Goal: Task Accomplishment & Management: Manage account settings

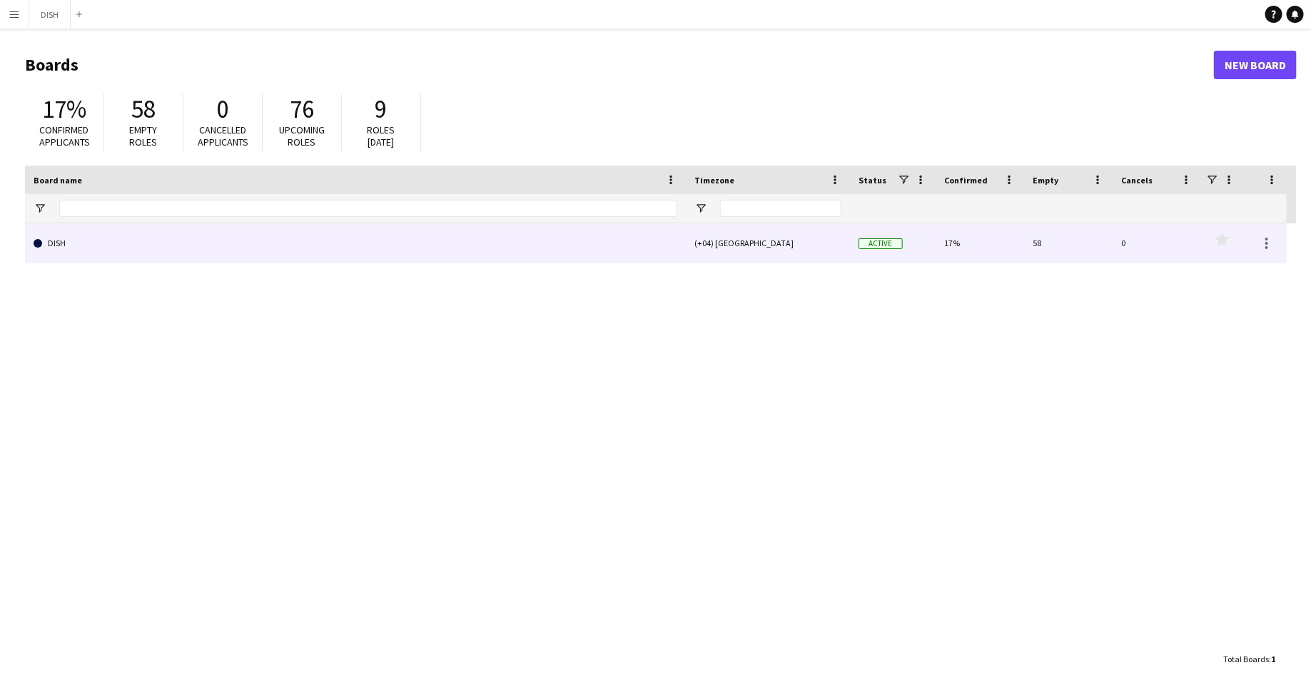
click at [404, 244] on link "DISH" at bounding box center [356, 243] width 644 height 40
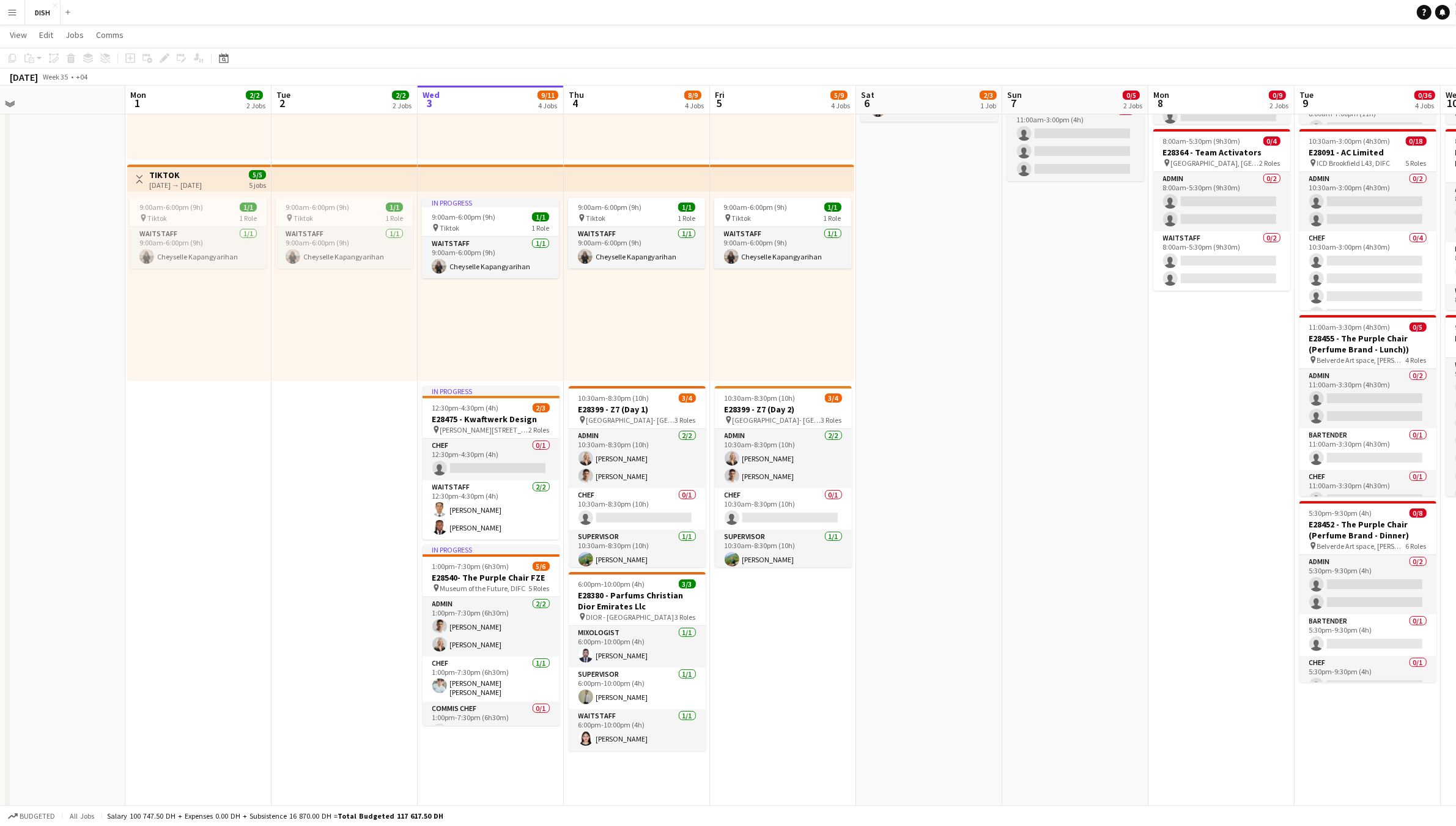
scroll to position [198, 0]
click at [445, 95] on app-board-header-date "Wed 3 9/11 4 Jobs" at bounding box center [491, 101] width 146 height 29
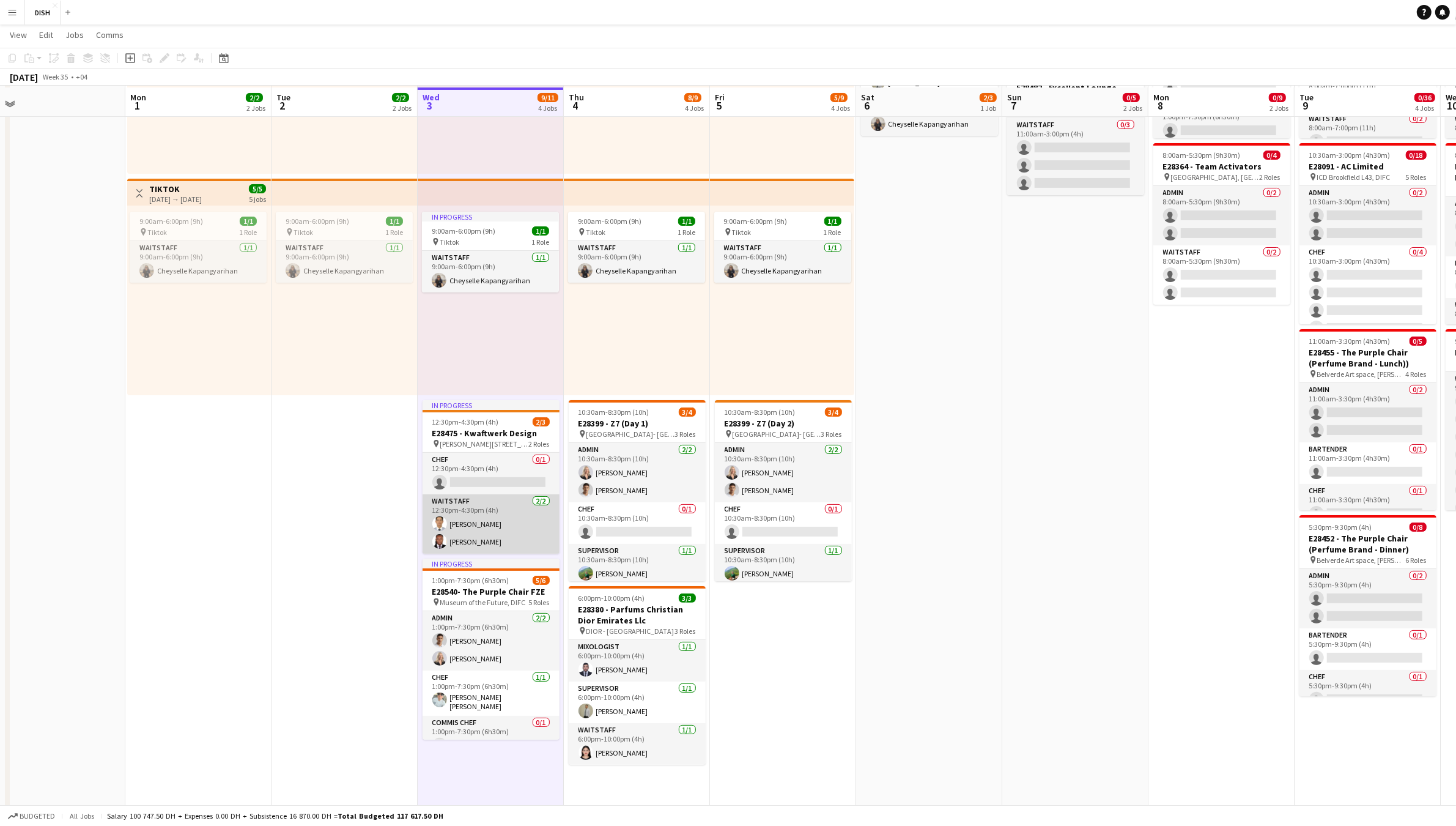
scroll to position [187, 0]
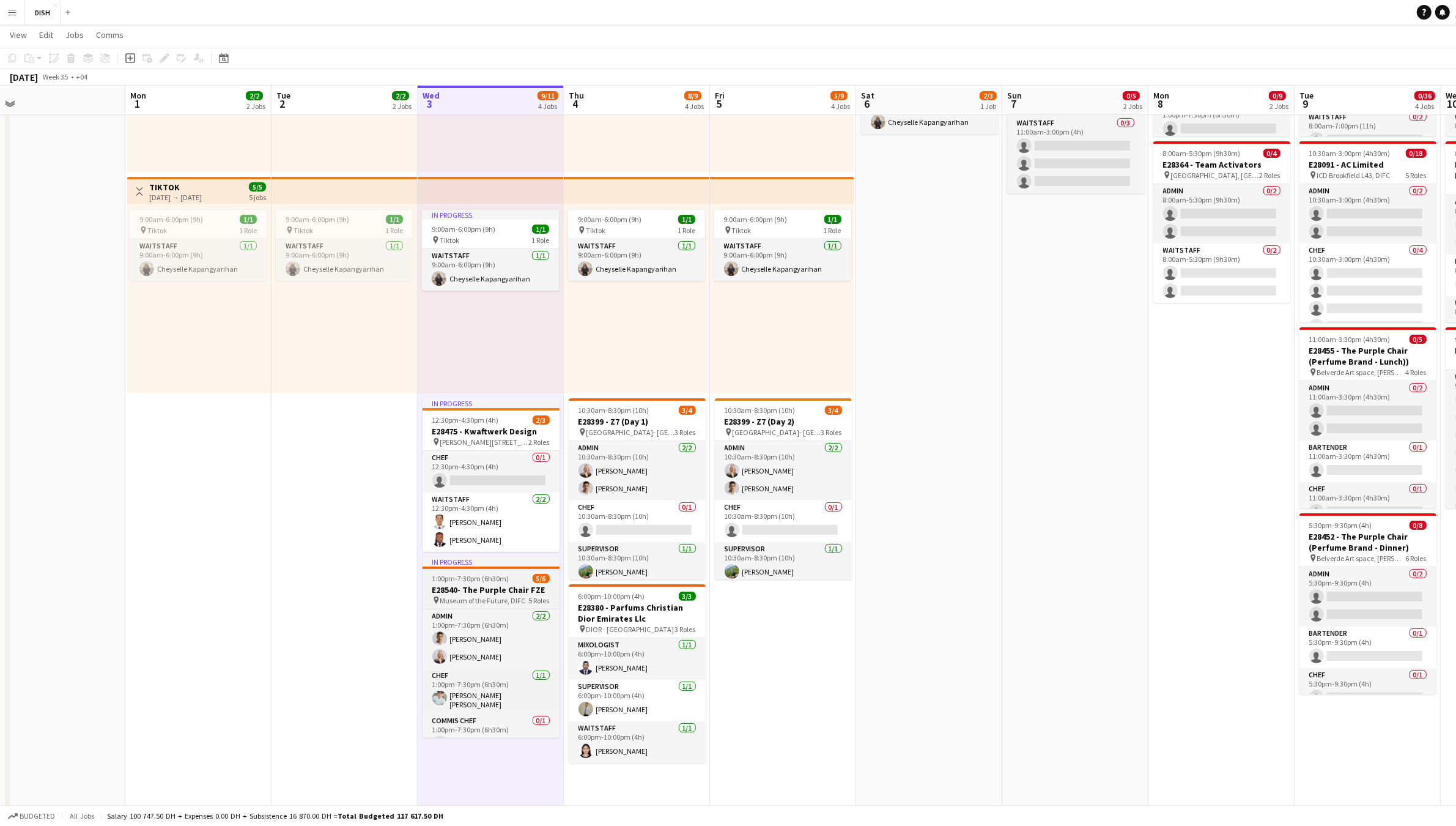
click at [485, 594] on h3 "E28540- The Purple Chair FZE" at bounding box center [491, 590] width 137 height 11
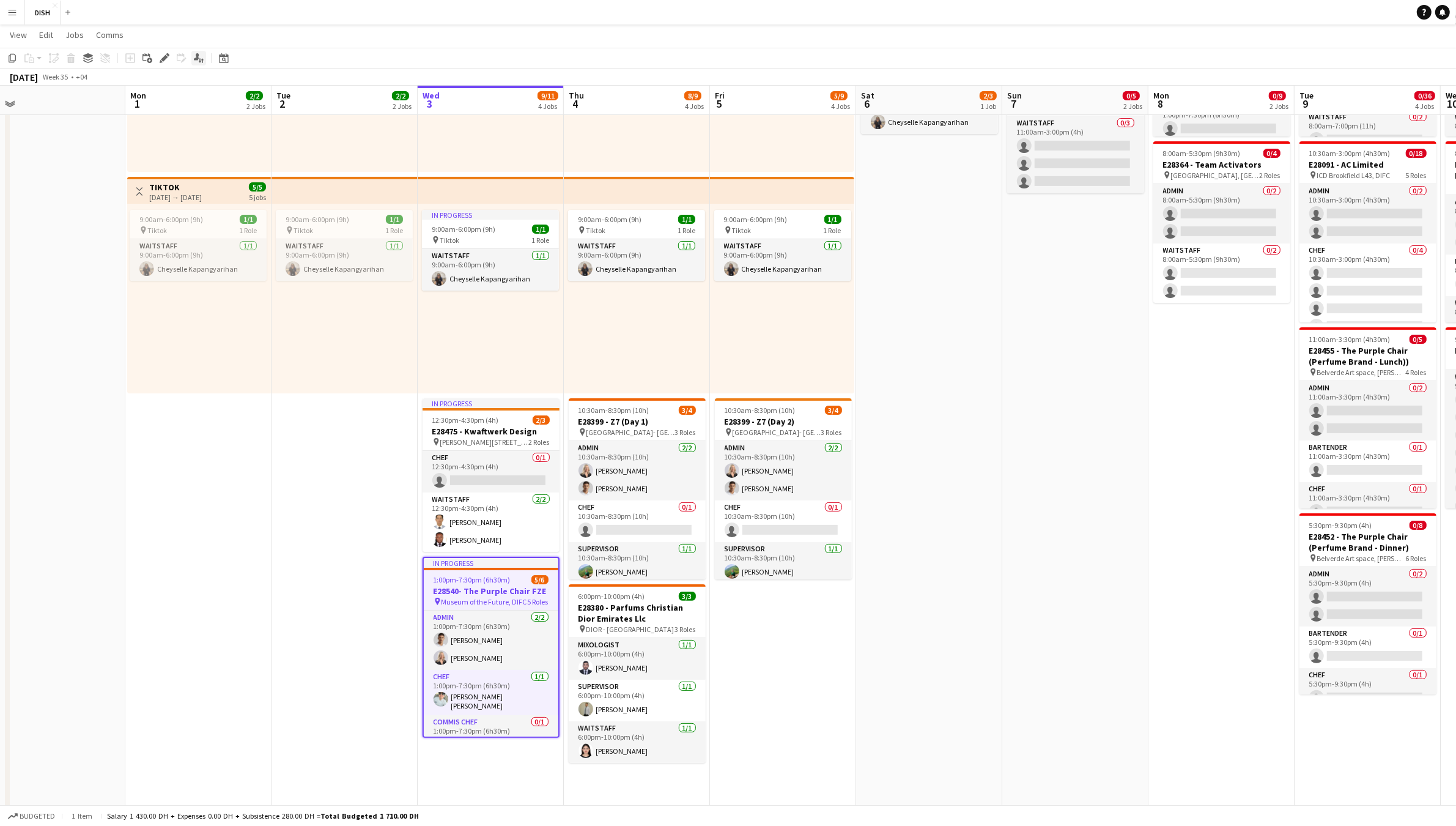
click at [195, 58] on icon at bounding box center [196, 57] width 5 height 7
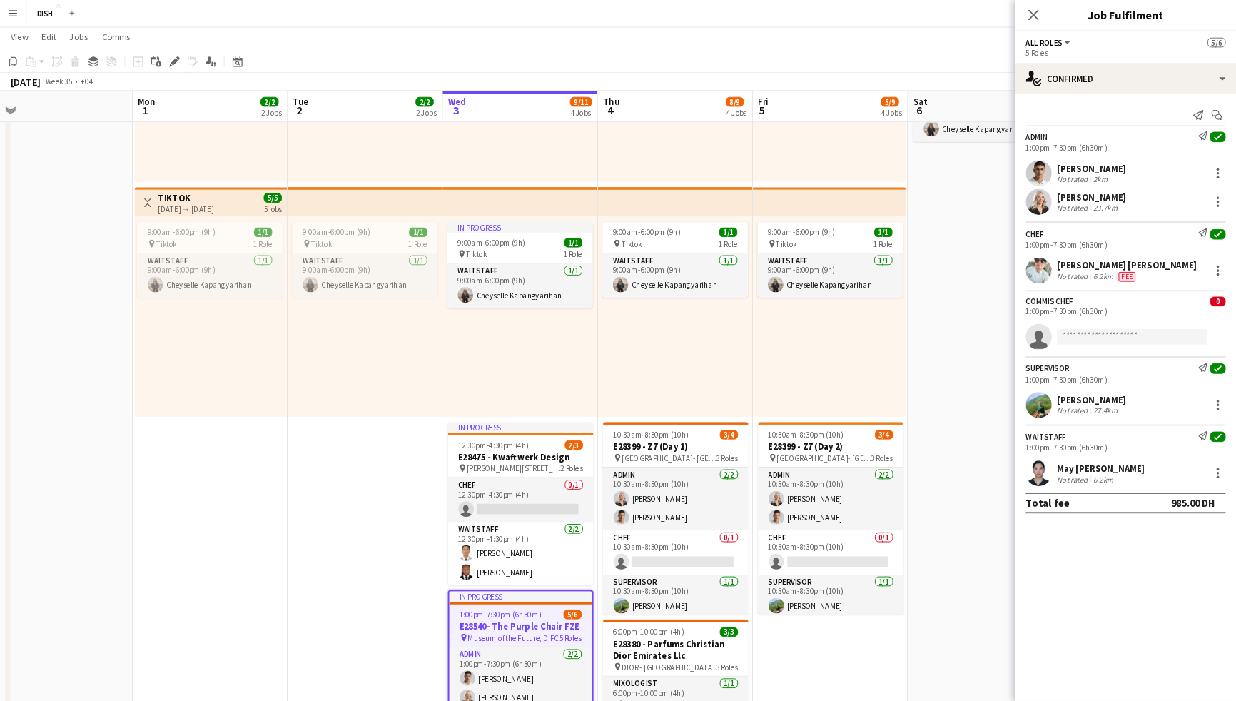
scroll to position [0, 365]
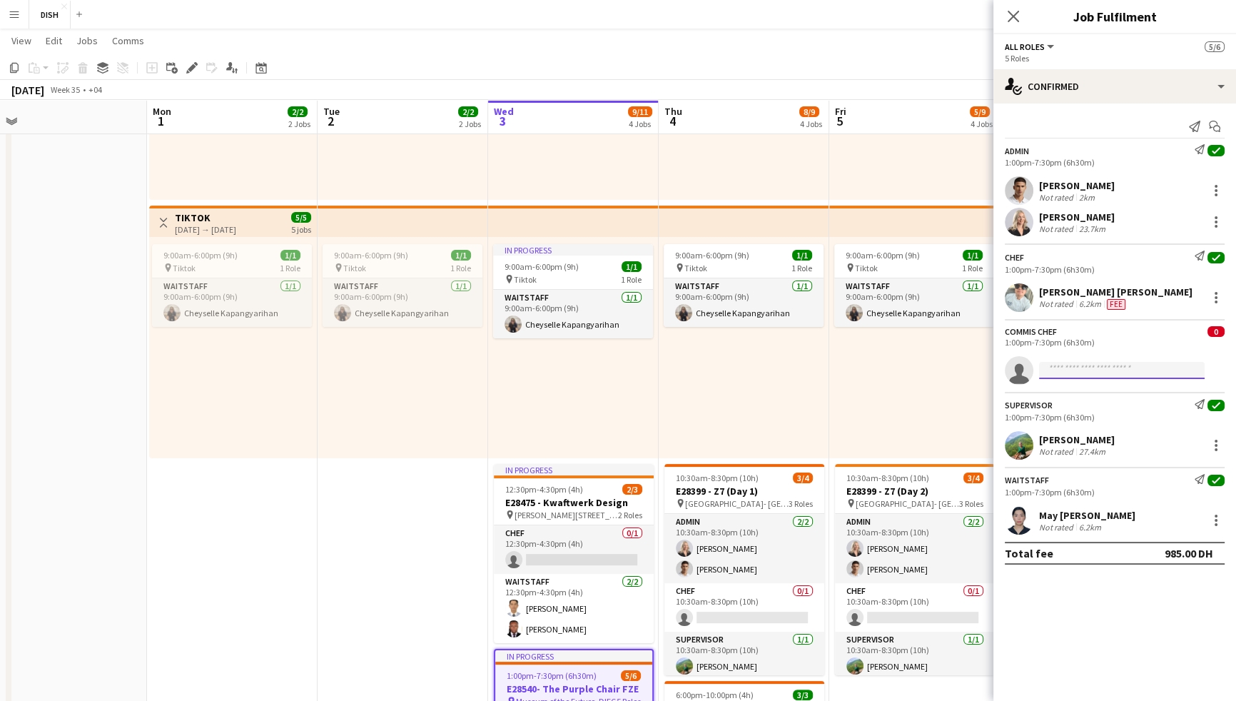
click at [1093, 376] on input at bounding box center [1122, 370] width 166 height 17
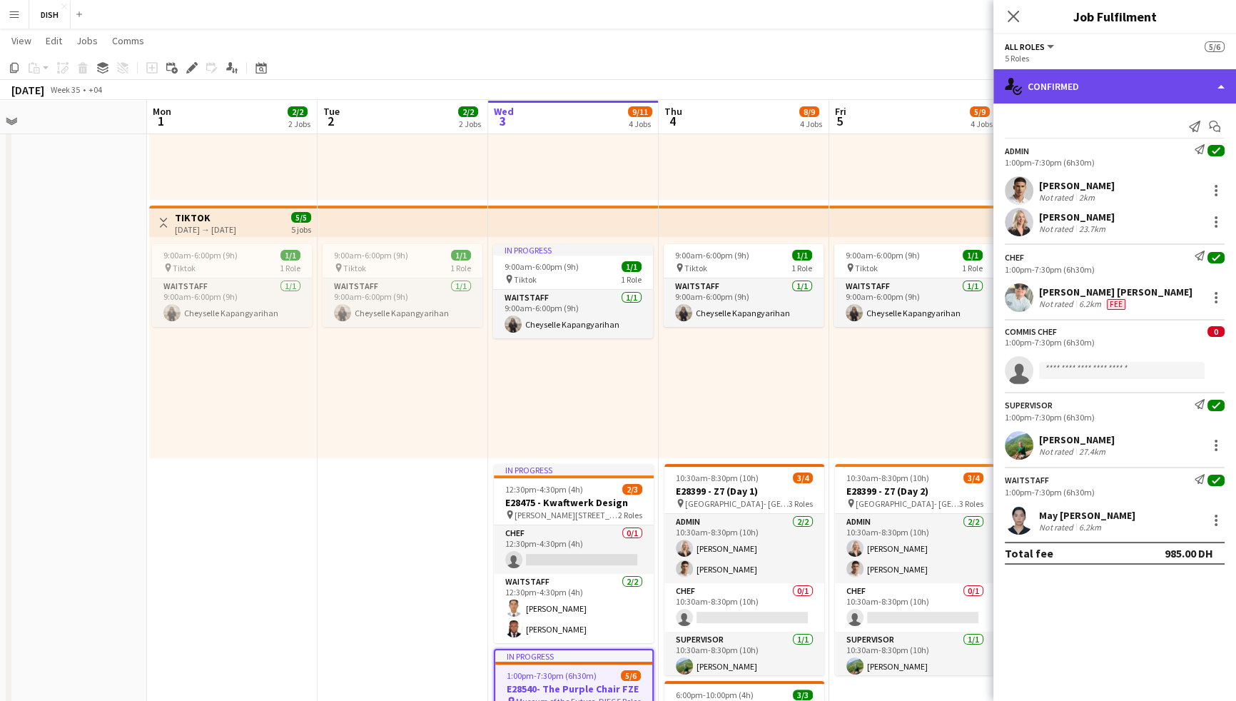
click at [1102, 91] on div "single-neutral-actions-check-2 Confirmed" at bounding box center [1115, 86] width 243 height 34
click at [1092, 88] on div "single-neutral-actions-check-2 Confirmed" at bounding box center [1115, 86] width 243 height 34
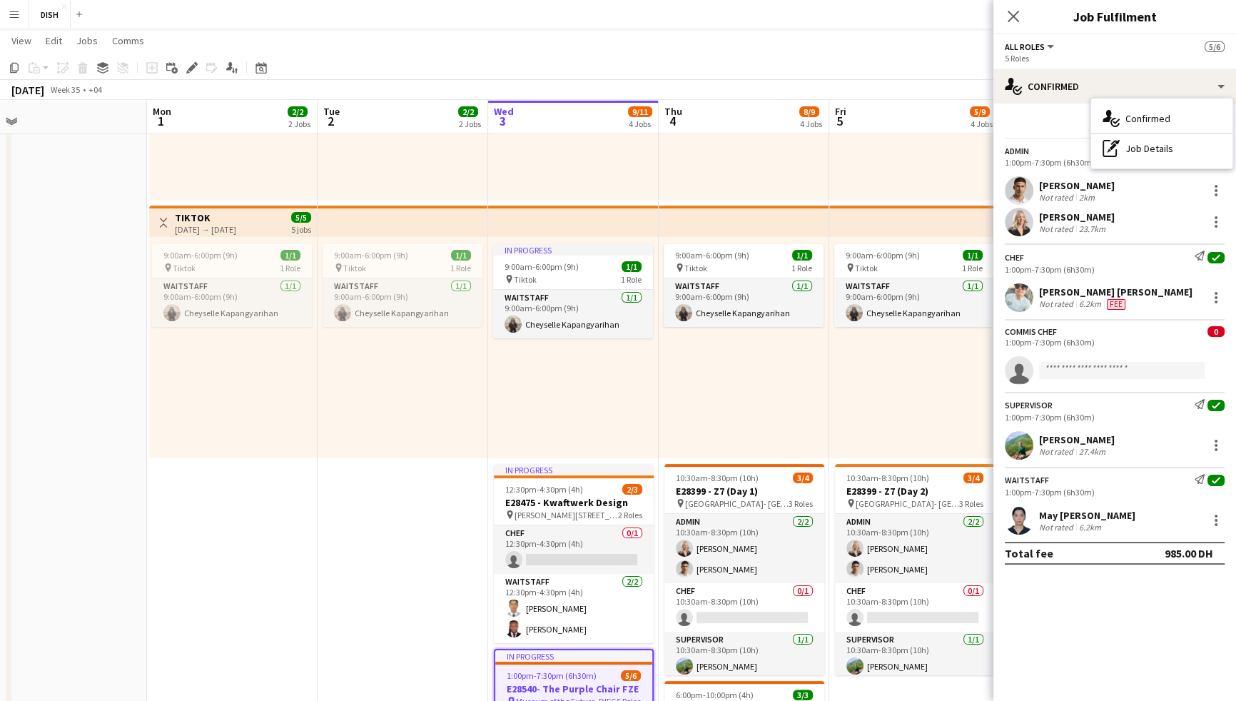
click at [1036, 115] on div "Send notification Start chat" at bounding box center [1115, 127] width 220 height 24
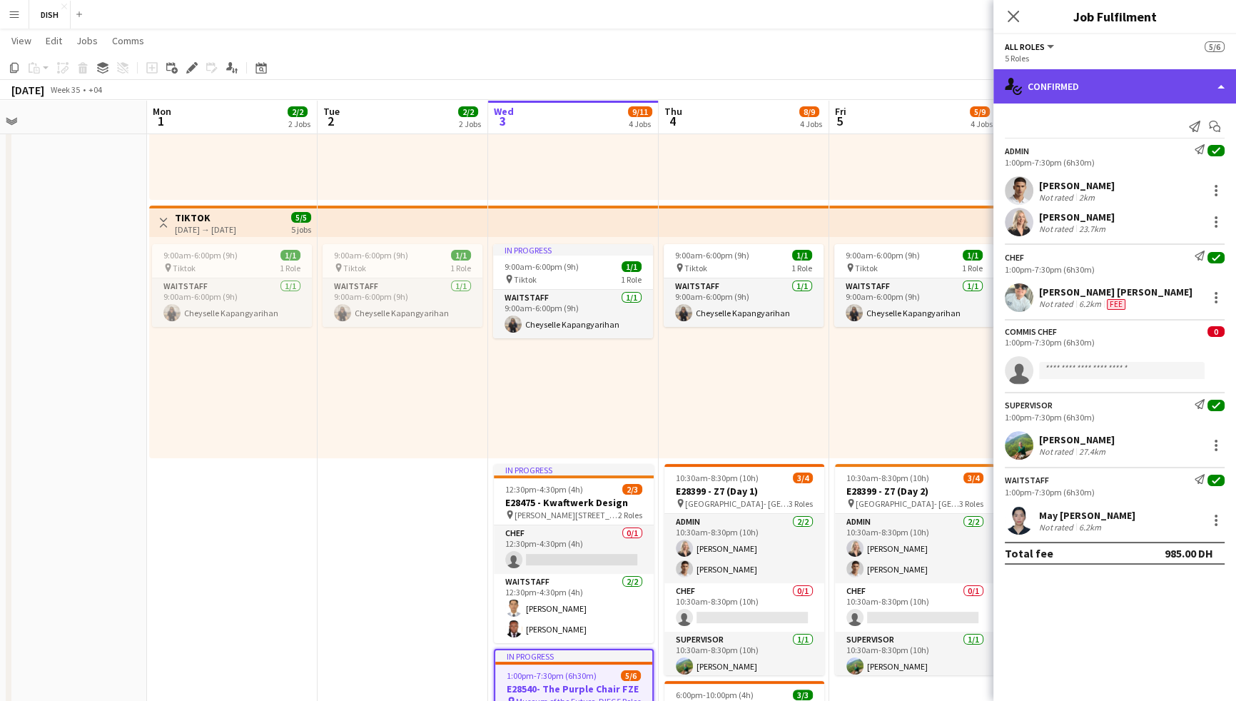
click at [1037, 86] on div "single-neutral-actions-check-2 Confirmed" at bounding box center [1115, 86] width 243 height 34
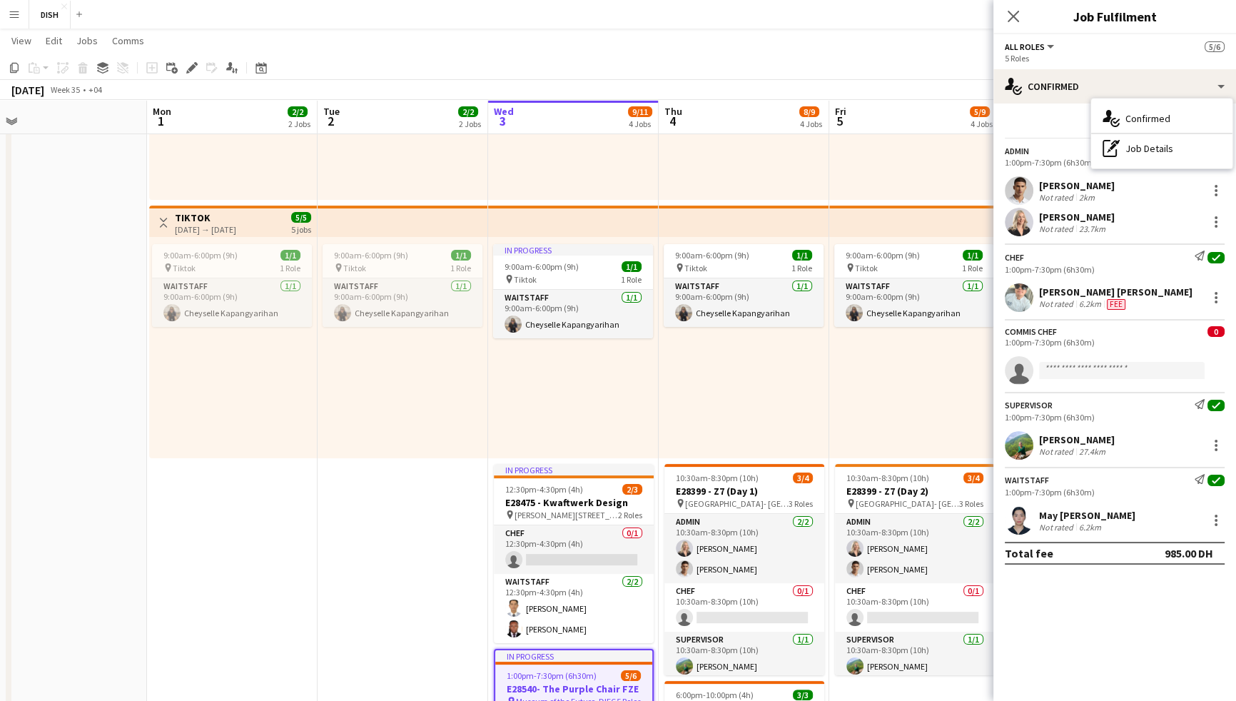
click at [1045, 123] on div "Send notification Start chat" at bounding box center [1115, 127] width 220 height 24
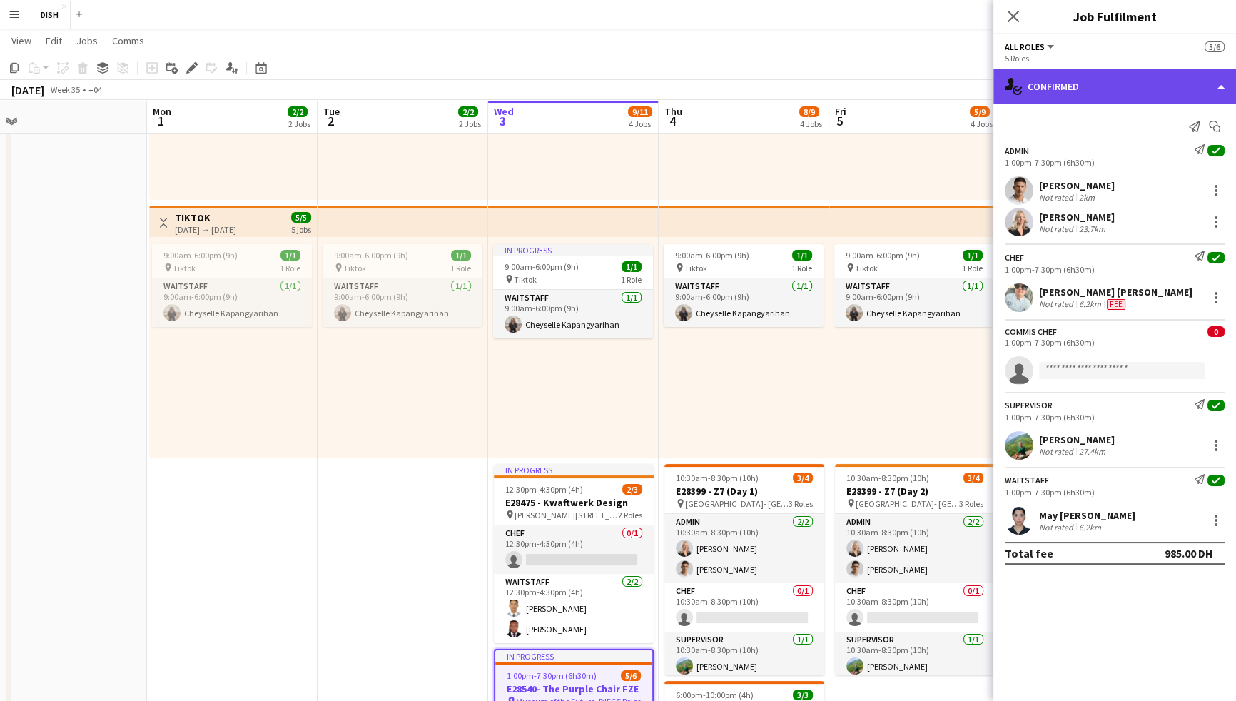
click at [1117, 88] on div "single-neutral-actions-check-2 Confirmed" at bounding box center [1115, 86] width 243 height 34
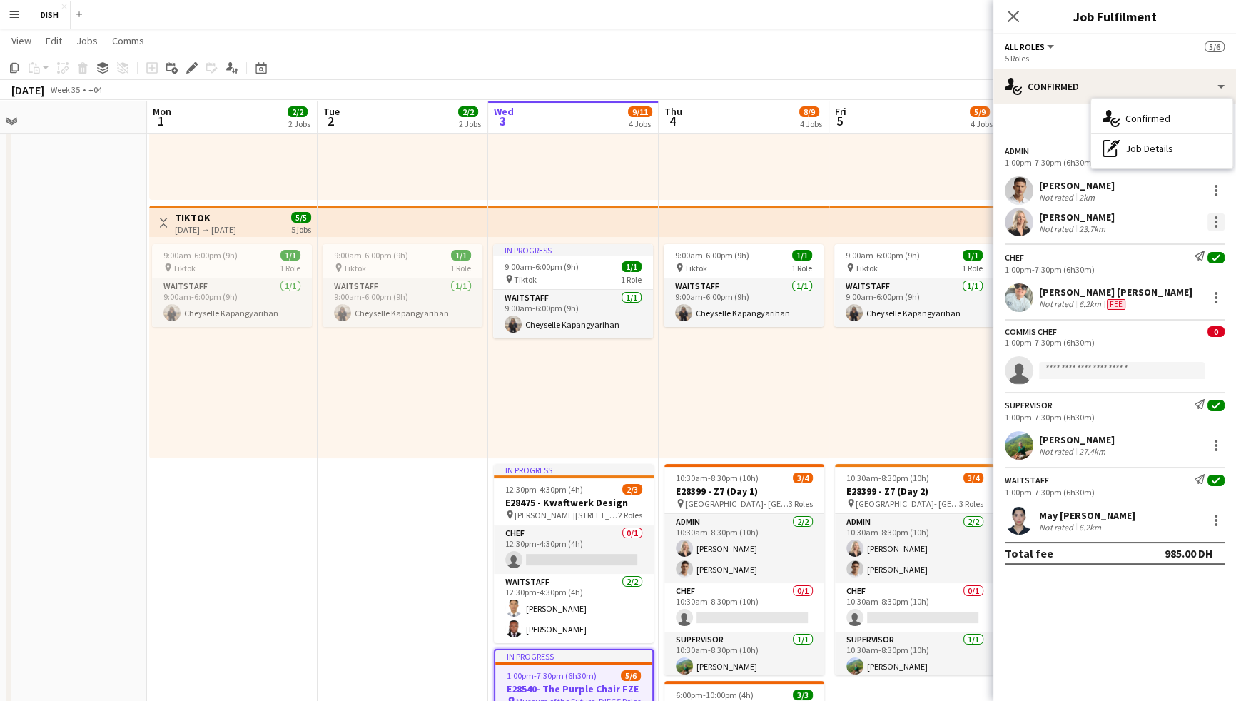
click at [1215, 228] on div at bounding box center [1216, 226] width 3 height 3
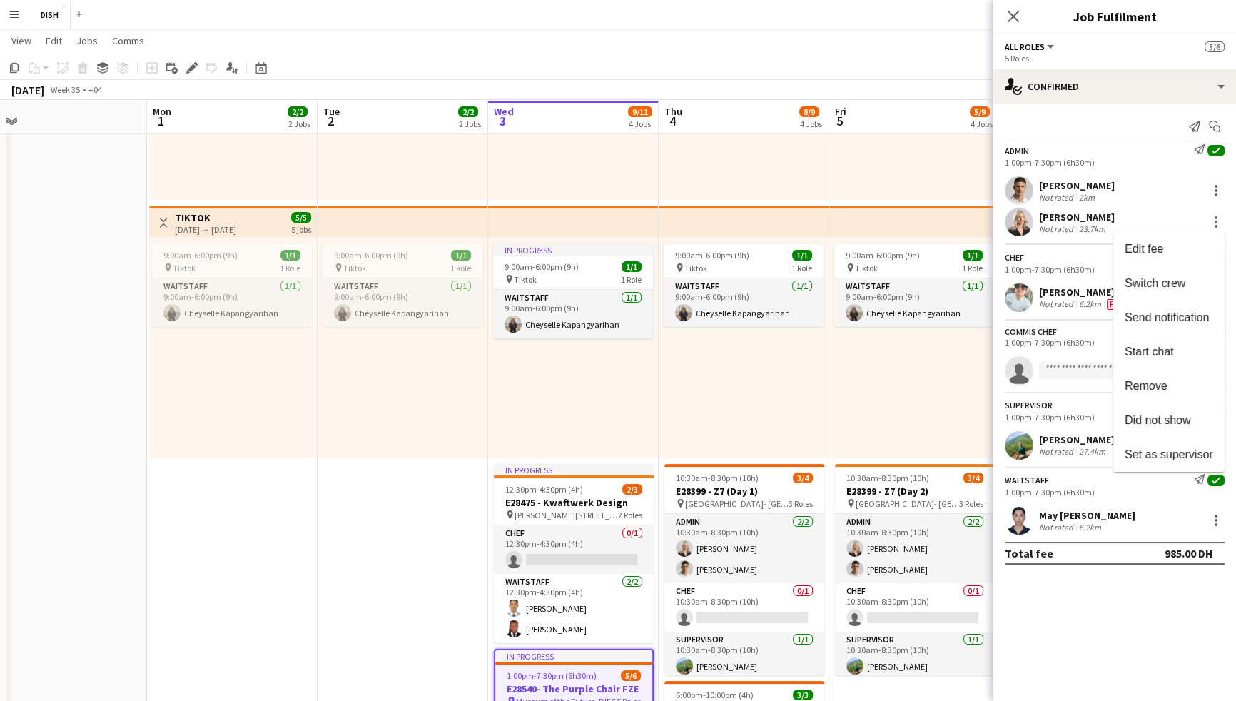
click at [1142, 121] on div at bounding box center [618, 350] width 1236 height 701
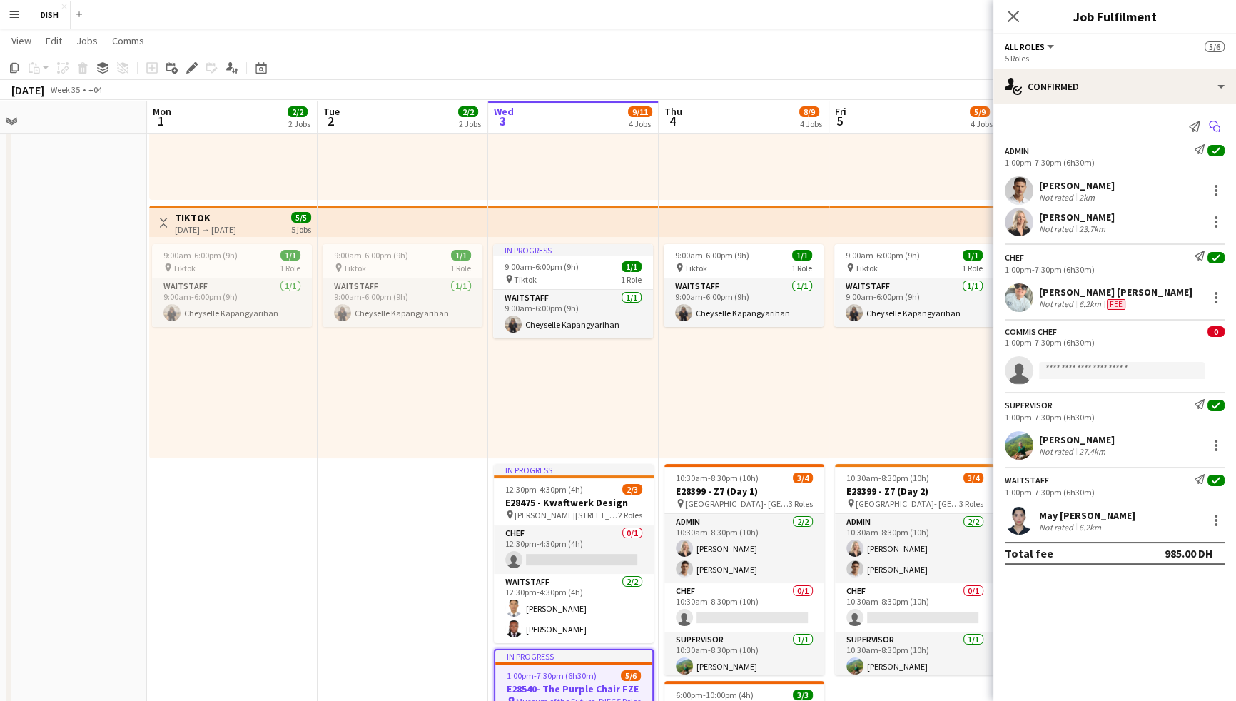
click at [1212, 126] on icon "Start chat" at bounding box center [1214, 126] width 11 height 11
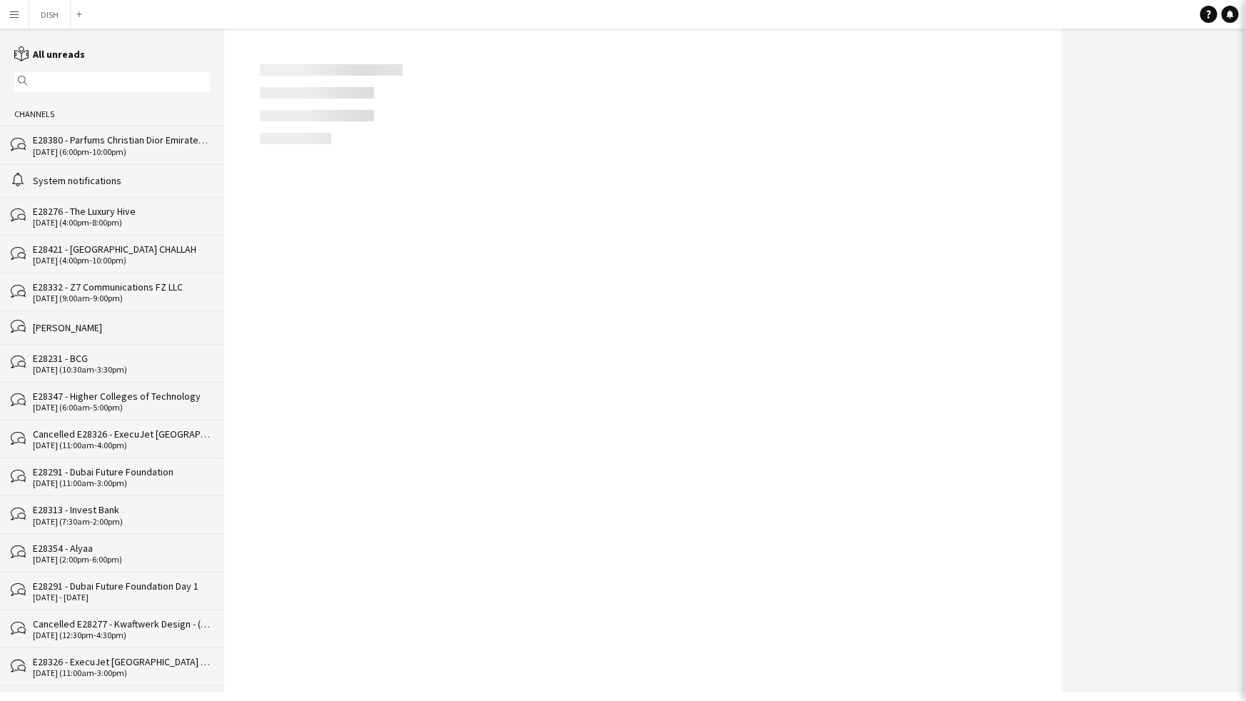
click at [1213, 126] on div at bounding box center [1154, 361] width 184 height 664
click at [296, 206] on div at bounding box center [642, 361] width 837 height 664
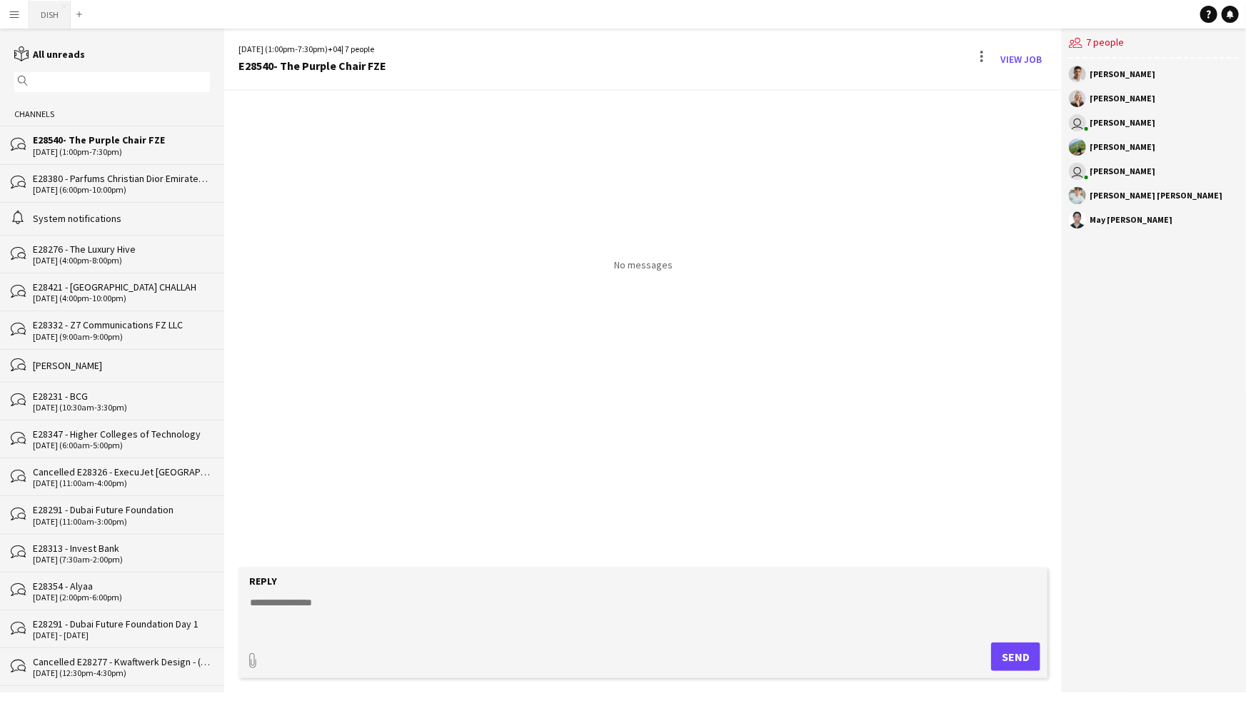
click at [54, 5] on button "DISH Close" at bounding box center [49, 15] width 41 height 28
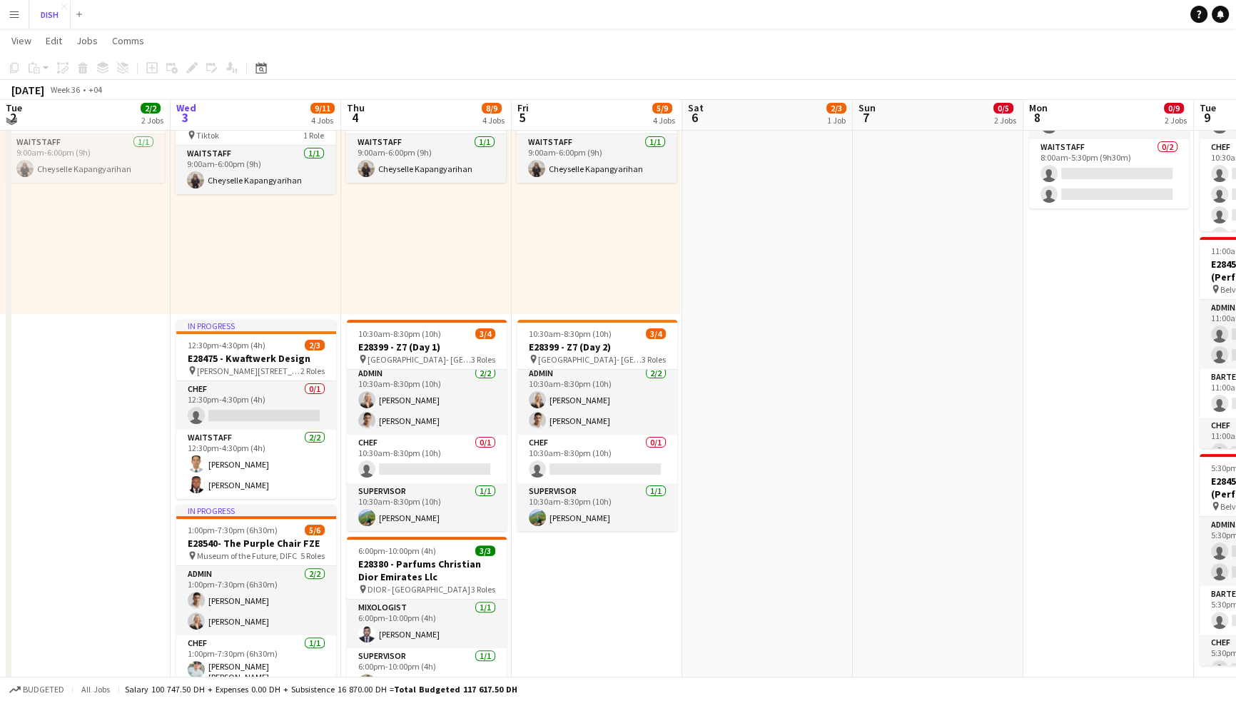
scroll to position [367, 0]
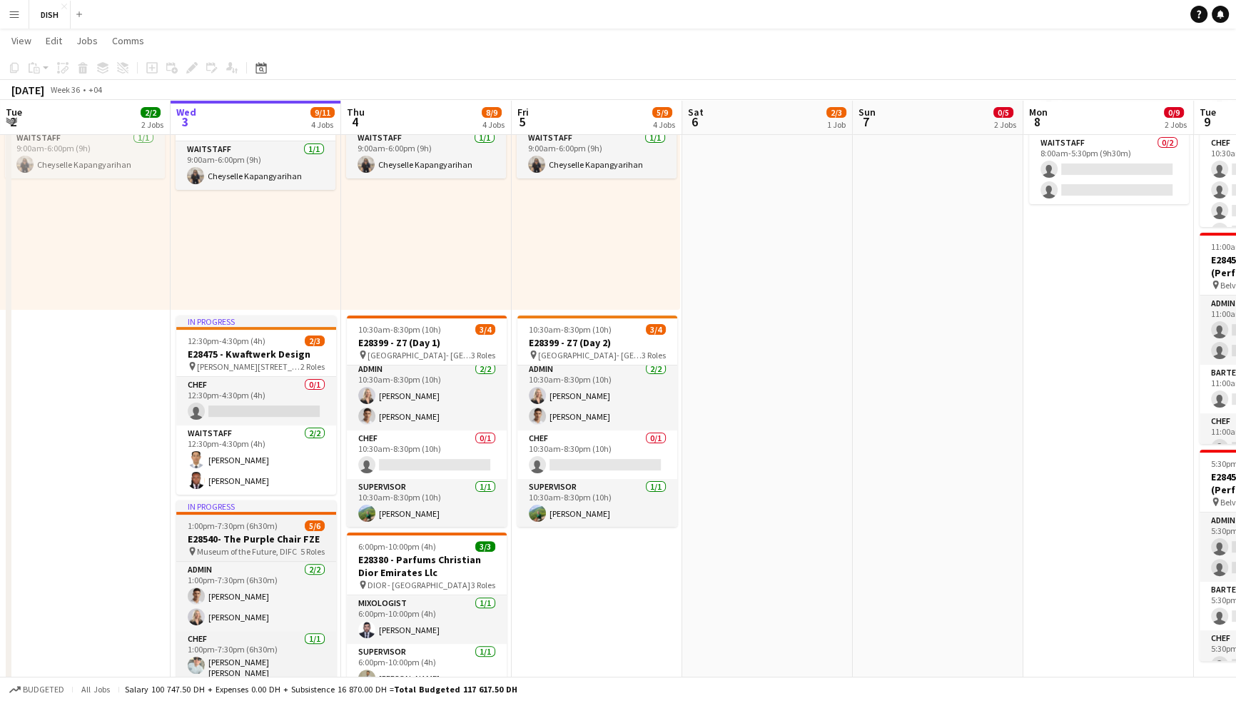
click at [238, 537] on h3 "E28540- The Purple Chair FZE" at bounding box center [256, 539] width 160 height 13
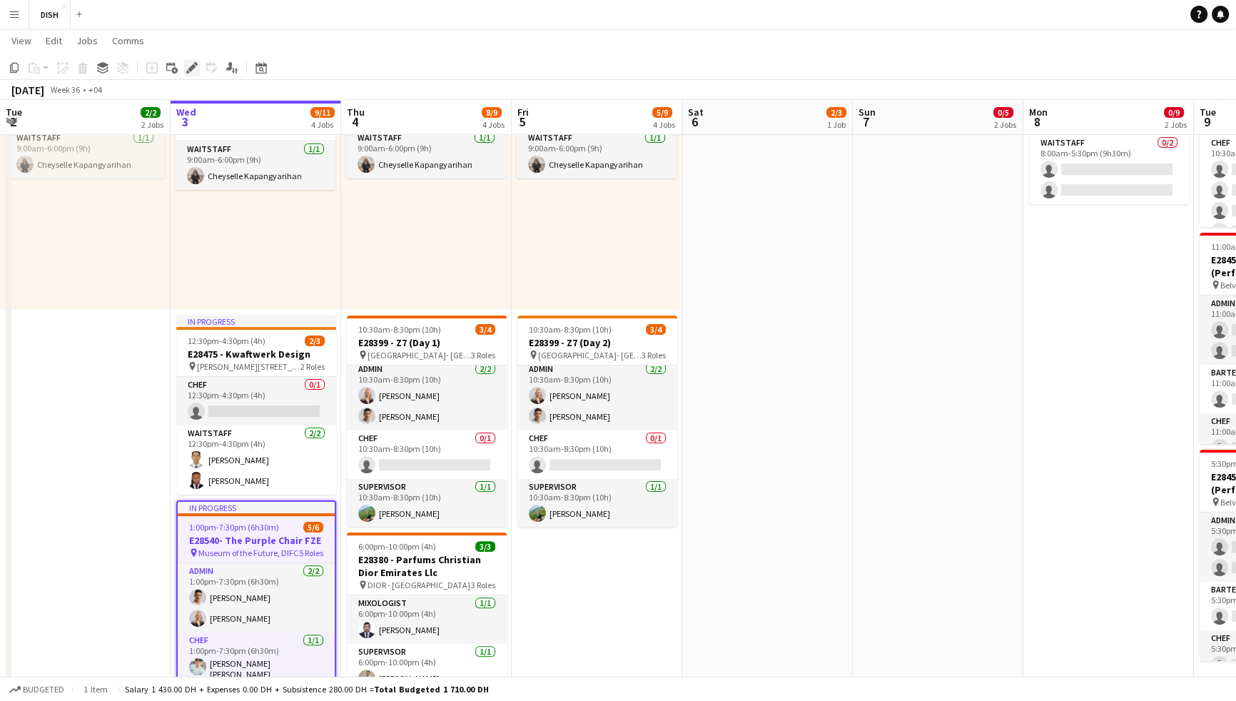
click at [195, 73] on div "Edit" at bounding box center [191, 67] width 17 height 17
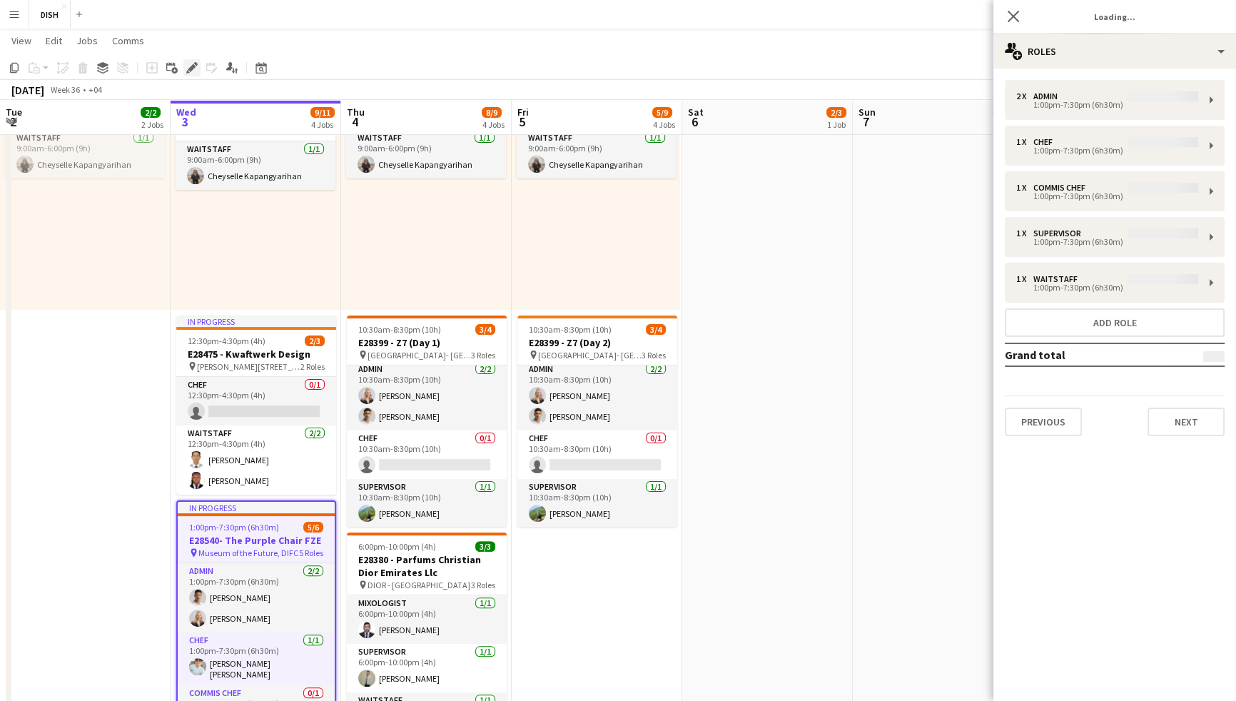
type input "**********"
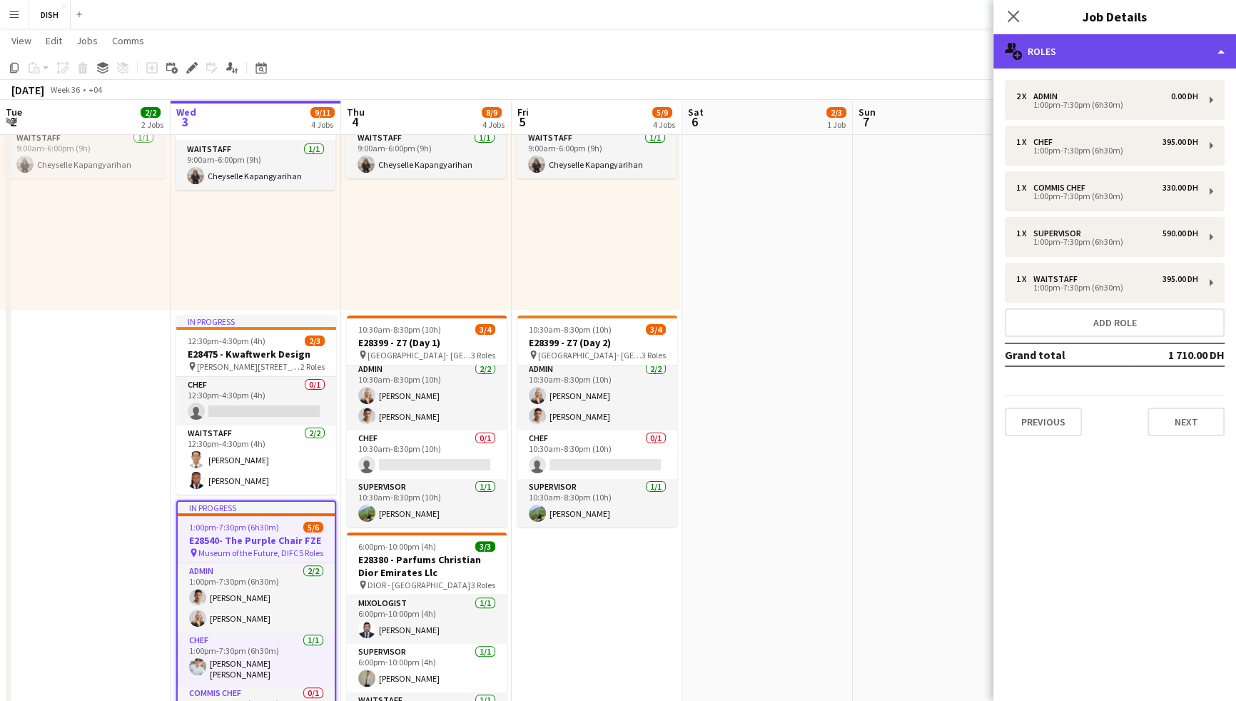
click at [1050, 59] on div "multiple-users-add Roles" at bounding box center [1115, 51] width 243 height 34
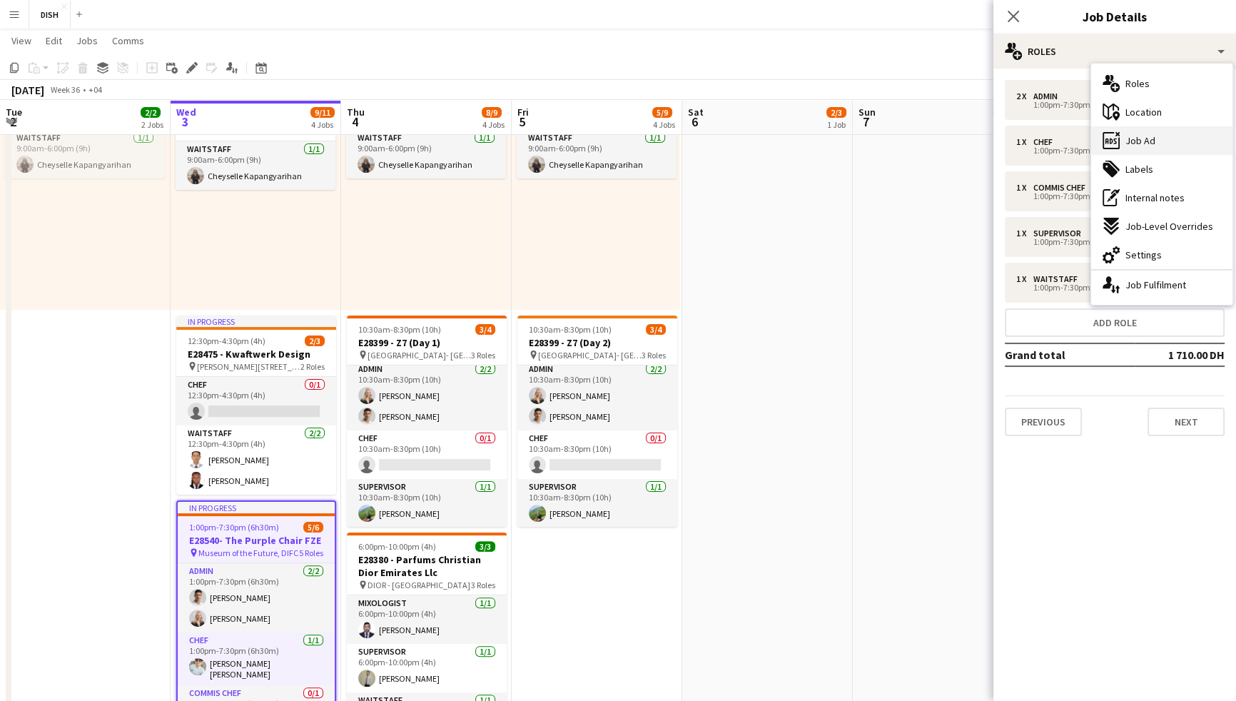
click at [1175, 137] on div "ads-window Job Ad" at bounding box center [1162, 140] width 141 height 29
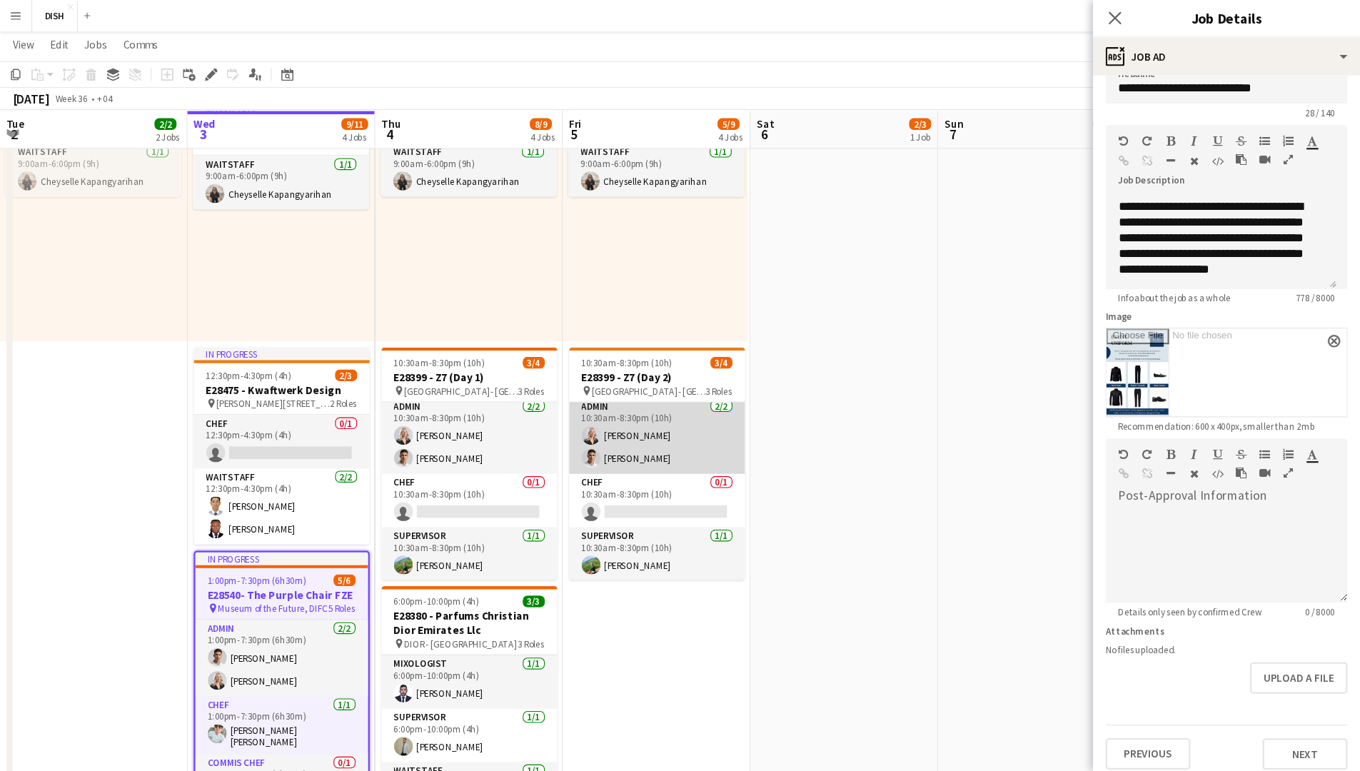
scroll to position [325, 0]
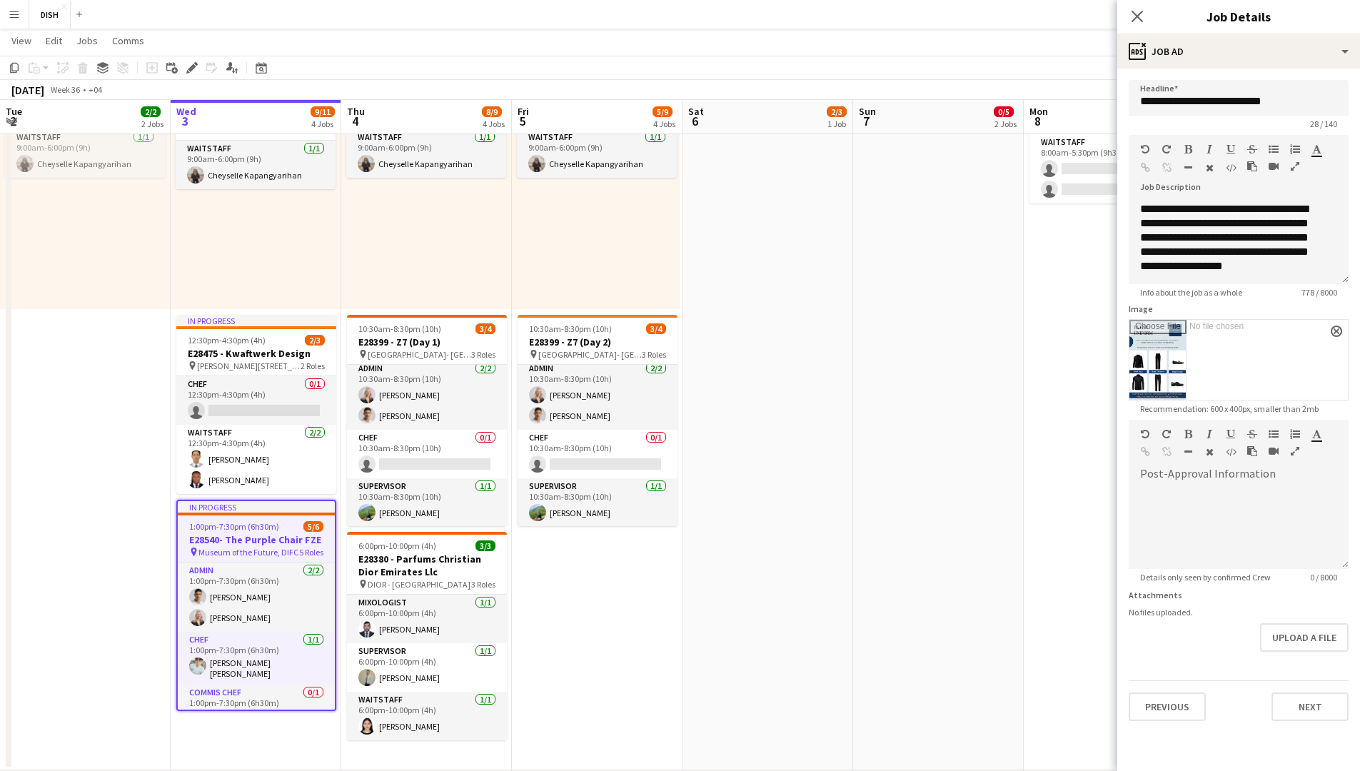
drag, startPoint x: 1139, startPoint y: 12, endPoint x: 90, endPoint y: 600, distance: 1203.0
click at [1139, 12] on icon at bounding box center [1137, 16] width 11 height 11
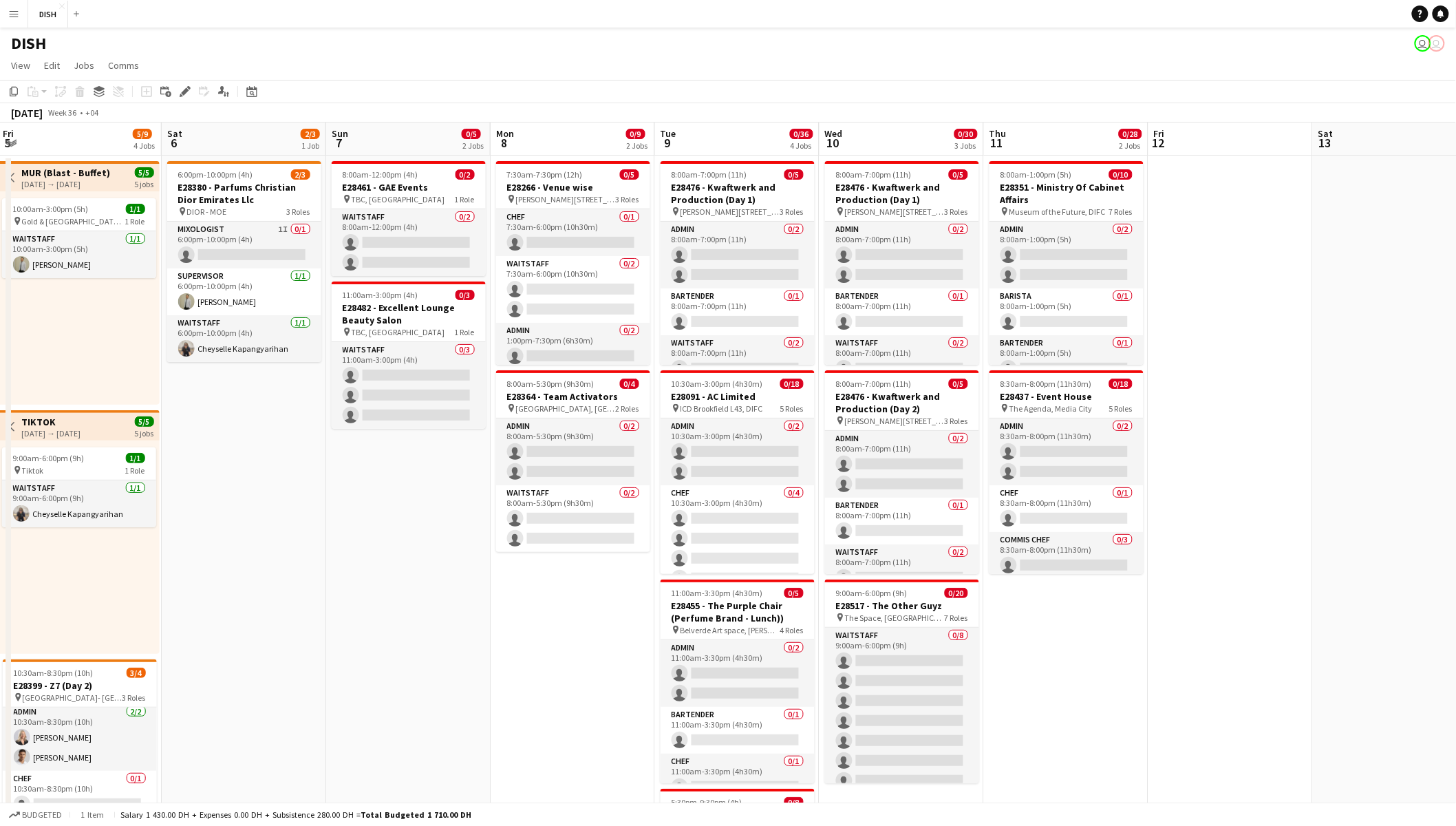
scroll to position [0, 501]
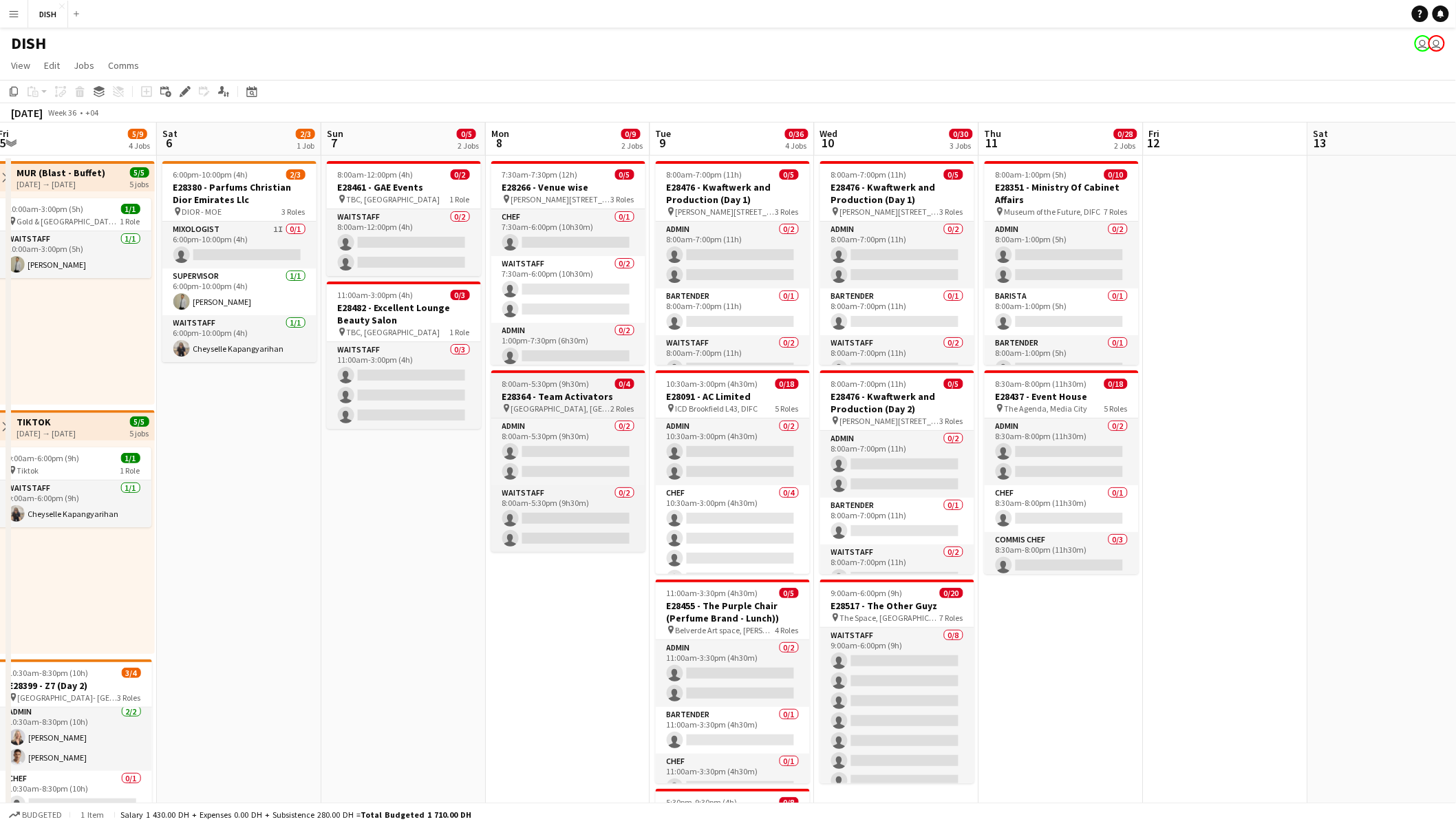
click at [549, 394] on h3 "E28364 - Team Activators" at bounding box center [569, 396] width 154 height 13
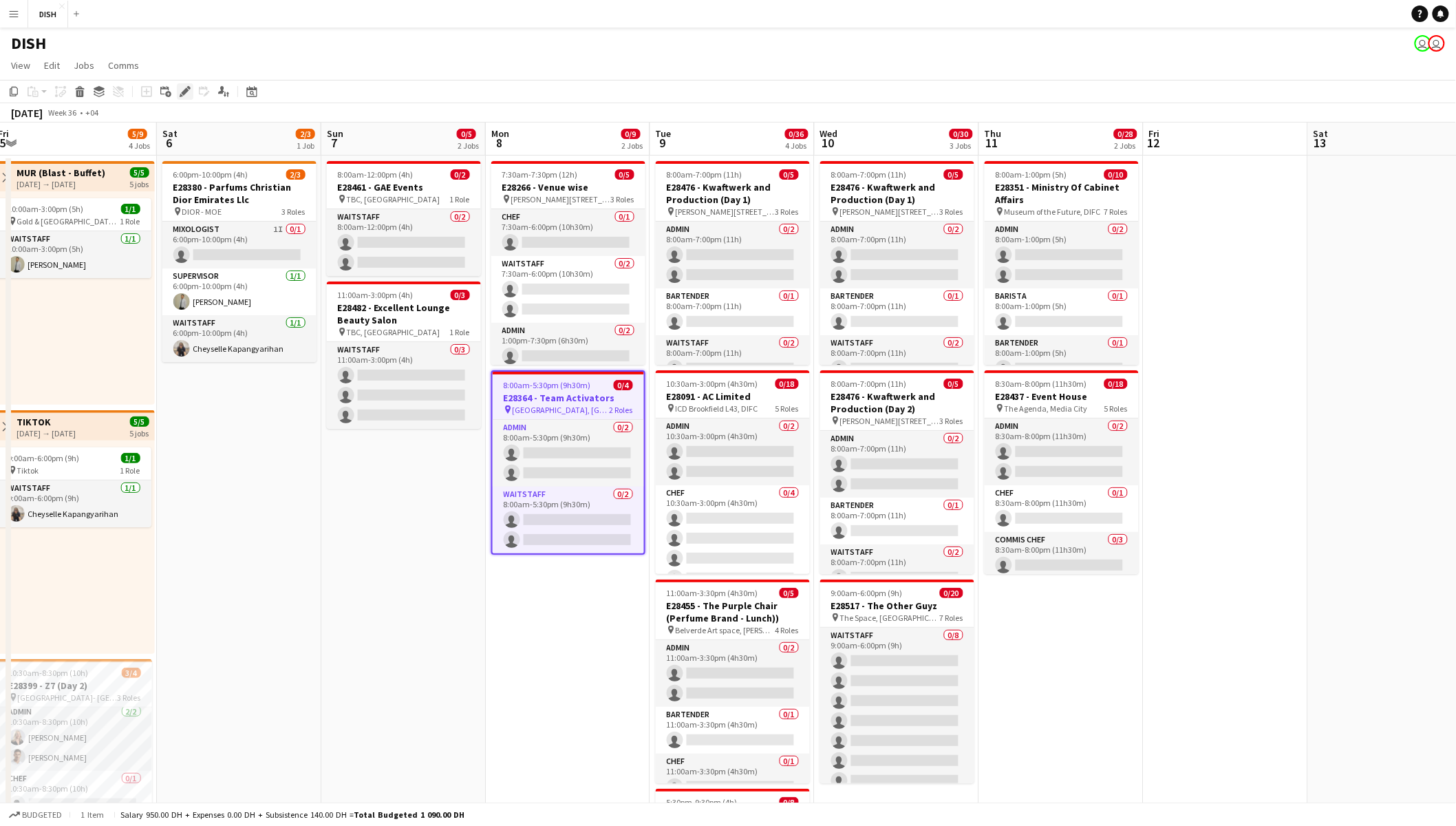
click at [180, 91] on icon "Edit" at bounding box center [184, 91] width 11 height 11
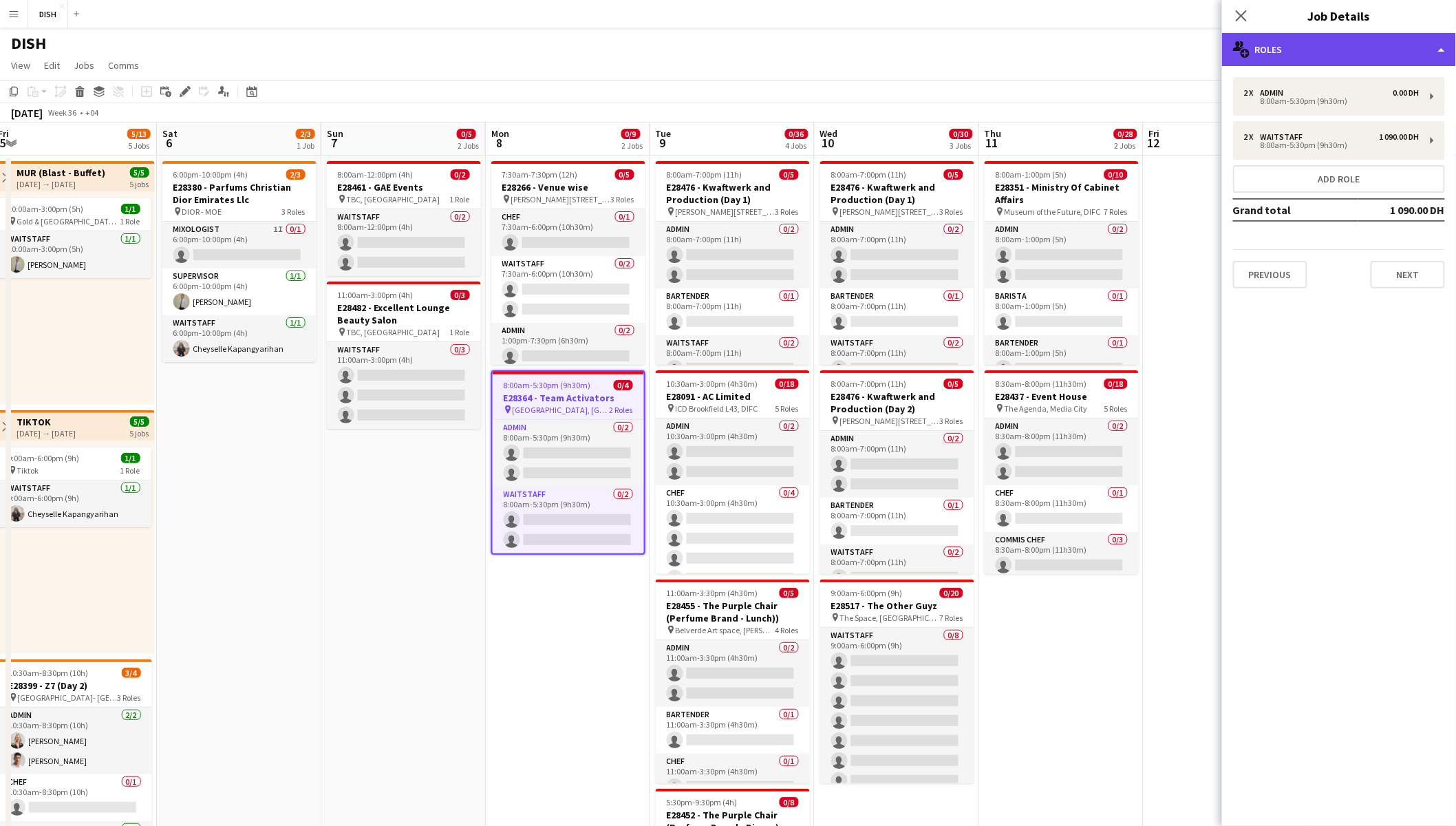
click at [1200, 57] on div "multiple-users-add Roles" at bounding box center [1338, 49] width 234 height 33
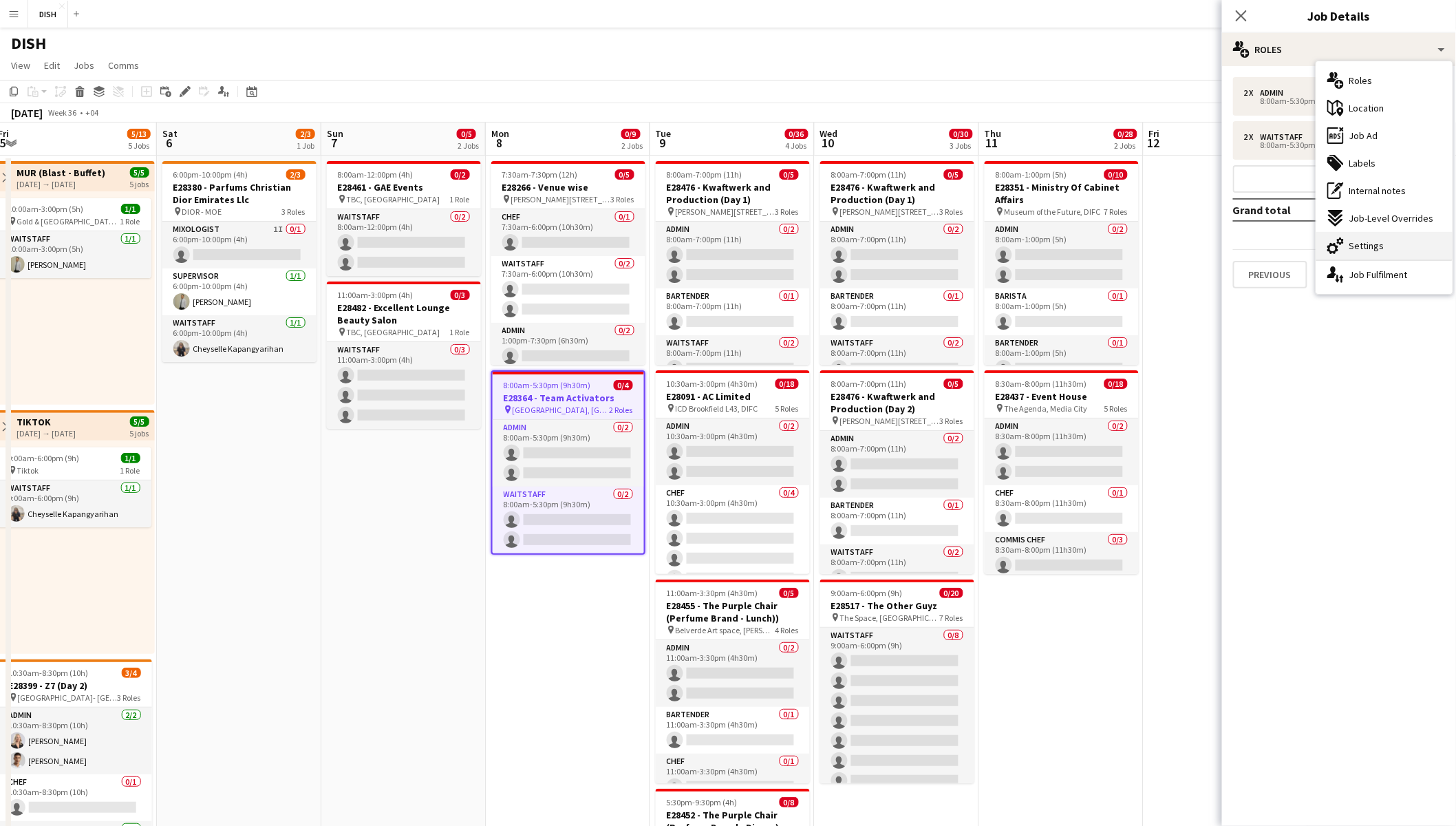
click at [1200, 248] on span "Settings" at bounding box center [1366, 245] width 35 height 13
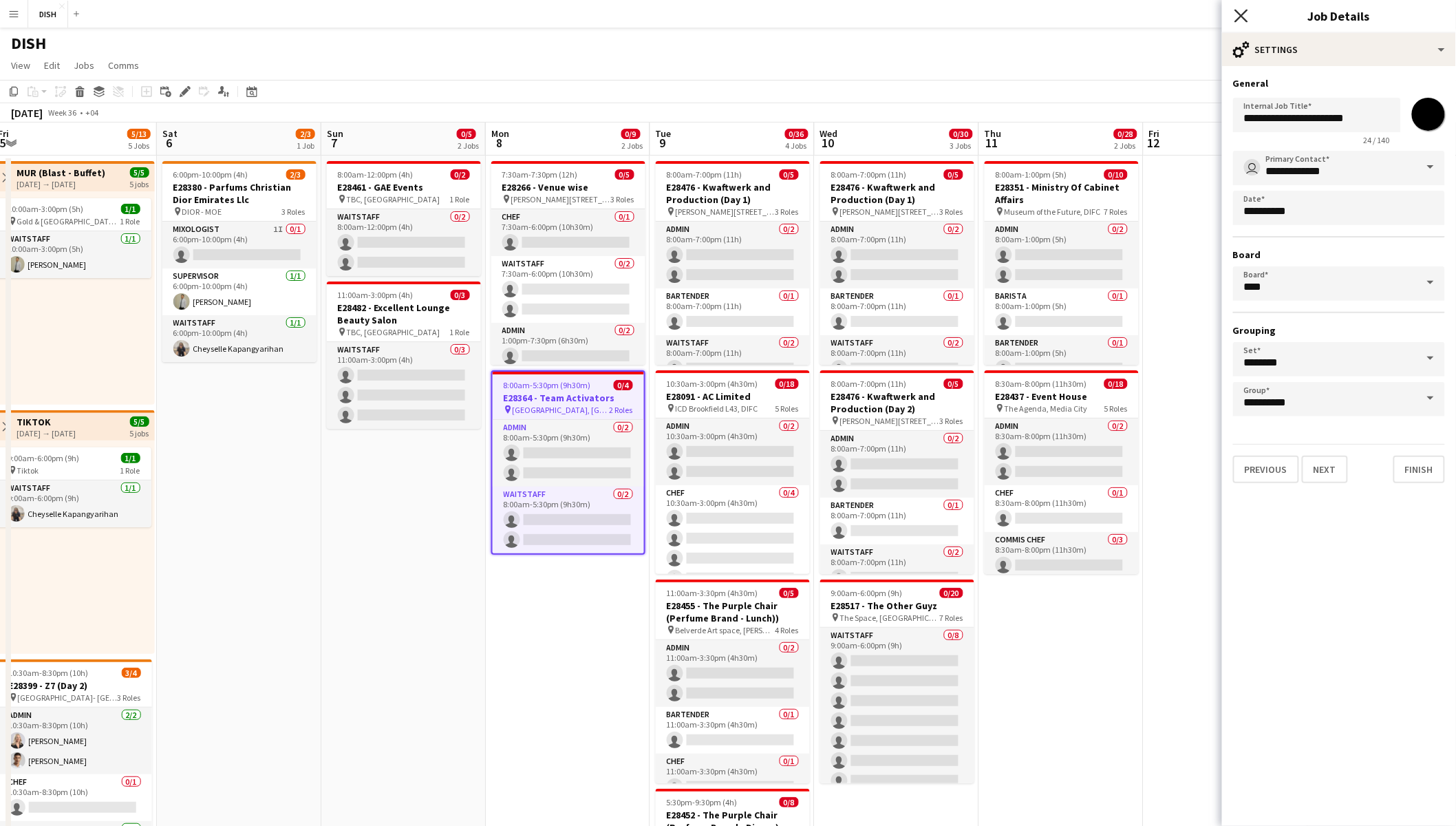
click at [1200, 13] on icon at bounding box center [1241, 15] width 13 height 13
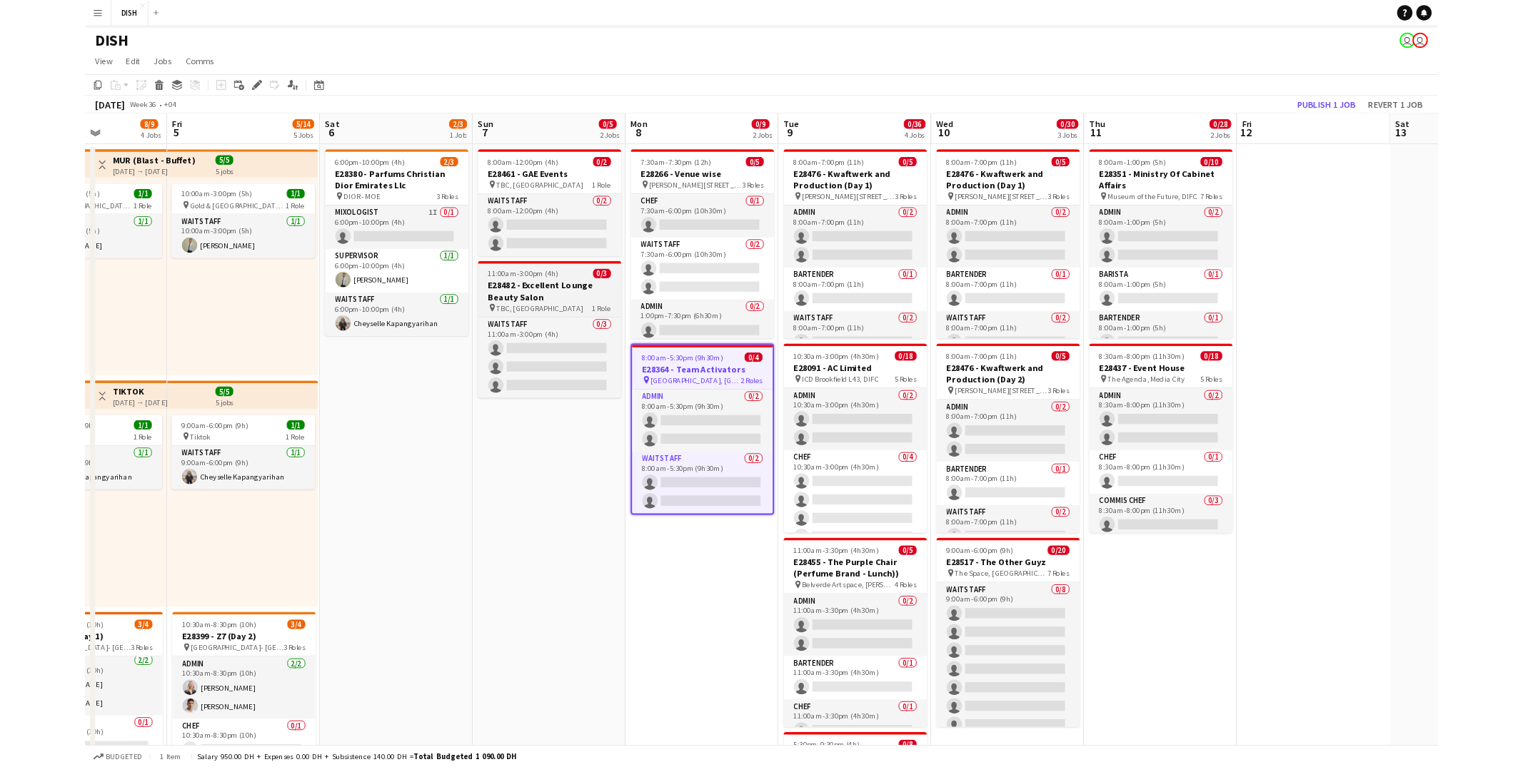
scroll to position [0, 419]
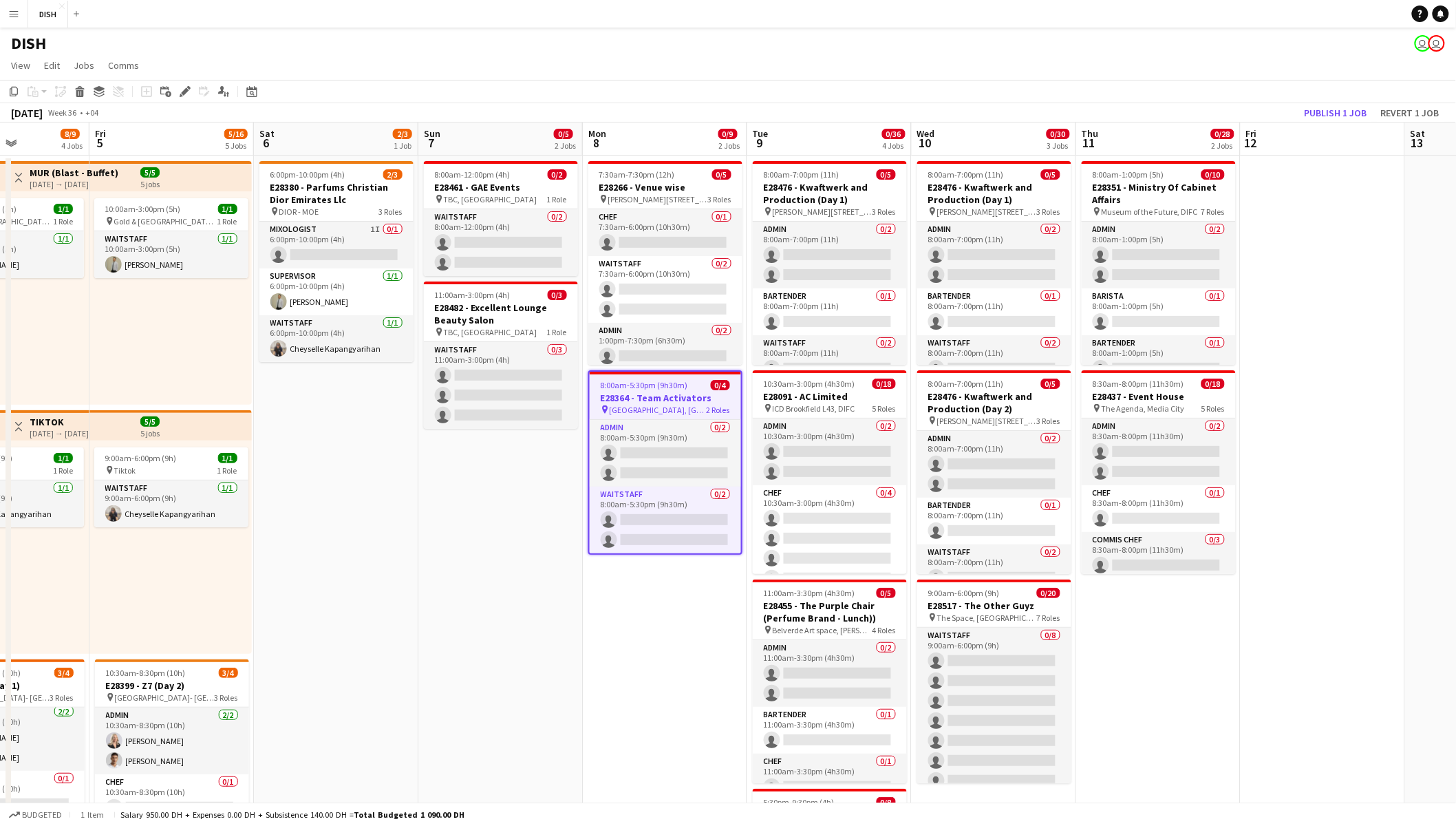
click at [14, 16] on app-icon "Menu" at bounding box center [13, 13] width 11 height 11
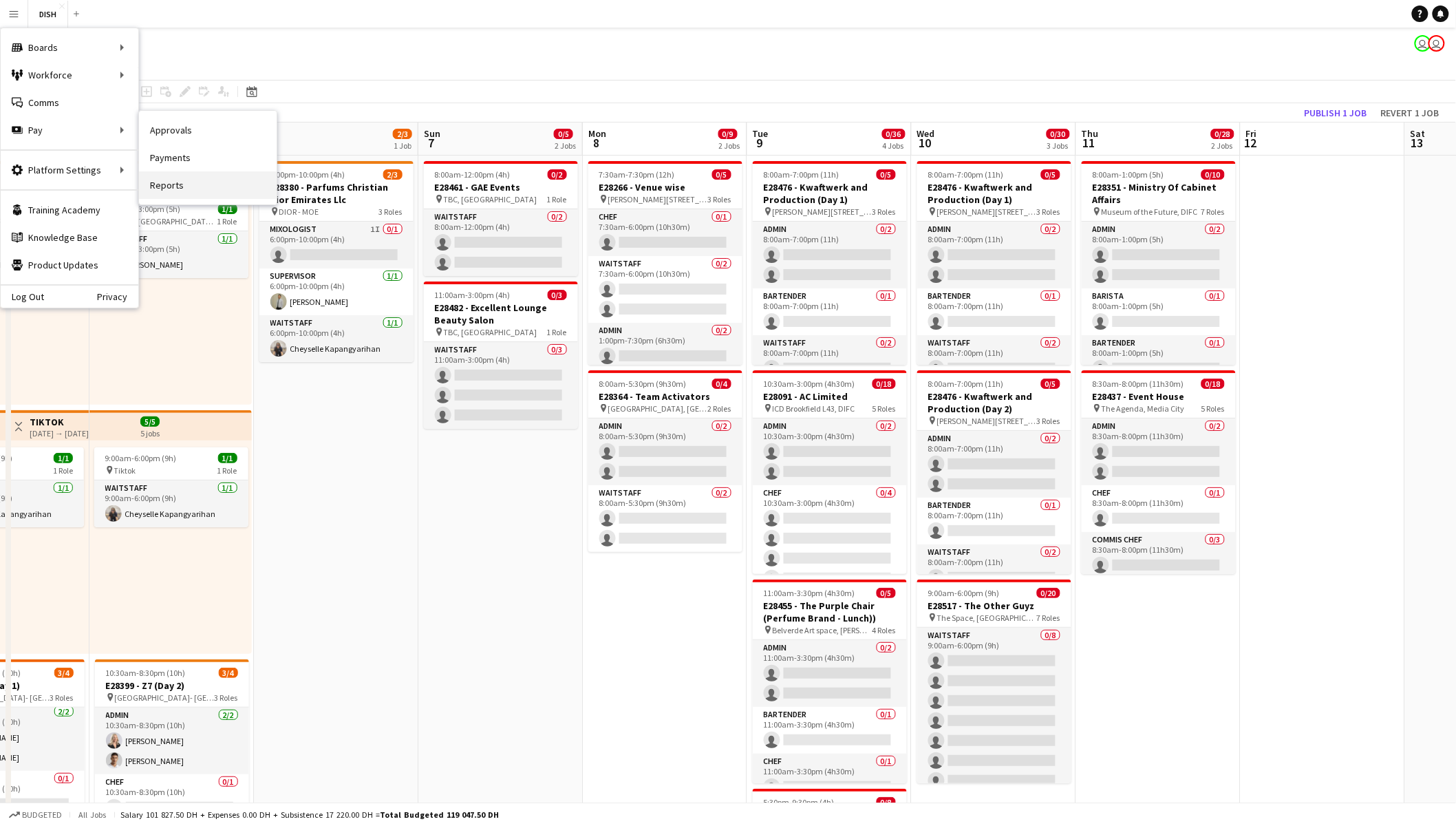
click at [150, 186] on link "Reports" at bounding box center [207, 185] width 138 height 28
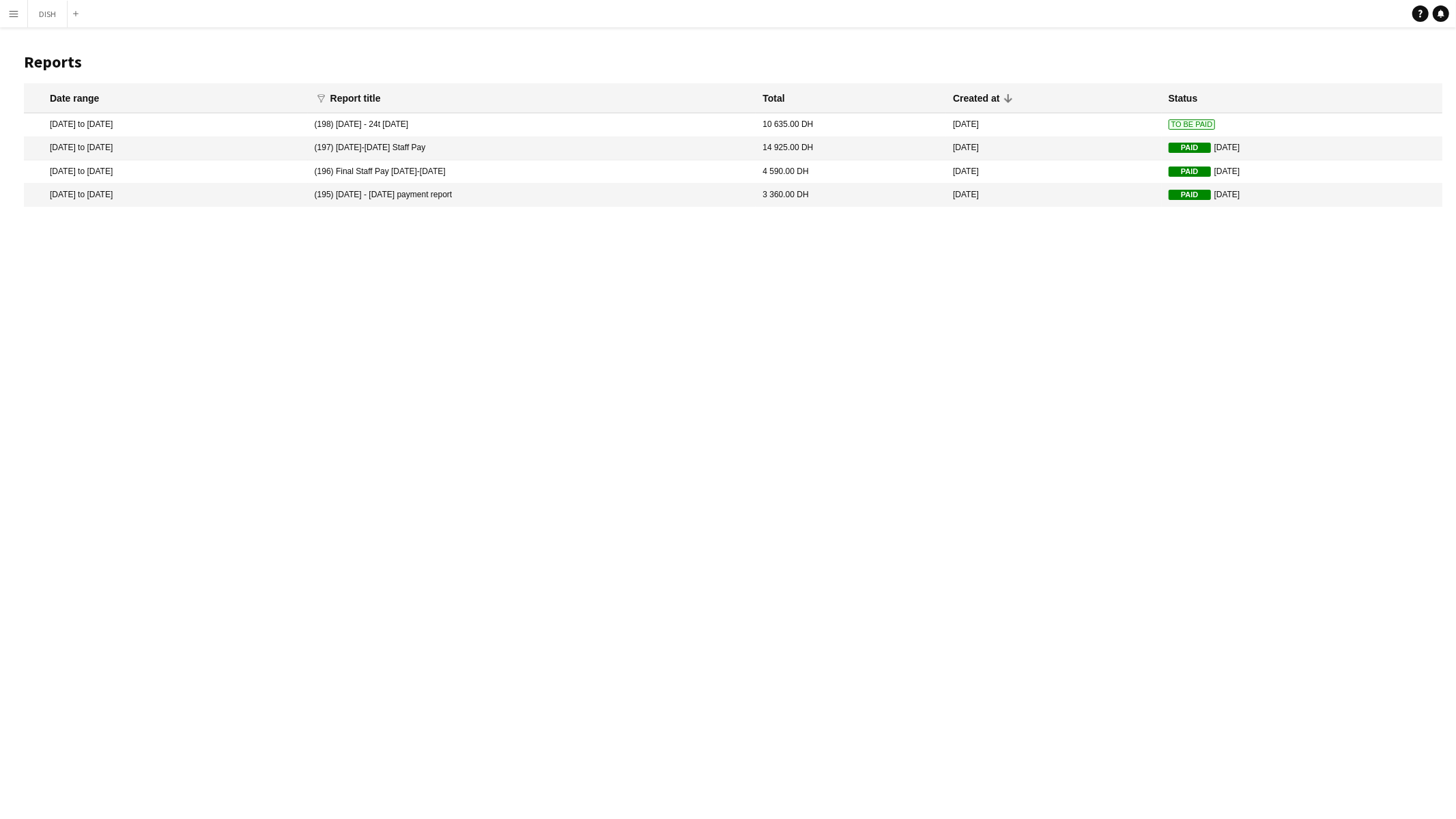
click at [220, 125] on mat-cell "18 Aug 2025 to 24 Aug 2025" at bounding box center [165, 125] width 284 height 23
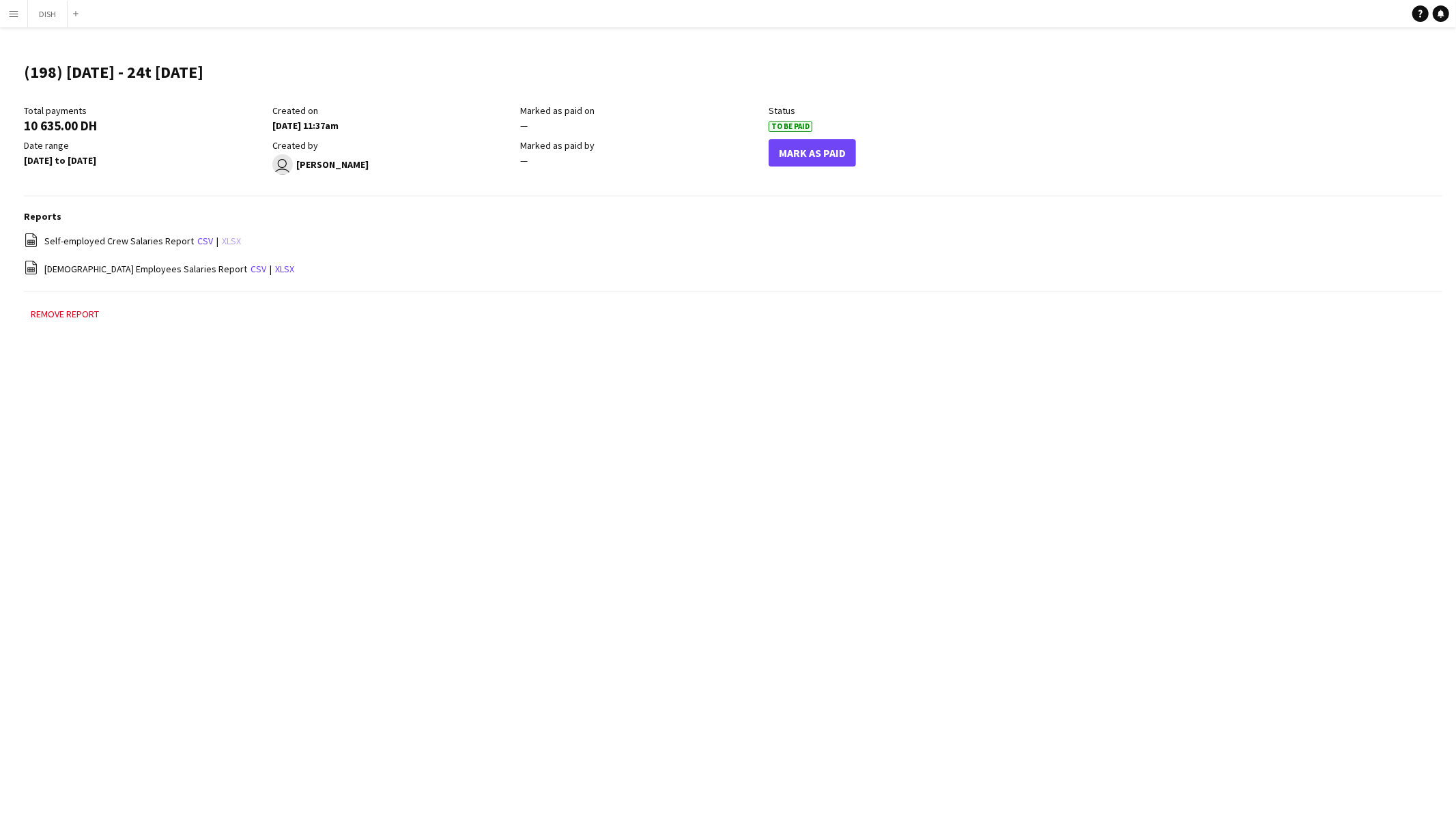
click at [229, 236] on link "xlsx" at bounding box center [231, 241] width 19 height 12
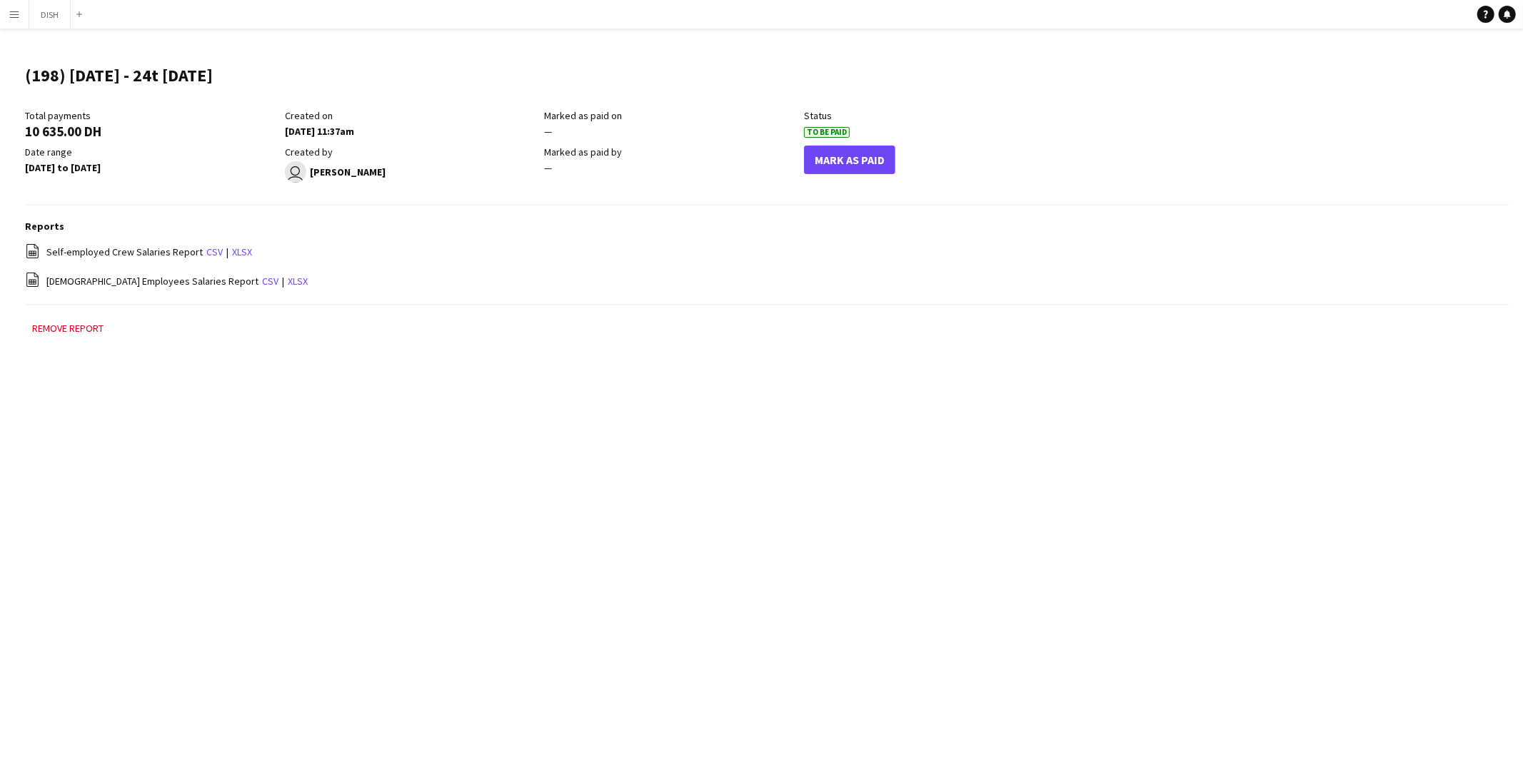
click at [7, 14] on button "Menu" at bounding box center [14, 14] width 29 height 29
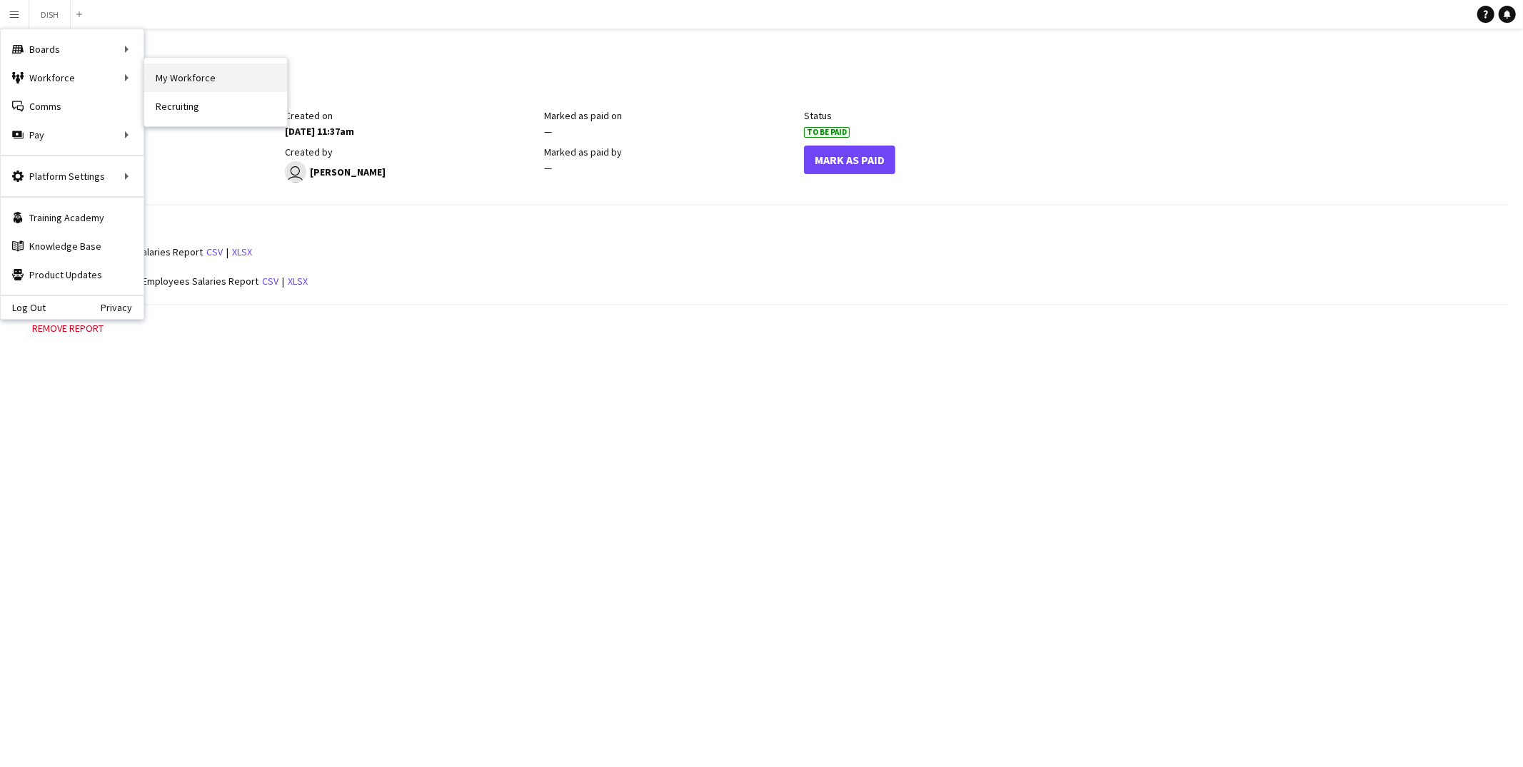
click at [179, 71] on link "My Workforce" at bounding box center [215, 78] width 143 height 29
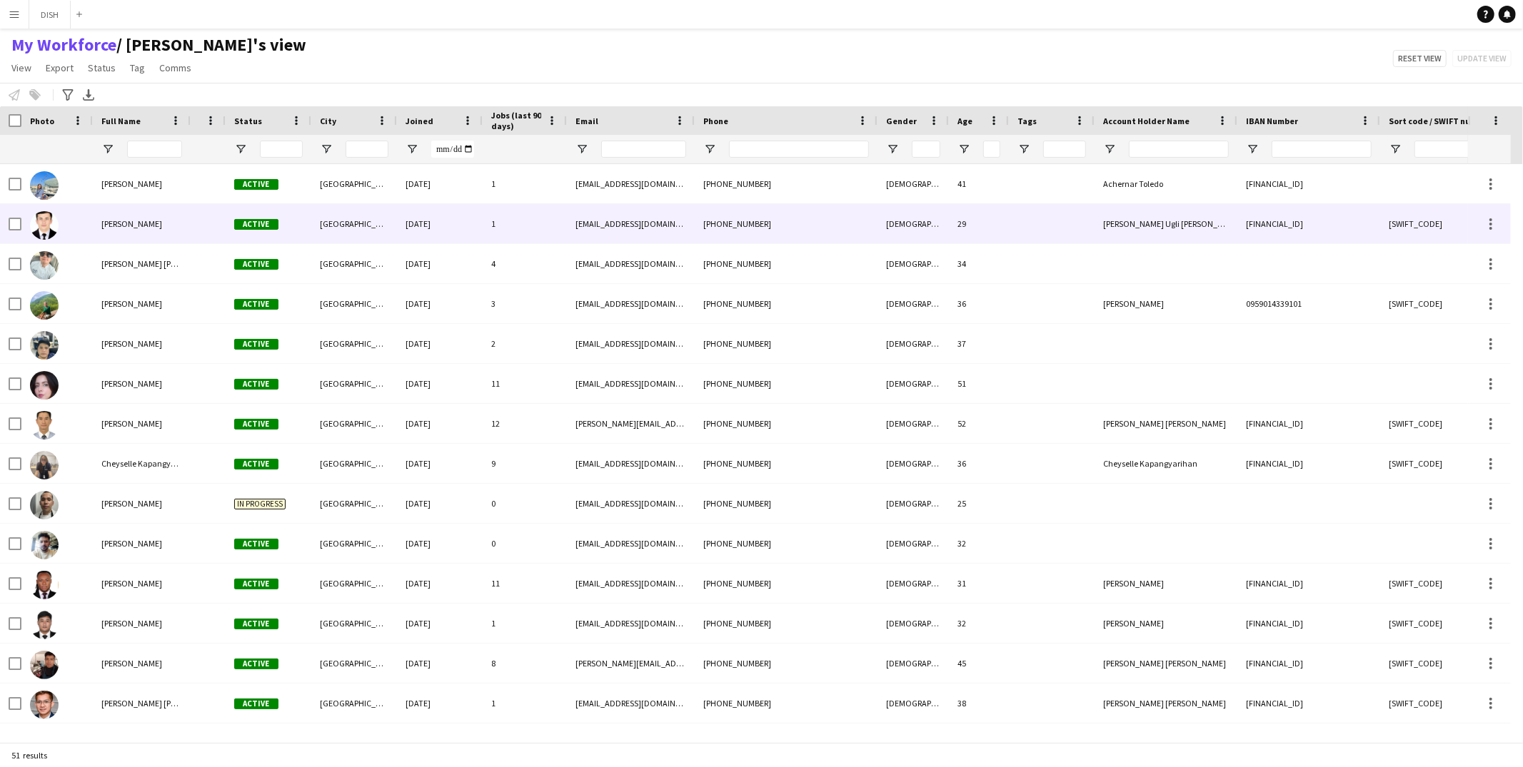
click at [194, 230] on div at bounding box center [208, 223] width 35 height 39
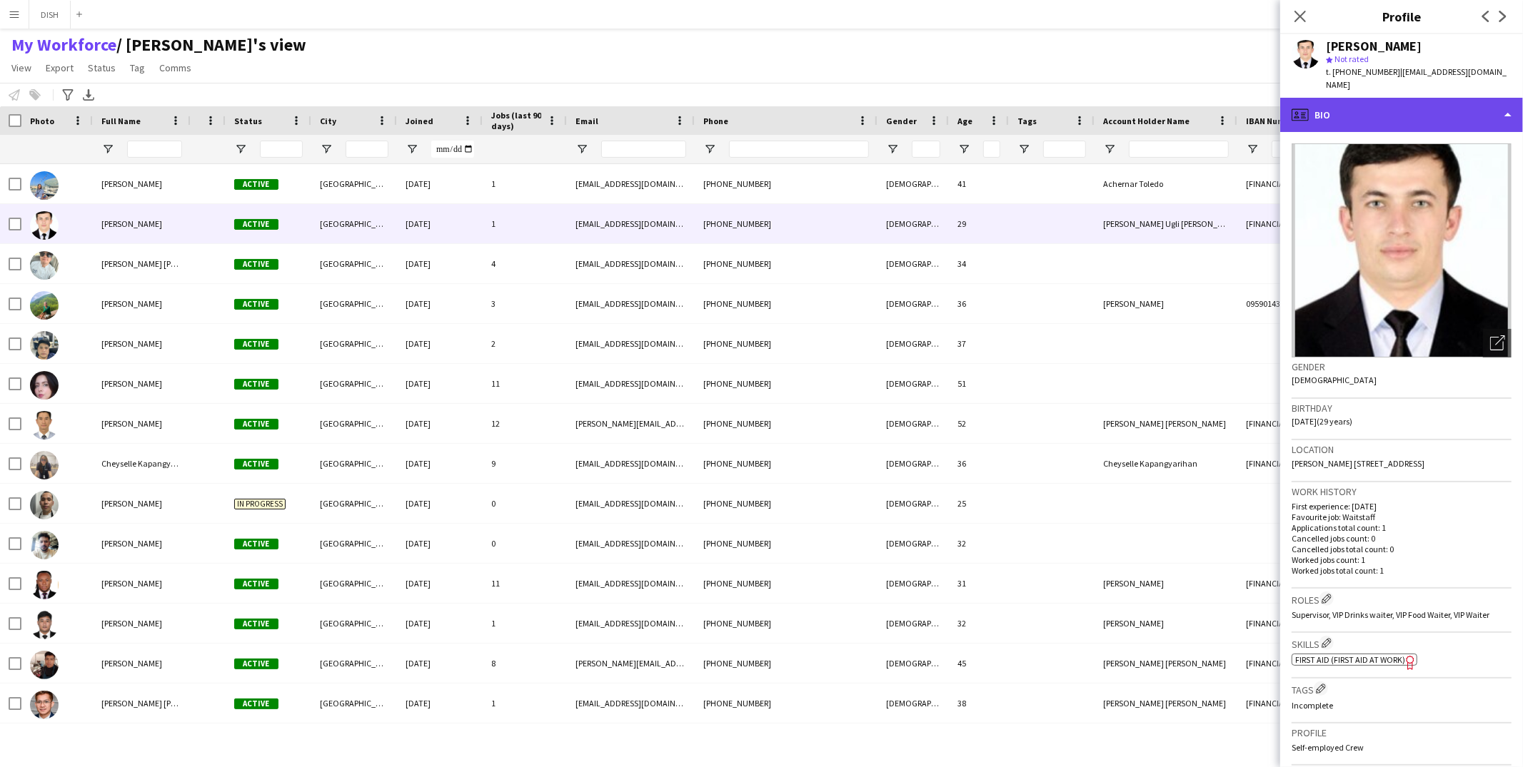
click at [1245, 98] on div "profile Bio" at bounding box center [1401, 115] width 243 height 34
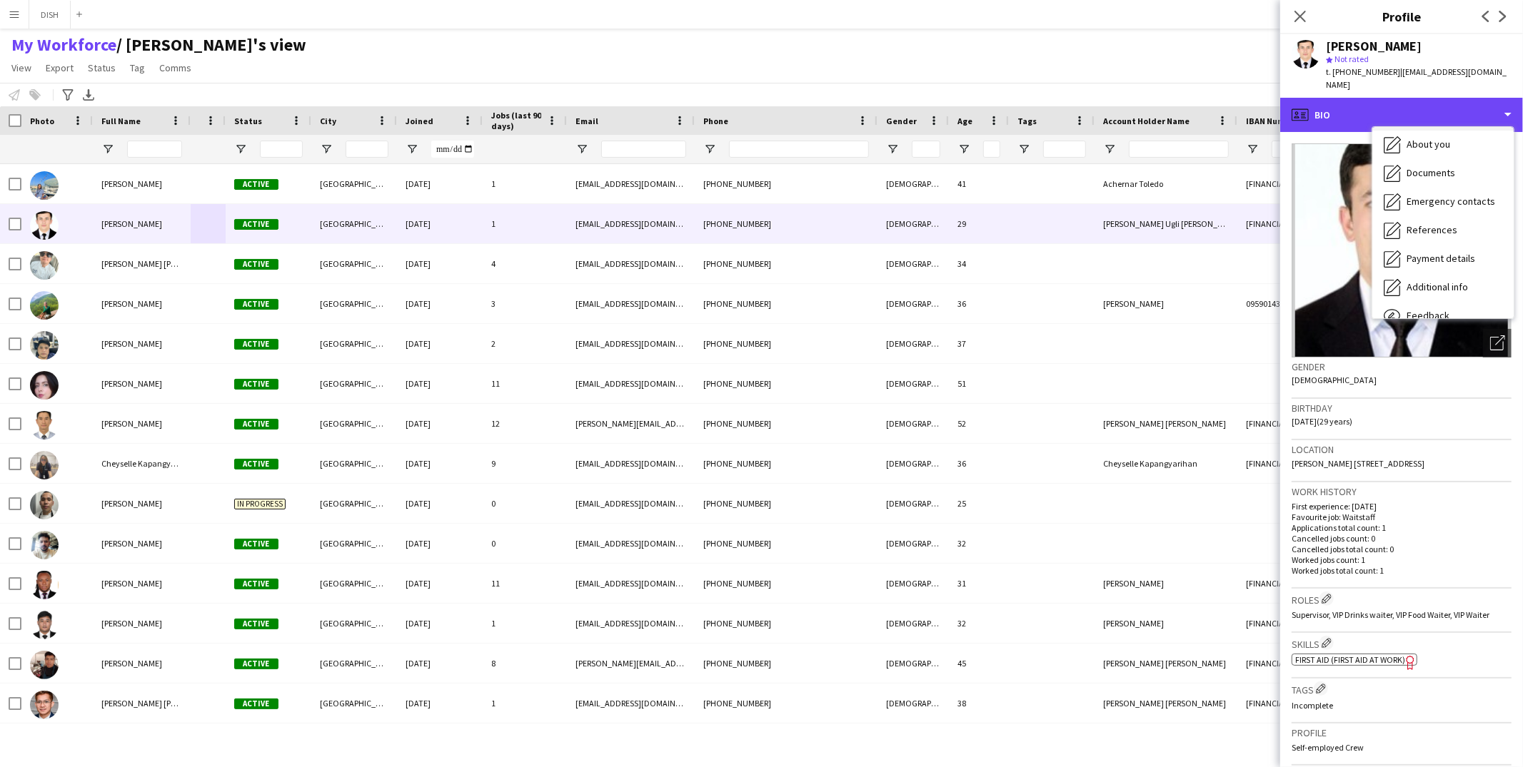
scroll to position [133, 0]
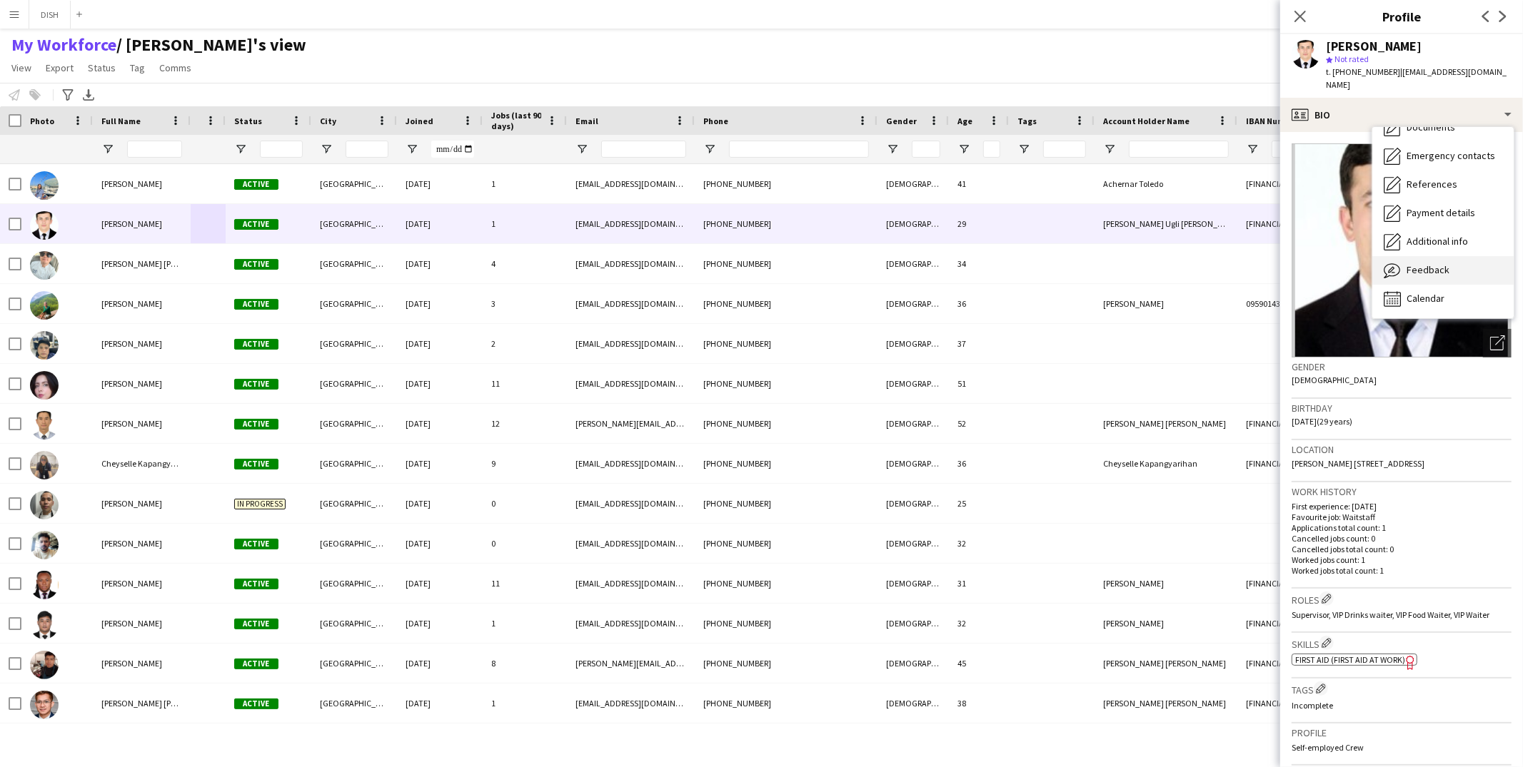
click at [1245, 256] on div "Feedback Feedback" at bounding box center [1442, 270] width 141 height 29
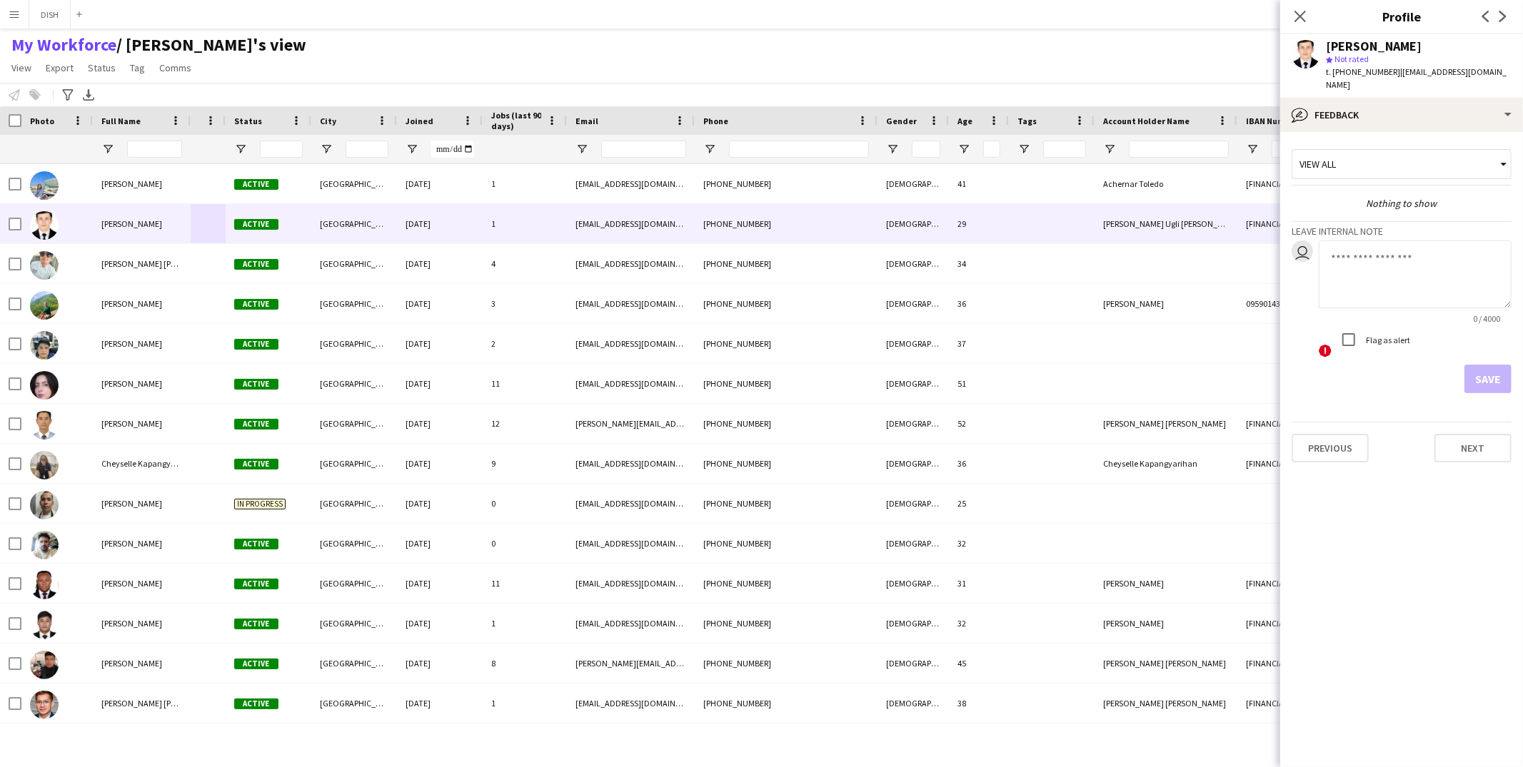
click at [1245, 151] on div "View all" at bounding box center [1394, 164] width 204 height 27
click at [1087, 68] on div at bounding box center [761, 383] width 1523 height 767
click at [14, 22] on button "Menu" at bounding box center [14, 14] width 29 height 29
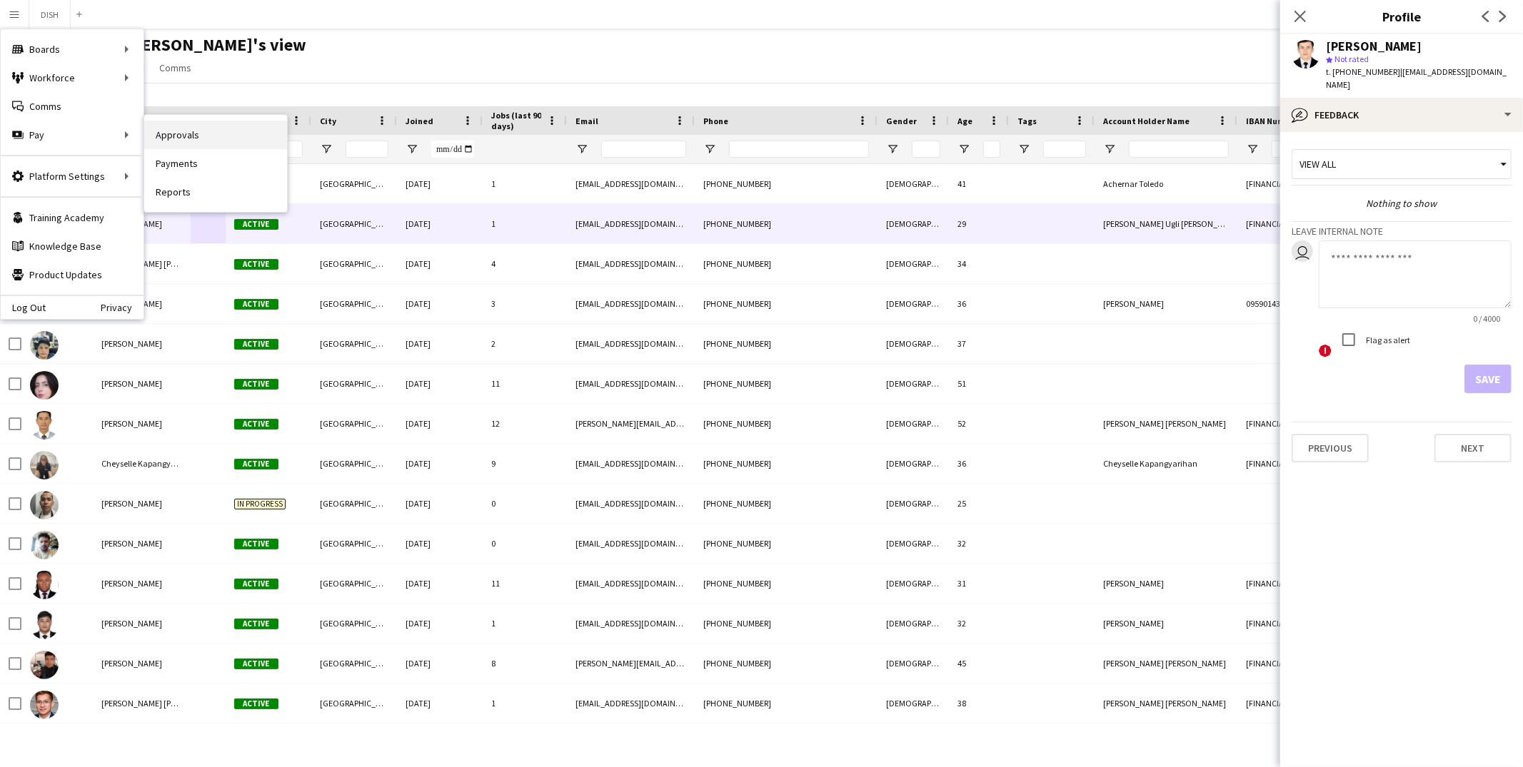
click at [164, 137] on link "Approvals" at bounding box center [215, 135] width 143 height 29
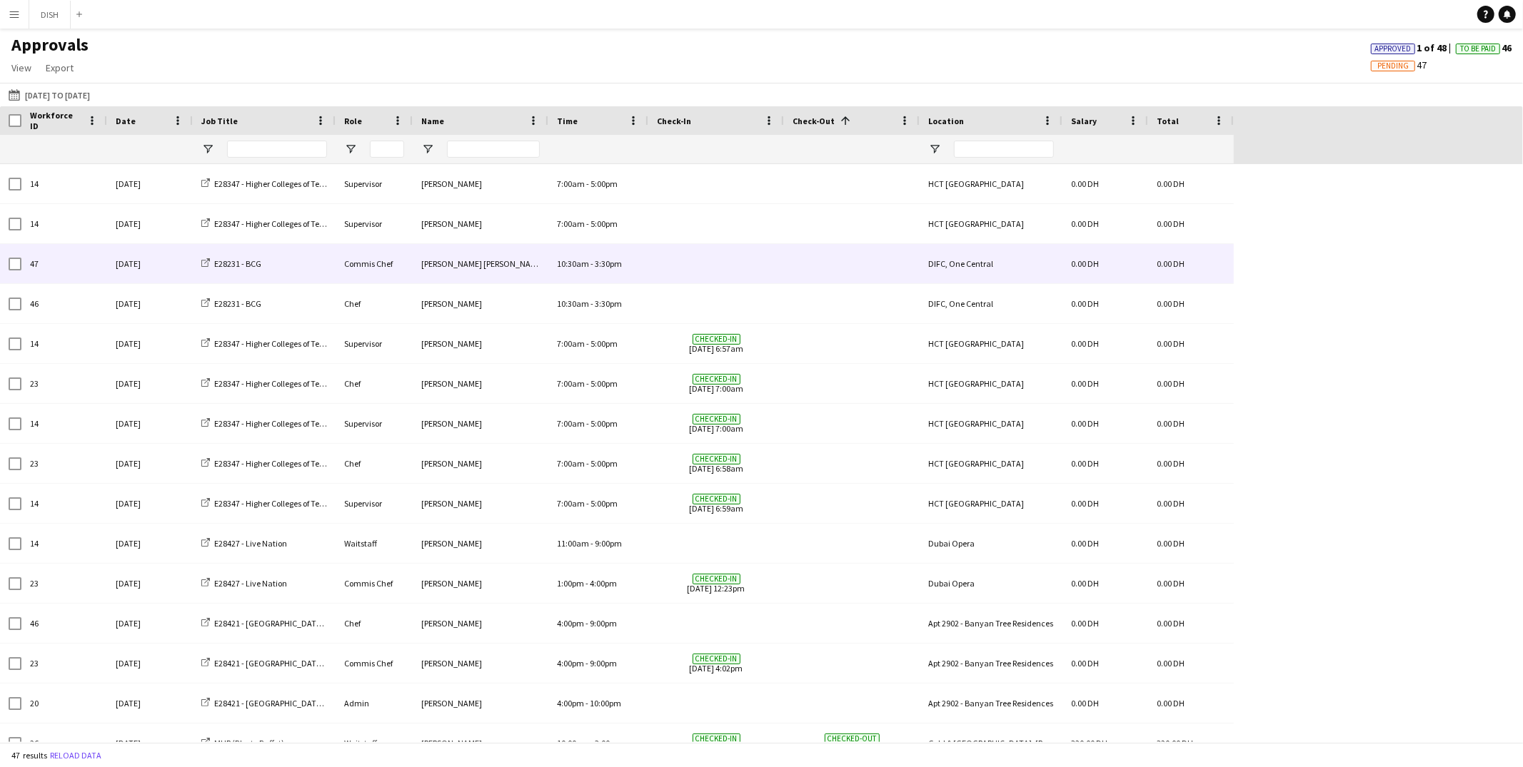
click at [351, 269] on div "Commis Chef" at bounding box center [374, 263] width 77 height 39
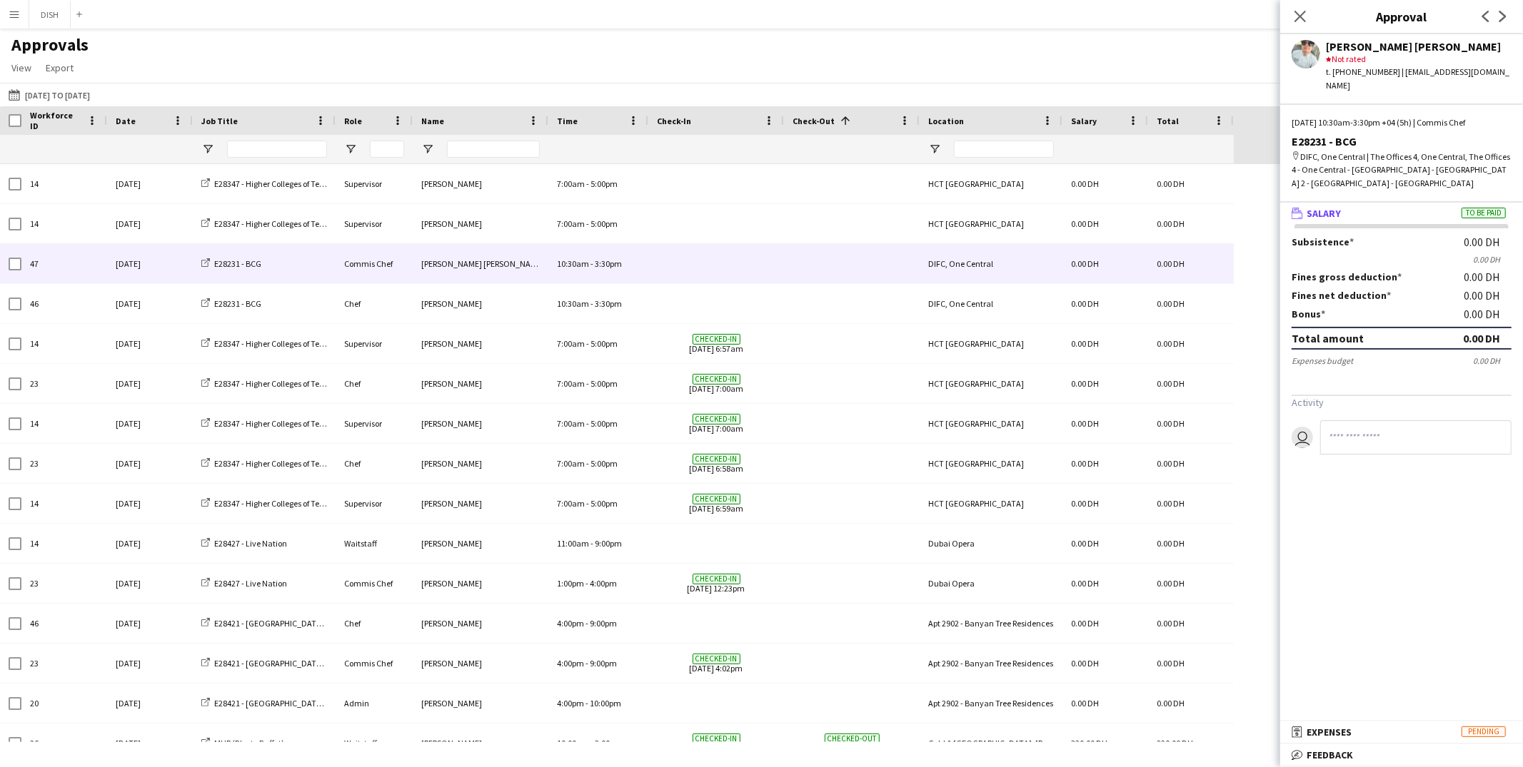
click at [1245, 207] on span "Salary" at bounding box center [1323, 213] width 34 height 13
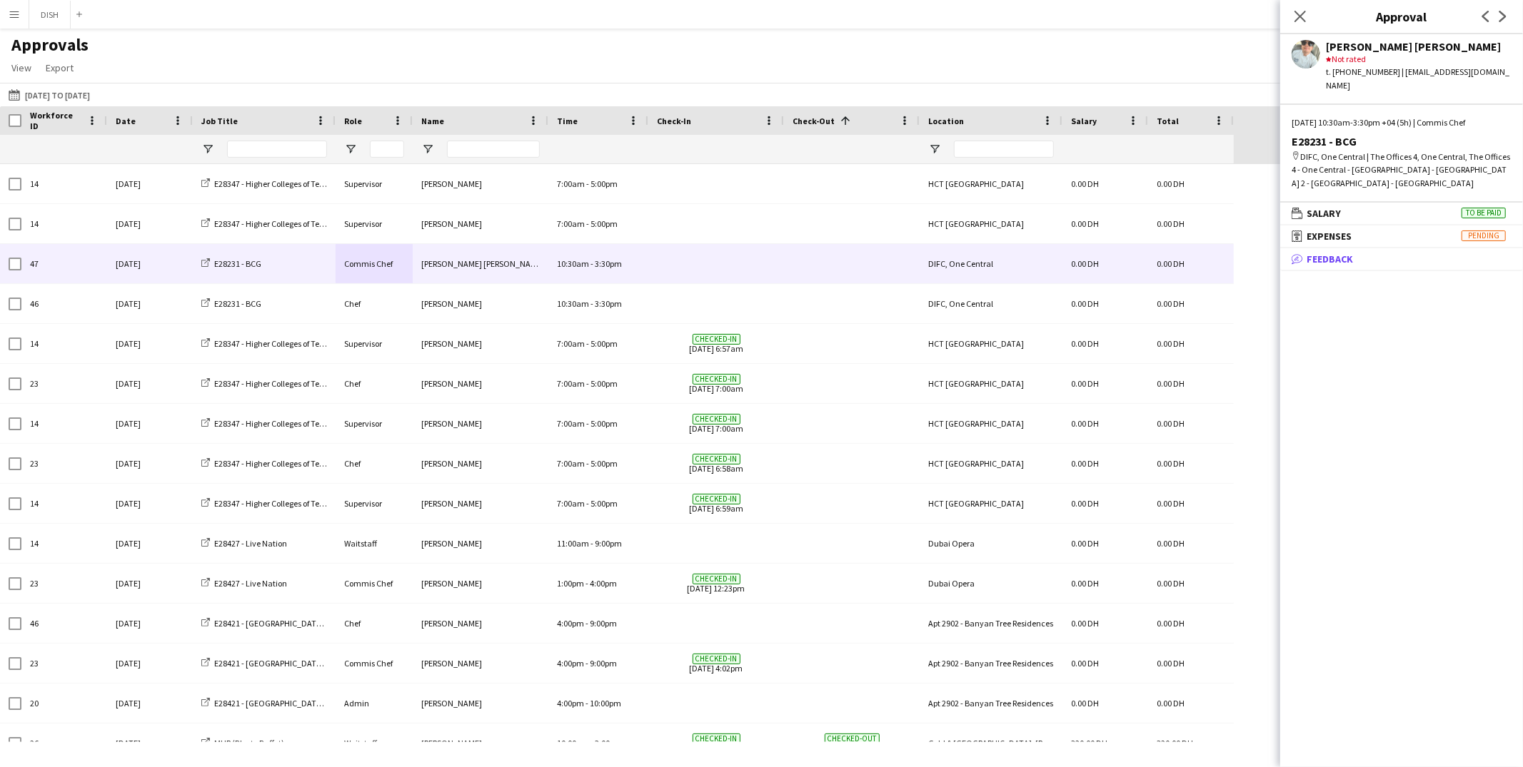
click at [1245, 253] on span "Feedback" at bounding box center [1329, 259] width 46 height 13
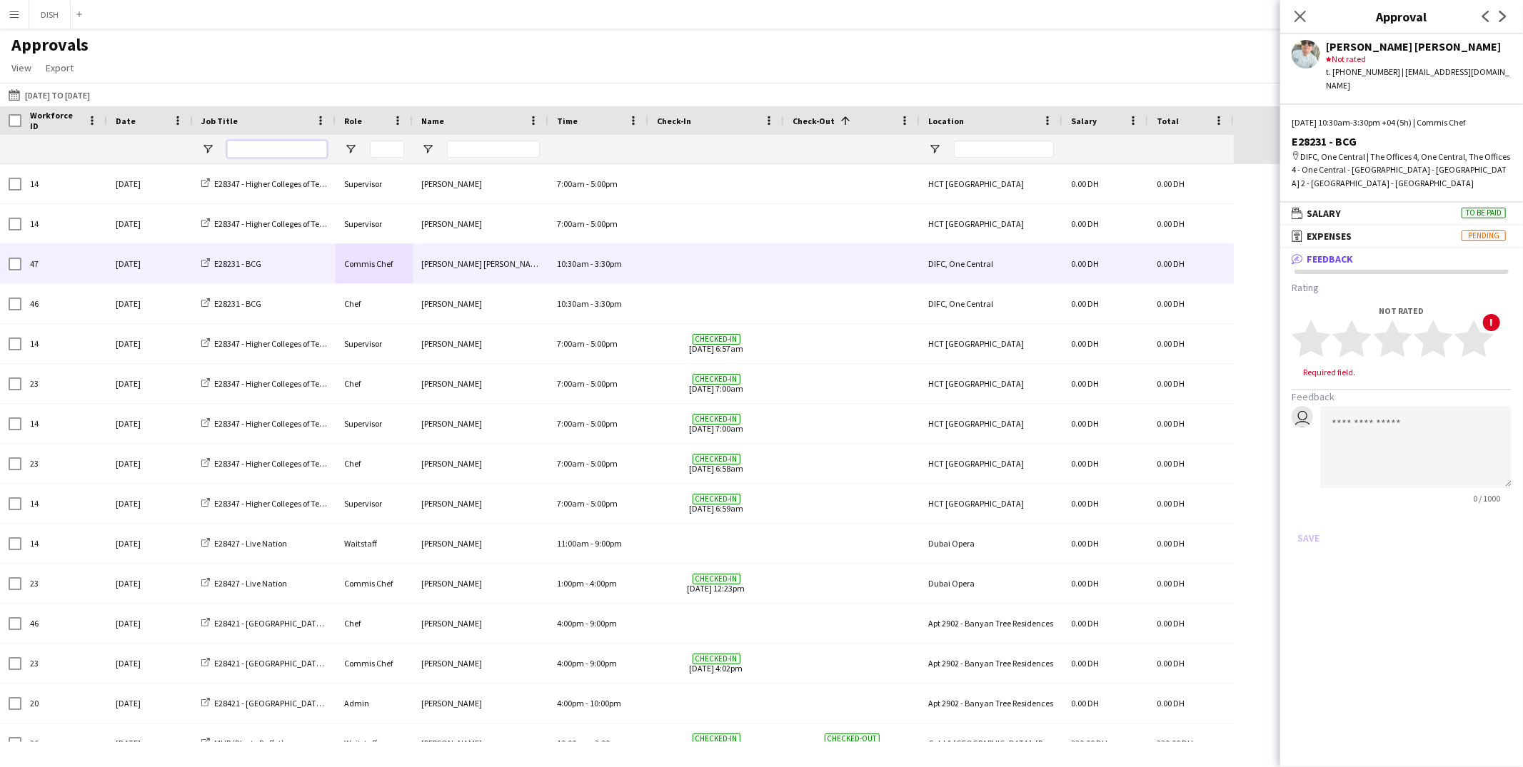
click at [274, 150] on input "Job Title Filter Input" at bounding box center [277, 149] width 100 height 17
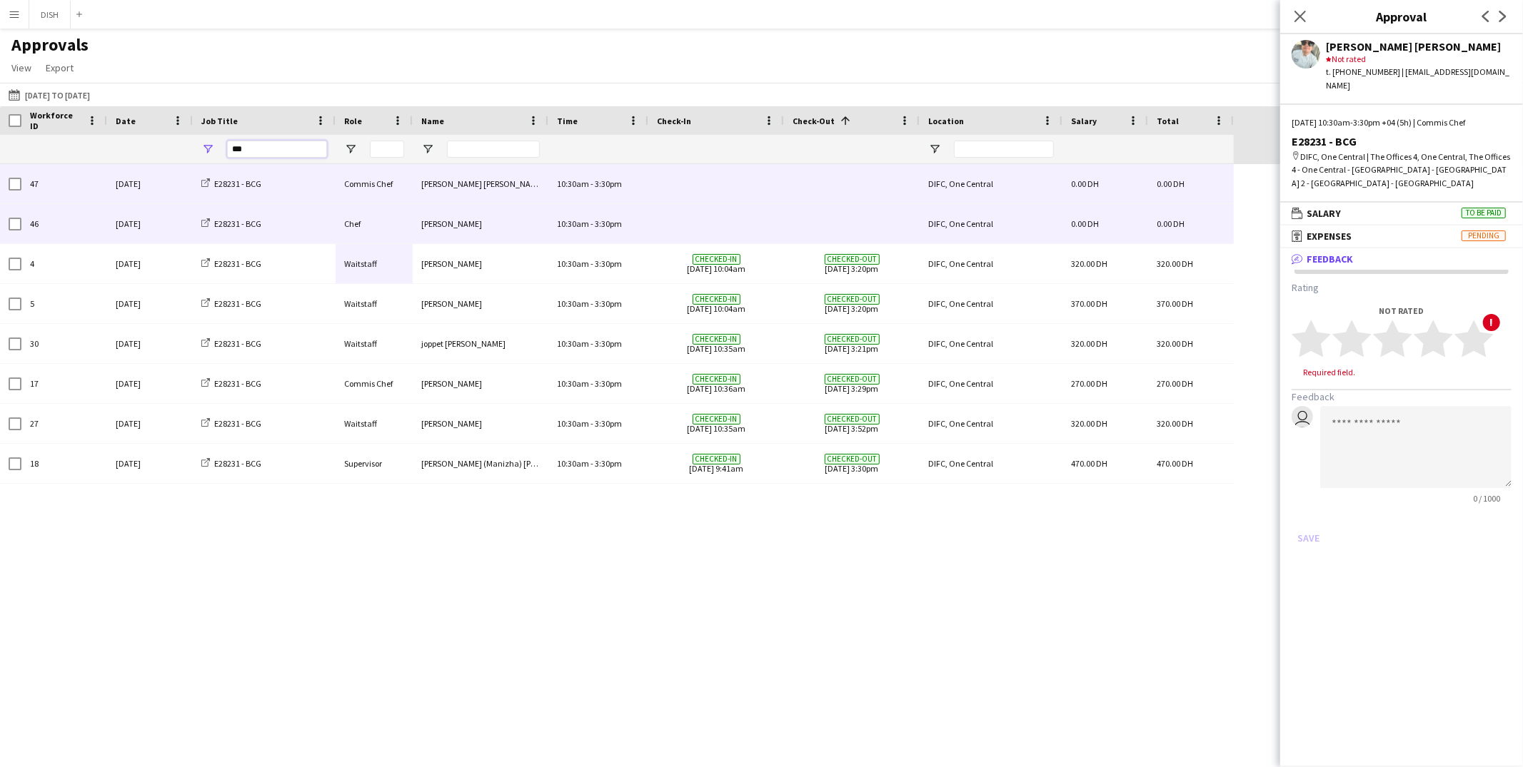
type input "***"
click at [315, 233] on div "E28231 - BCG" at bounding box center [264, 223] width 143 height 39
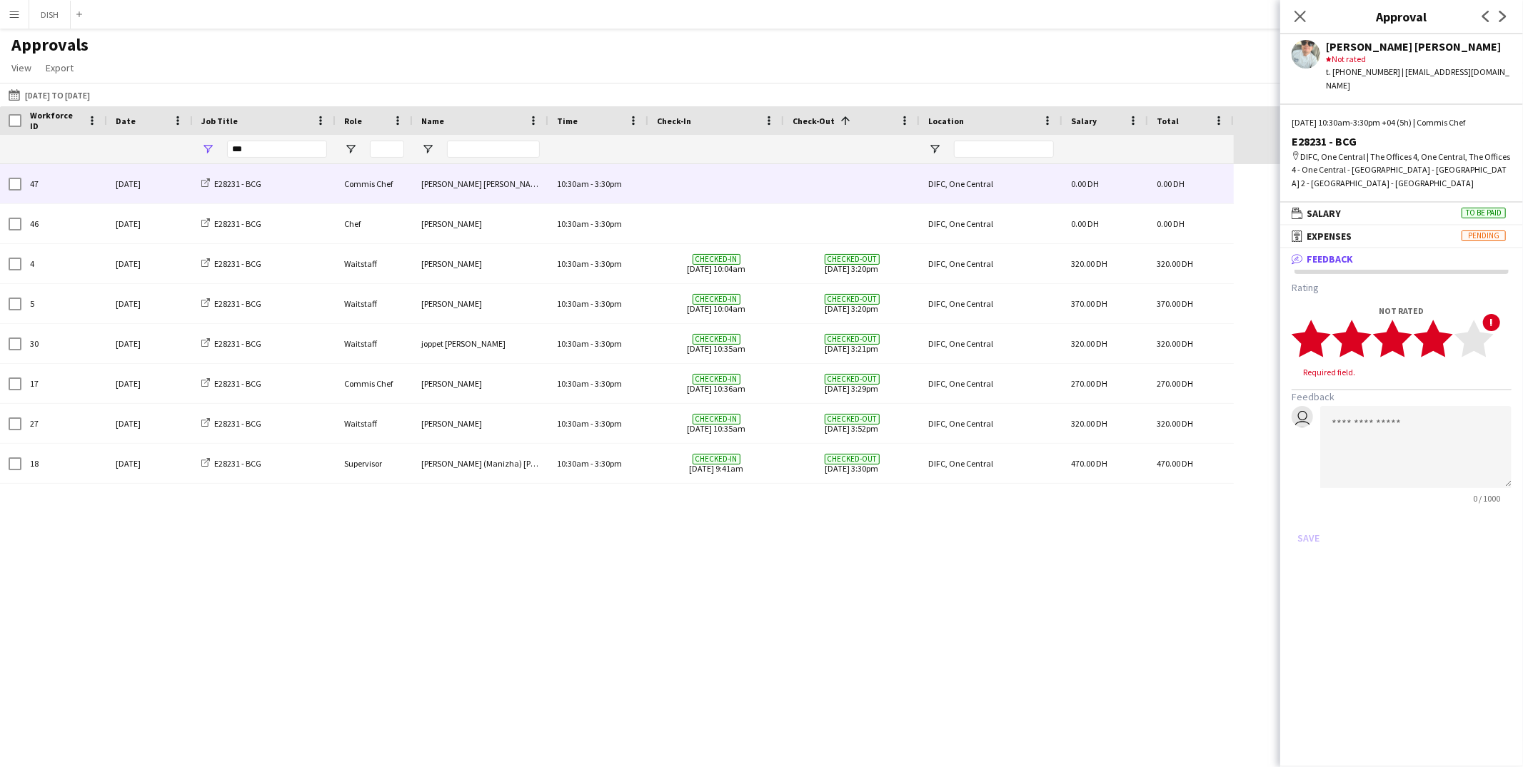
click at [1245, 320] on polygon at bounding box center [1433, 338] width 39 height 37
click at [13, 17] on app-icon "Menu" at bounding box center [14, 14] width 11 height 11
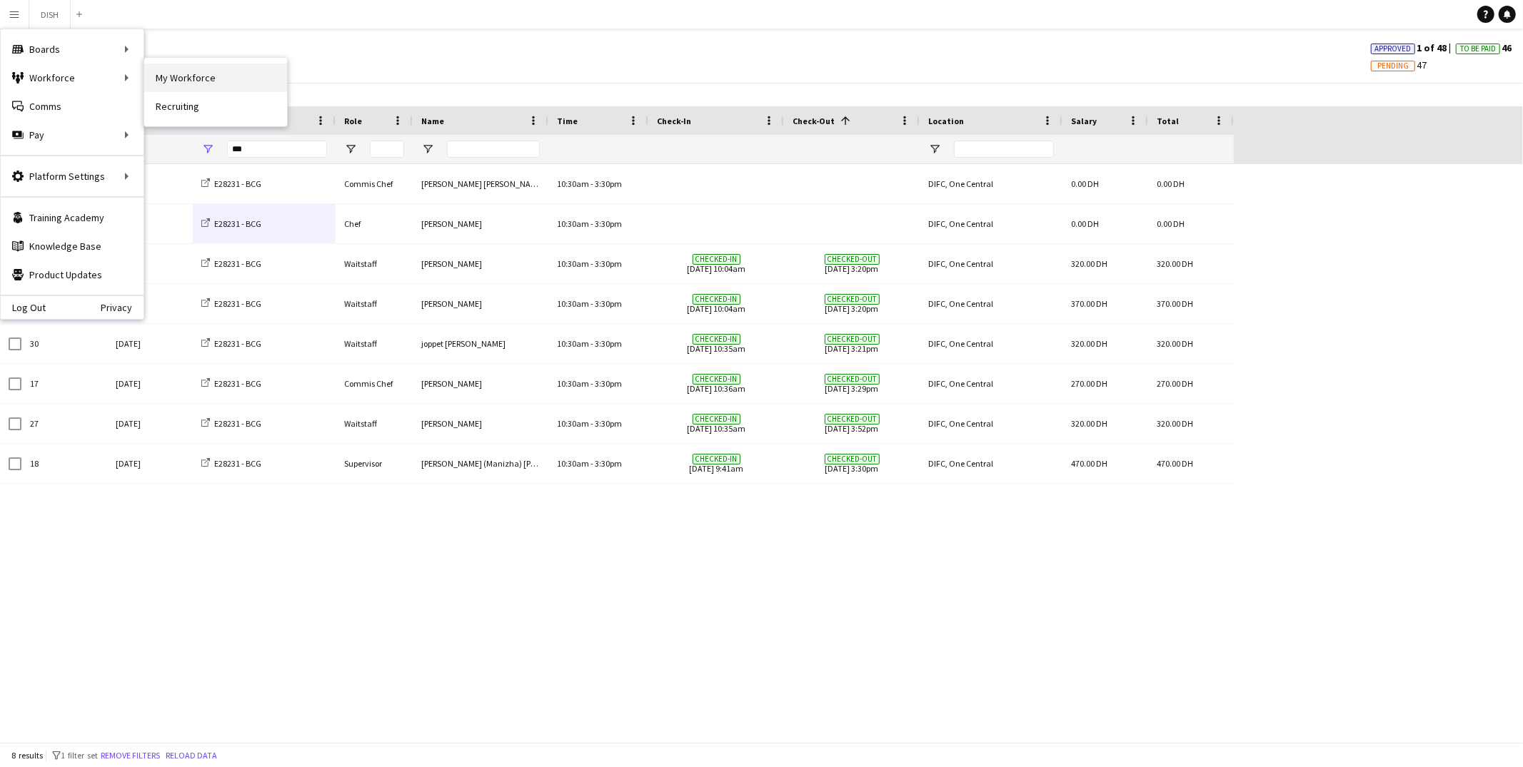
click at [165, 80] on link "My Workforce" at bounding box center [215, 78] width 143 height 29
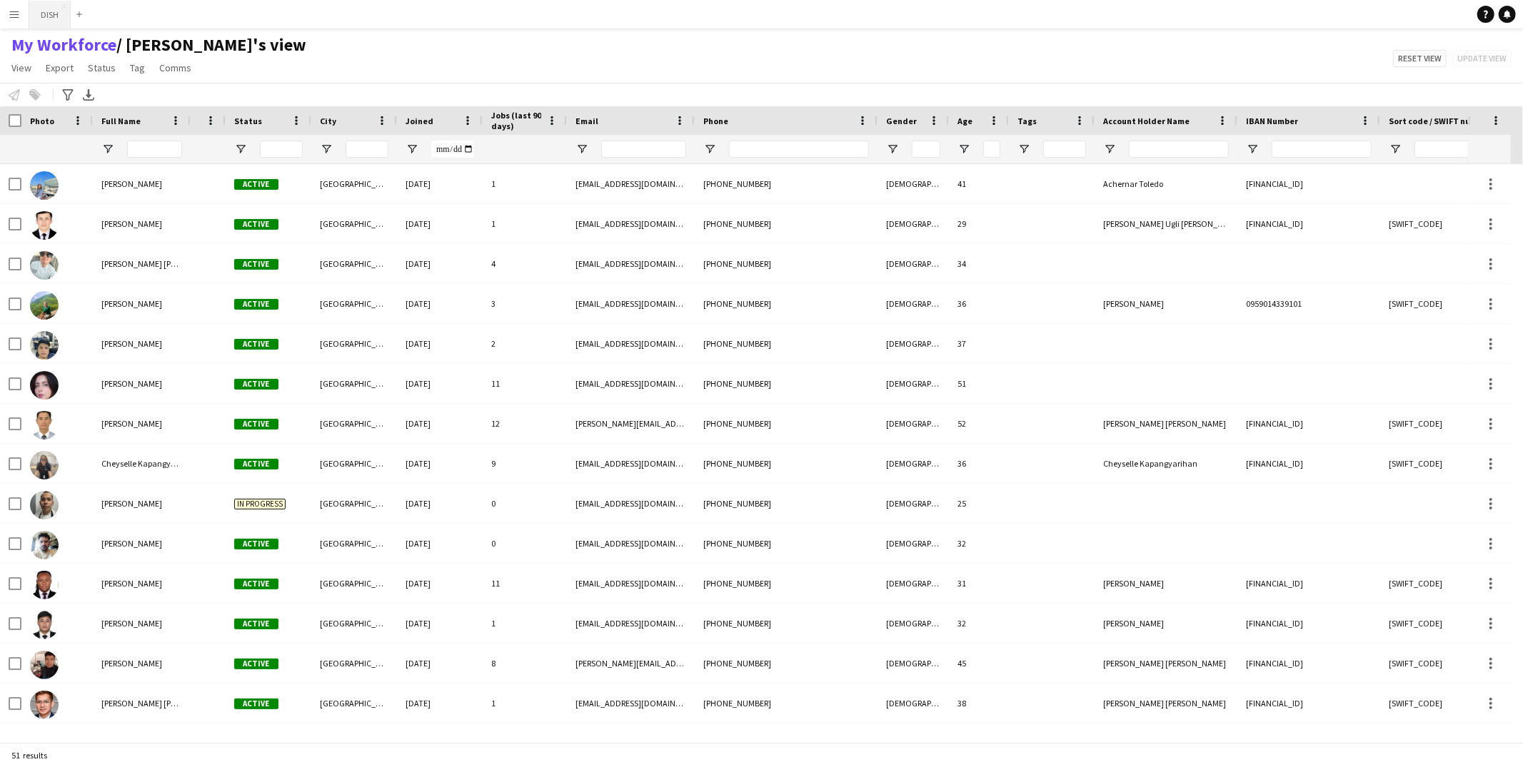
click at [41, 18] on button "DISH Close" at bounding box center [49, 15] width 41 height 28
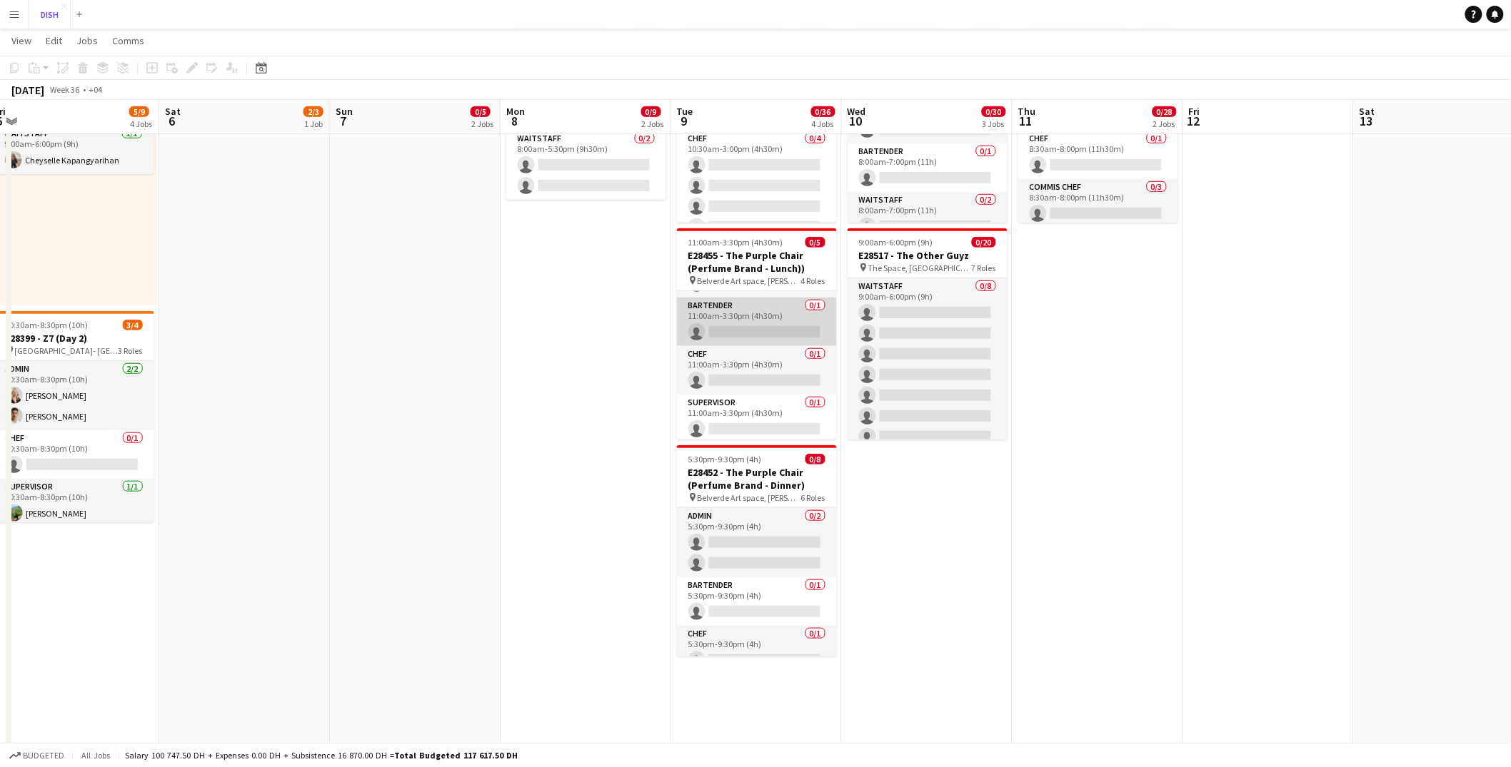
scroll to position [67, 0]
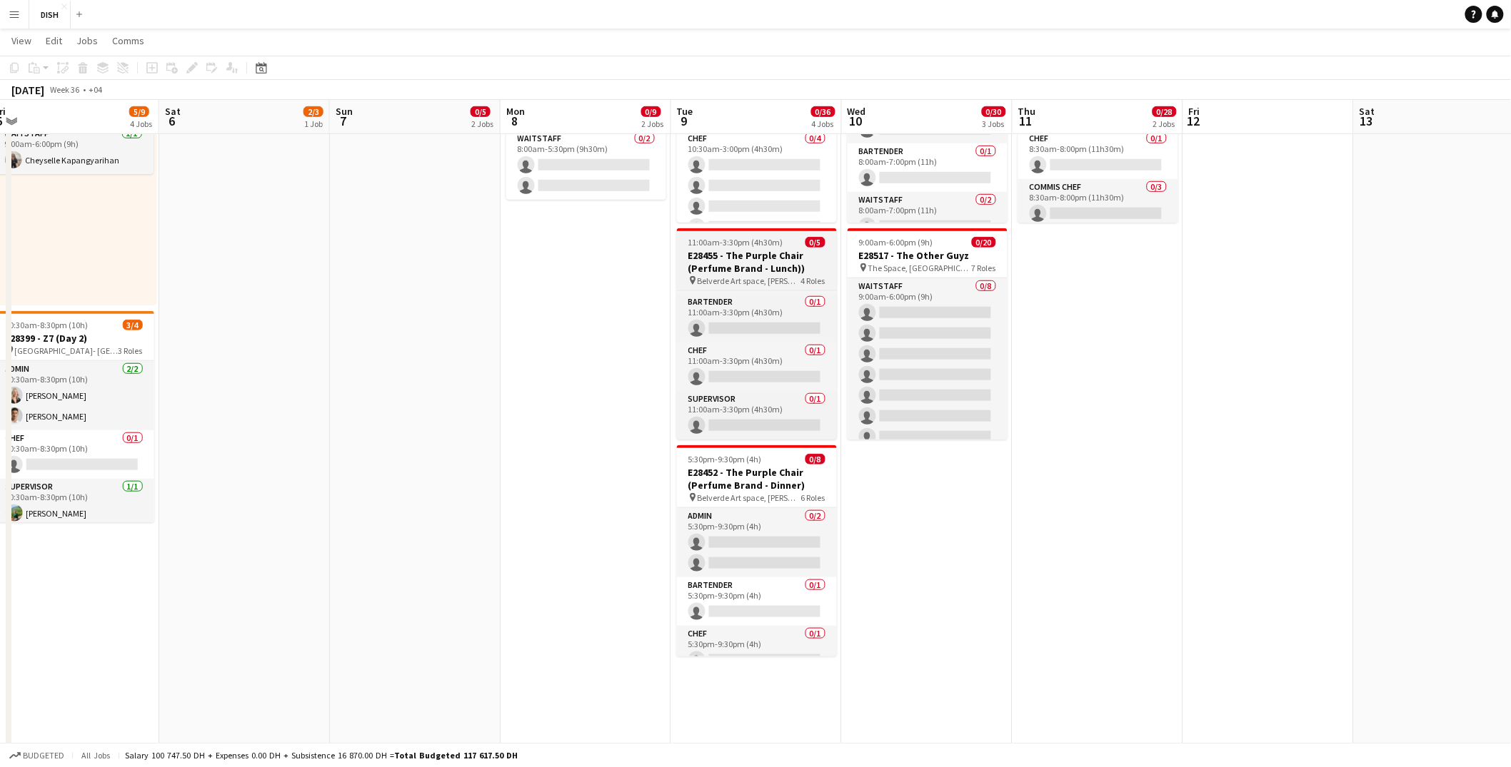
click at [732, 275] on div "pin Belverde Art space, Al Qouz 4 Roles" at bounding box center [757, 280] width 160 height 11
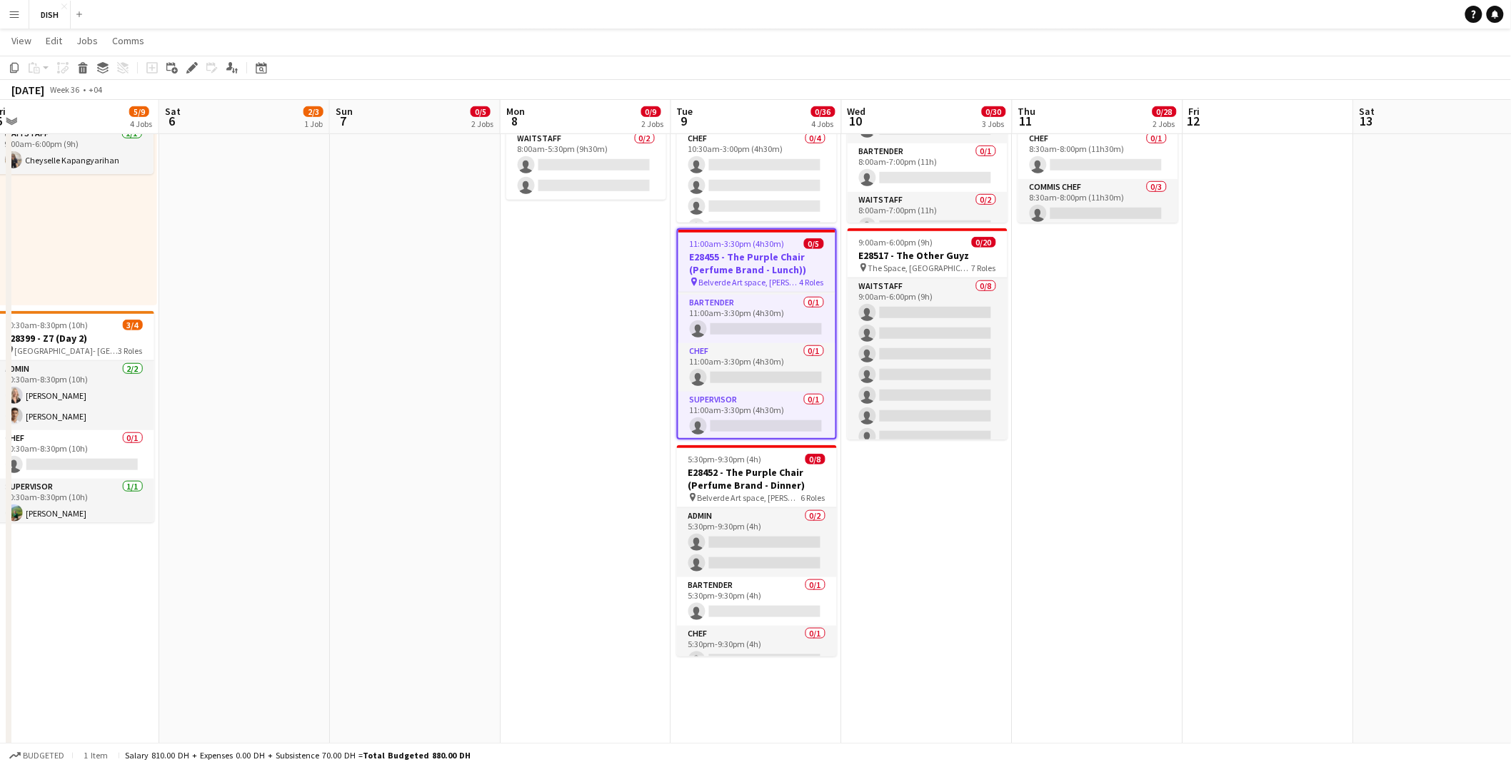
click at [217, 66] on div "Add job Add linked Job Edit Edit linked Job Applicants" at bounding box center [185, 67] width 109 height 17
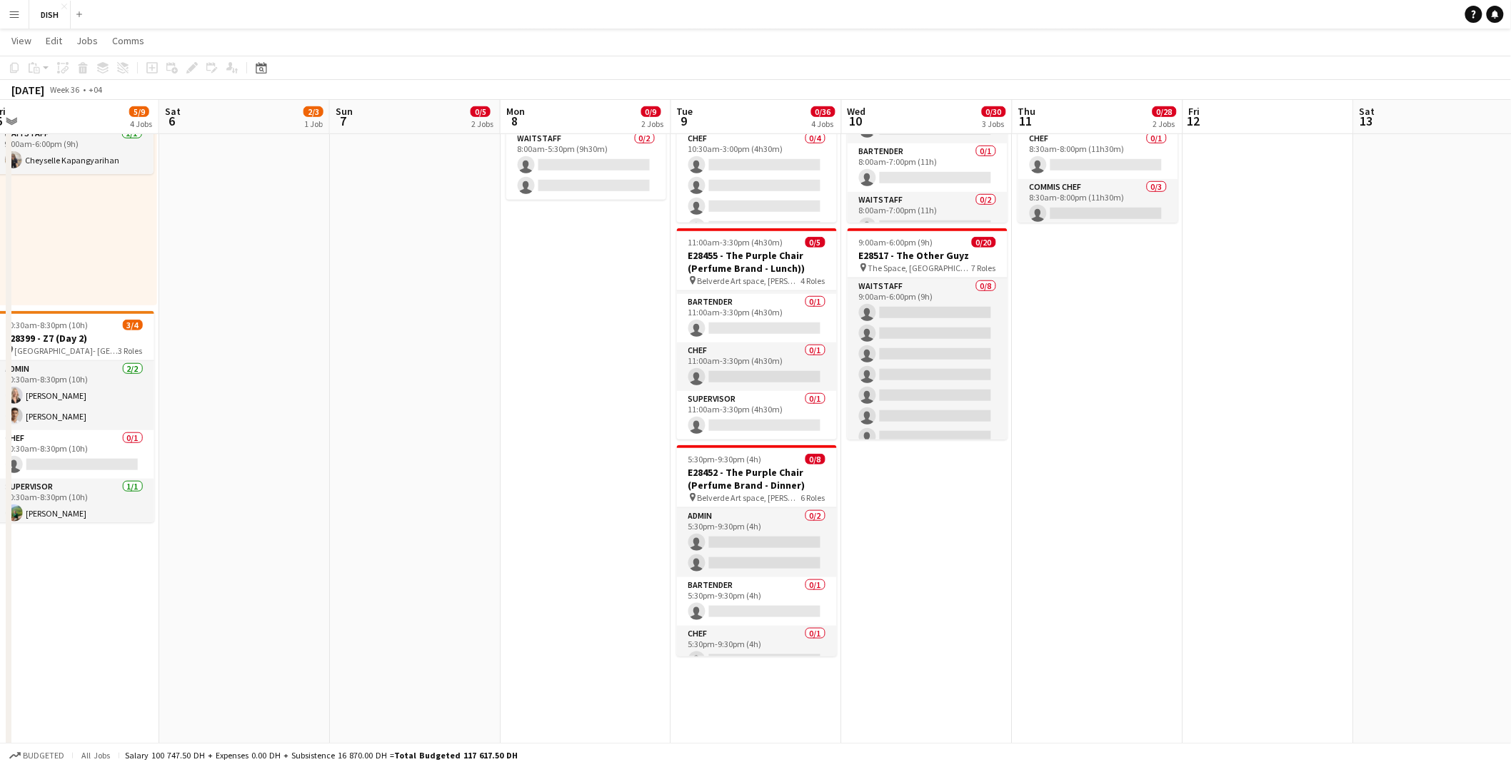
click at [228, 69] on div "Add job Add linked Job Edit Edit linked Job Applicants" at bounding box center [185, 67] width 109 height 17
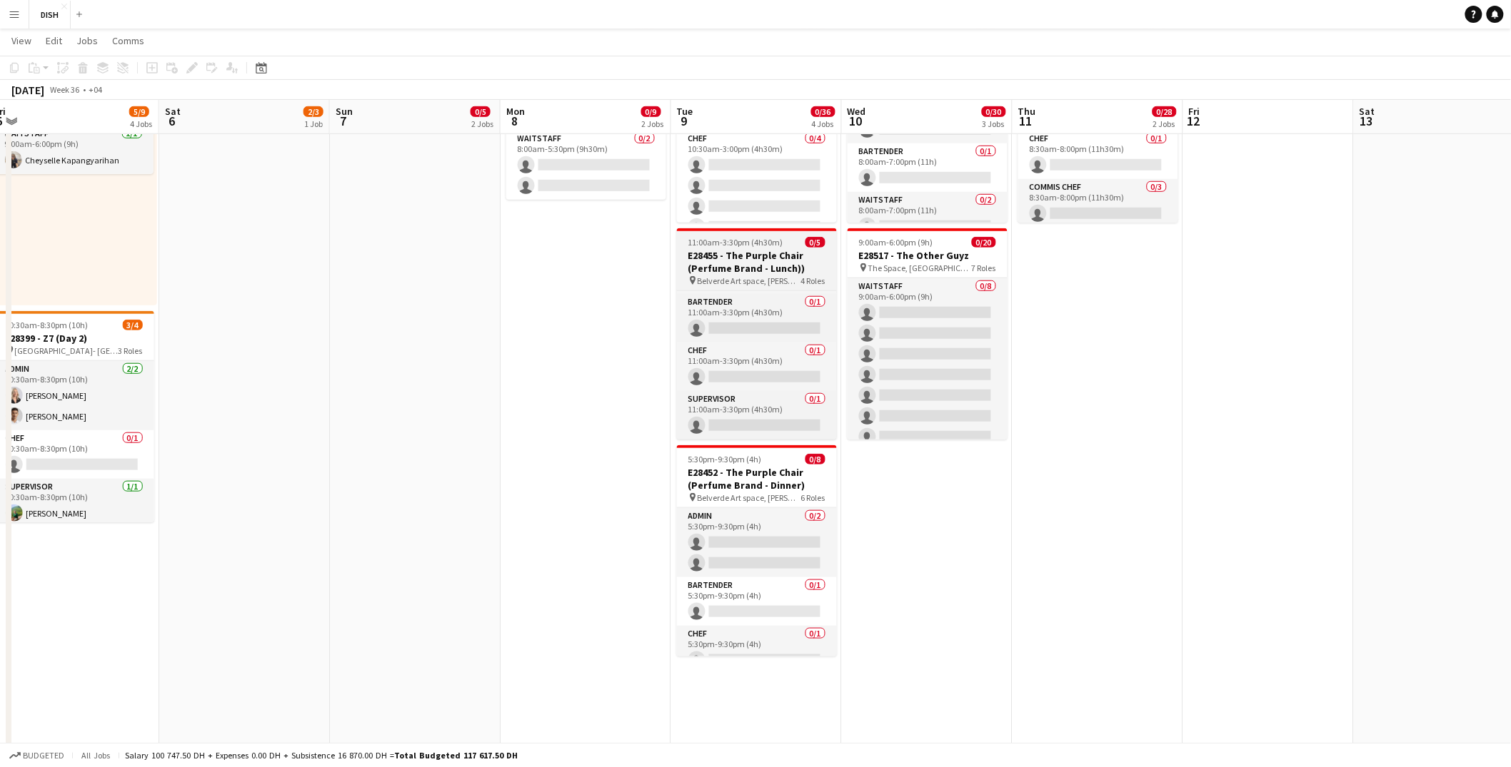
click at [772, 281] on span "Belverde Art space, [PERSON_NAME]" at bounding box center [749, 281] width 104 height 11
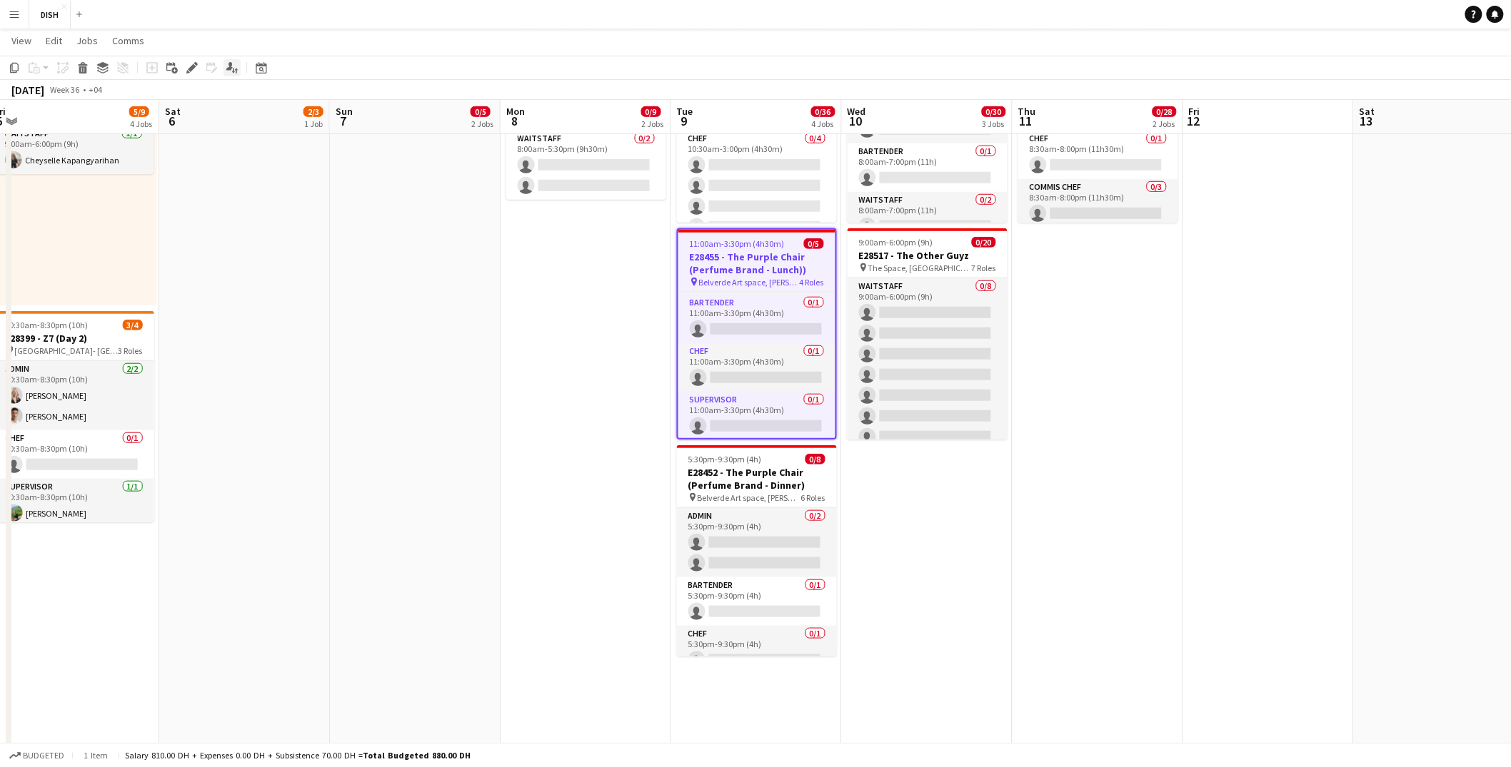
click at [230, 68] on icon at bounding box center [229, 66] width 6 height 8
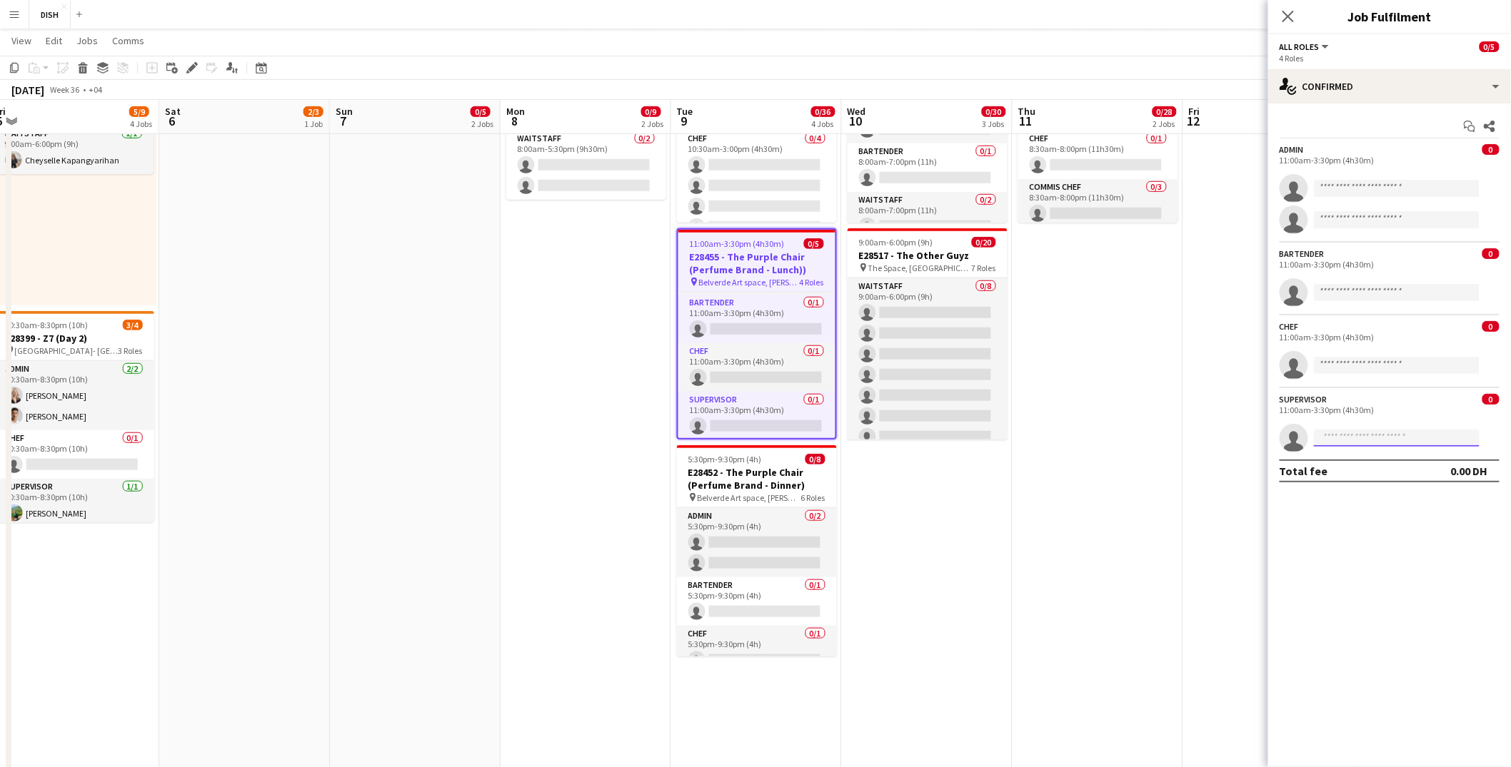
click at [1245, 440] on input at bounding box center [1397, 438] width 166 height 17
click at [1245, 93] on div "single-neutral-actions-check-2 Confirmed" at bounding box center [1389, 86] width 243 height 34
click at [1245, 119] on div "Start chat Share" at bounding box center [1389, 127] width 220 height 24
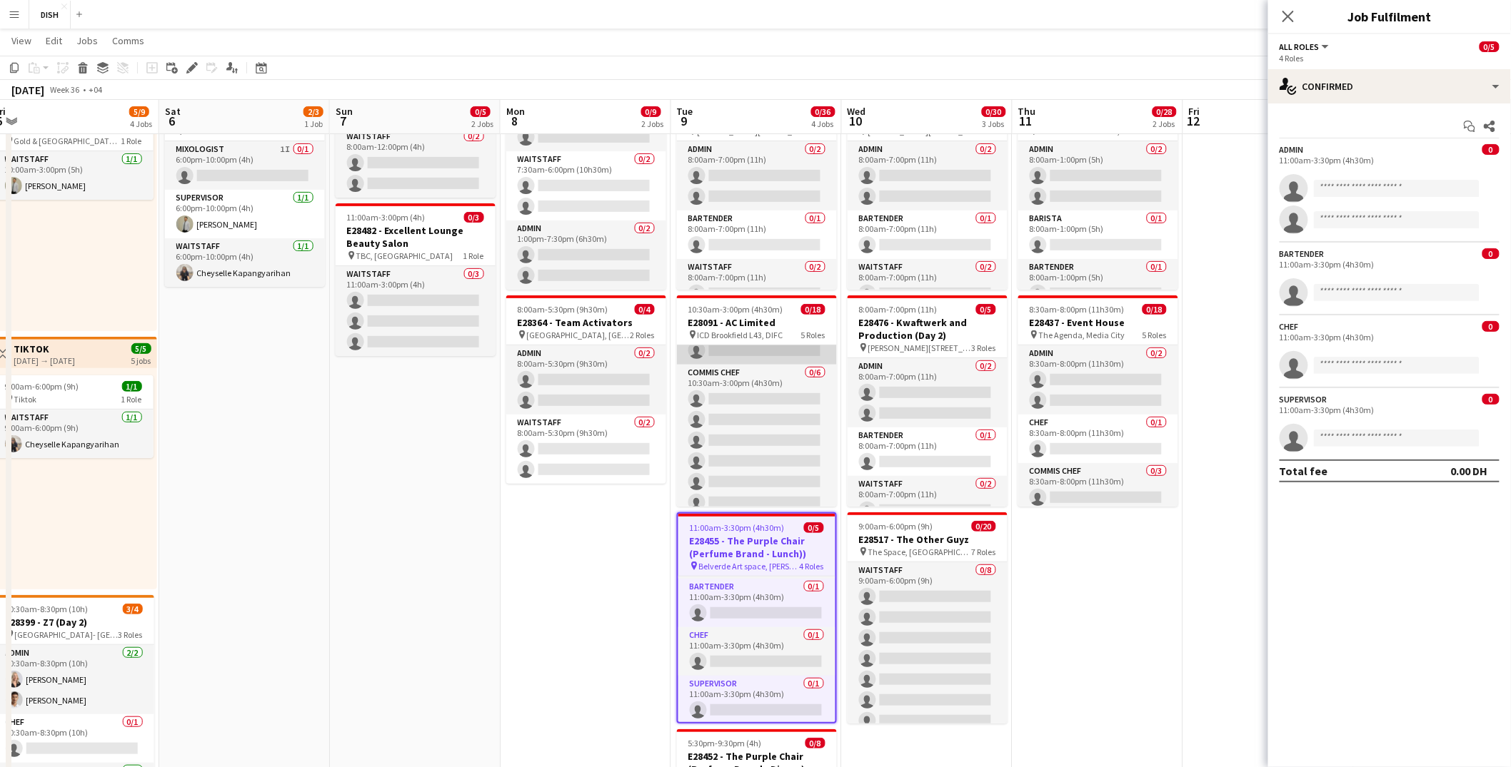
scroll to position [165, 0]
click at [11, 16] on app-icon "Menu" at bounding box center [14, 14] width 11 height 11
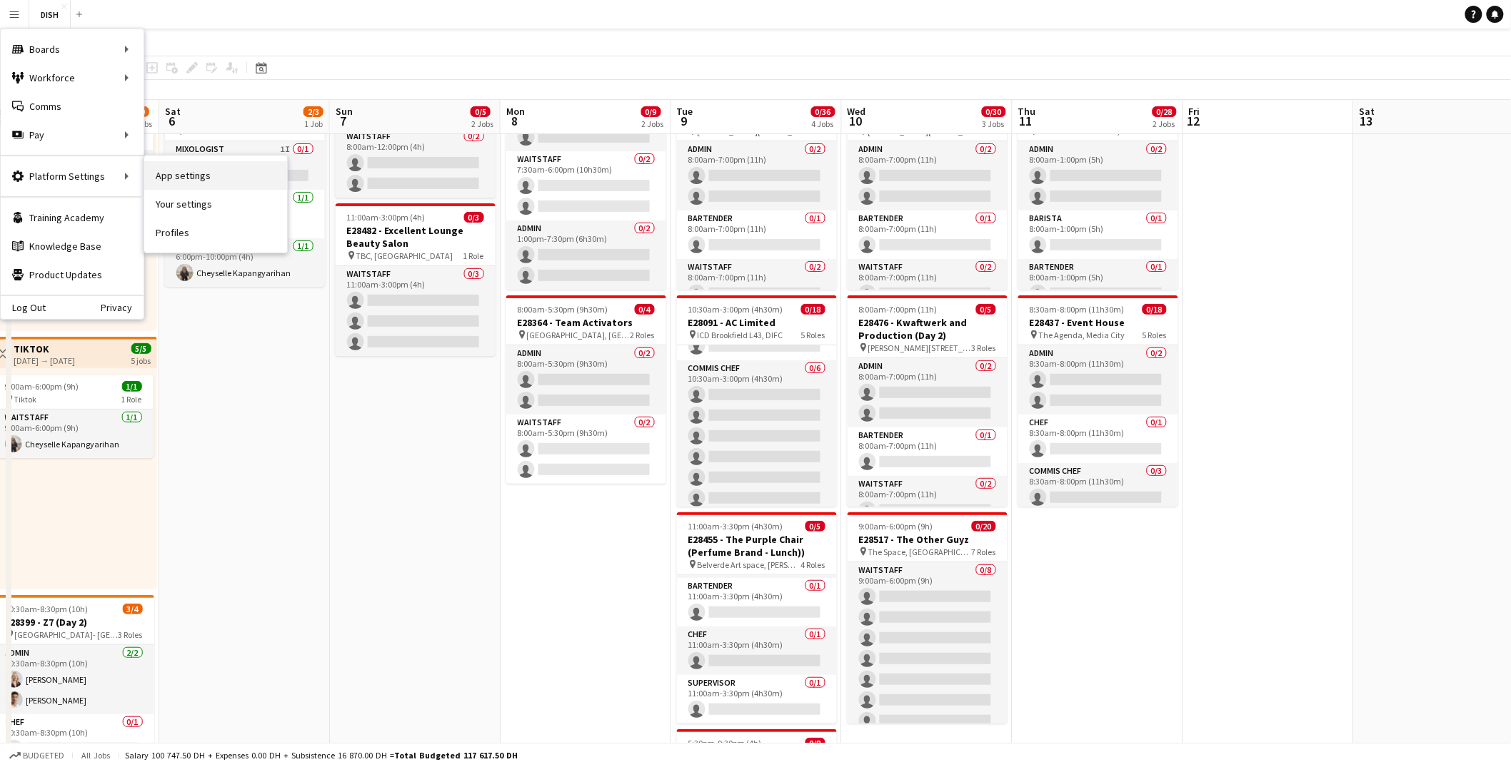
click at [166, 172] on link "App settings" at bounding box center [215, 175] width 143 height 29
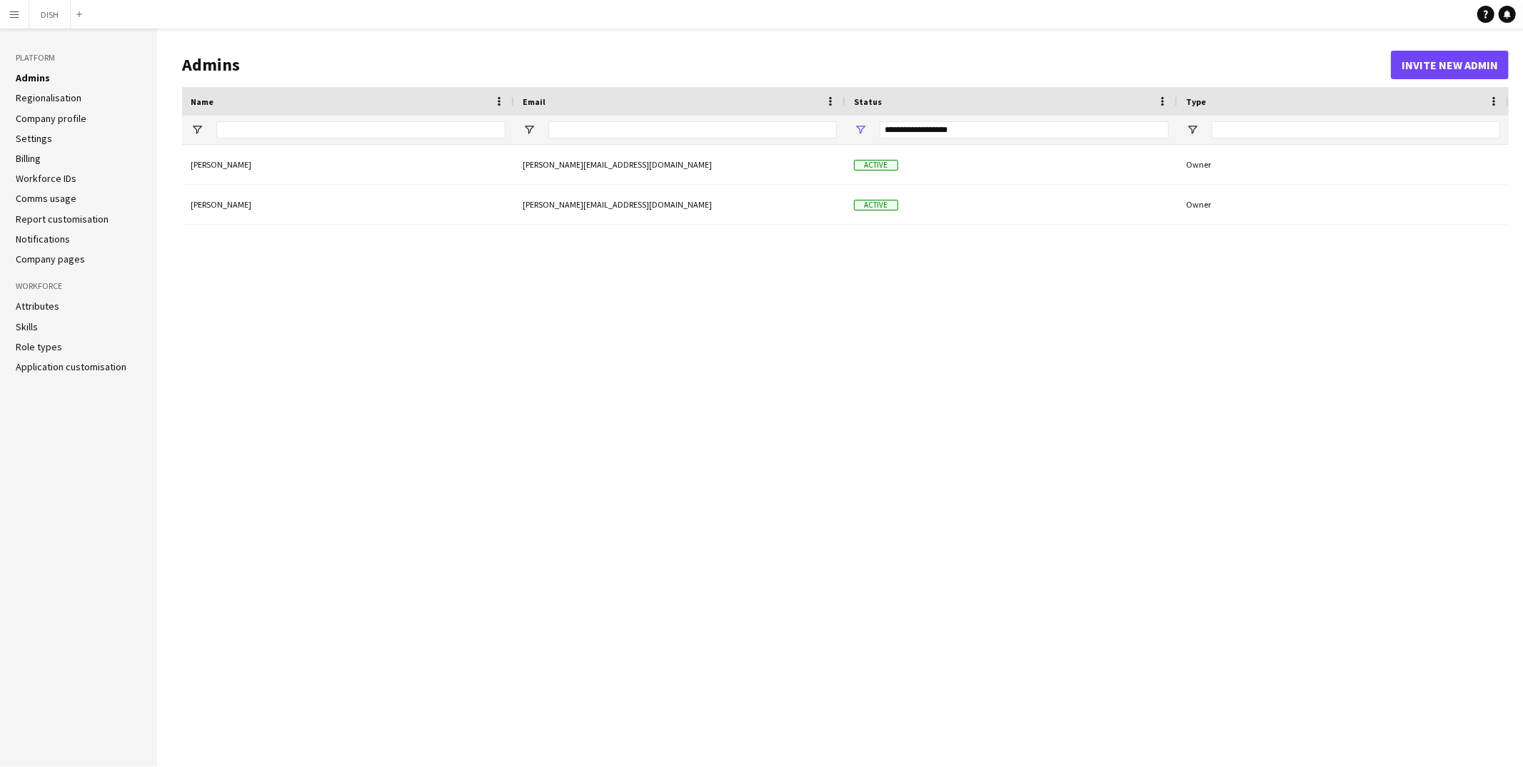
click at [27, 138] on link "Settings" at bounding box center [34, 138] width 36 height 13
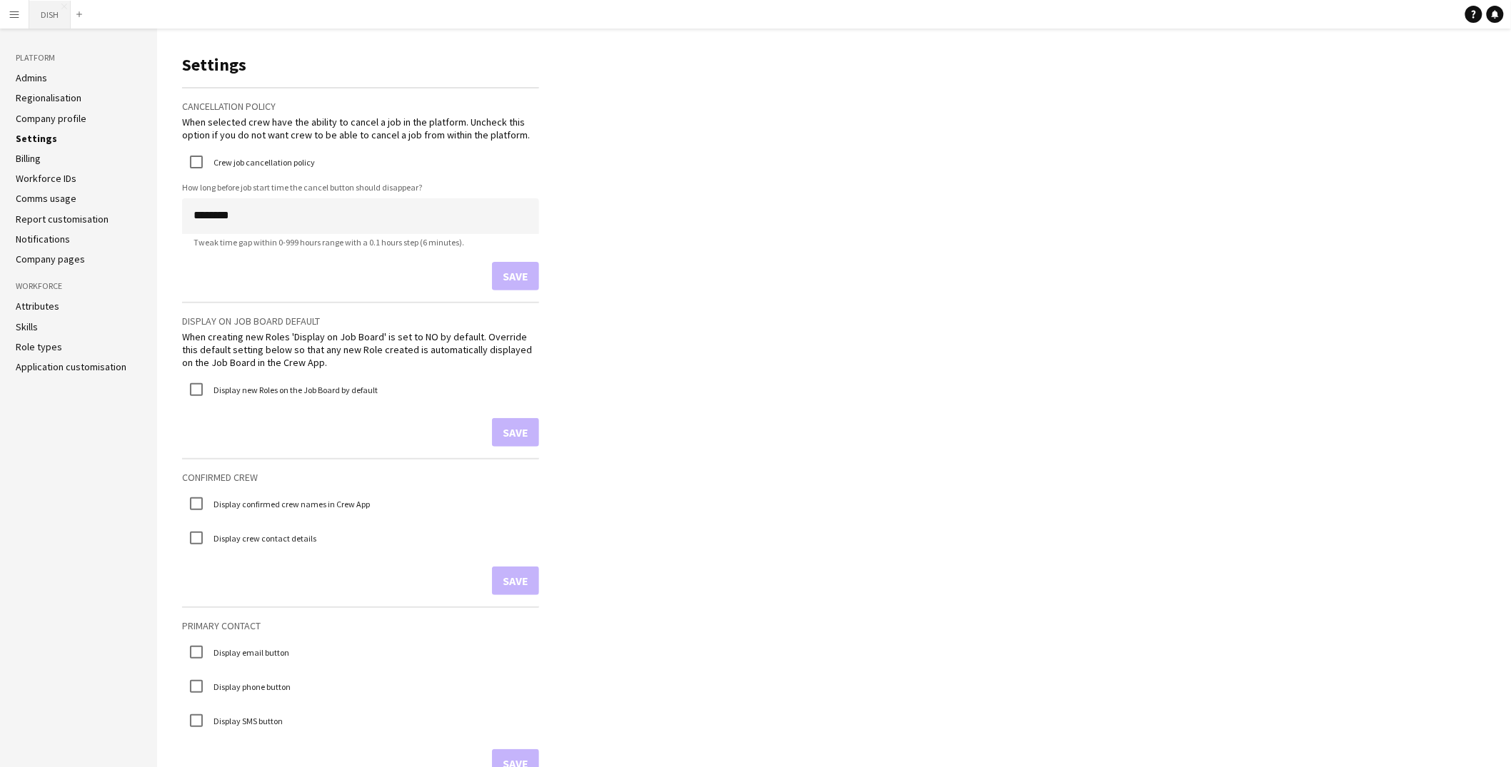
click at [49, 19] on button "DISH Close" at bounding box center [49, 15] width 41 height 28
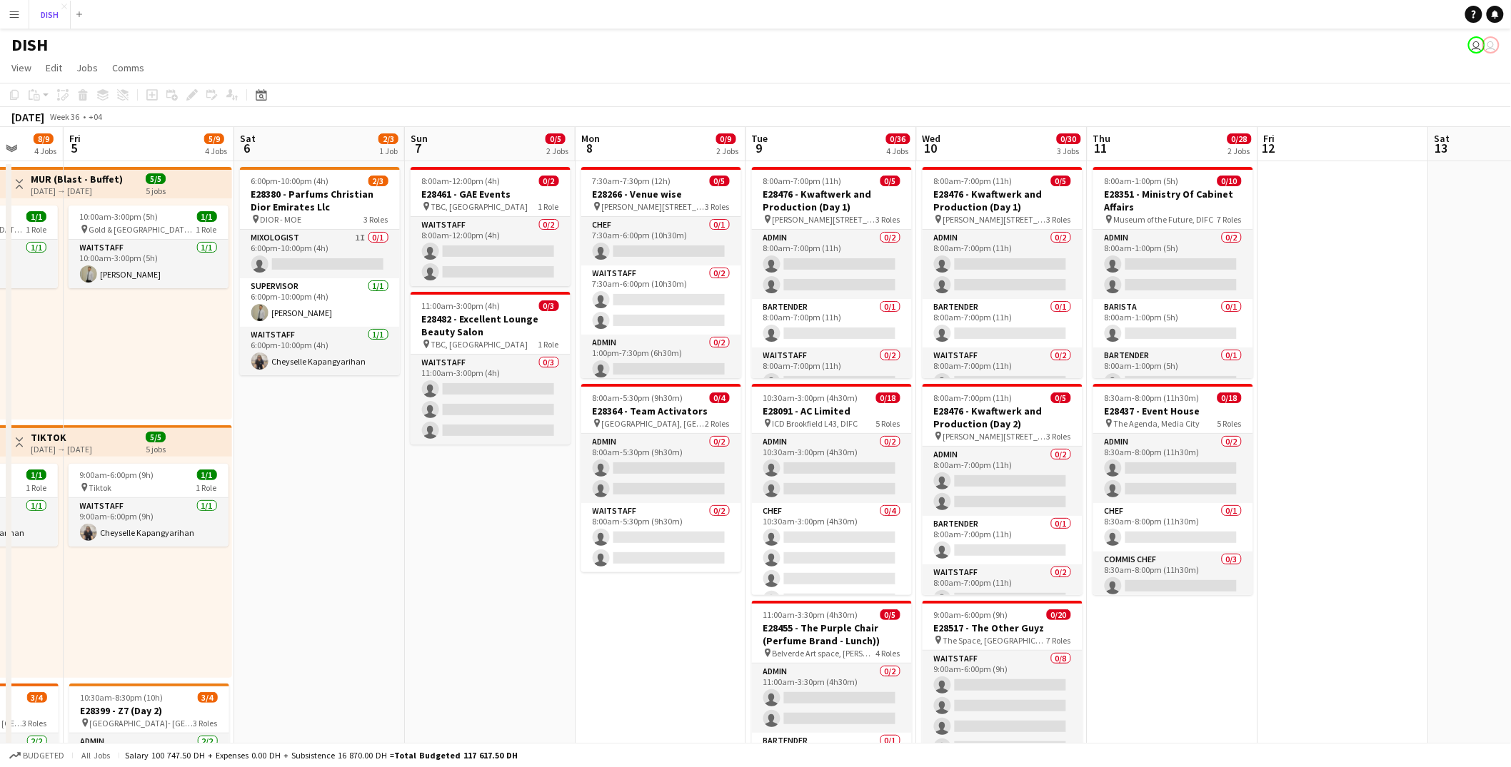
scroll to position [0, 450]
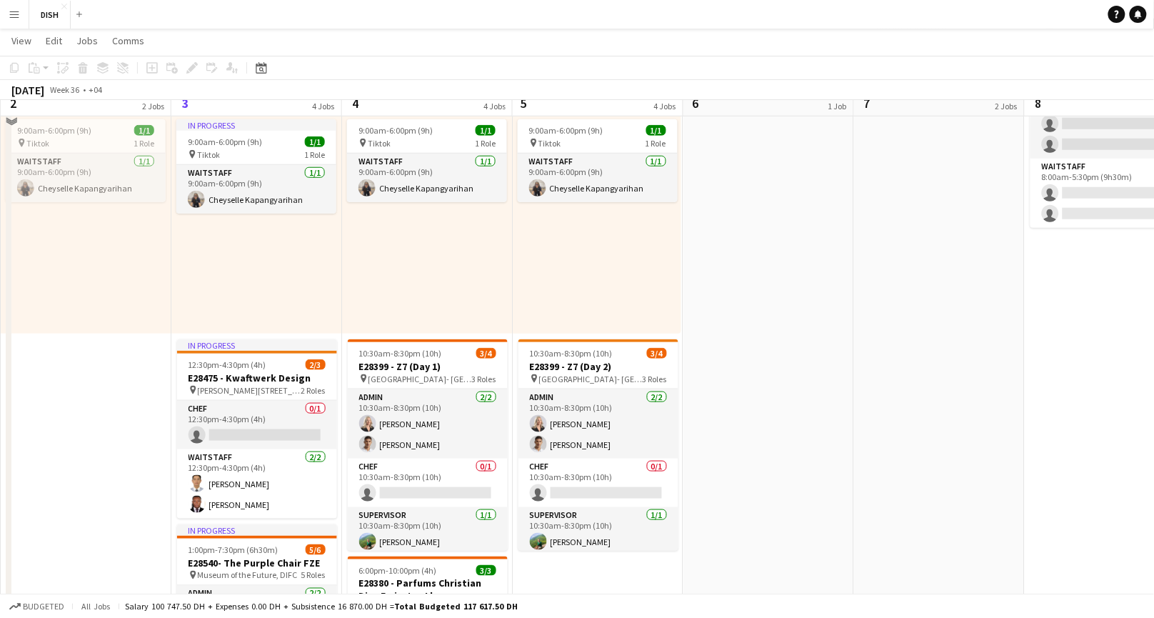
scroll to position [371, 0]
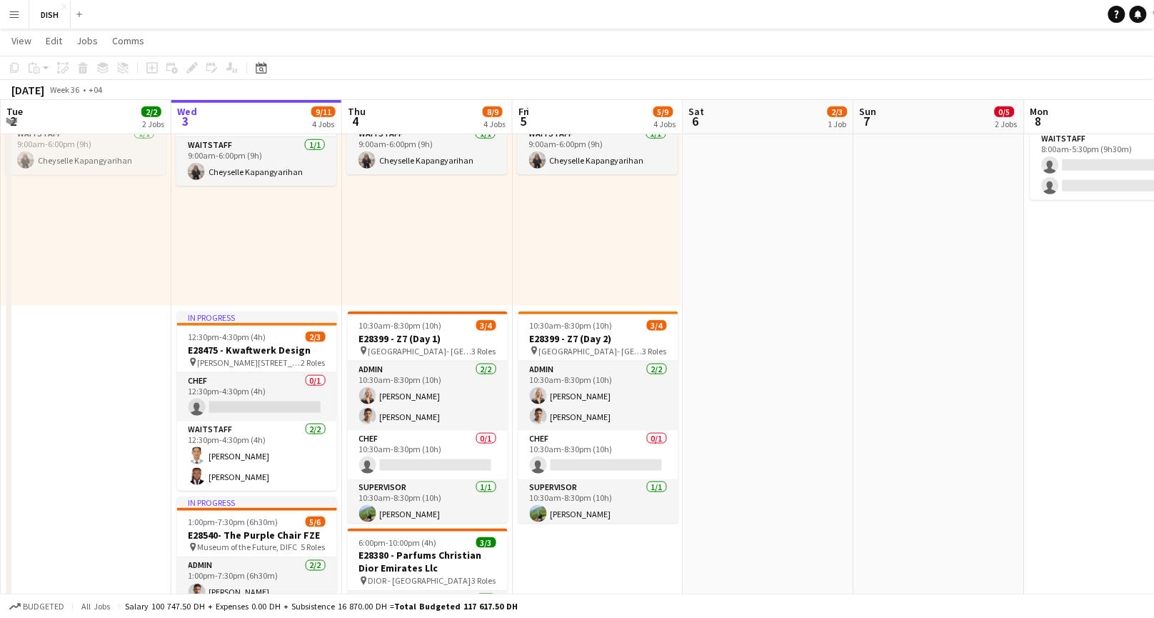
click at [11, 16] on app-icon "Menu" at bounding box center [14, 14] width 11 height 11
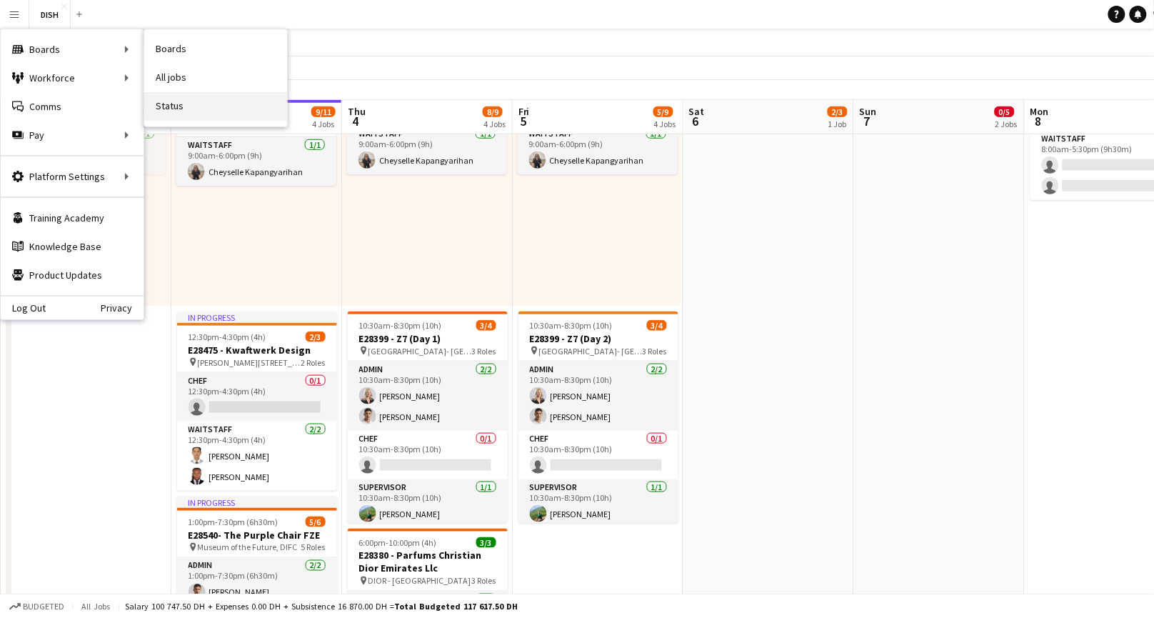
click at [207, 101] on link "Status" at bounding box center [215, 106] width 143 height 29
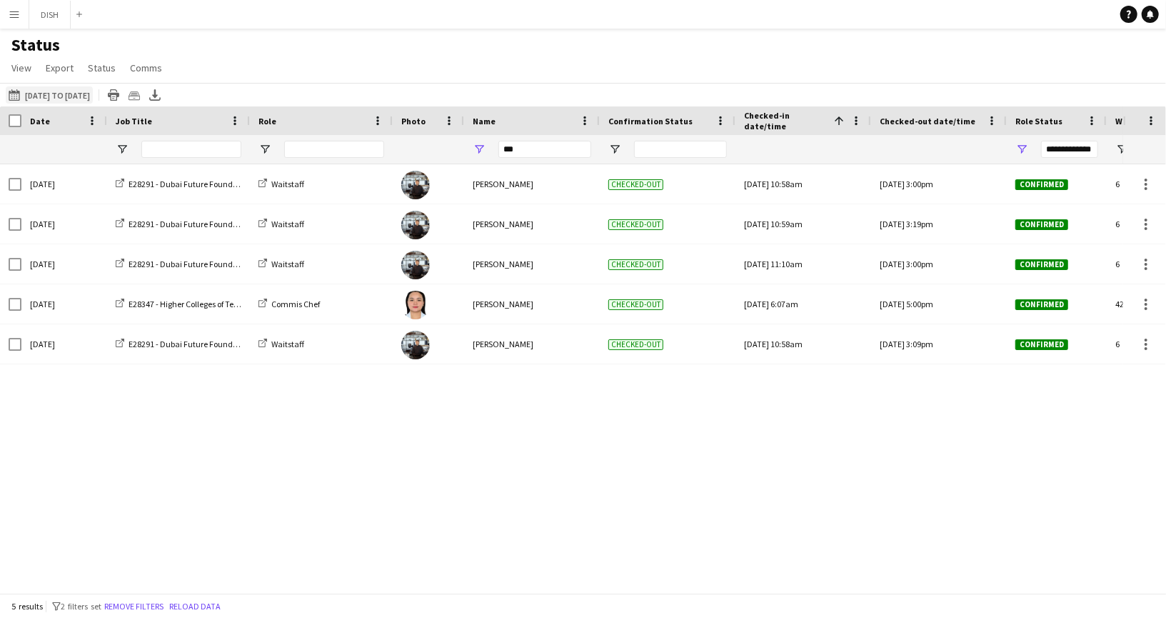
click at [61, 94] on button "03-09-2025 to 09-09-2025 11-08-2025 to 17-08-2025" at bounding box center [49, 94] width 87 height 17
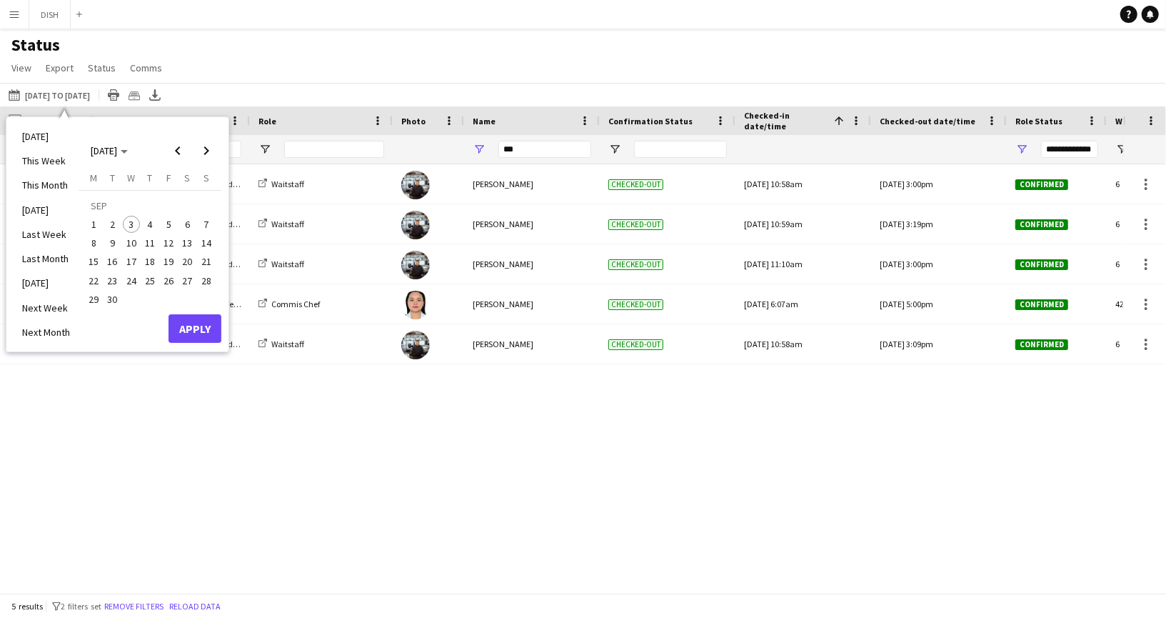
click at [131, 221] on span "3" at bounding box center [131, 224] width 17 height 17
click at [193, 332] on button "Apply" at bounding box center [194, 328] width 53 height 29
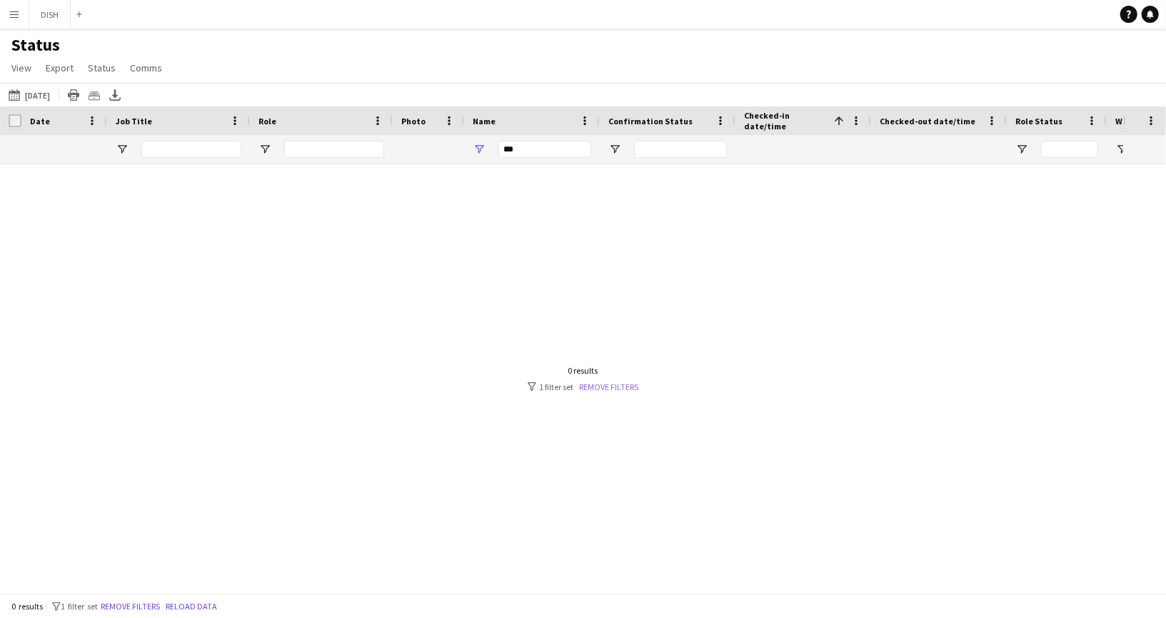
click at [604, 383] on link "Remove filters" at bounding box center [608, 386] width 59 height 11
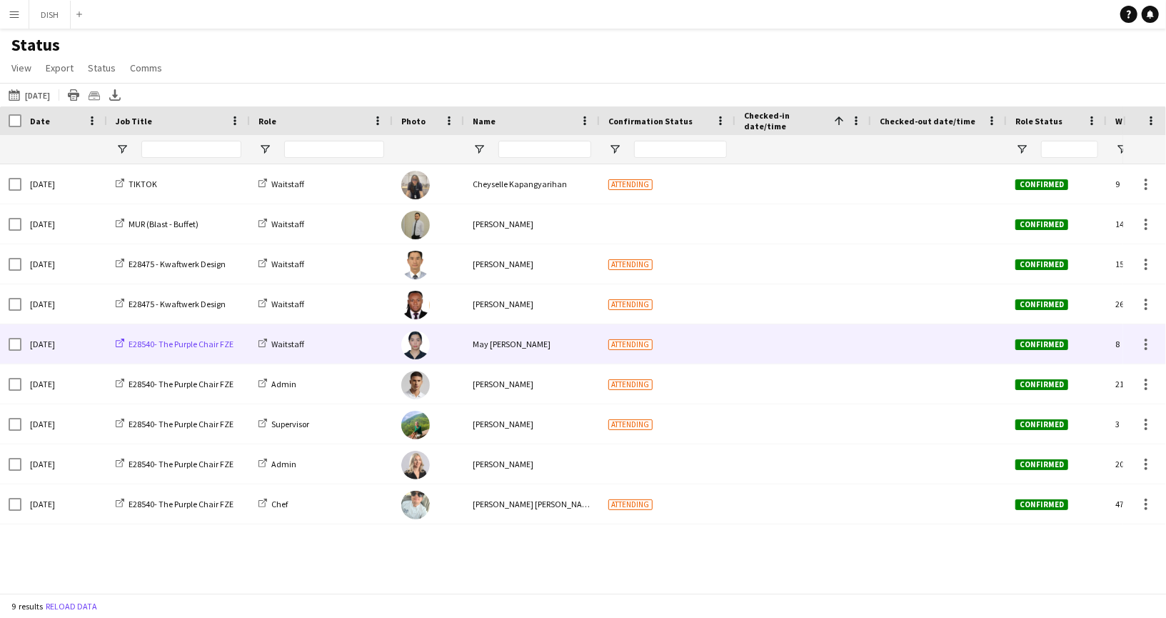
click at [200, 346] on span "E28540- The Purple Chair FZE" at bounding box center [181, 343] width 105 height 11
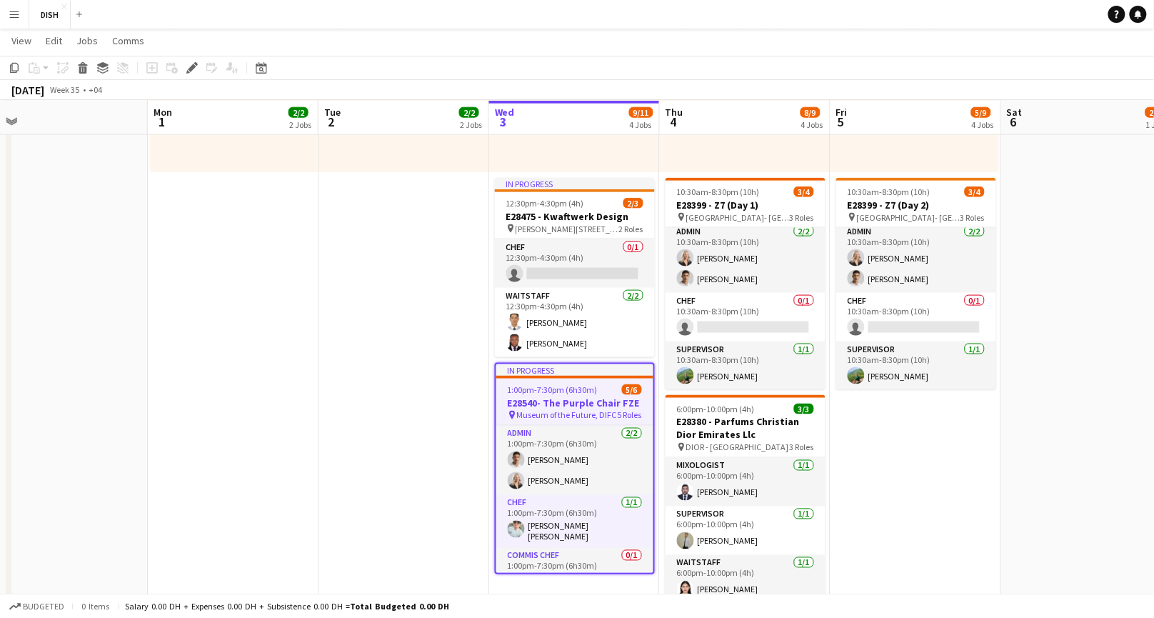
scroll to position [505, 0]
click at [598, 397] on h3 "E28540- The Purple Chair FZE" at bounding box center [574, 401] width 157 height 13
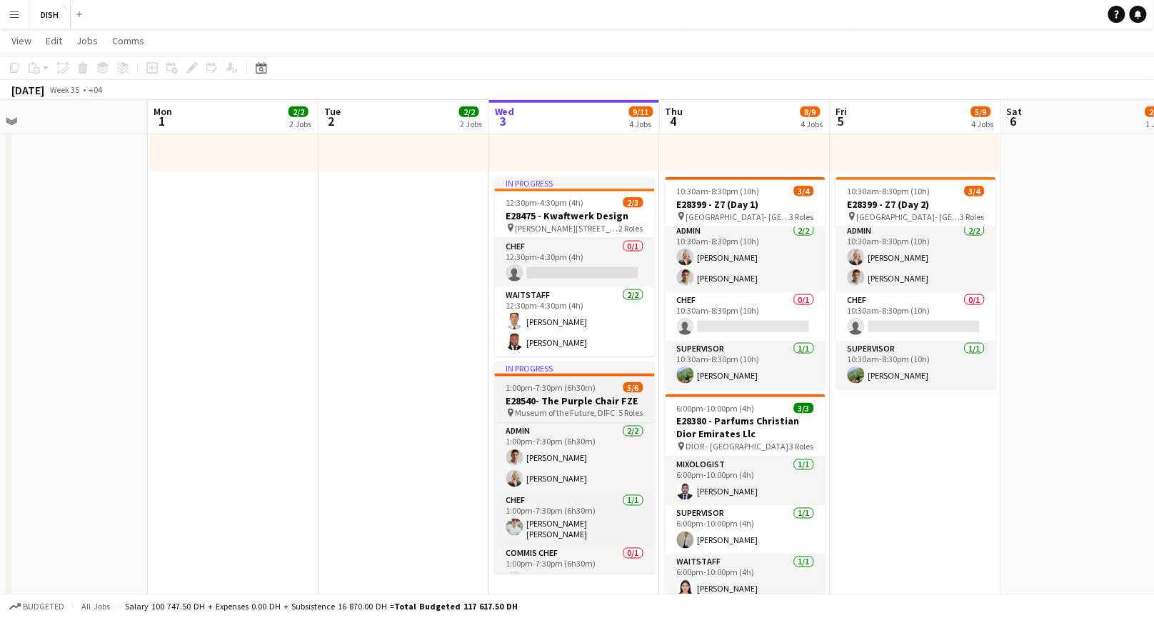
click at [598, 397] on h3 "E28540- The Purple Chair FZE" at bounding box center [575, 400] width 160 height 13
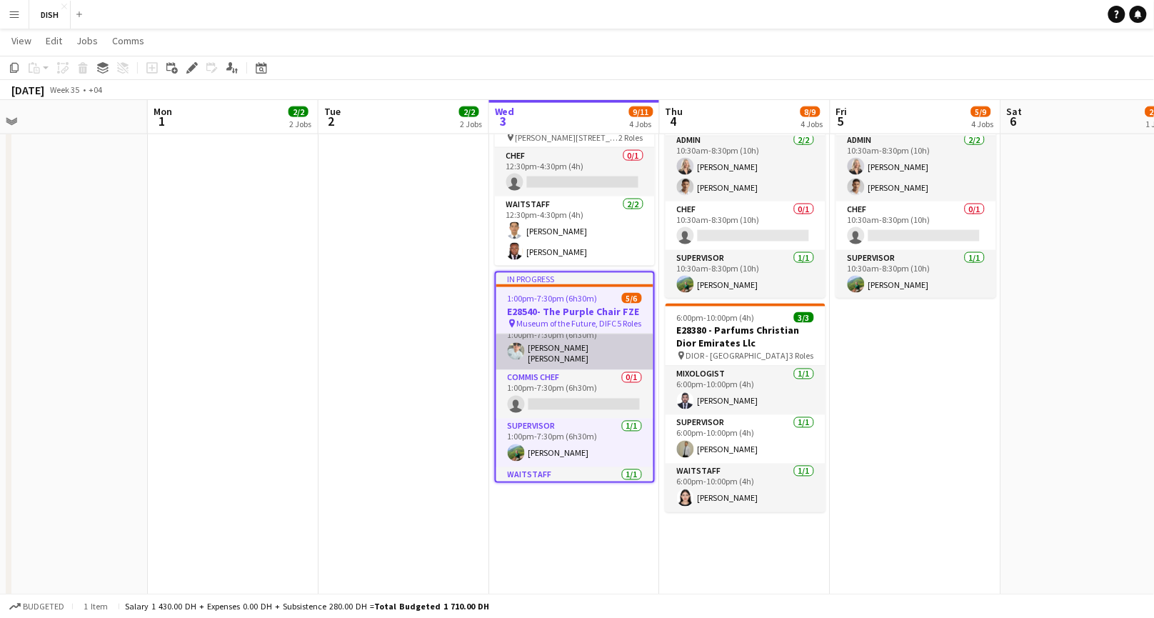
scroll to position [115, 0]
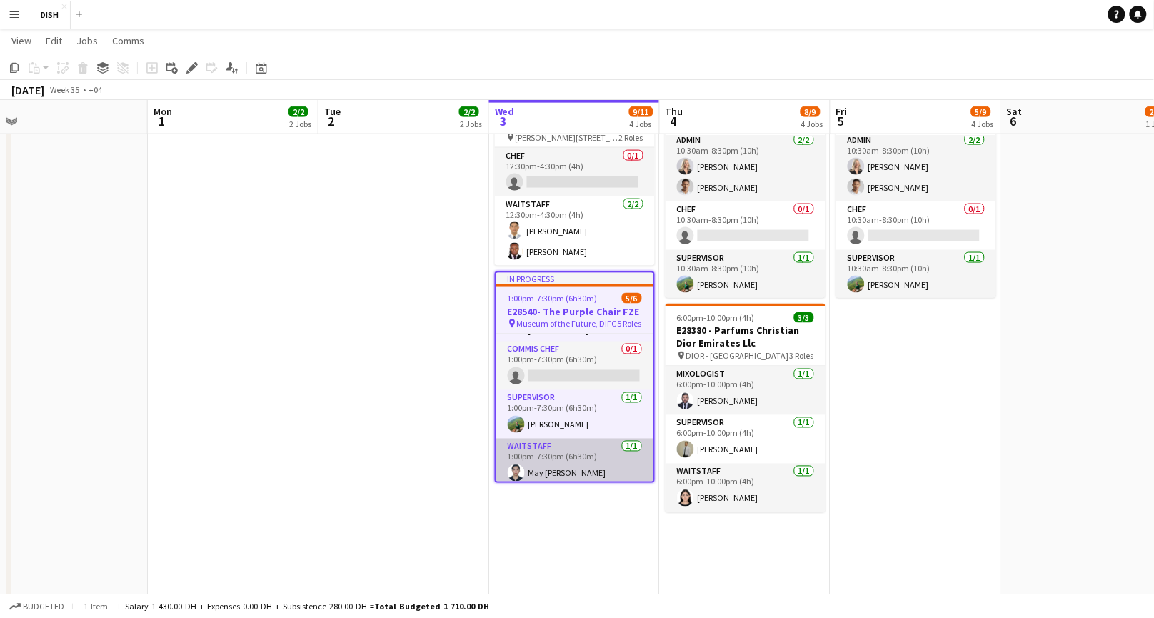
click at [593, 453] on app-card-role "Waitstaff 1/1 1:00pm-7:30pm (6h30m) May Angelica Pelayo" at bounding box center [574, 462] width 157 height 49
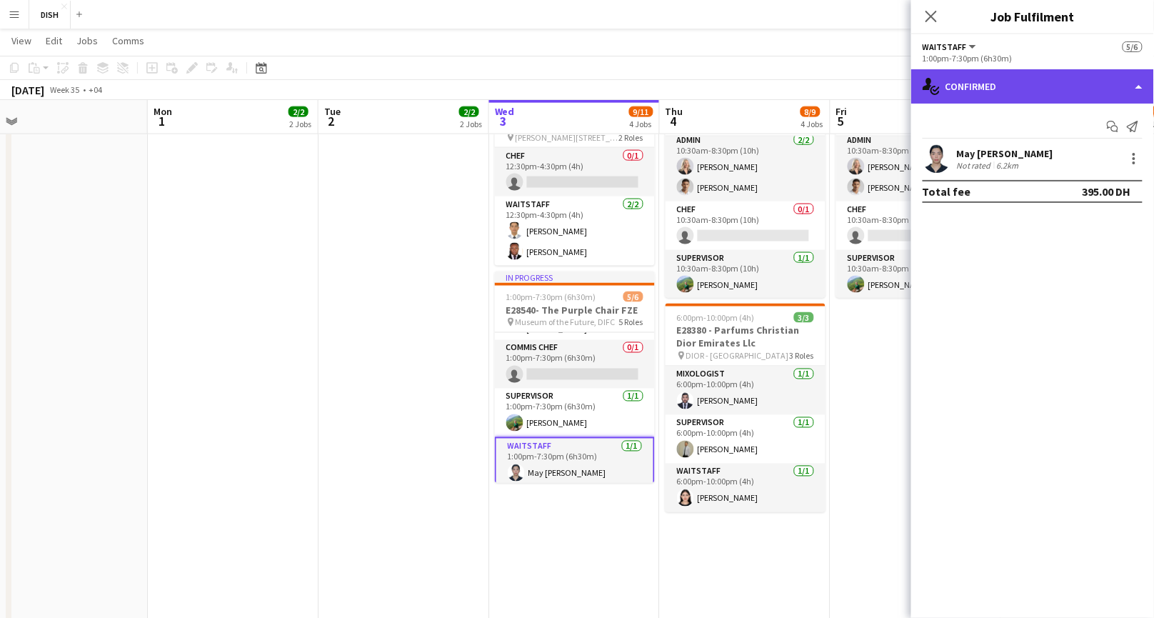
click at [979, 86] on div "single-neutral-actions-check-2 Confirmed" at bounding box center [1032, 86] width 243 height 34
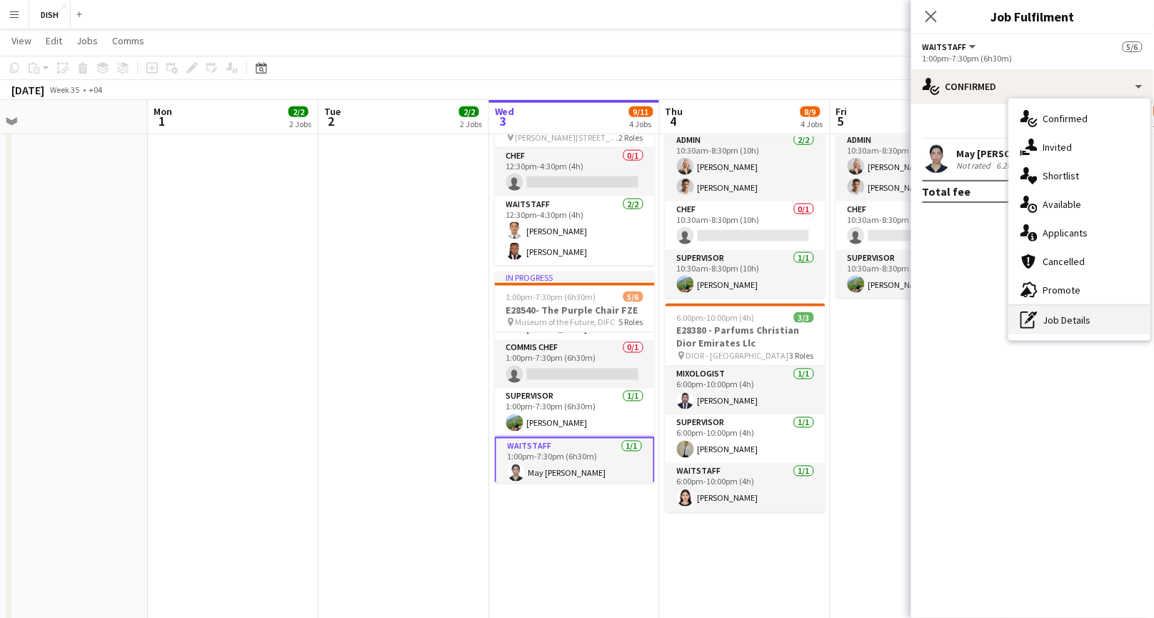
click at [1038, 308] on div "pen-write Job Details" at bounding box center [1079, 320] width 141 height 29
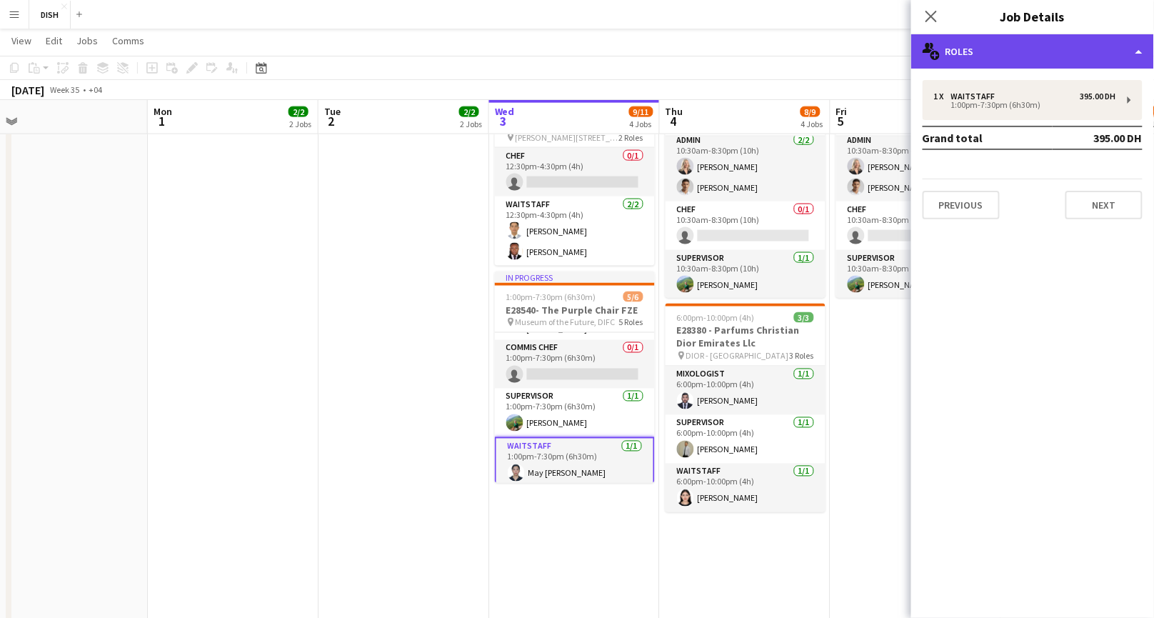
click at [1044, 42] on div "multiple-users-add Roles" at bounding box center [1032, 51] width 243 height 34
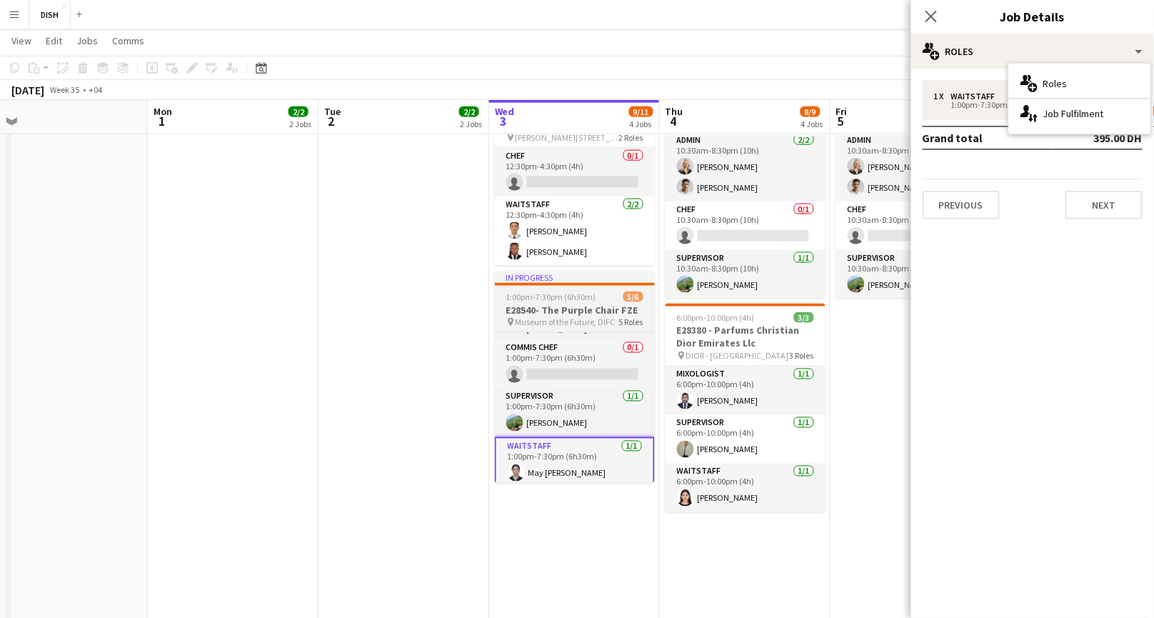
drag, startPoint x: 616, startPoint y: 306, endPoint x: 605, endPoint y: 308, distance: 11.1
click at [615, 306] on h3 "E28540- The Purple Chair FZE" at bounding box center [575, 309] width 160 height 13
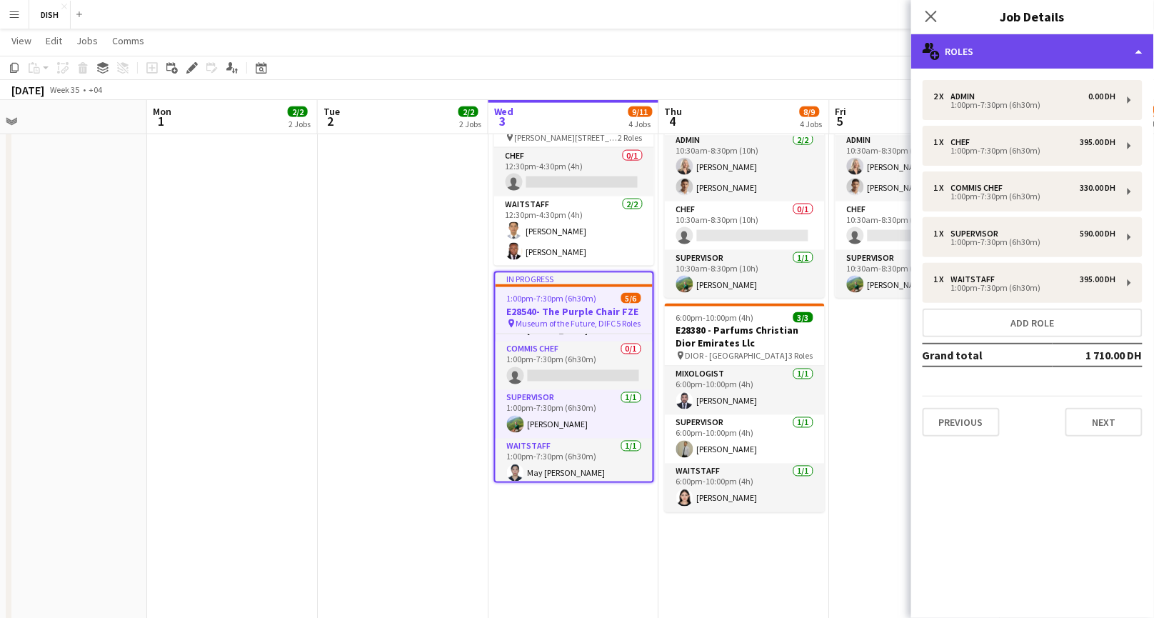
click at [979, 52] on div "multiple-users-add Roles" at bounding box center [1032, 51] width 243 height 34
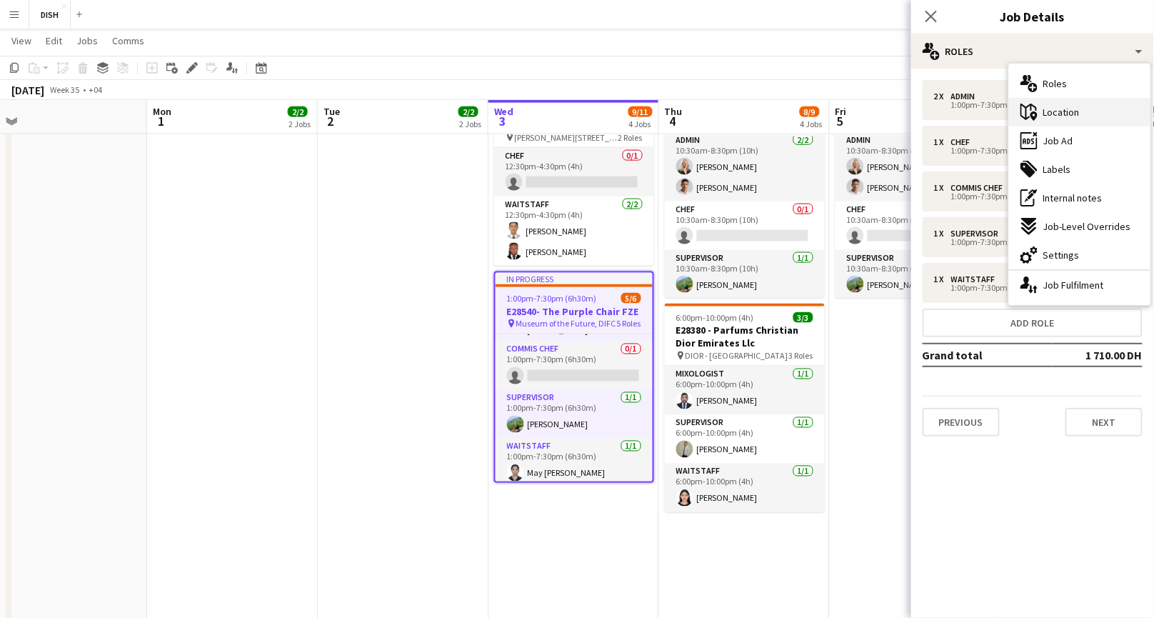
click at [1066, 119] on div "maps-pin-1 Location" at bounding box center [1079, 112] width 141 height 29
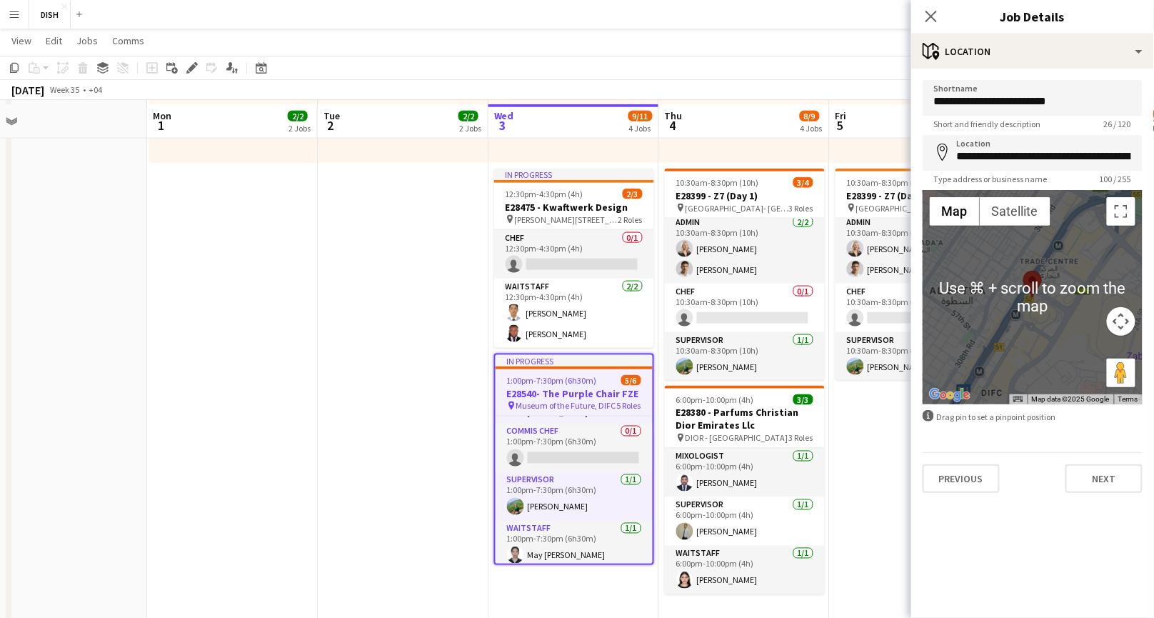
scroll to position [528, 0]
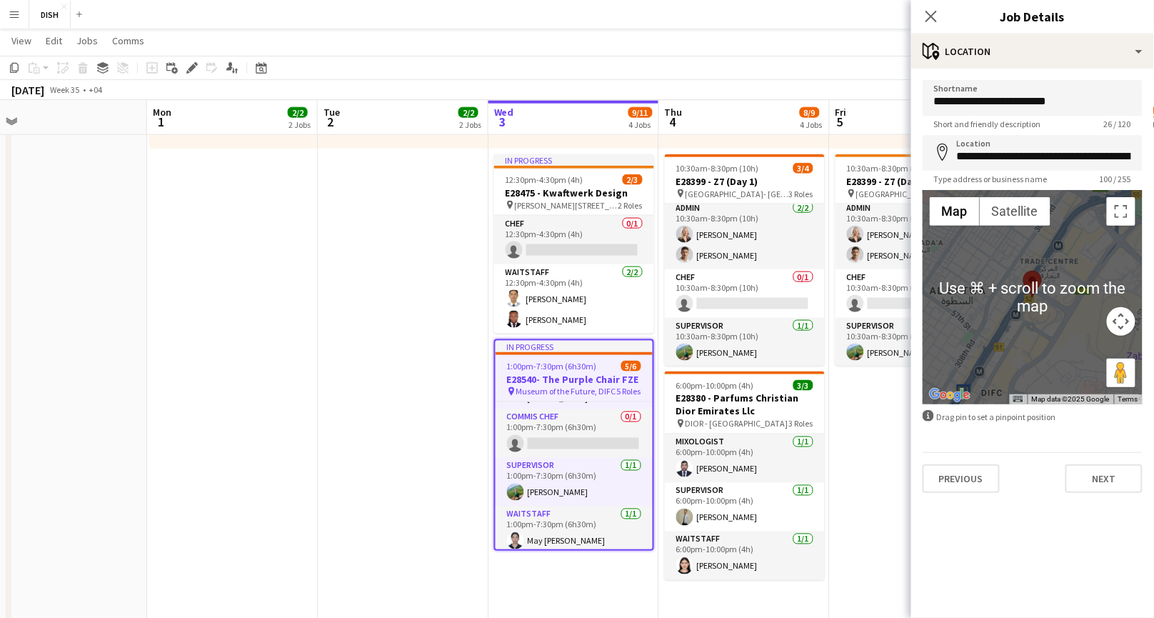
click at [1121, 313] on button "Map camera controls" at bounding box center [1121, 321] width 29 height 29
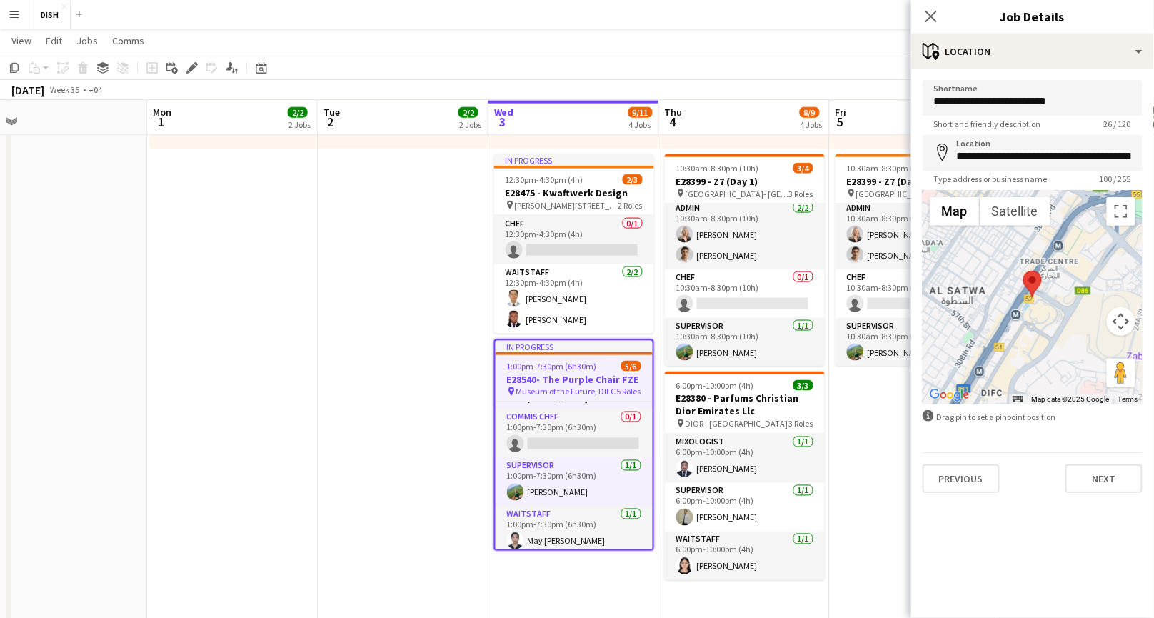
click at [1121, 313] on button "Map camera controls" at bounding box center [1121, 321] width 29 height 29
click at [1089, 288] on button "Zoom in" at bounding box center [1085, 285] width 29 height 29
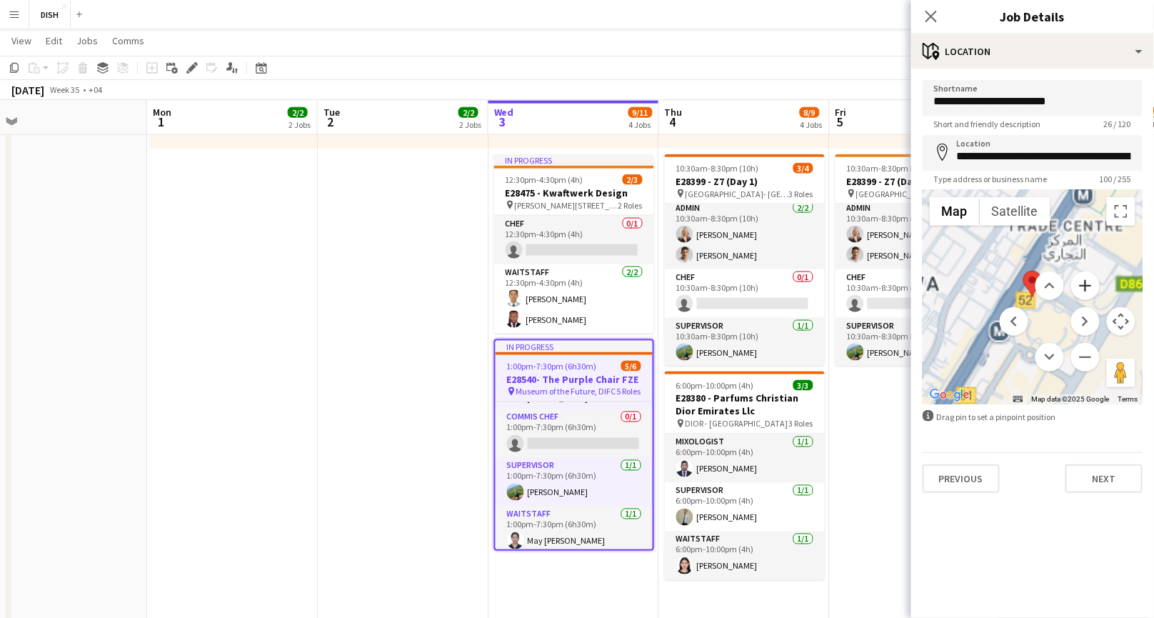
click at [1089, 288] on button "Zoom in" at bounding box center [1085, 285] width 29 height 29
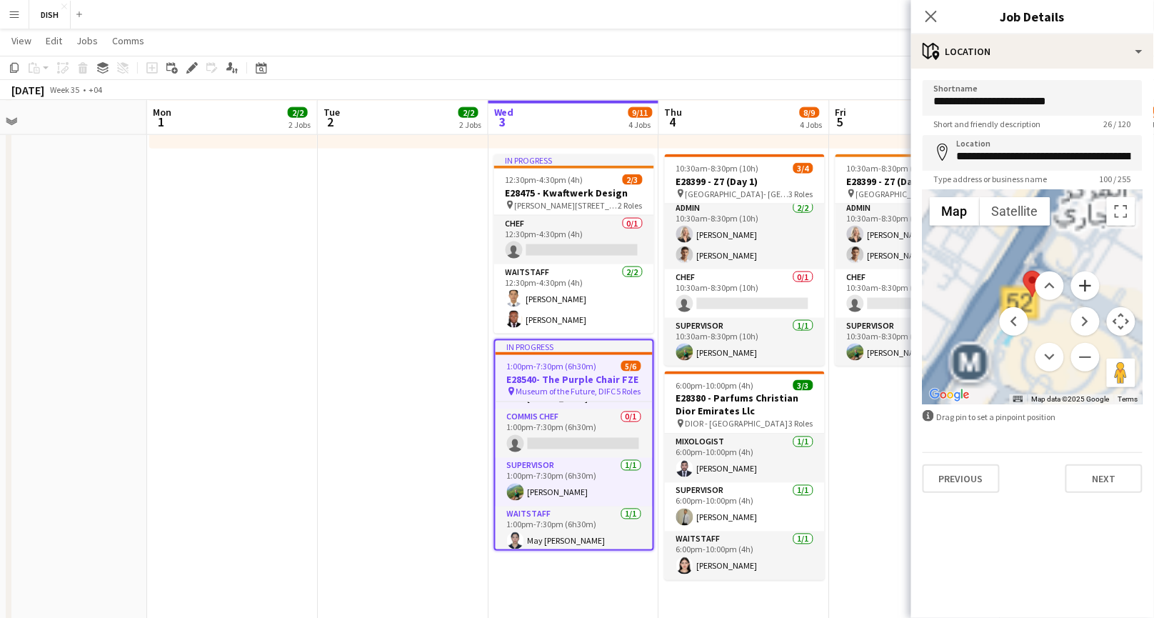
click at [1089, 288] on button "Zoom in" at bounding box center [1085, 285] width 29 height 29
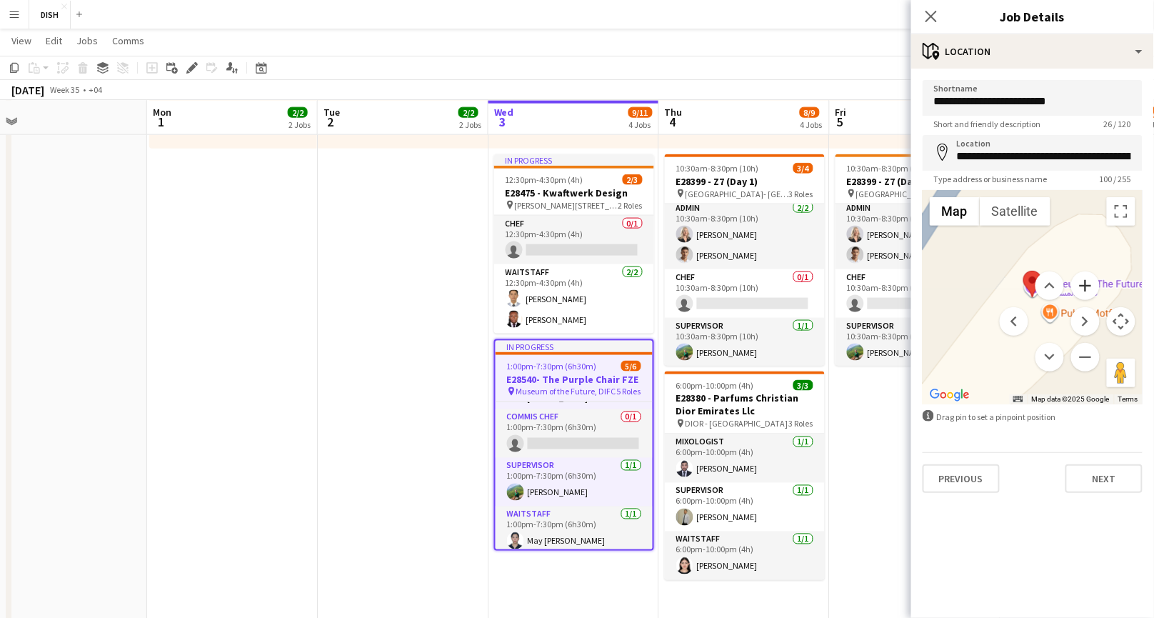
click at [1089, 287] on button "Zoom in" at bounding box center [1085, 285] width 29 height 29
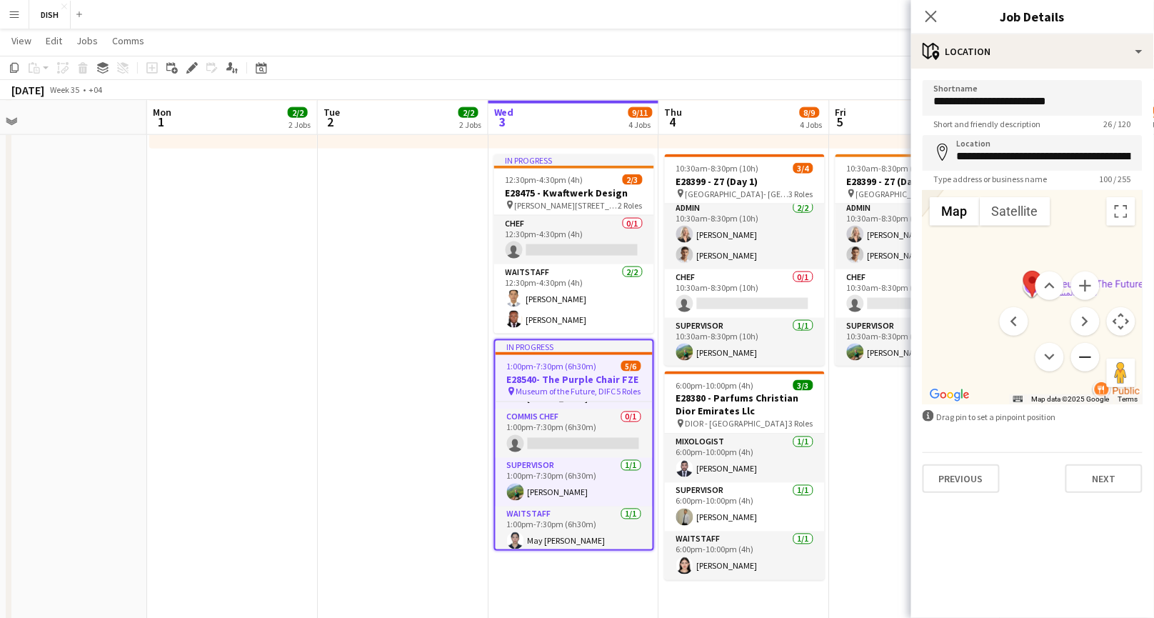
click at [1090, 364] on button "Zoom out" at bounding box center [1085, 357] width 29 height 29
click at [1089, 358] on button "Zoom out" at bounding box center [1085, 357] width 29 height 29
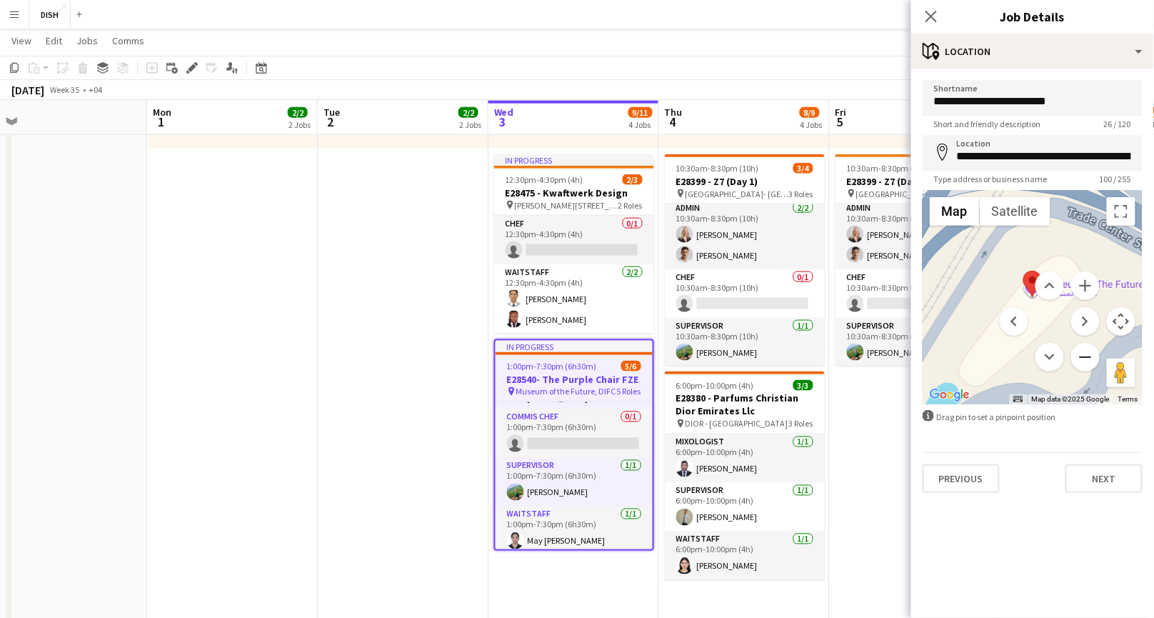
click at [1089, 358] on button "Zoom out" at bounding box center [1085, 357] width 29 height 29
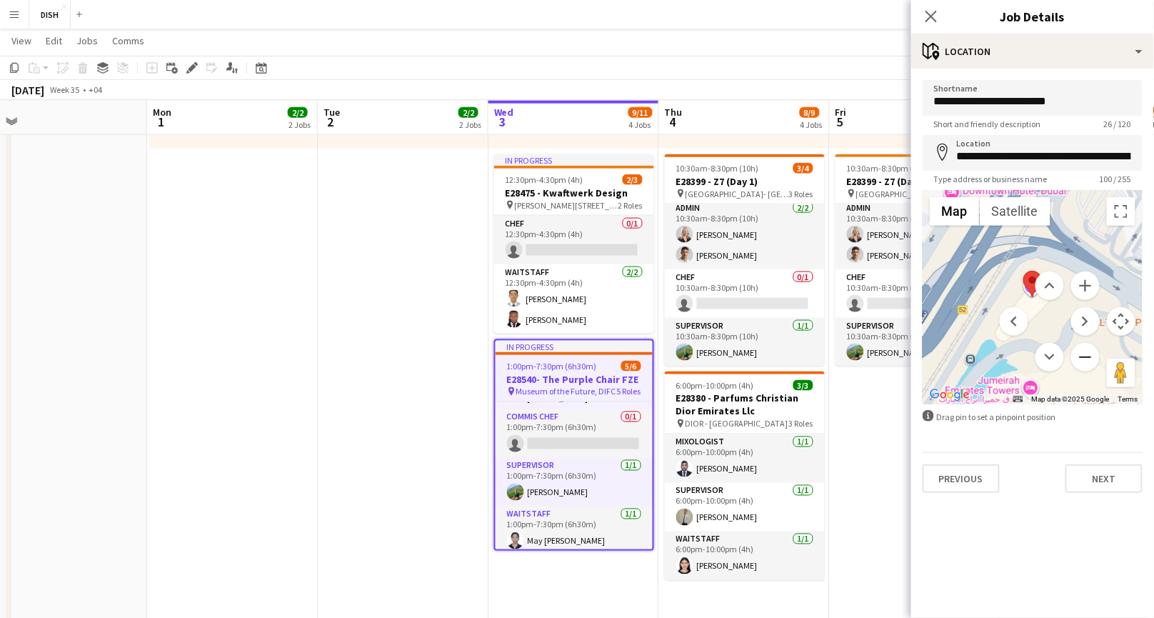
click at [1089, 358] on button "Zoom out" at bounding box center [1085, 357] width 29 height 29
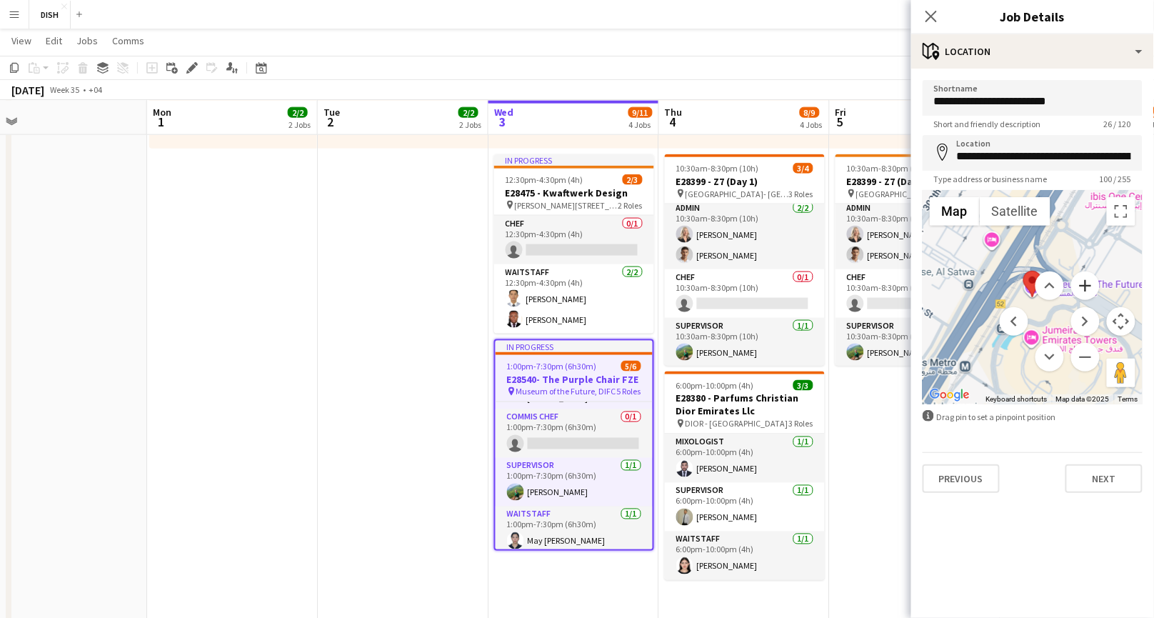
click at [1084, 283] on button "Zoom in" at bounding box center [1085, 285] width 29 height 29
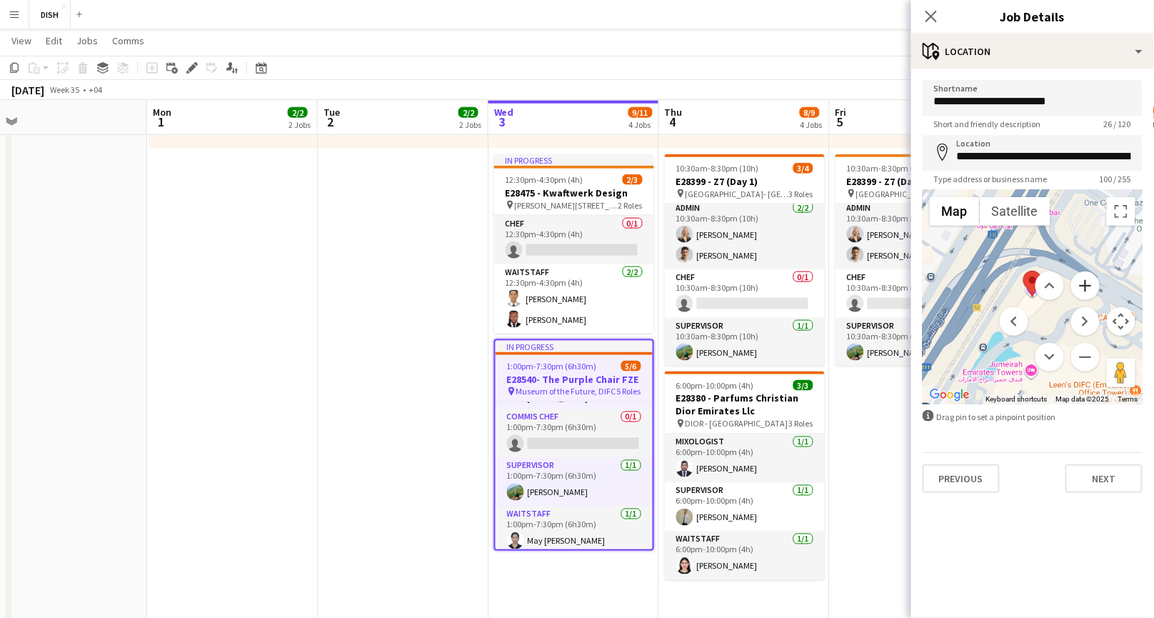
click at [1084, 283] on button "Zoom in" at bounding box center [1085, 285] width 29 height 29
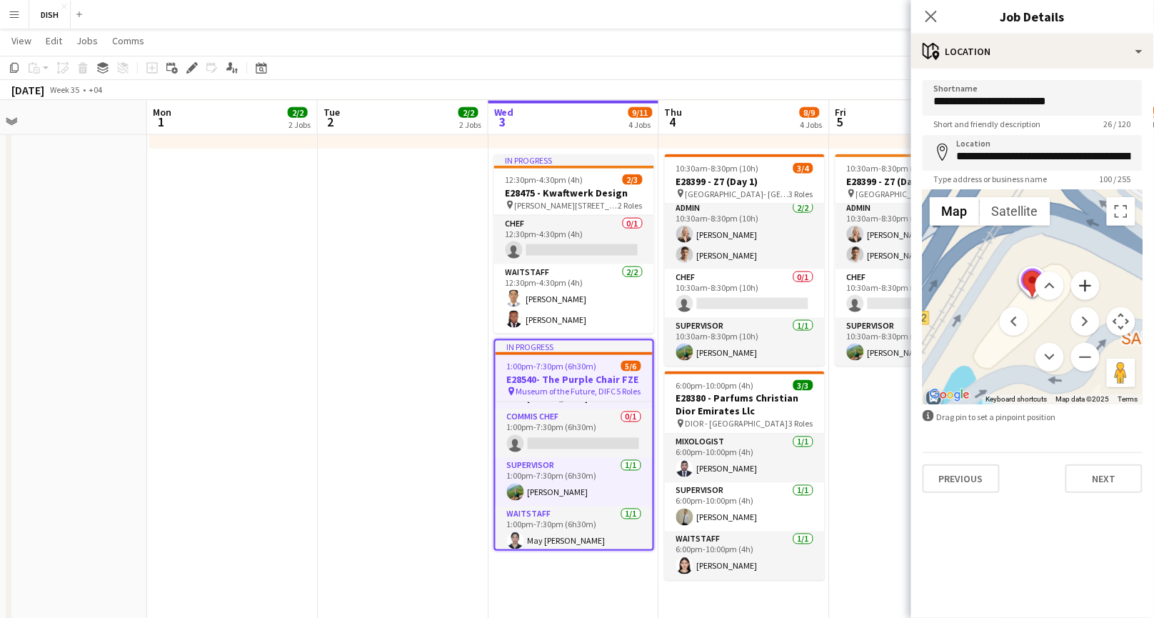
click at [1084, 283] on button "Zoom in" at bounding box center [1085, 285] width 29 height 29
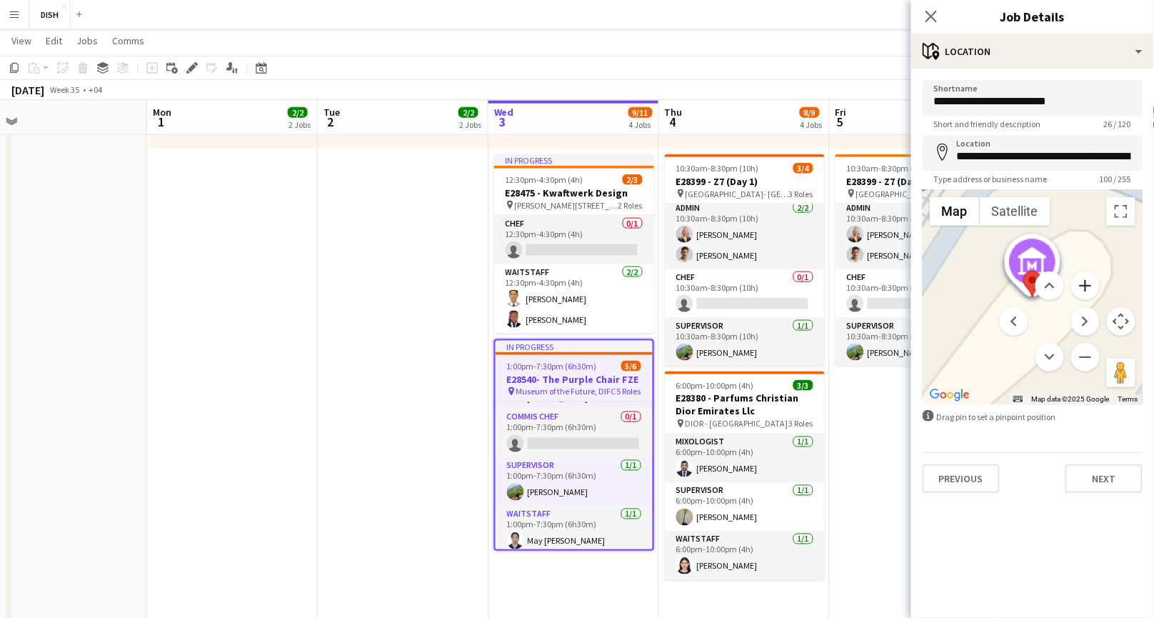
click at [1084, 283] on button "Zoom in" at bounding box center [1085, 285] width 29 height 29
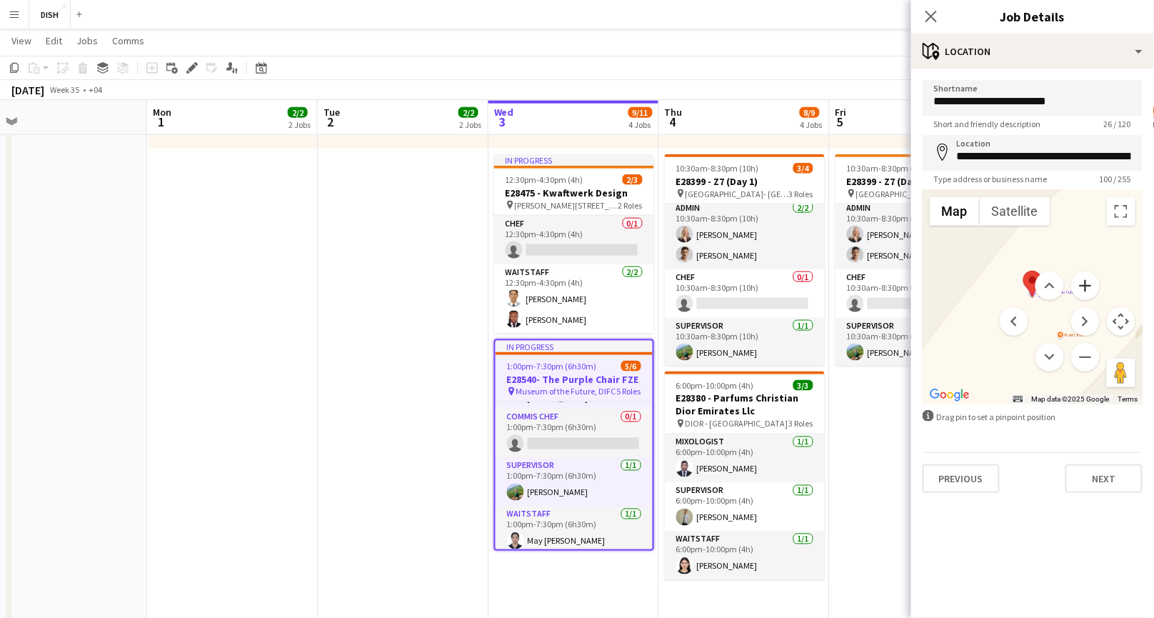
click at [1084, 283] on button "Zoom in" at bounding box center [1085, 285] width 29 height 29
click at [1090, 352] on button "Zoom out" at bounding box center [1085, 357] width 29 height 29
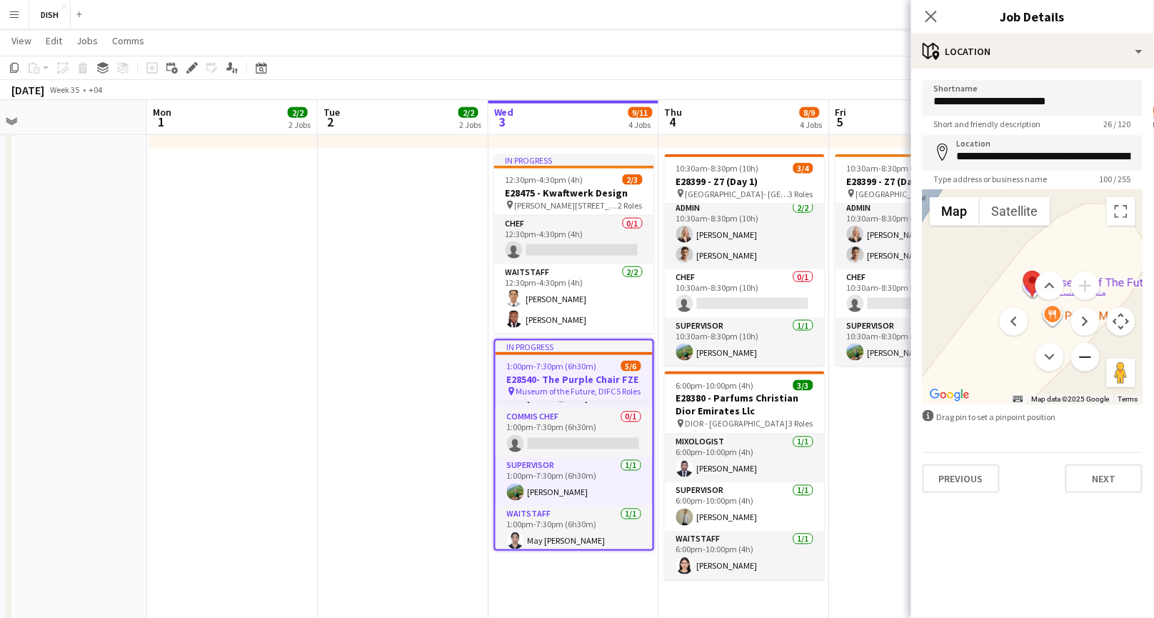
click at [1090, 352] on button "Zoom out" at bounding box center [1085, 357] width 29 height 29
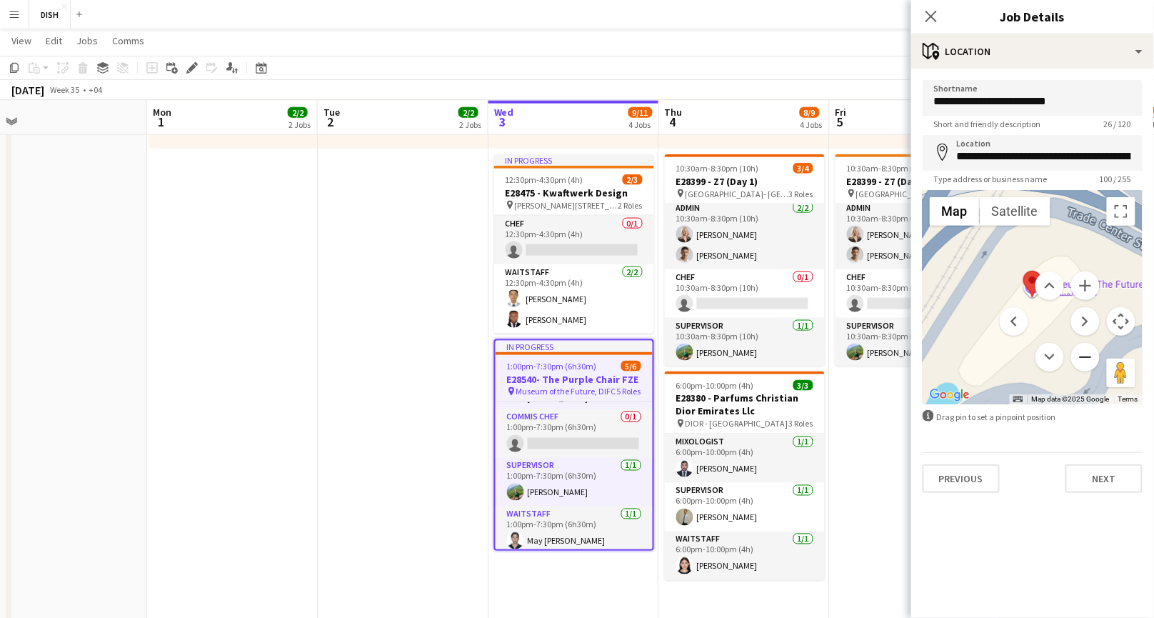
click at [1090, 352] on button "Zoom out" at bounding box center [1085, 357] width 29 height 29
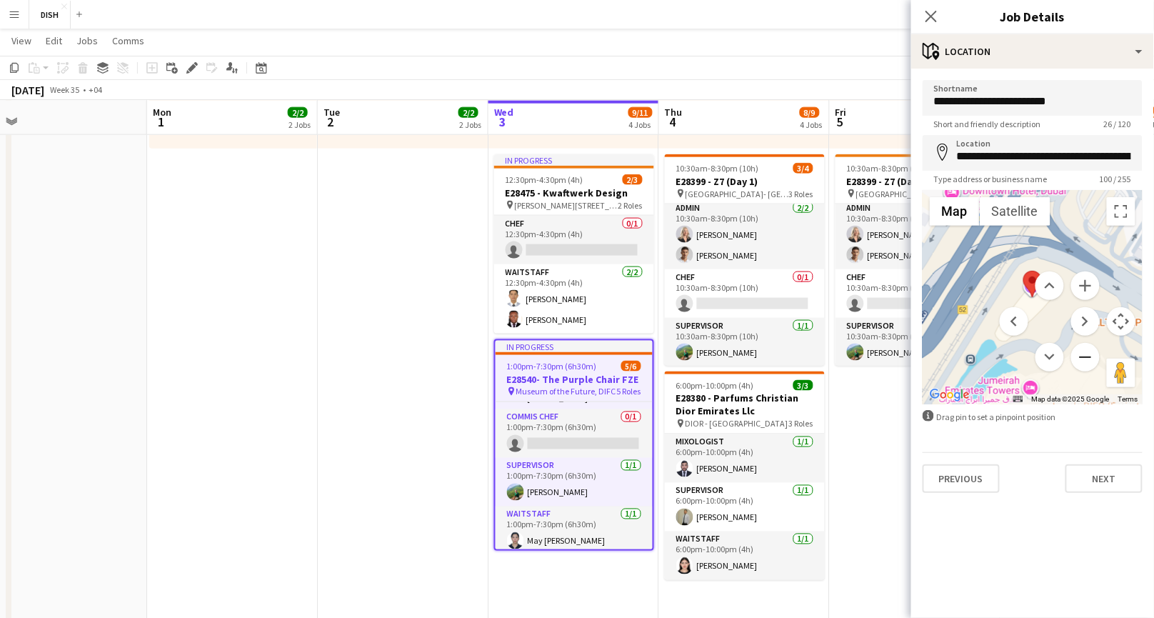
click at [1090, 352] on button "Zoom out" at bounding box center [1085, 357] width 29 height 29
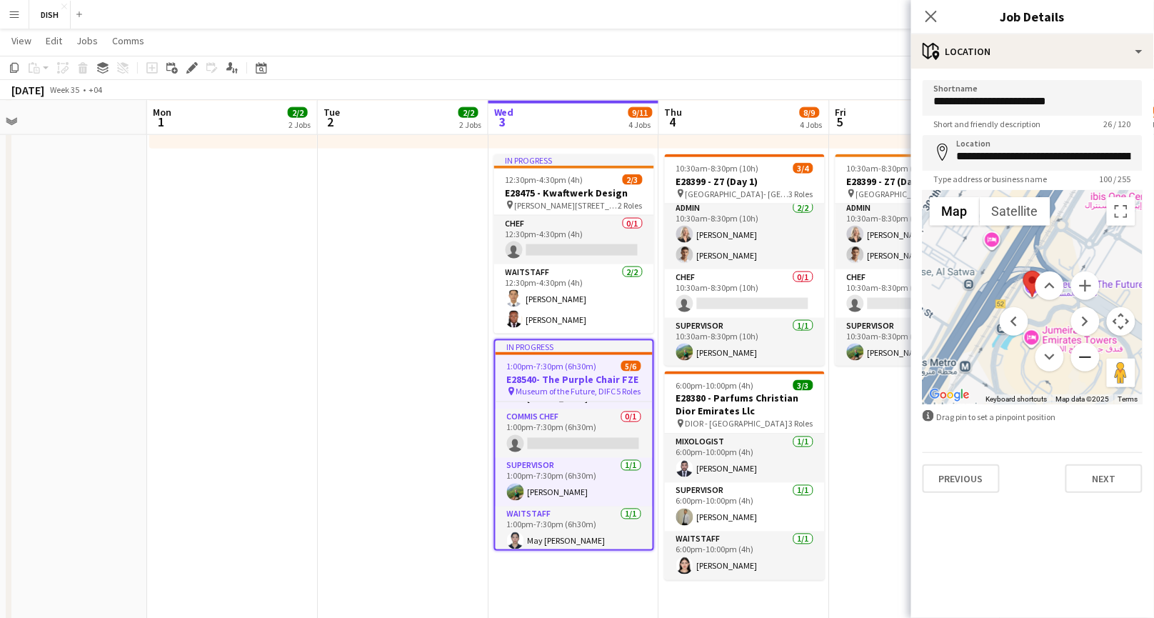
click at [1090, 352] on button "Zoom out" at bounding box center [1085, 357] width 29 height 29
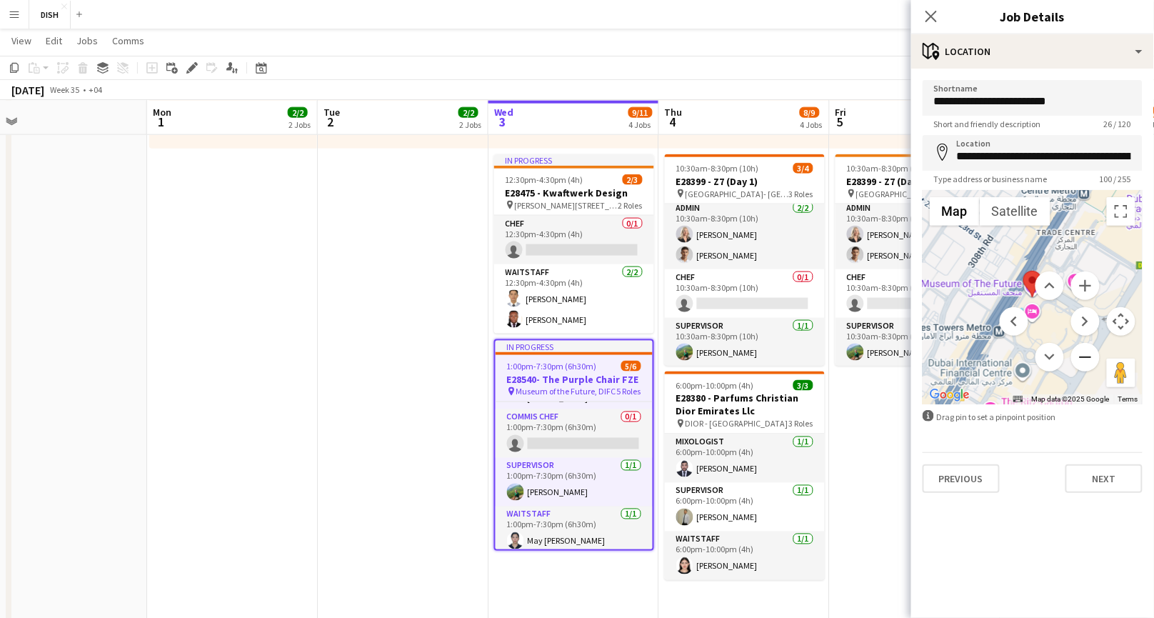
click at [1090, 352] on button "Zoom out" at bounding box center [1085, 357] width 29 height 29
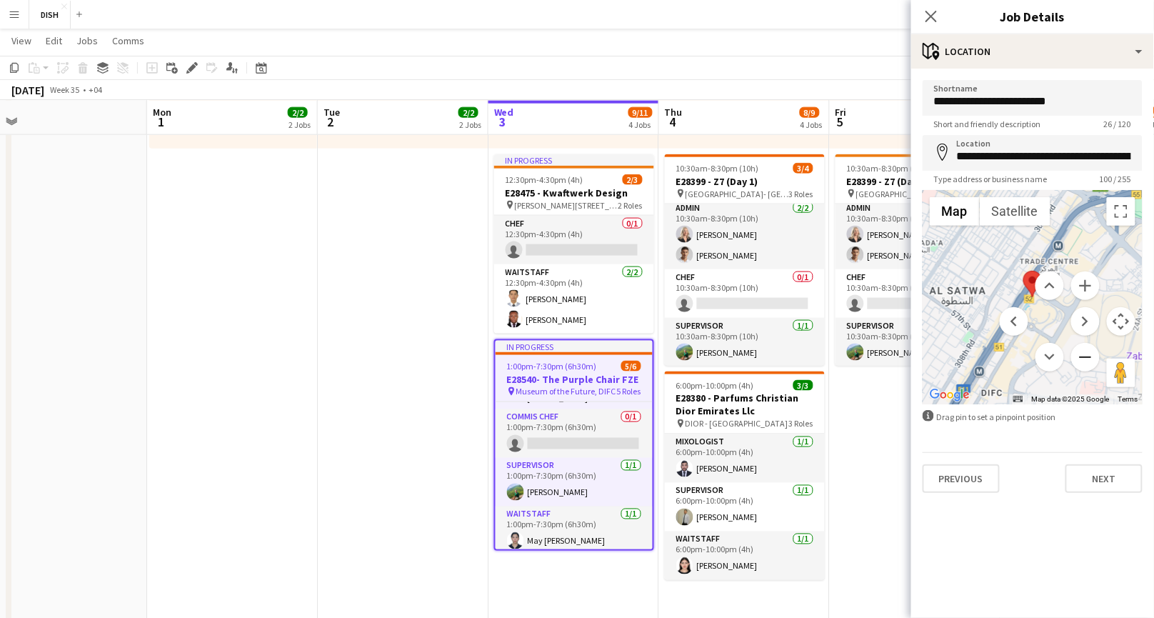
click at [1090, 352] on button "Zoom out" at bounding box center [1085, 357] width 29 height 29
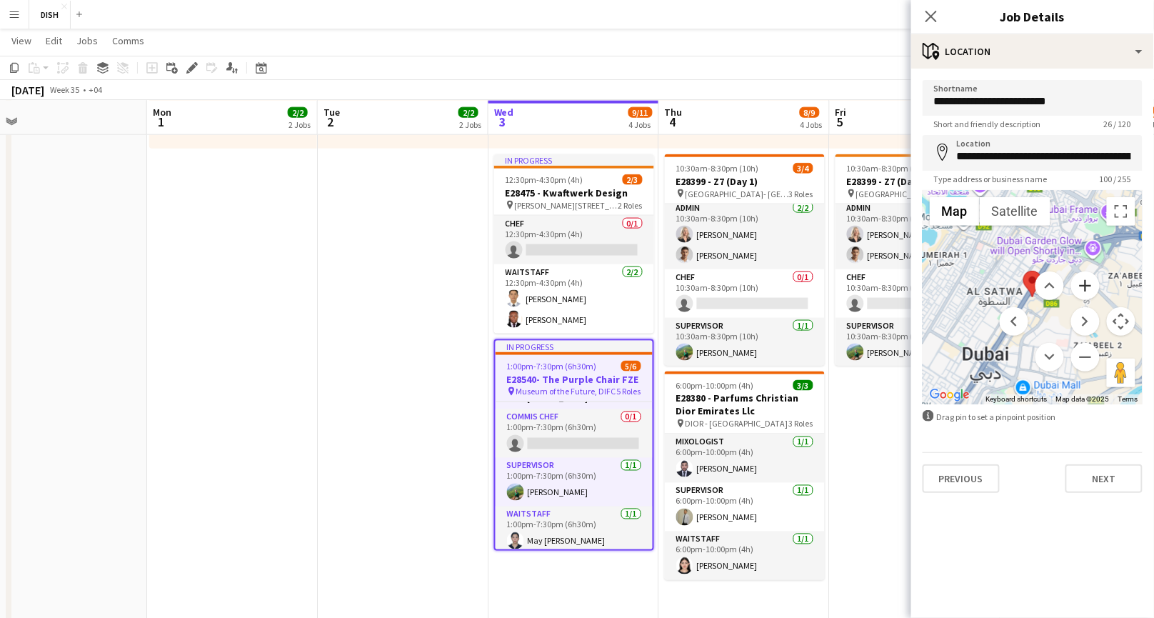
click at [1081, 286] on button "Zoom in" at bounding box center [1085, 285] width 29 height 29
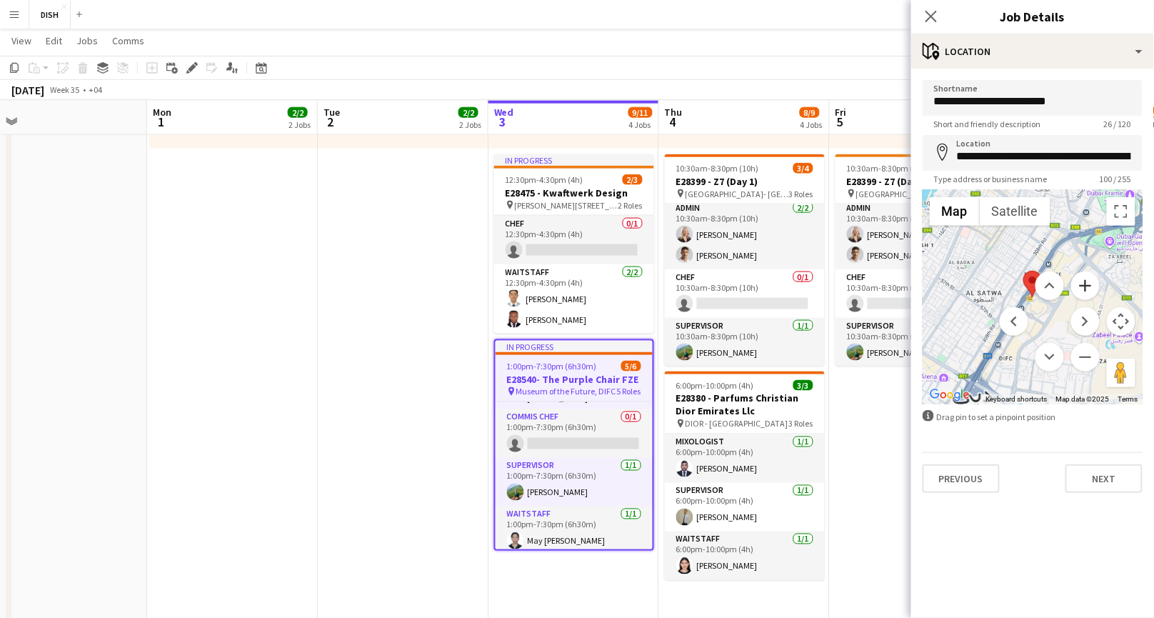
click at [1081, 286] on button "Zoom in" at bounding box center [1085, 285] width 29 height 29
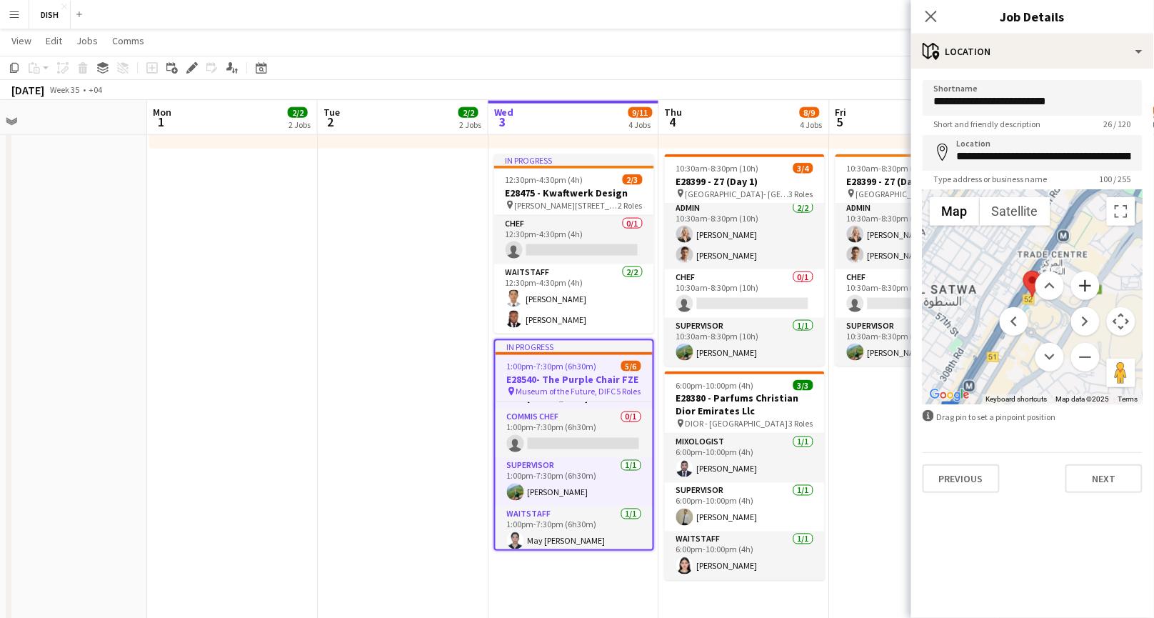
click at [1081, 286] on button "Zoom in" at bounding box center [1085, 285] width 29 height 29
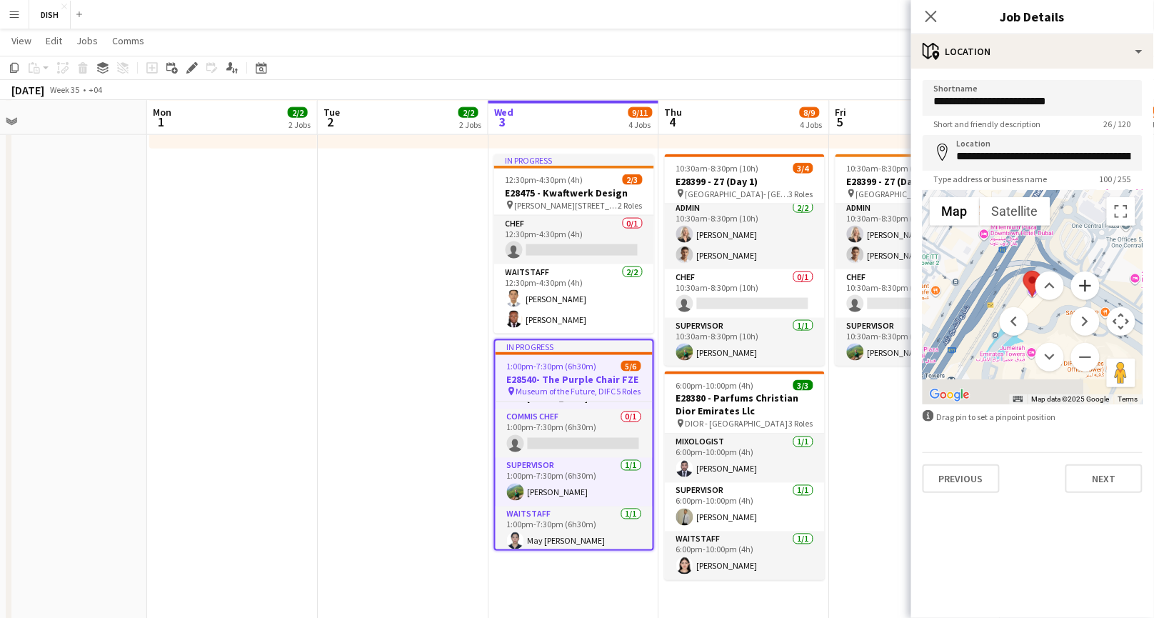
click at [1081, 286] on button "Zoom in" at bounding box center [1085, 285] width 29 height 29
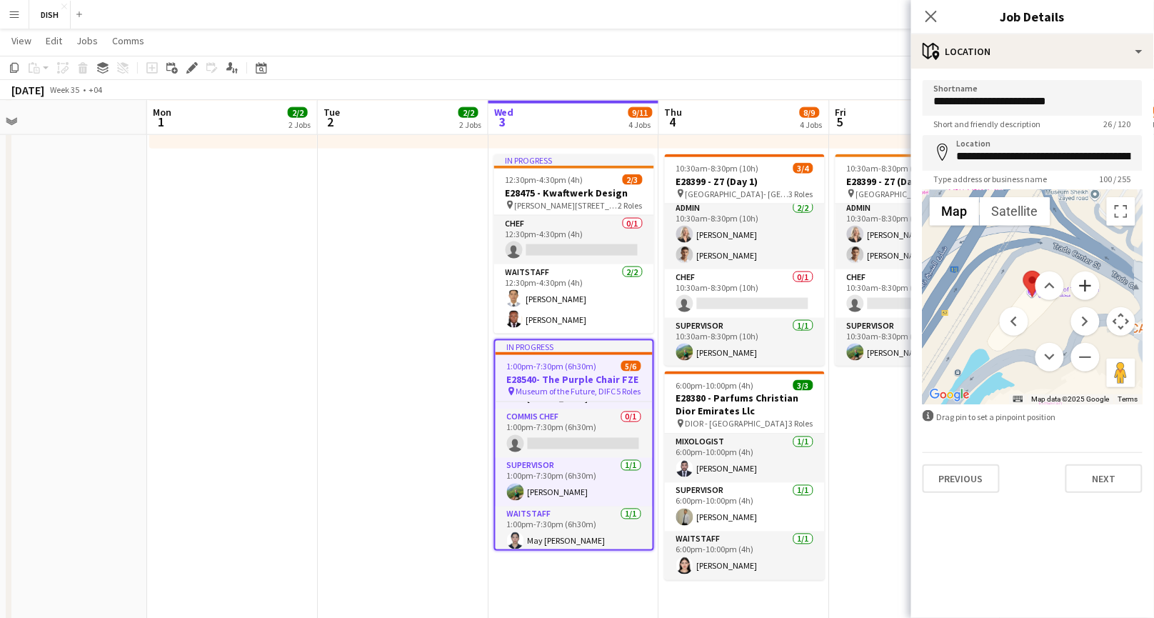
click at [1081, 286] on button "Zoom in" at bounding box center [1085, 285] width 29 height 29
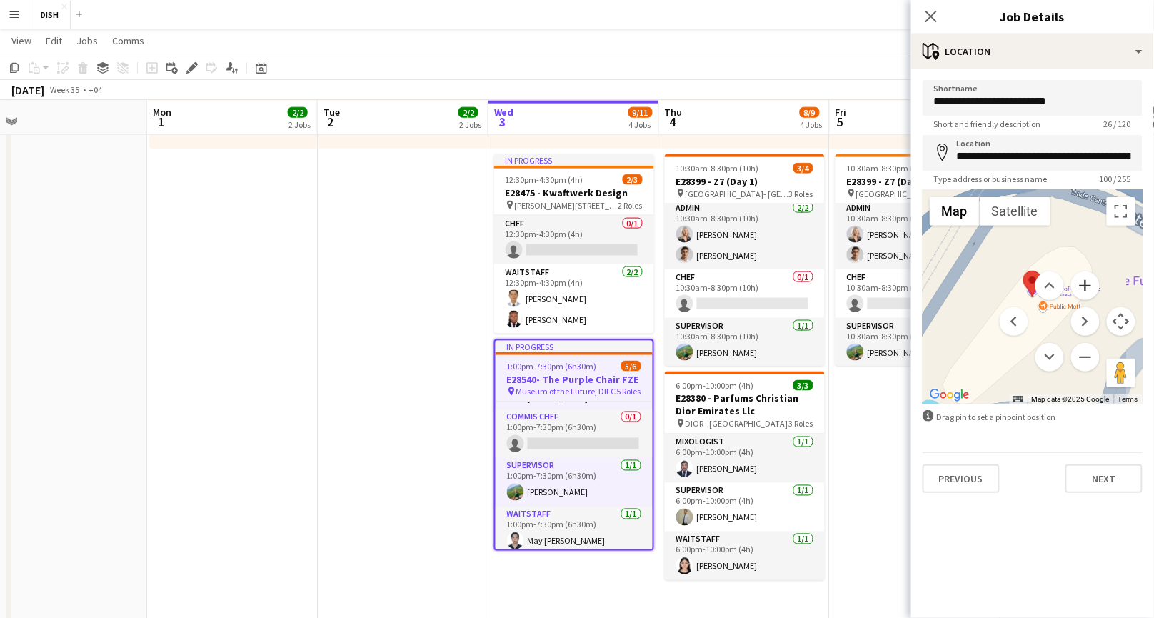
click at [1081, 286] on button "Zoom in" at bounding box center [1085, 285] width 29 height 29
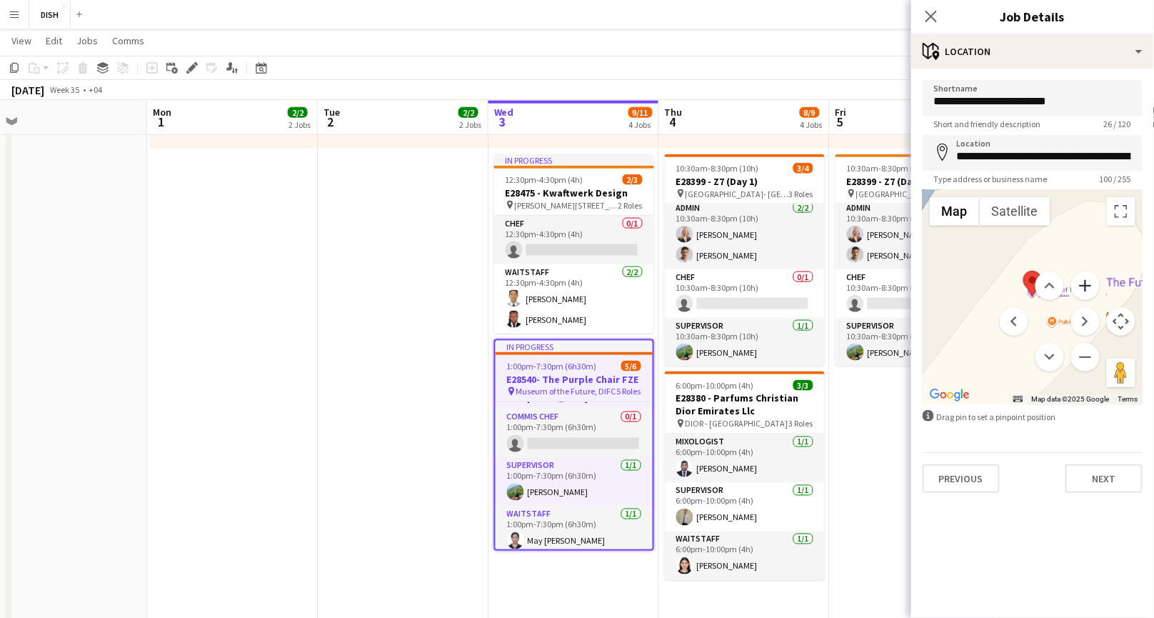
click at [1081, 286] on button "Zoom in" at bounding box center [1085, 285] width 29 height 29
click at [1089, 356] on button "Zoom out" at bounding box center [1085, 357] width 29 height 29
click at [1089, 355] on button "Zoom out" at bounding box center [1085, 357] width 29 height 29
click at [926, 19] on icon "Close pop-in" at bounding box center [931, 16] width 14 height 14
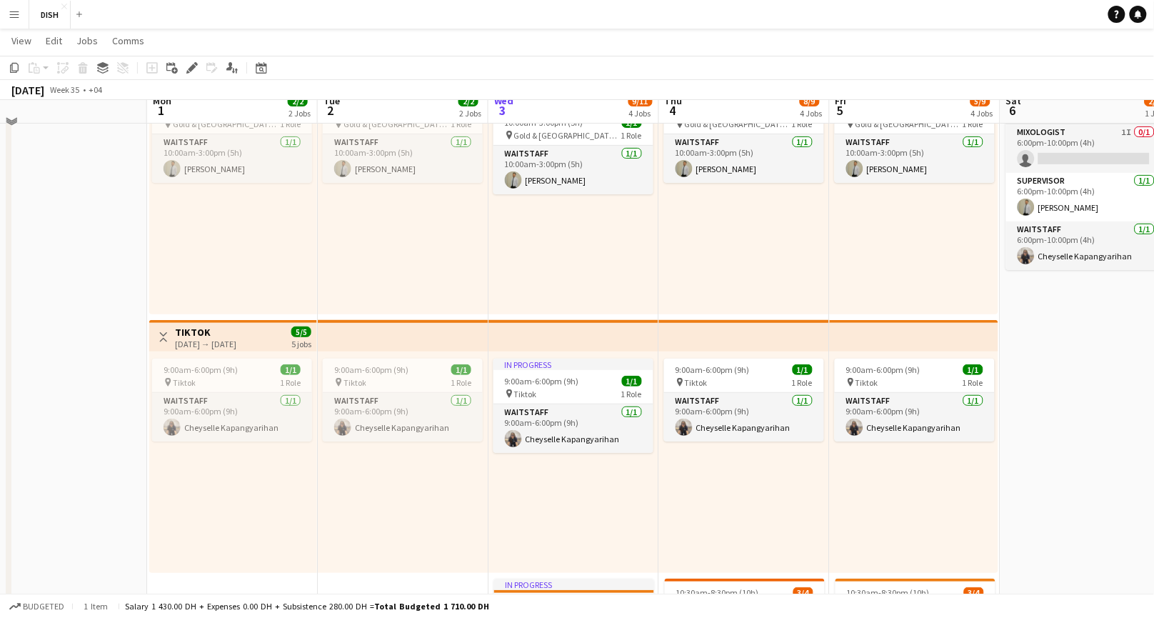
scroll to position [76, 0]
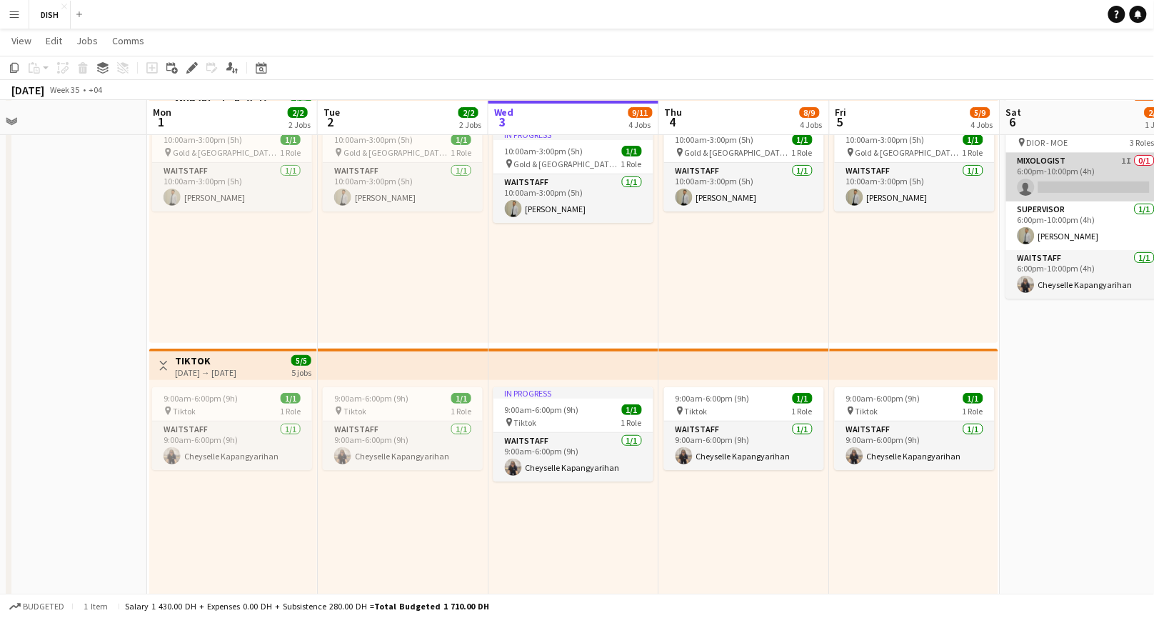
click at [1071, 184] on app-card-role "Mixologist 1I 0/1 6:00pm-10:00pm (4h) single-neutral-actions" at bounding box center [1086, 177] width 160 height 49
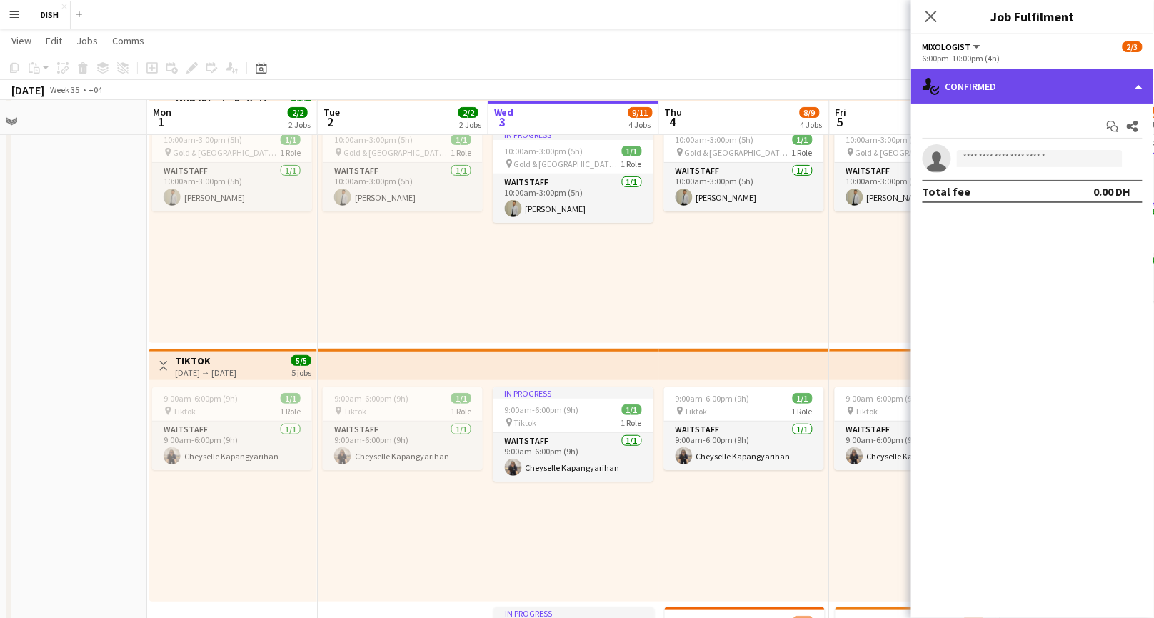
click at [1006, 90] on div "single-neutral-actions-check-2 Confirmed" at bounding box center [1032, 86] width 243 height 34
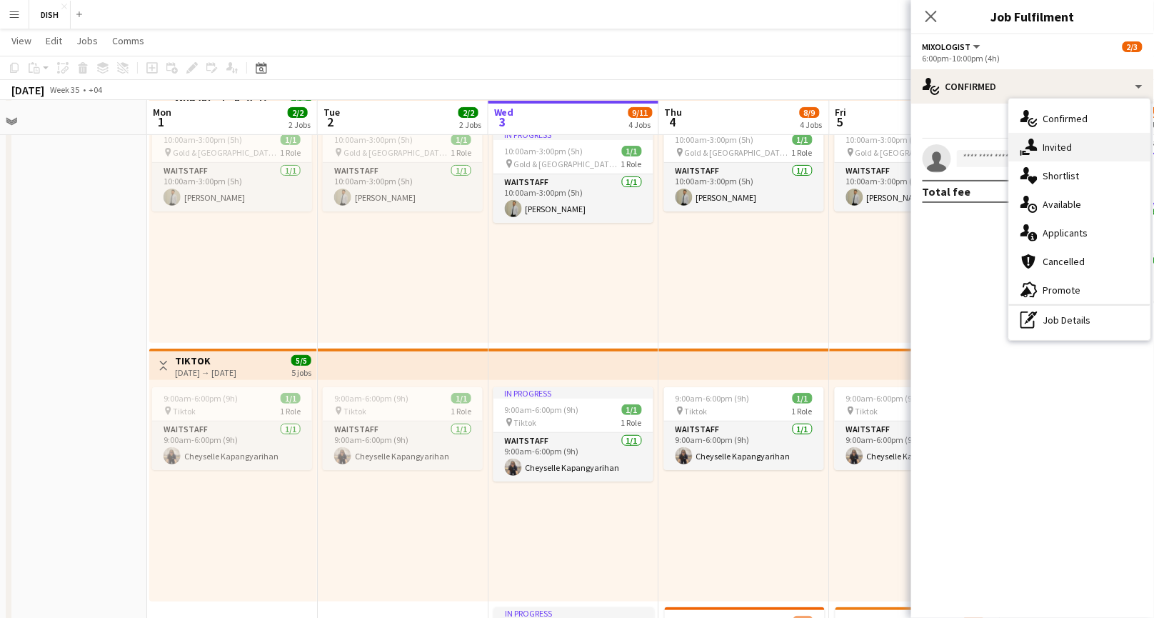
click at [1061, 151] on span "Invited" at bounding box center [1057, 147] width 29 height 13
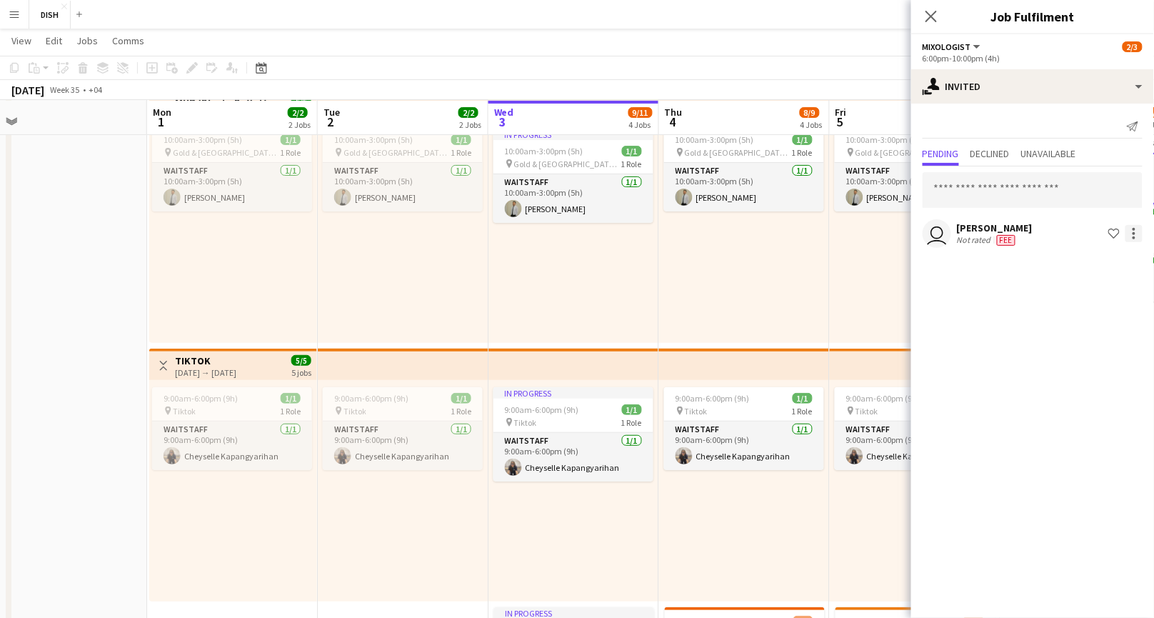
click at [1137, 231] on div at bounding box center [1133, 233] width 17 height 17
click at [1130, 249] on button "Edit fee" at bounding box center [1088, 259] width 107 height 34
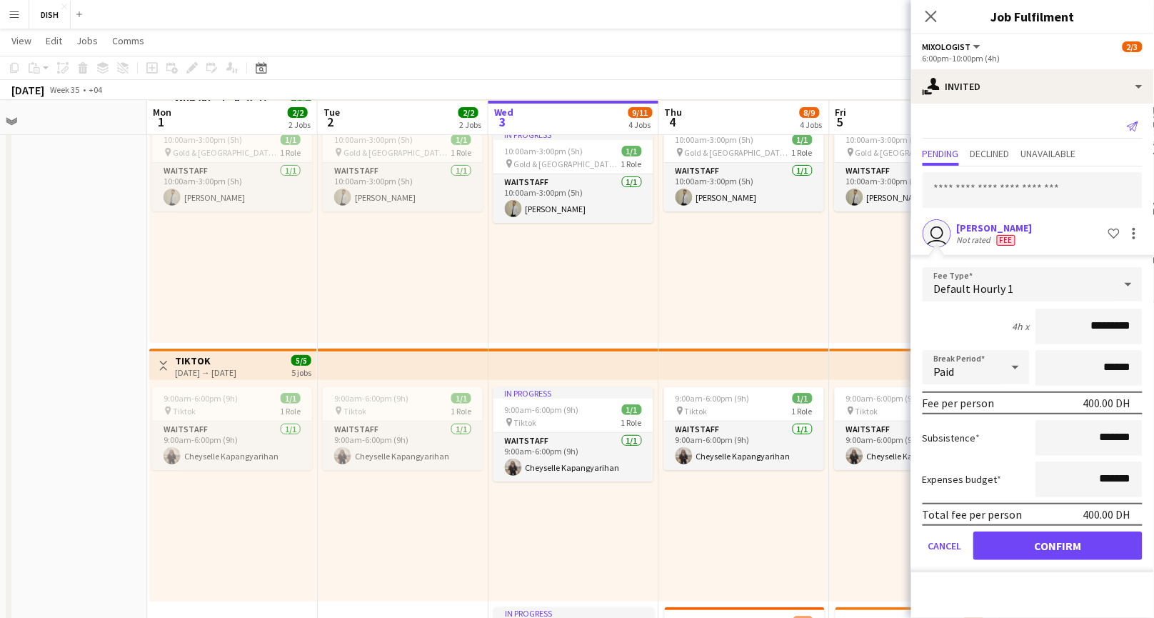
click at [1127, 124] on icon "Send notification" at bounding box center [1132, 126] width 11 height 11
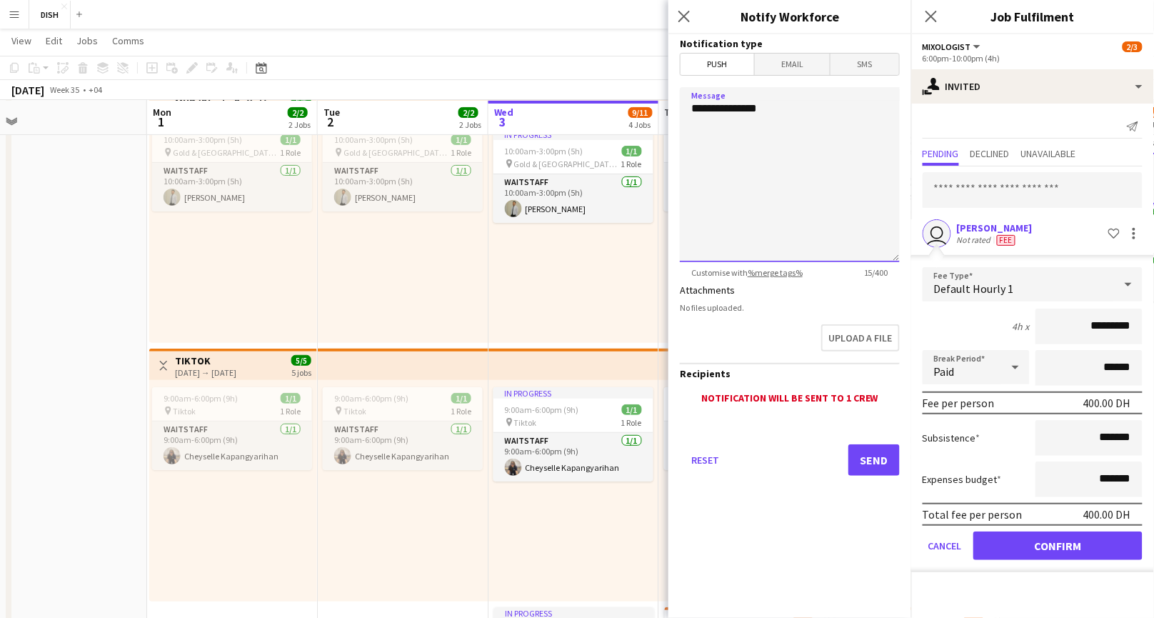
click at [789, 109] on textarea "**********" at bounding box center [790, 174] width 220 height 175
type textarea "**********"
click at [877, 458] on button "Send" at bounding box center [873, 459] width 51 height 31
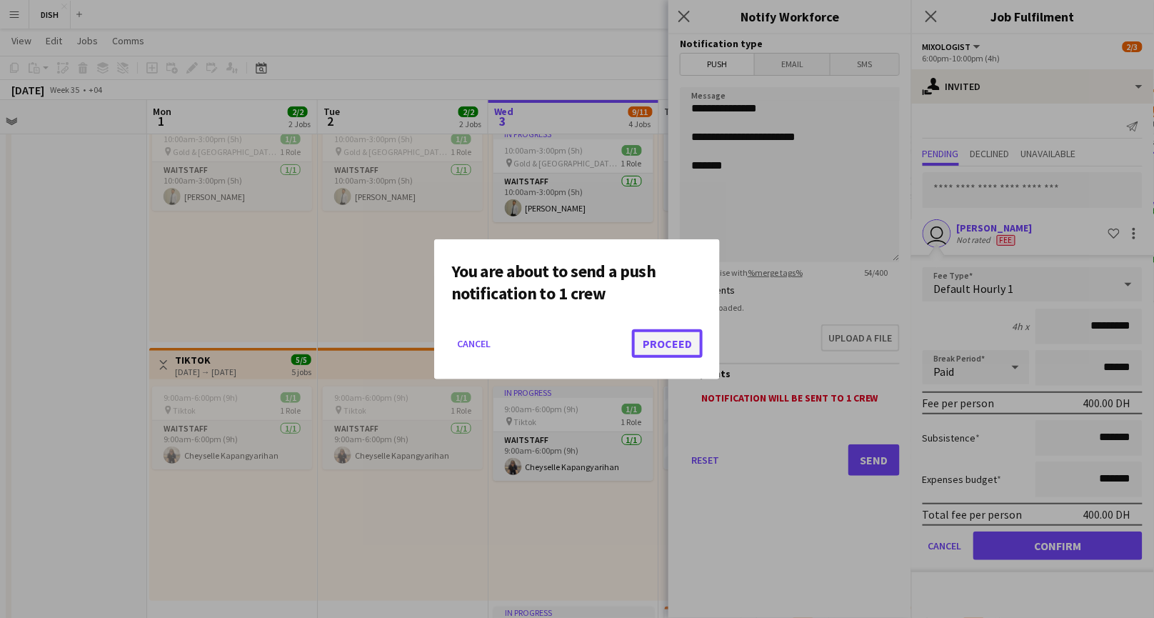
click at [662, 347] on button "Proceed" at bounding box center [667, 343] width 71 height 29
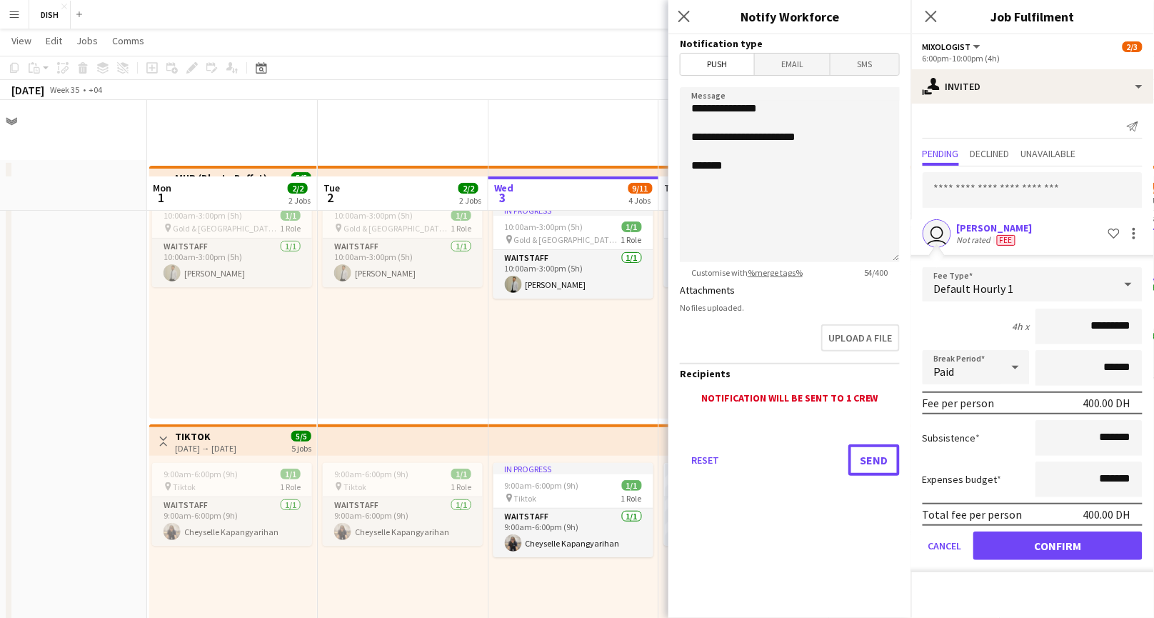
scroll to position [76, 0]
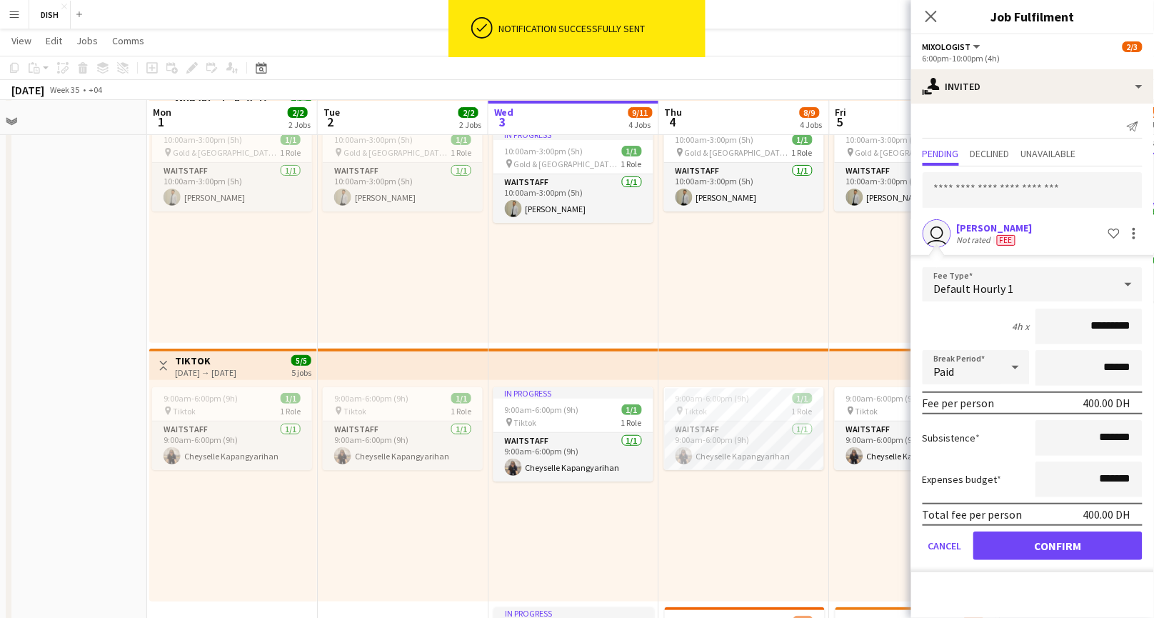
click at [1012, 228] on div "[PERSON_NAME]" at bounding box center [995, 227] width 76 height 13
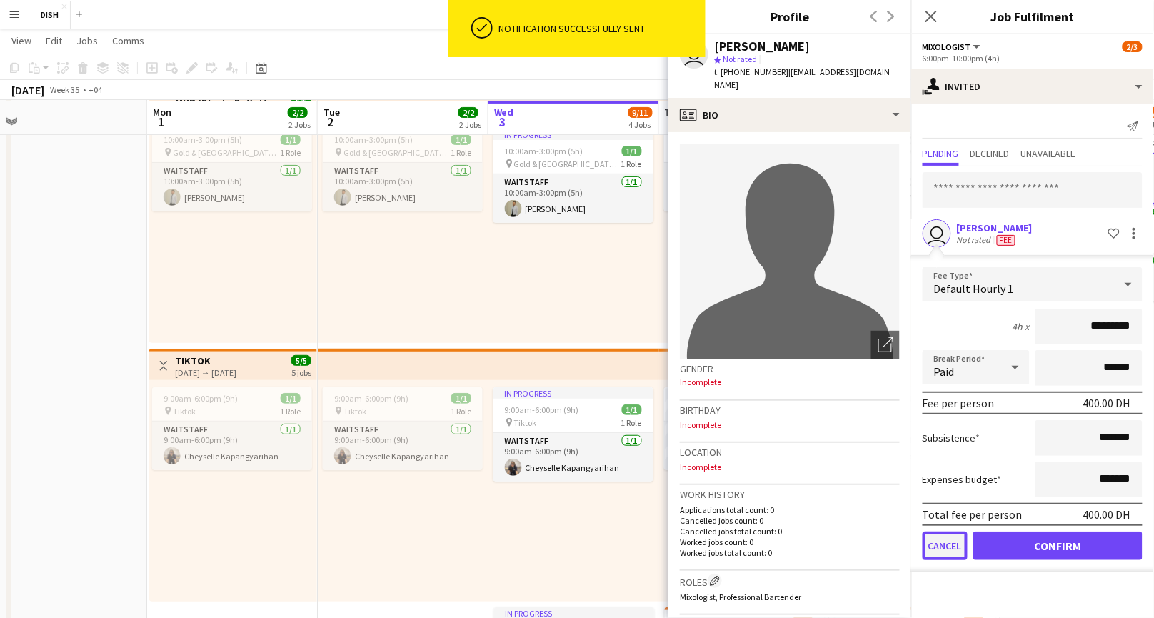
click at [948, 539] on button "Cancel" at bounding box center [944, 545] width 45 height 29
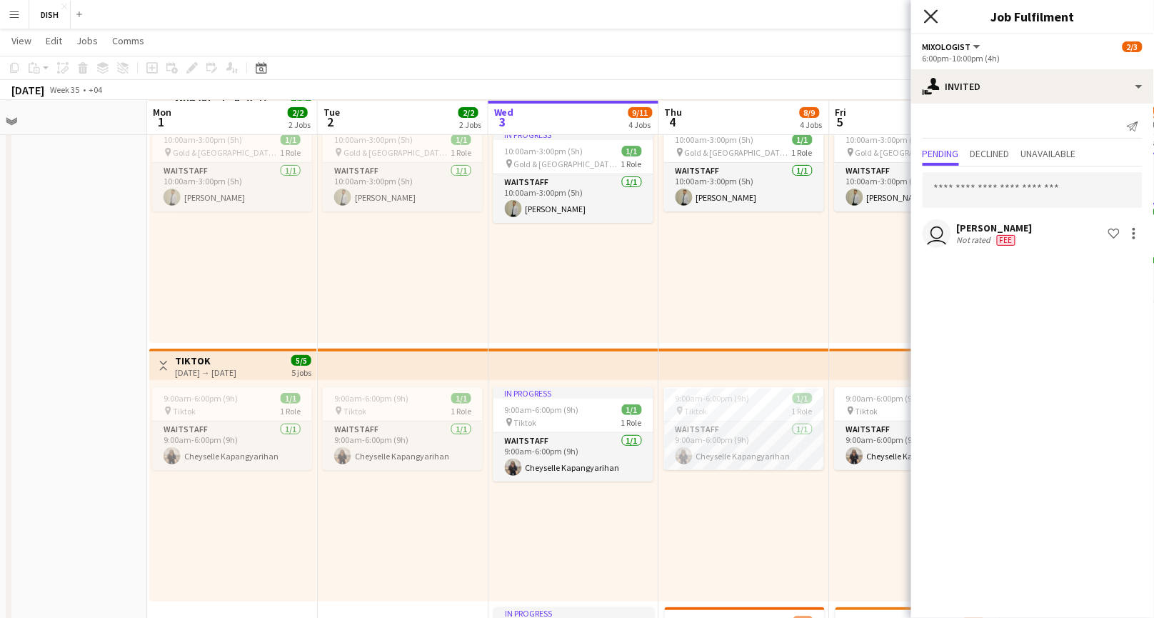
click at [929, 19] on icon "Close pop-in" at bounding box center [931, 16] width 14 height 14
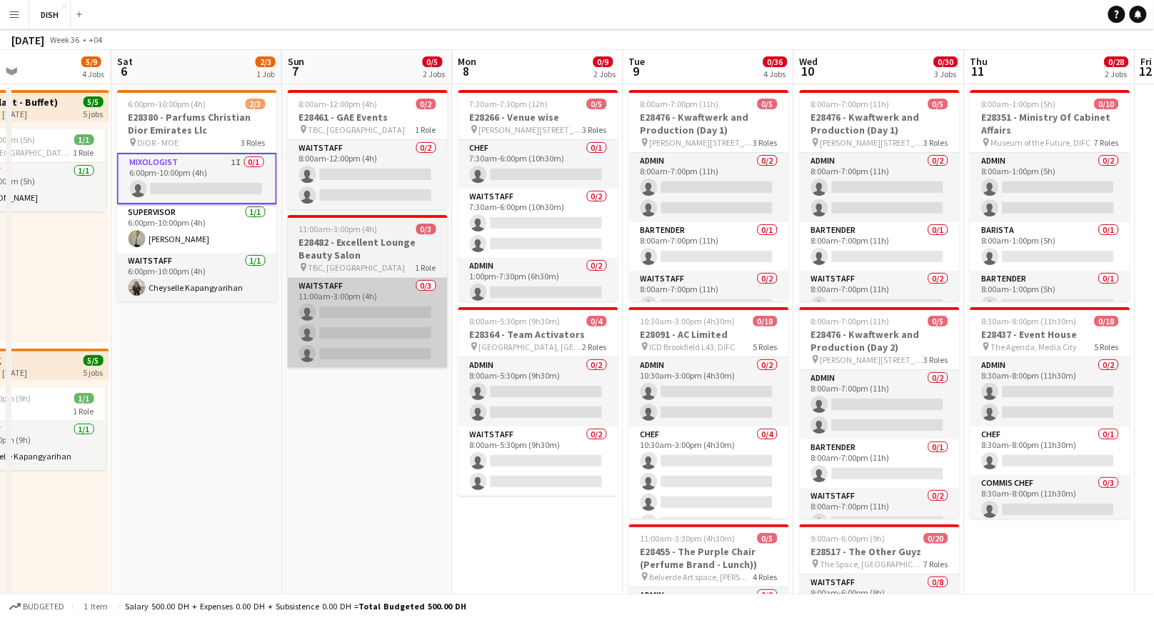
scroll to position [0, 0]
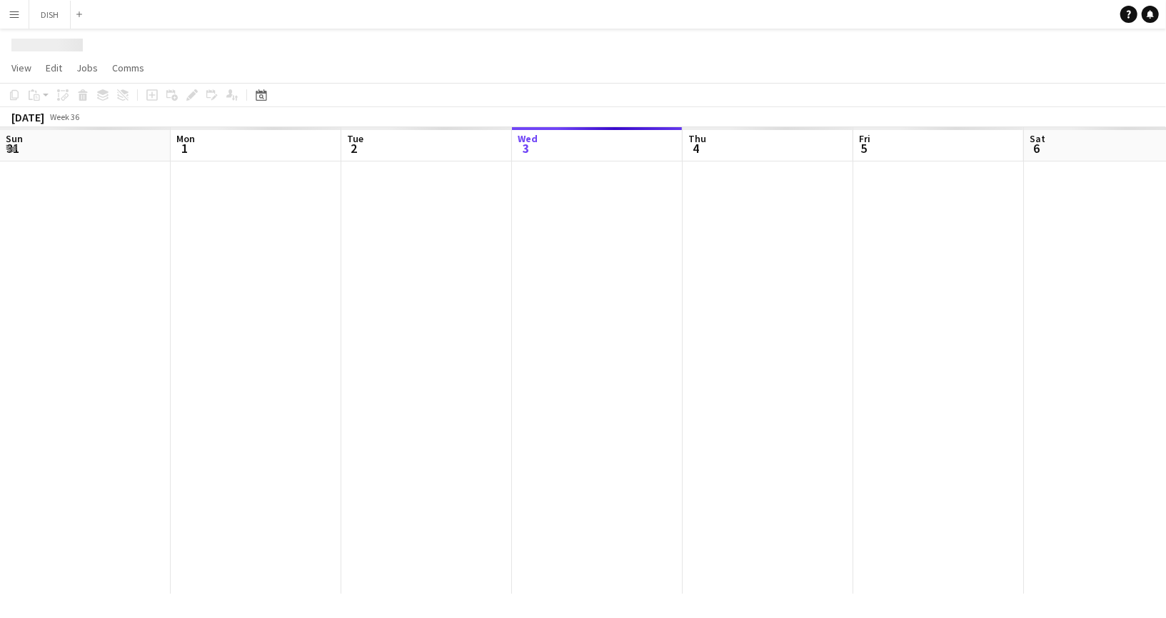
scroll to position [0, 341]
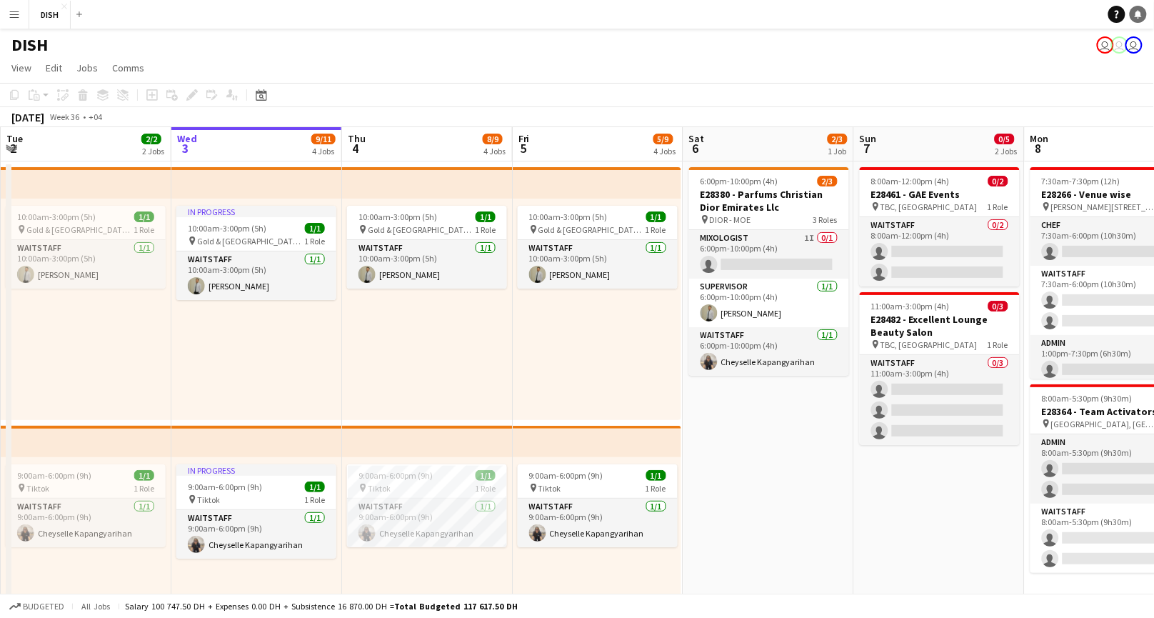
click at [1133, 19] on link "Notifications" at bounding box center [1137, 14] width 17 height 17
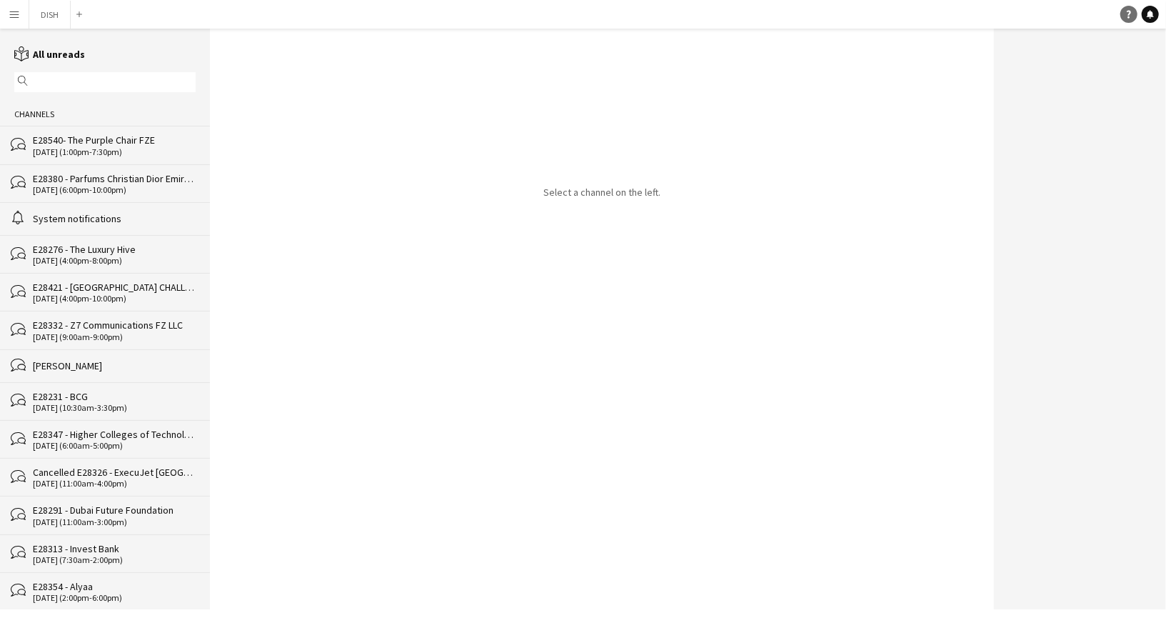
click at [1126, 9] on link "Help" at bounding box center [1128, 14] width 17 height 17
click at [55, 13] on button "DISH Close" at bounding box center [49, 15] width 41 height 28
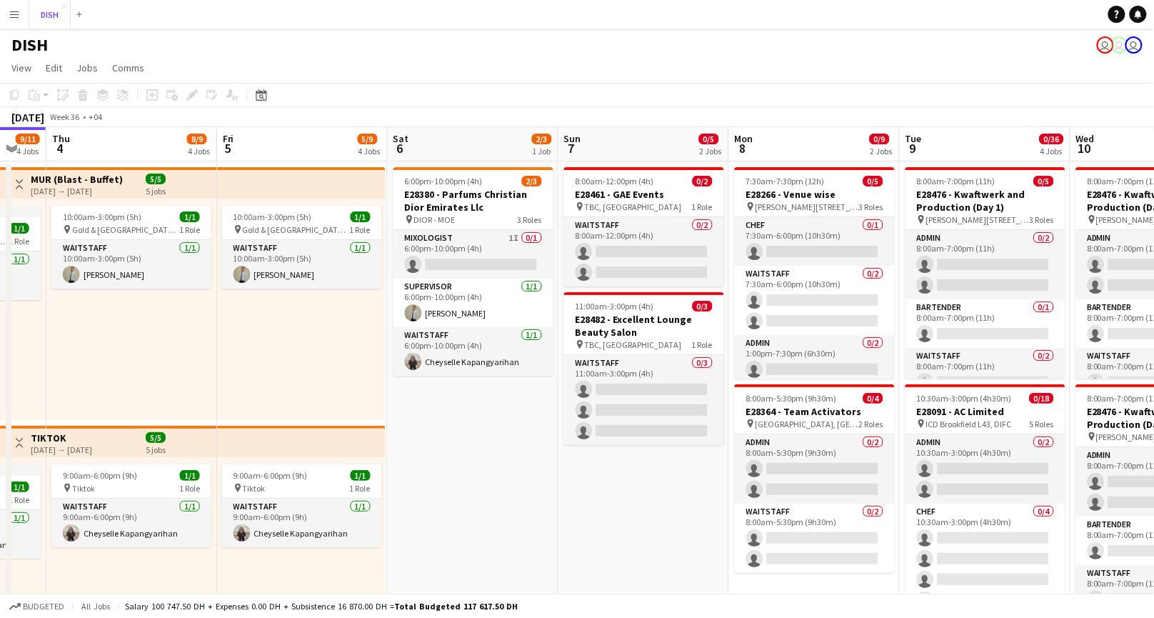
scroll to position [0, 586]
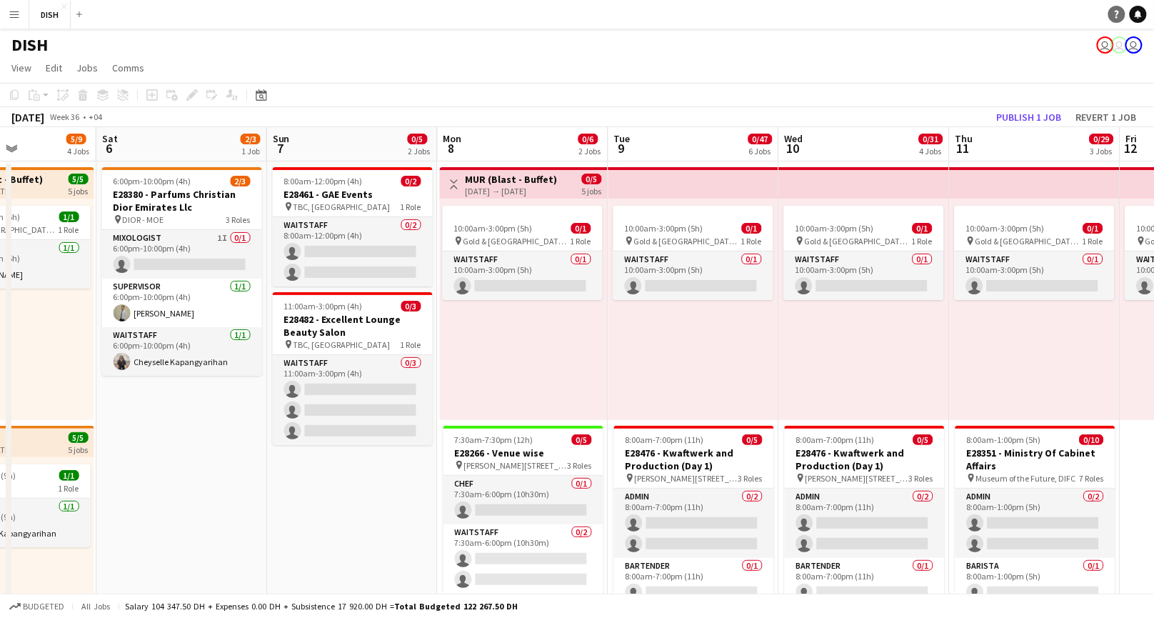
click at [1117, 11] on icon at bounding box center [1116, 15] width 4 height 8
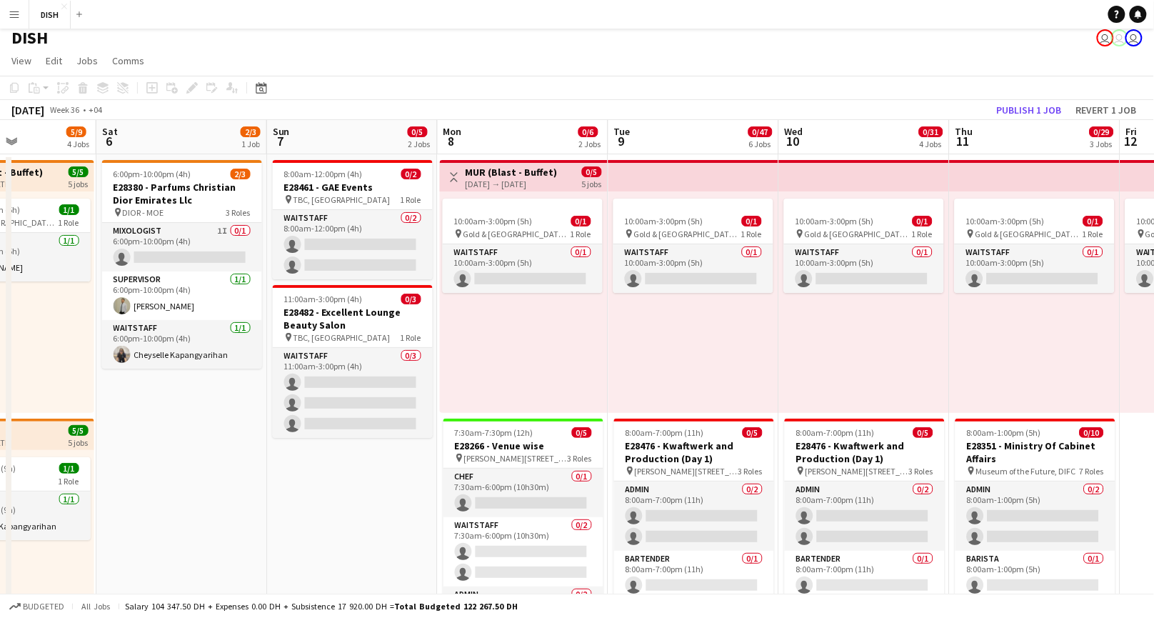
scroll to position [0, 0]
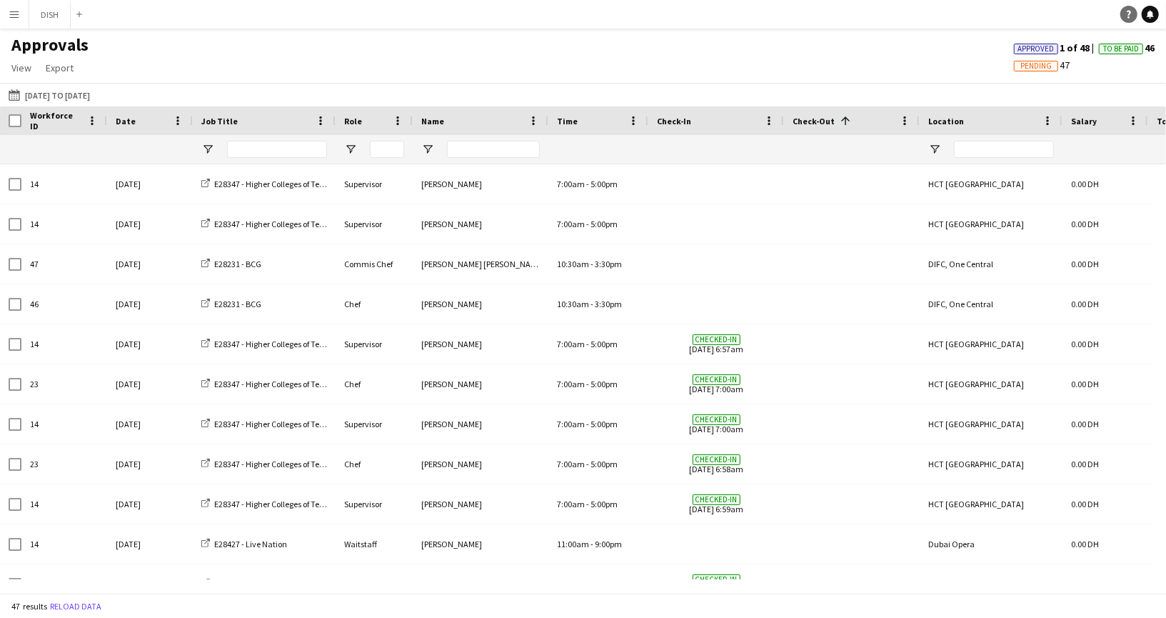
click at [1125, 16] on icon "Help" at bounding box center [1128, 14] width 9 height 9
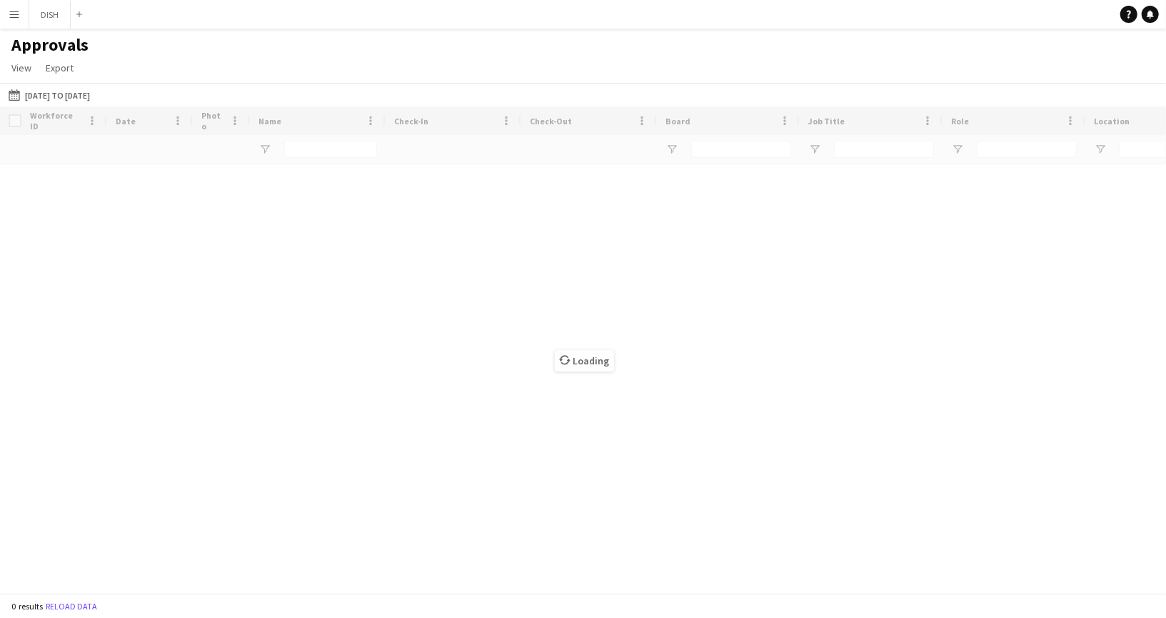
type input "***"
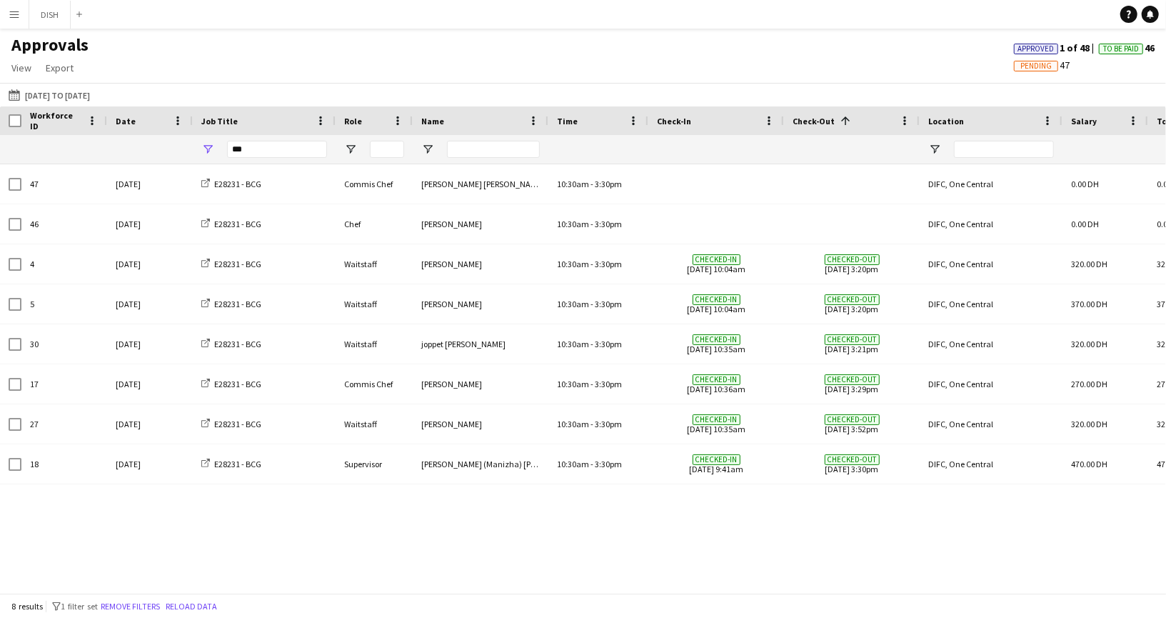
click at [806, 39] on div "Approvals View Customise view Customise filters Reset Filters Reset View Reset …" at bounding box center [583, 58] width 1166 height 49
click at [1104, 46] on span "To Be Paid" at bounding box center [1121, 48] width 36 height 9
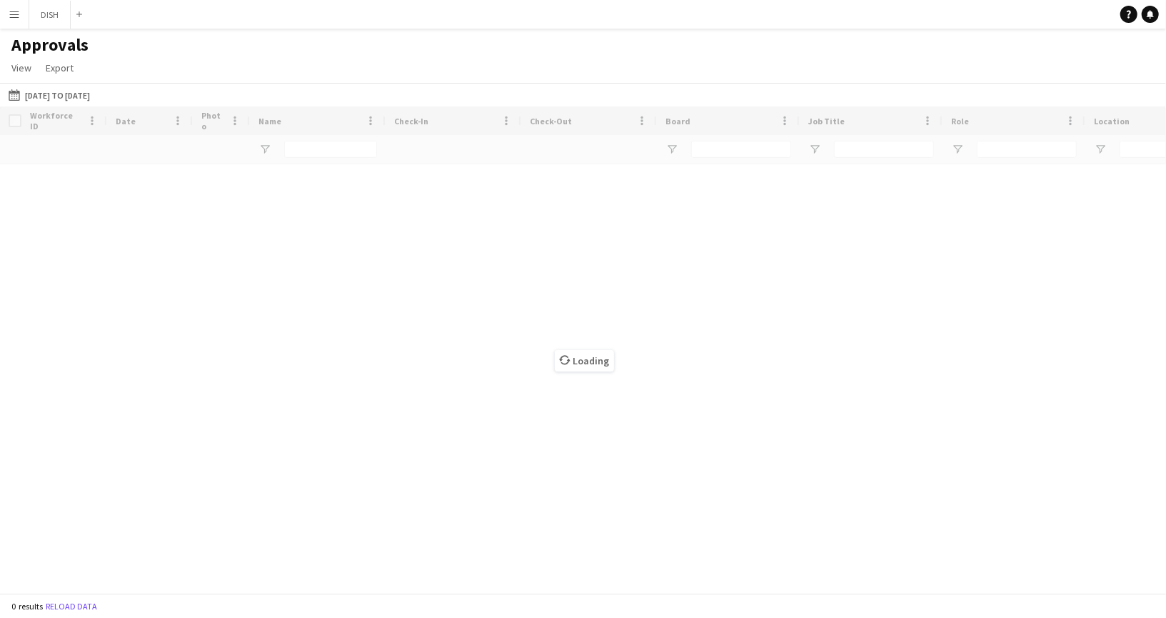
type input "***"
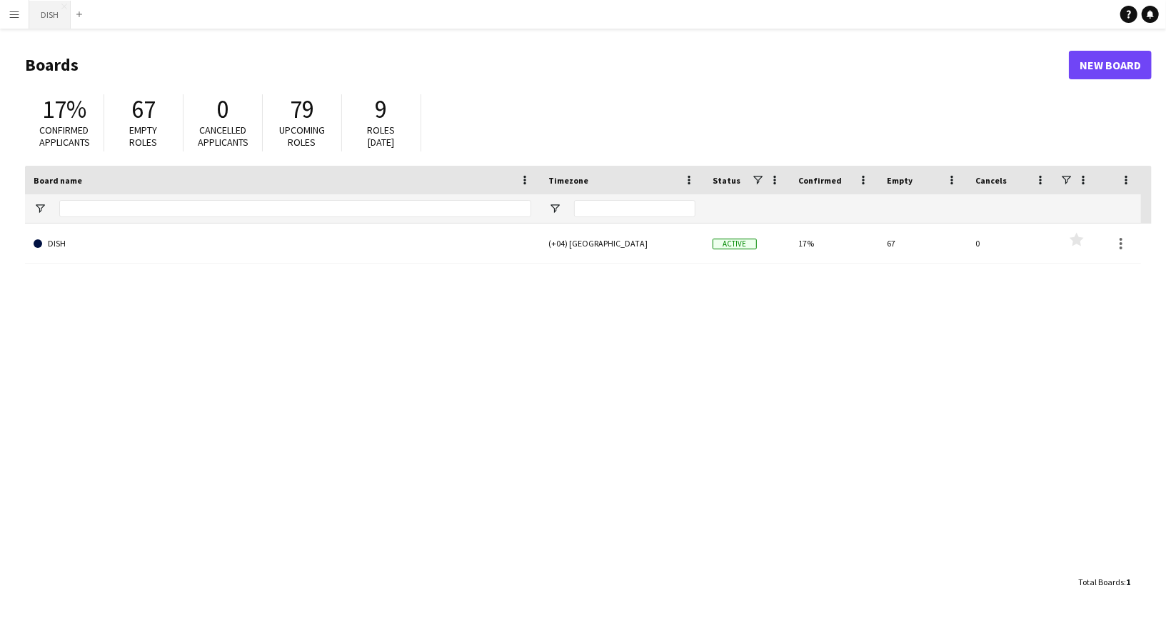
click at [49, 19] on button "DISH Close" at bounding box center [49, 15] width 41 height 28
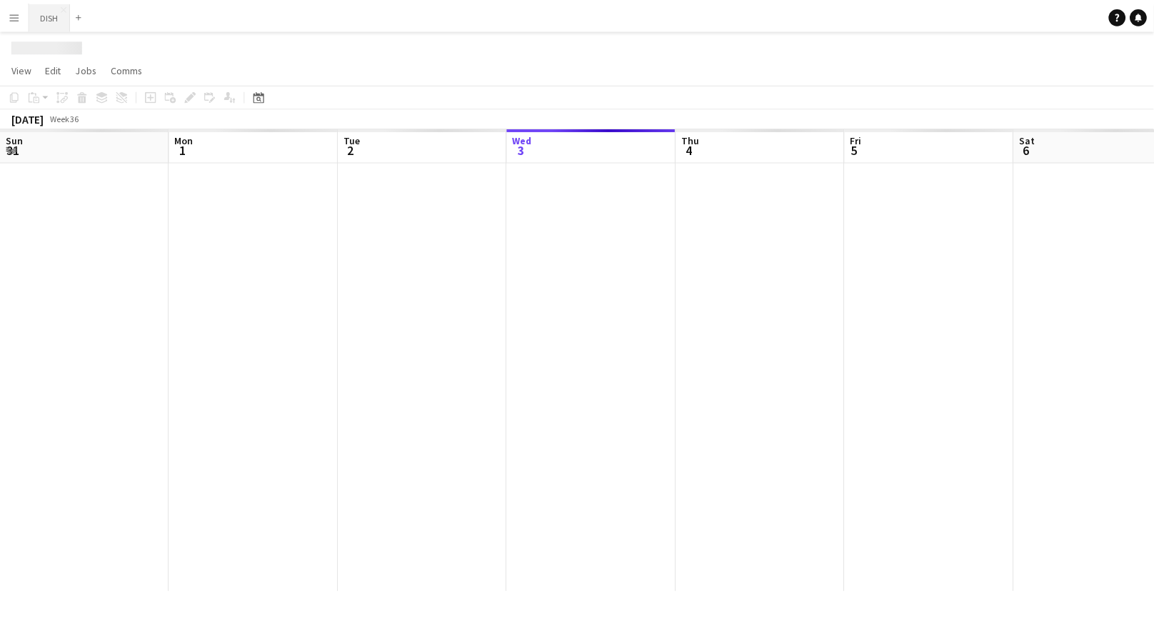
scroll to position [0, 341]
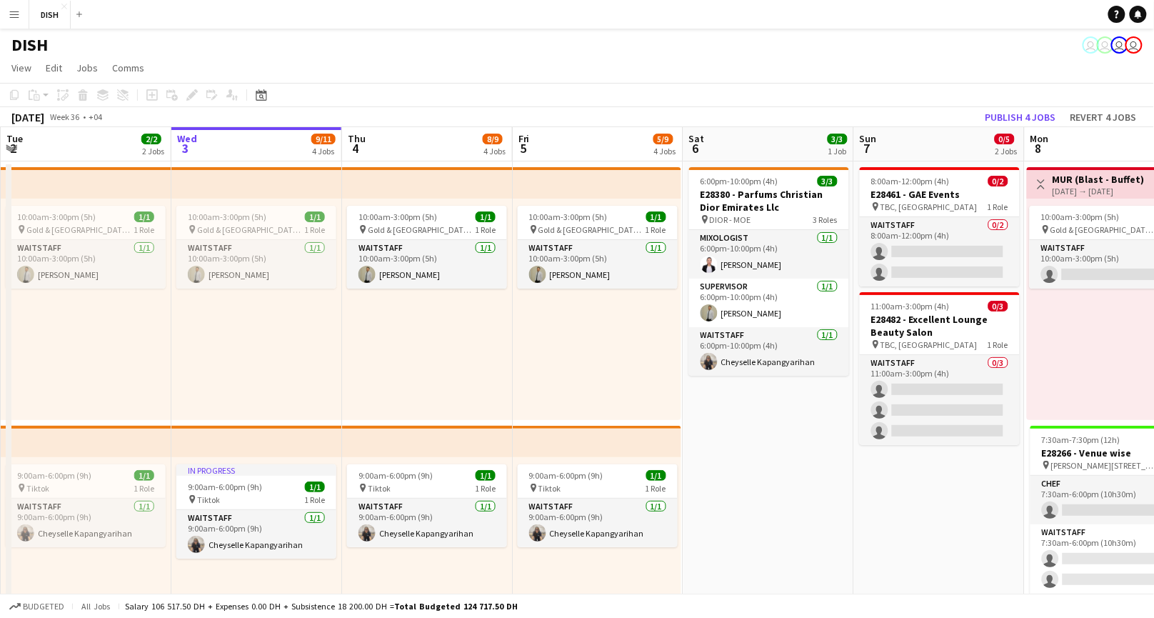
click at [1124, 46] on app-user-avatar "user" at bounding box center [1119, 44] width 17 height 17
click at [1119, 18] on icon "Help" at bounding box center [1116, 14] width 9 height 9
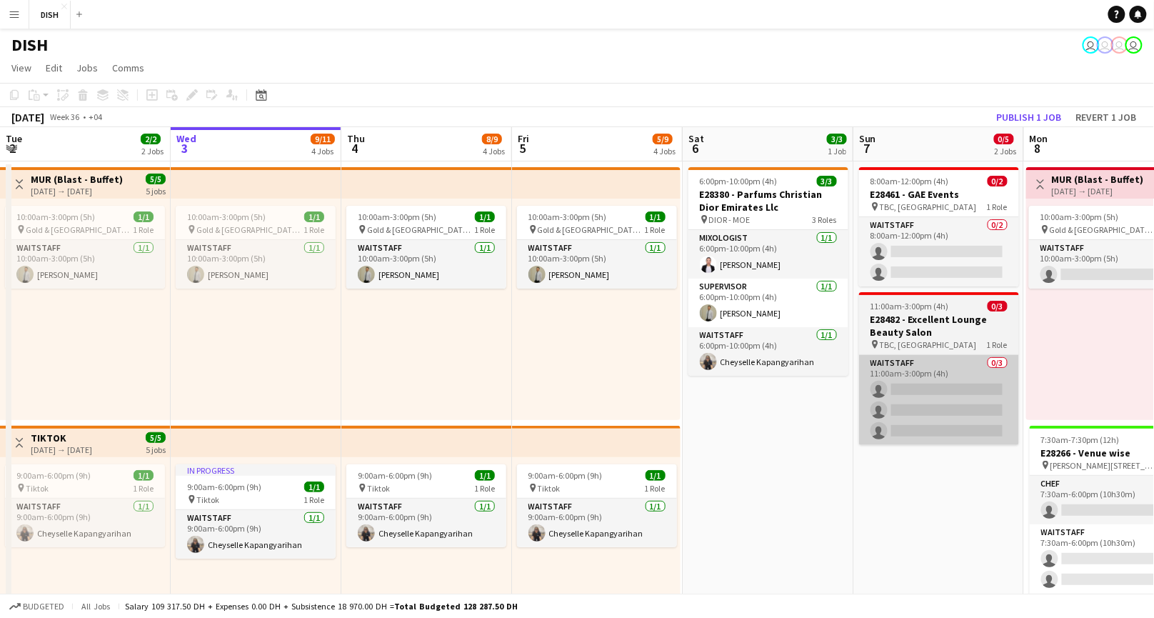
scroll to position [0, 450]
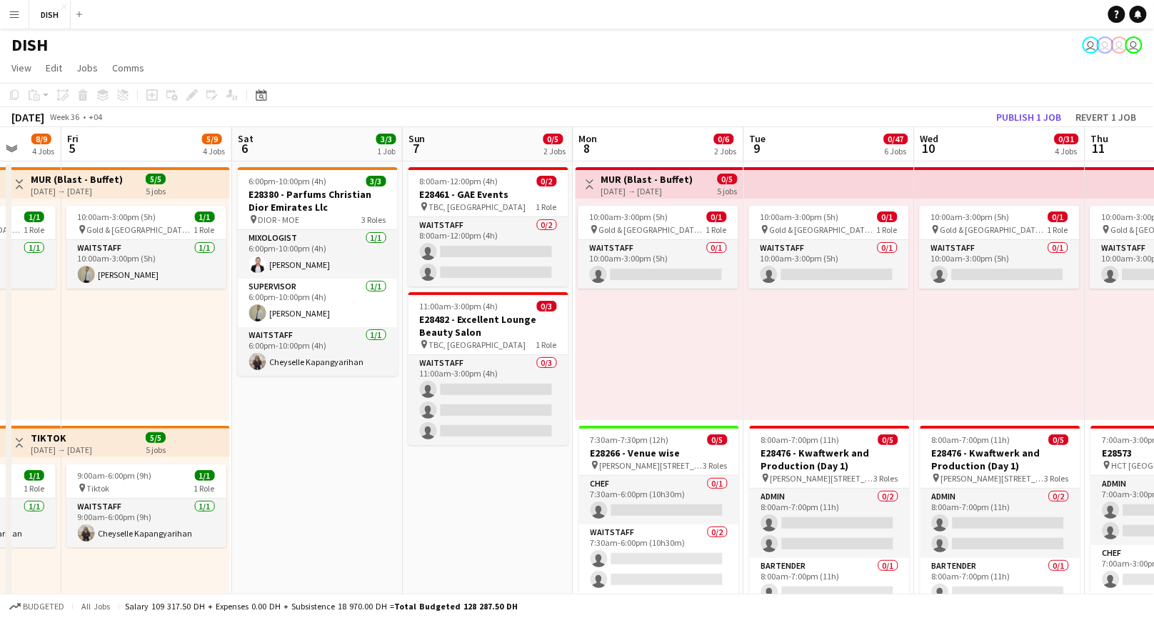
click at [19, 10] on app-icon "Menu" at bounding box center [14, 14] width 11 height 11
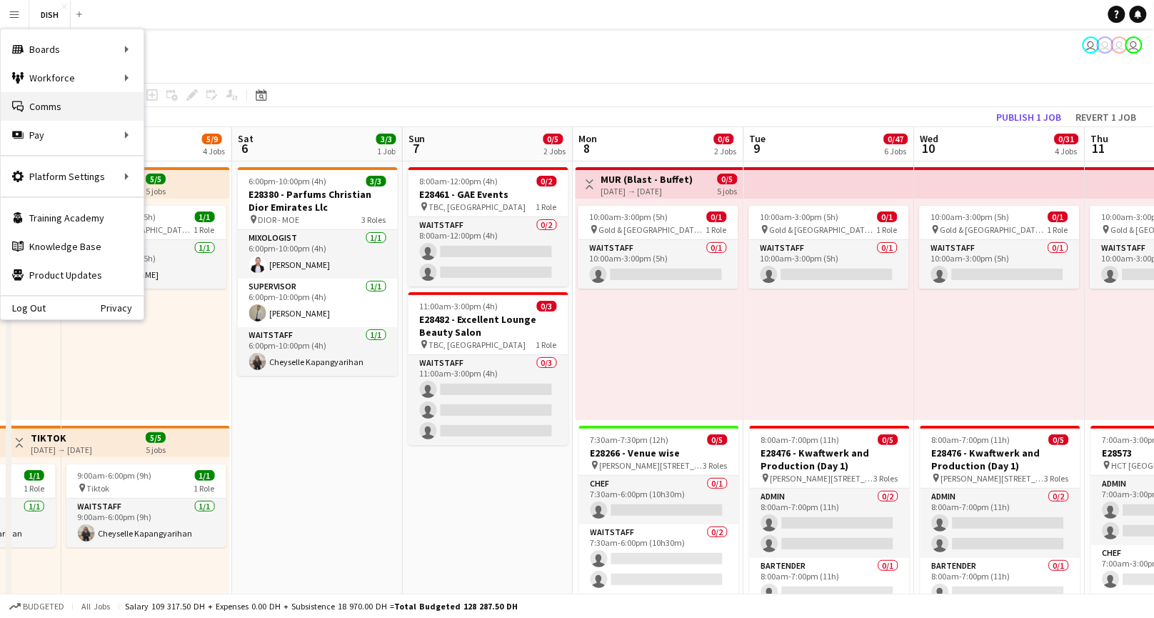
click at [111, 102] on link "Comms Comms" at bounding box center [72, 106] width 143 height 29
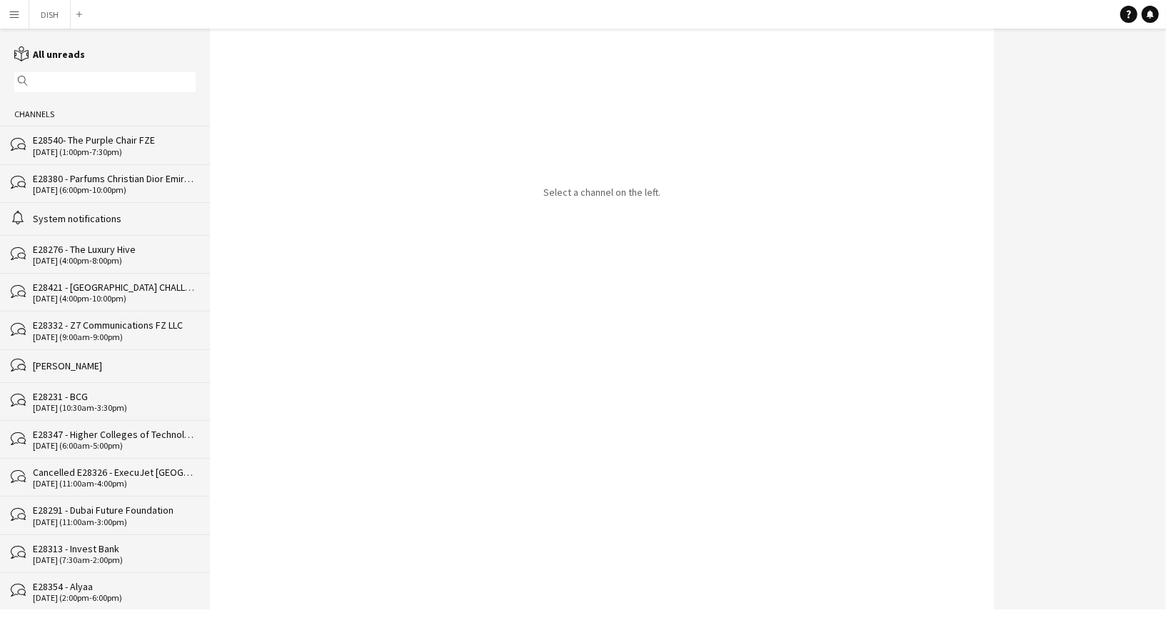
click at [107, 286] on div "E28421 - DOHA CHALLAH" at bounding box center [114, 287] width 163 height 13
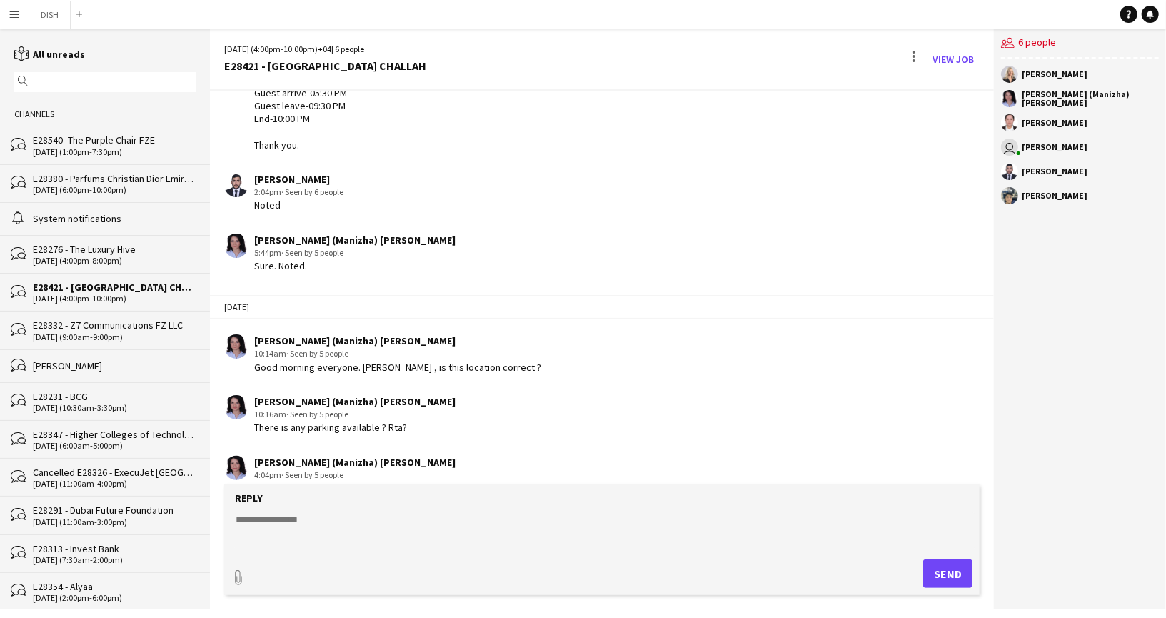
scroll to position [159, 0]
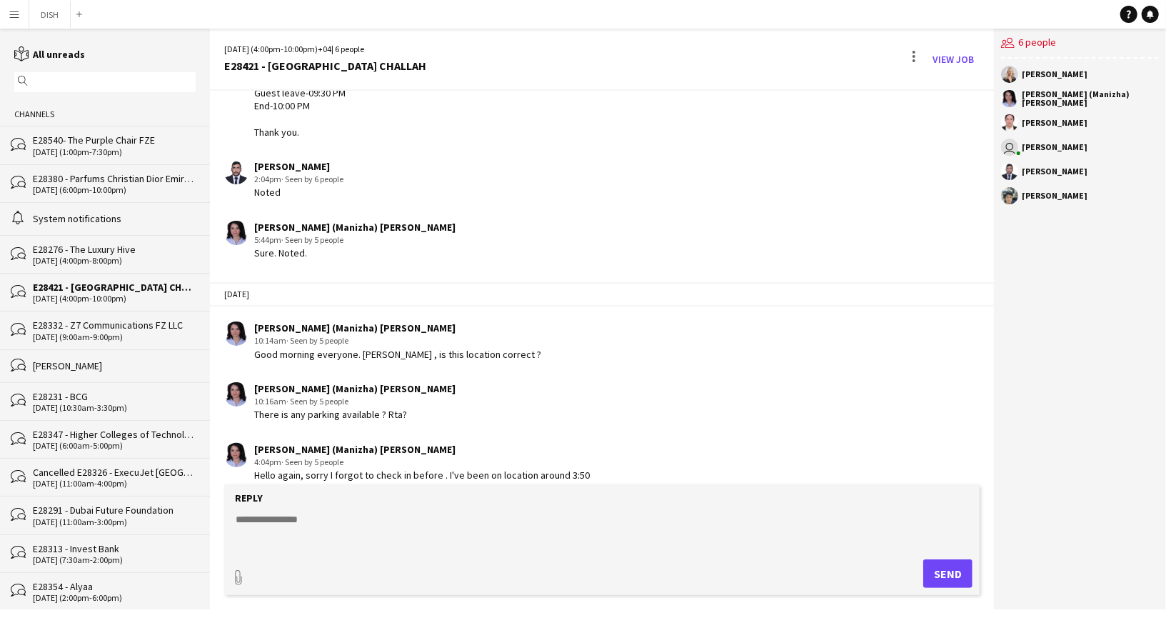
click at [95, 261] on div "28-08-2025 (4:00pm-8:00pm)" at bounding box center [114, 261] width 163 height 10
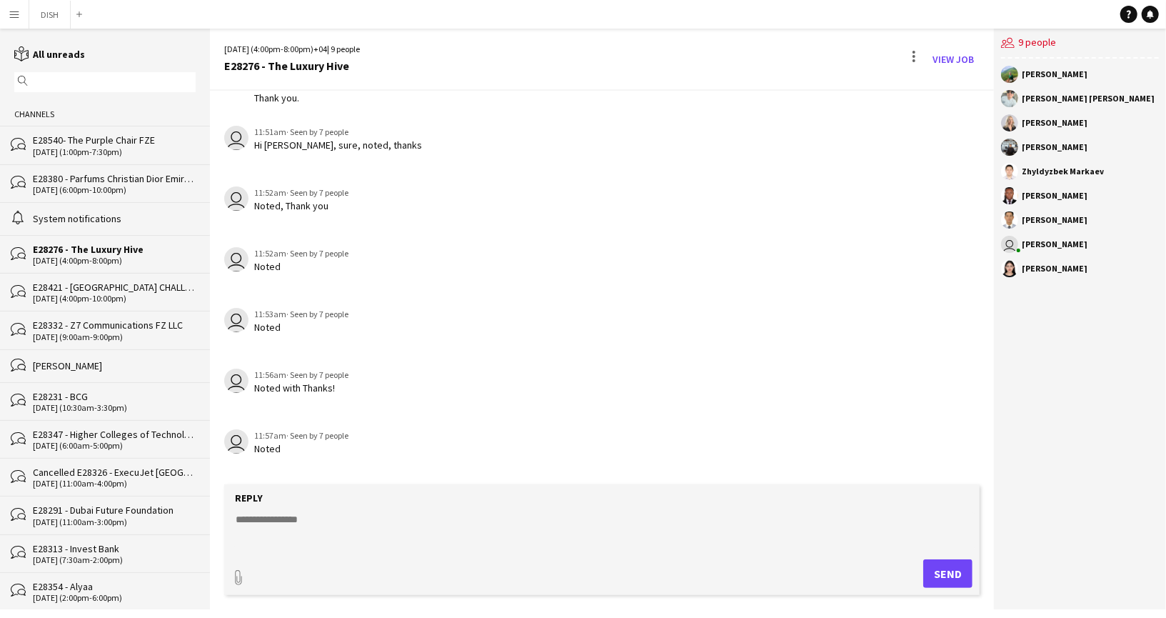
scroll to position [129, 0]
click at [104, 283] on div "E28421 - DOHA CHALLAH" at bounding box center [114, 287] width 163 height 13
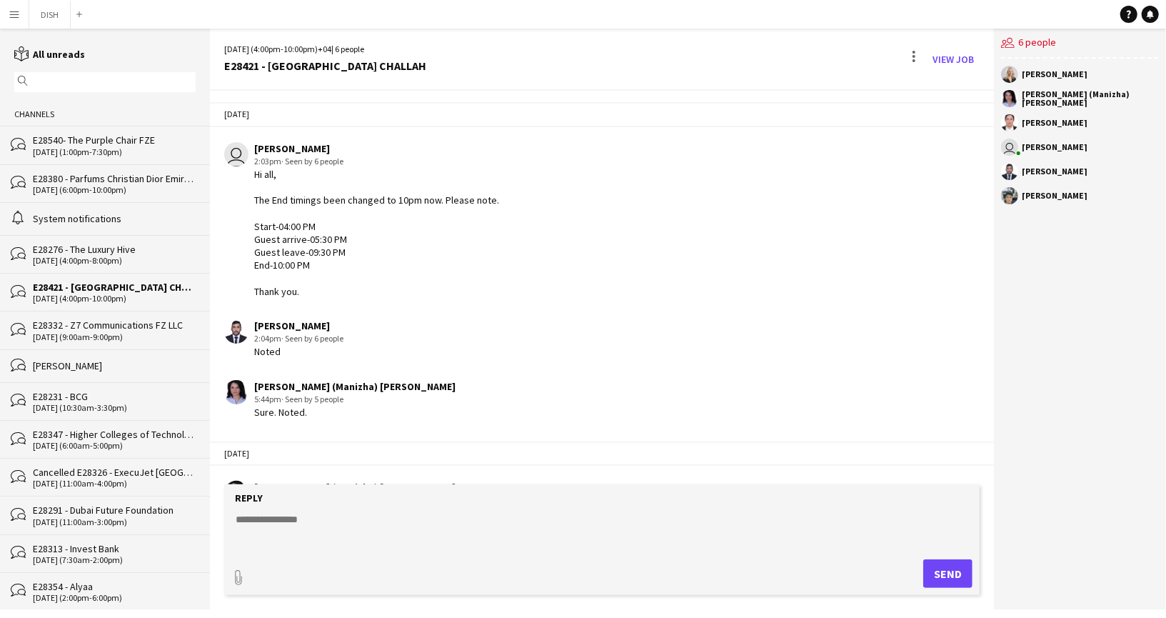
scroll to position [185, 0]
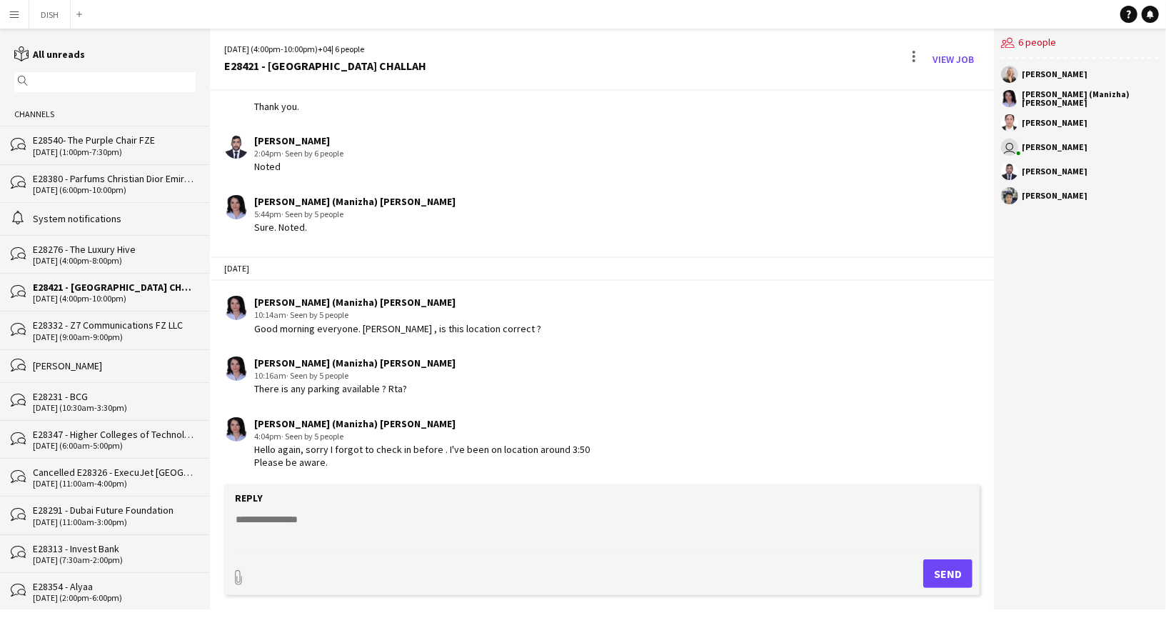
click at [126, 326] on div "E28332 - Z7 Communications FZ LLC" at bounding box center [114, 324] width 163 height 13
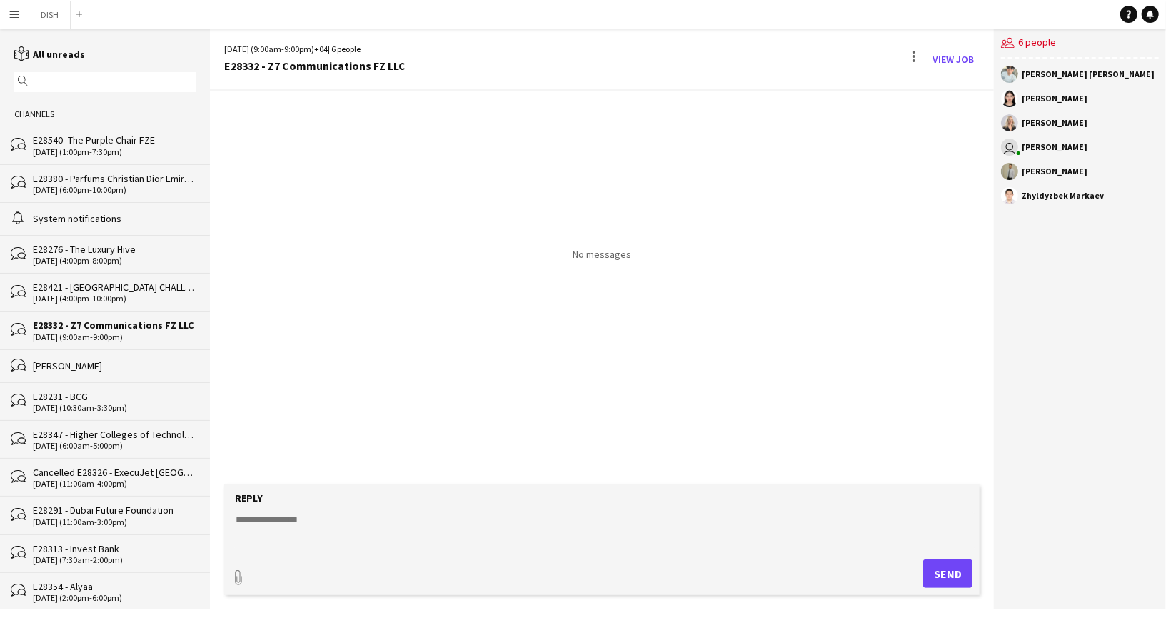
click at [131, 406] on div "19-08-2025 (10:30am-3:30pm)" at bounding box center [114, 408] width 163 height 10
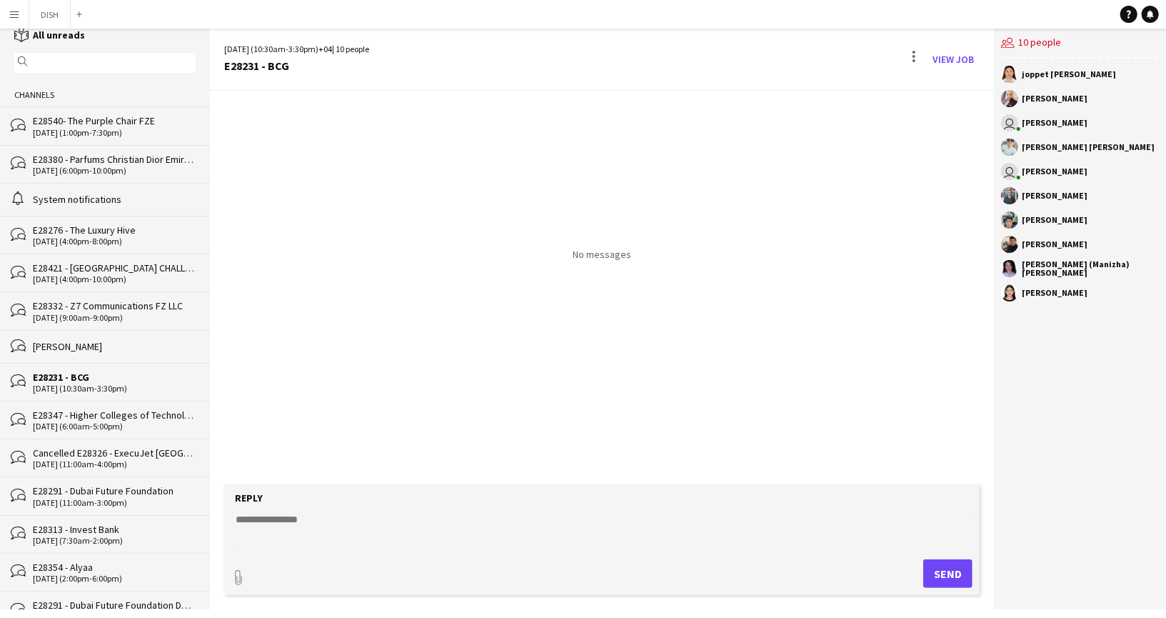
scroll to position [29, 0]
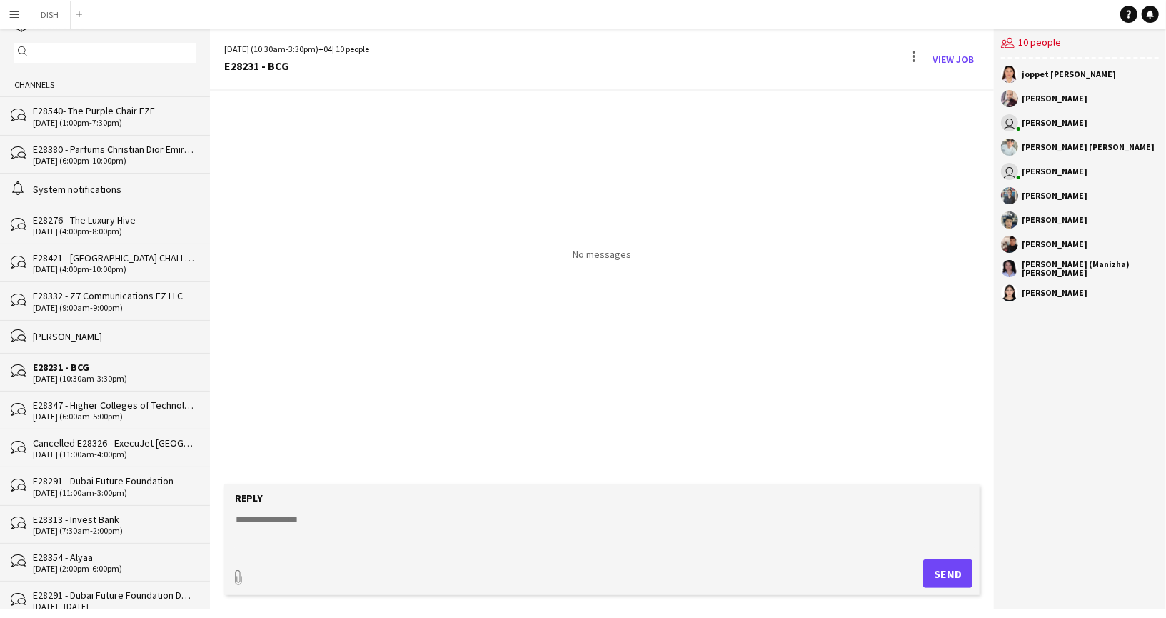
click at [141, 405] on div "E28347 - Higher Colleges of Technology" at bounding box center [114, 404] width 163 height 13
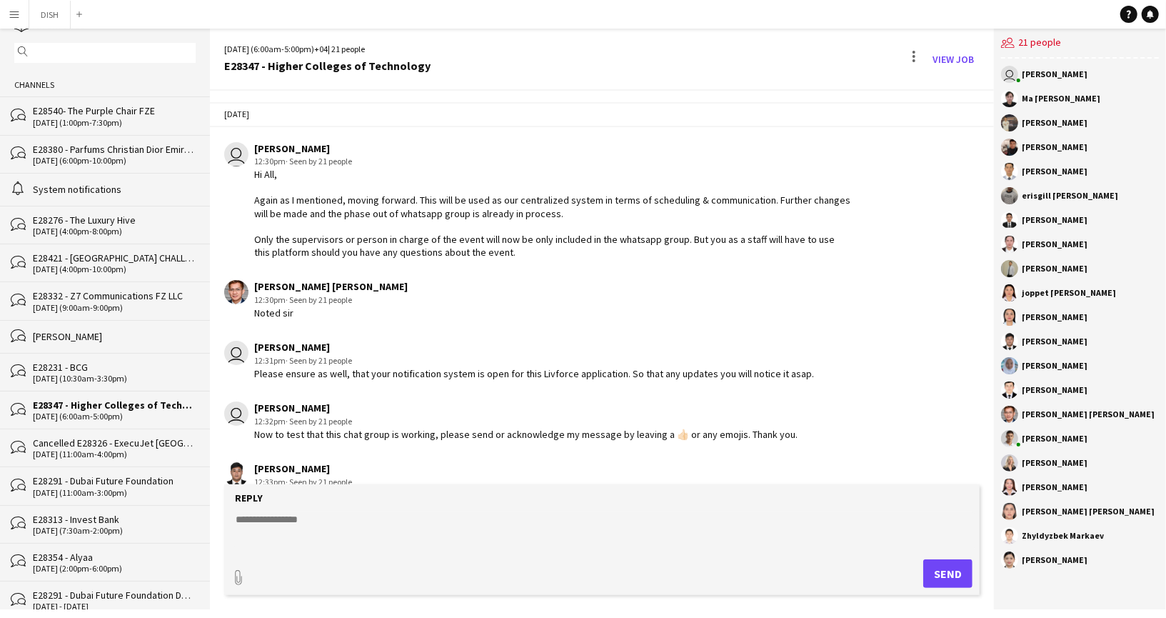
click at [9, 11] on app-icon "Menu" at bounding box center [14, 14] width 11 height 11
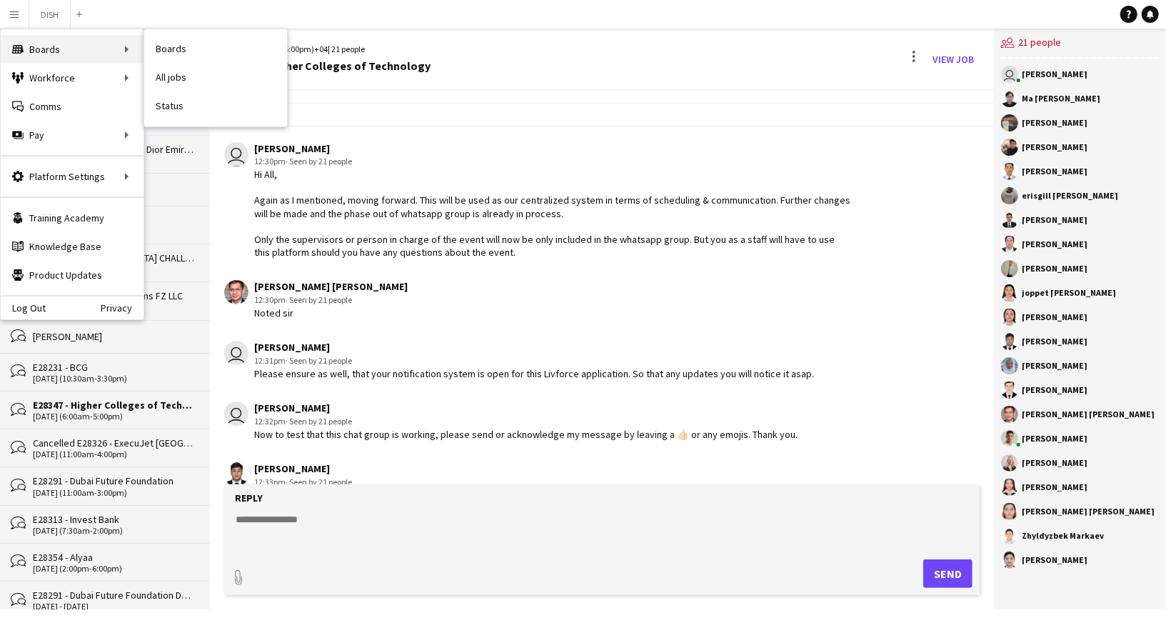
click at [73, 49] on div "Boards Boards" at bounding box center [72, 49] width 143 height 29
click at [43, 11] on button "DISH Close" at bounding box center [49, 15] width 41 height 28
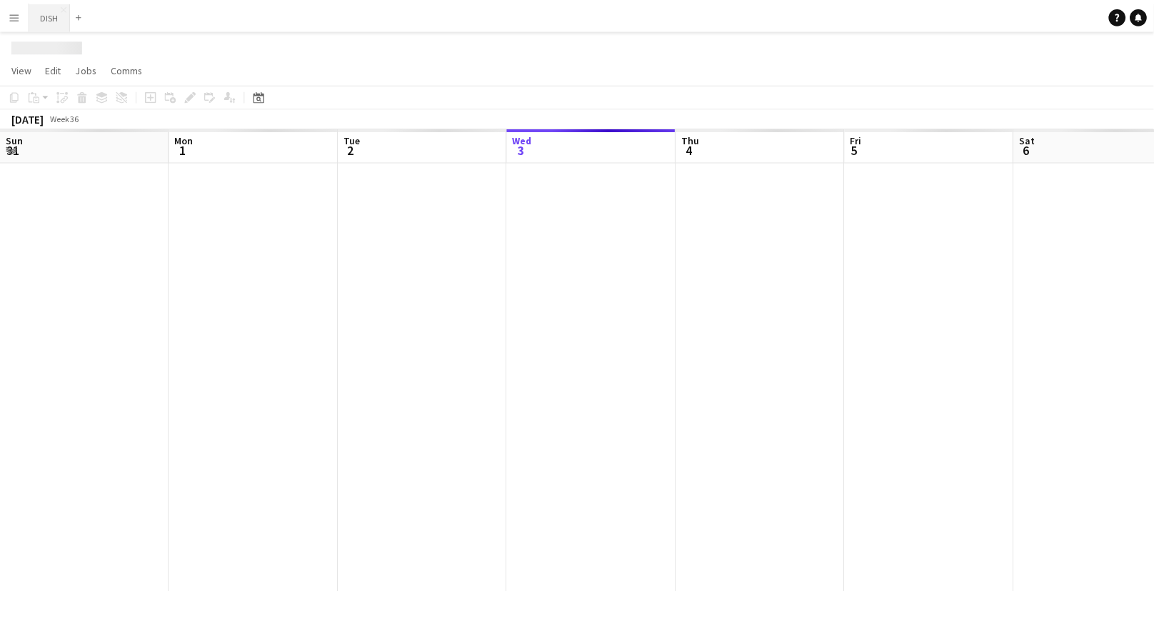
scroll to position [0, 341]
click at [19, 19] on app-icon "Menu" at bounding box center [14, 14] width 11 height 11
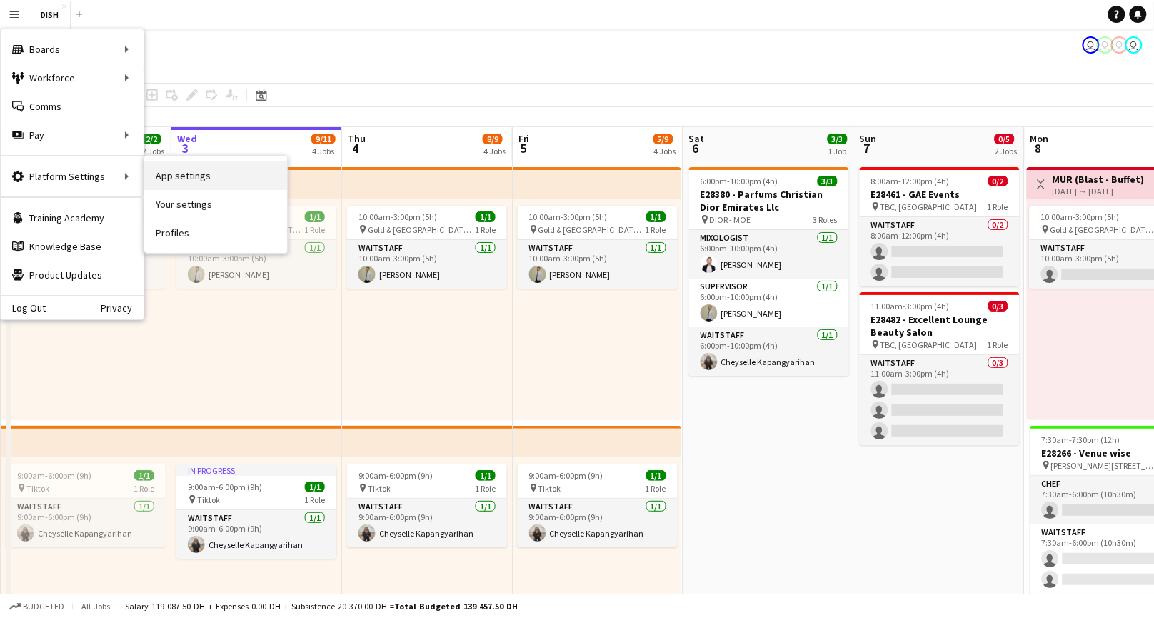
click at [153, 178] on link "App settings" at bounding box center [215, 175] width 143 height 29
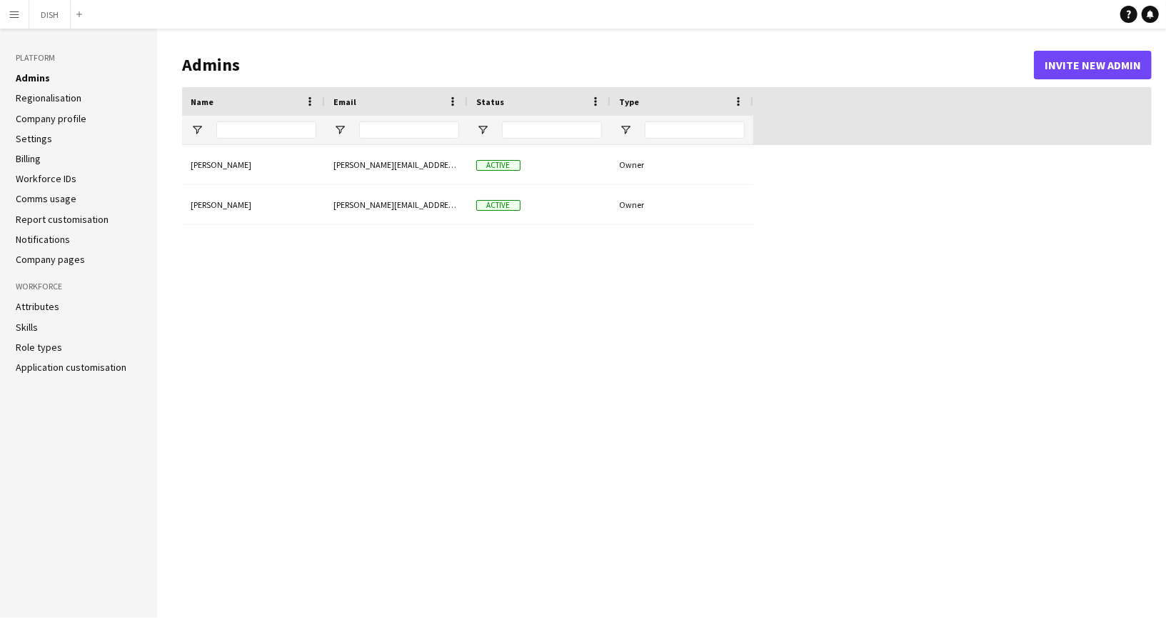
type input "**********"
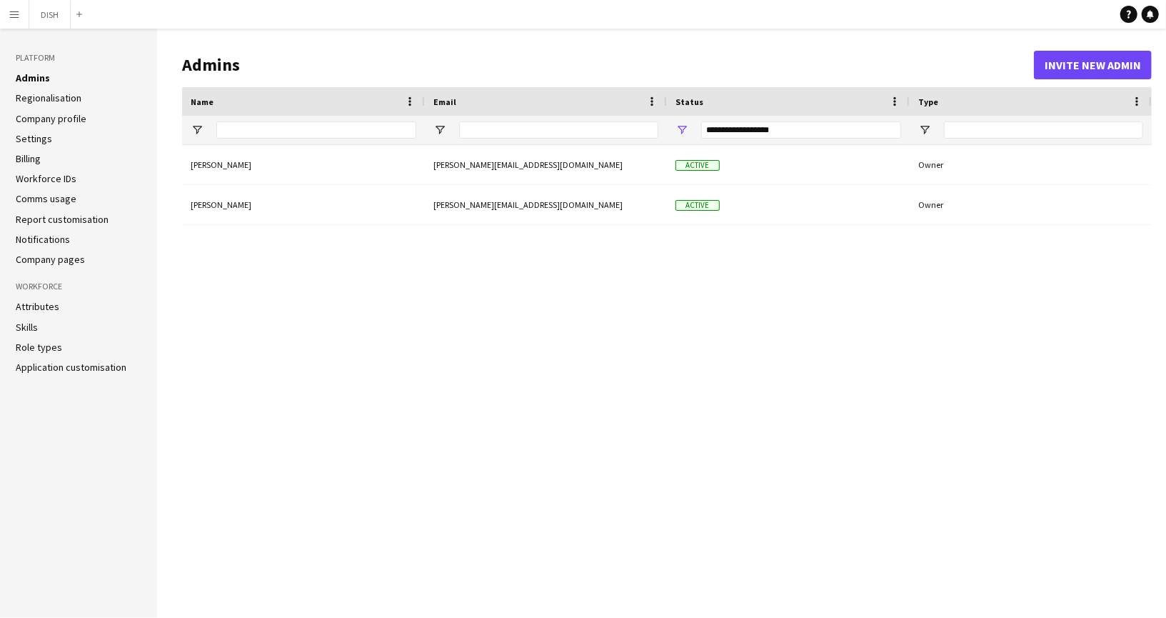
click at [20, 14] on button "Menu" at bounding box center [14, 14] width 29 height 29
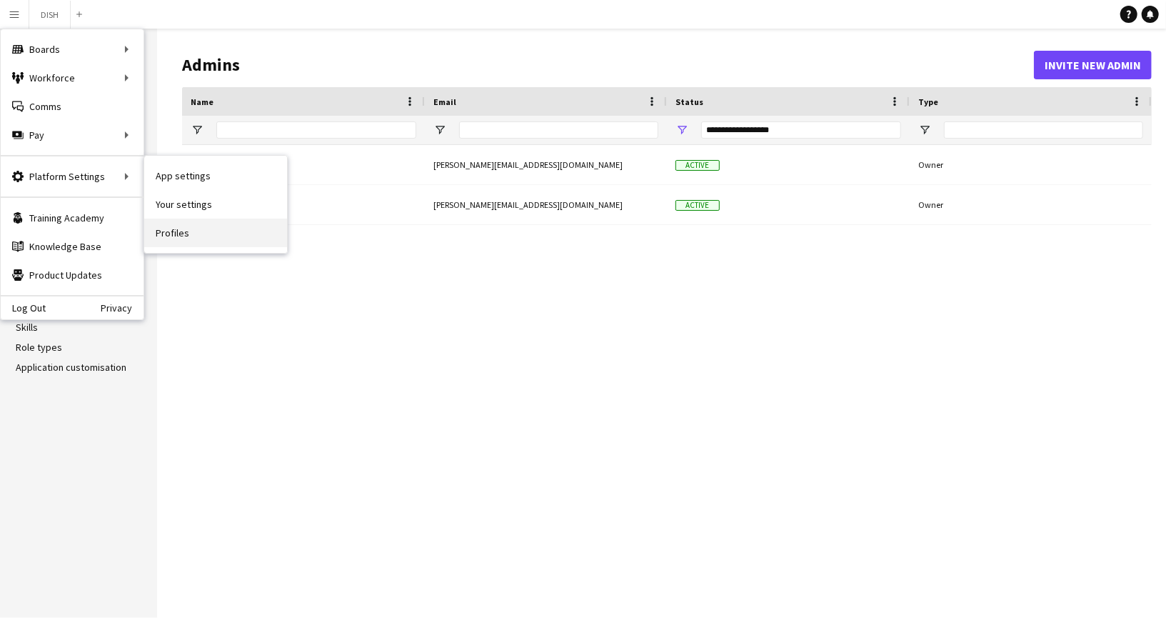
click at [178, 226] on link "Profiles" at bounding box center [215, 232] width 143 height 29
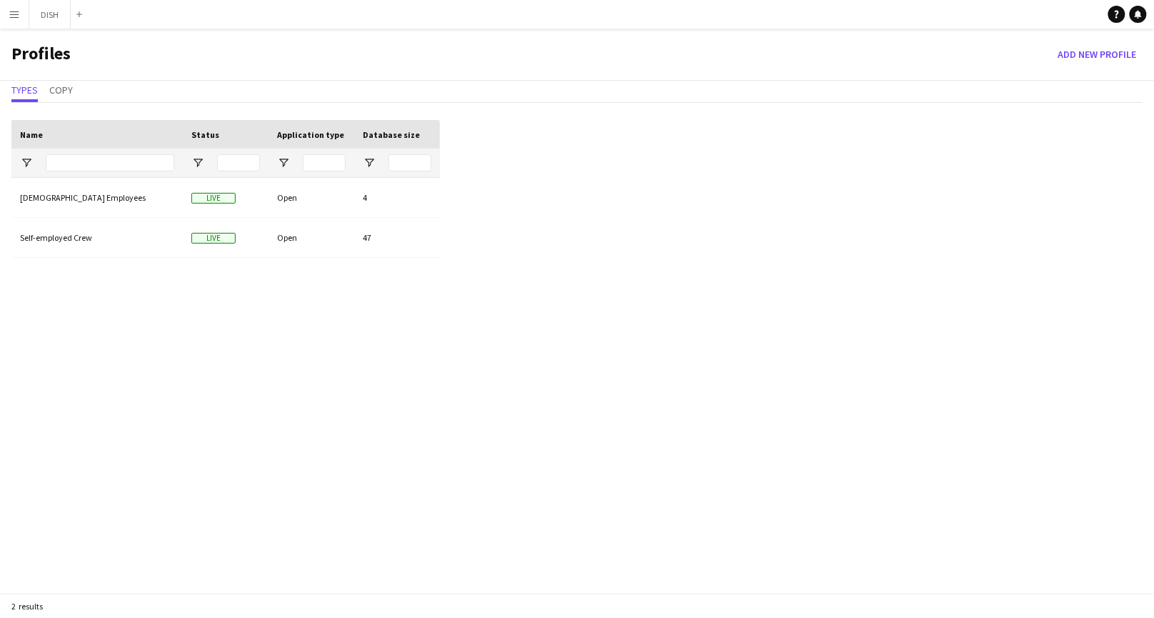
click at [18, 9] on app-icon "Menu" at bounding box center [14, 14] width 11 height 11
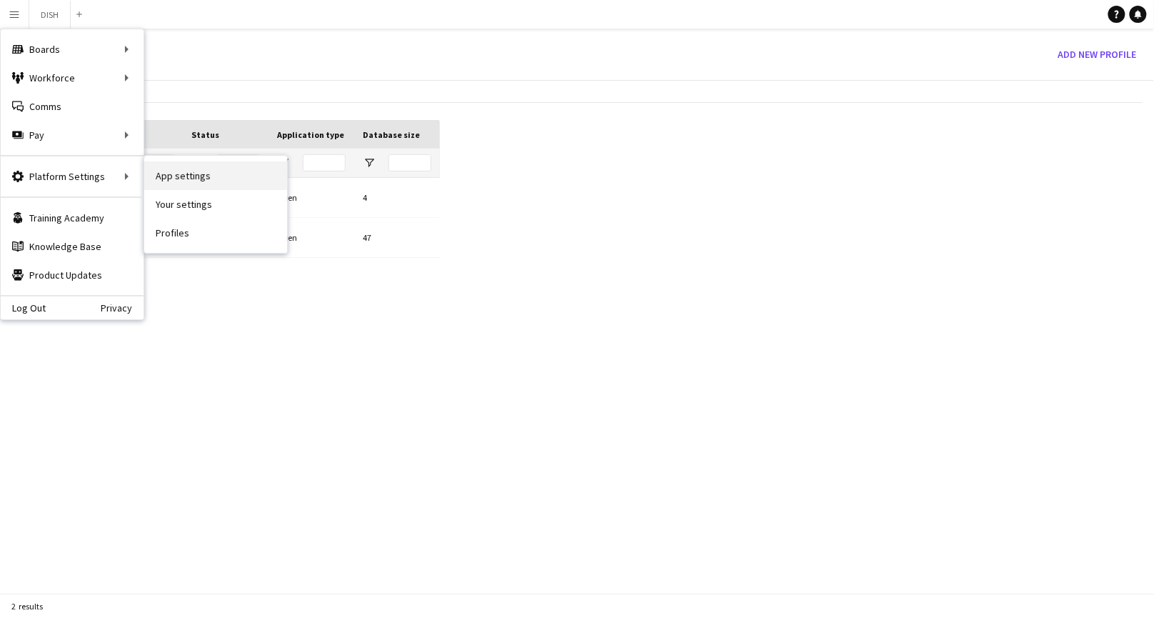
click at [186, 180] on link "App settings" at bounding box center [215, 175] width 143 height 29
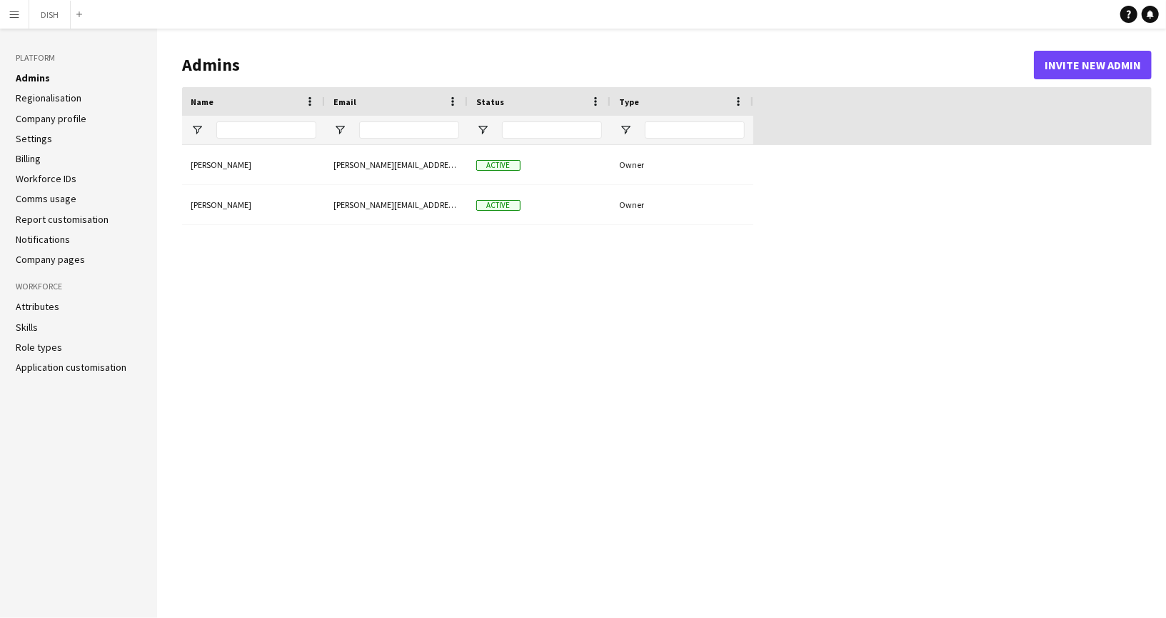
type input "**********"
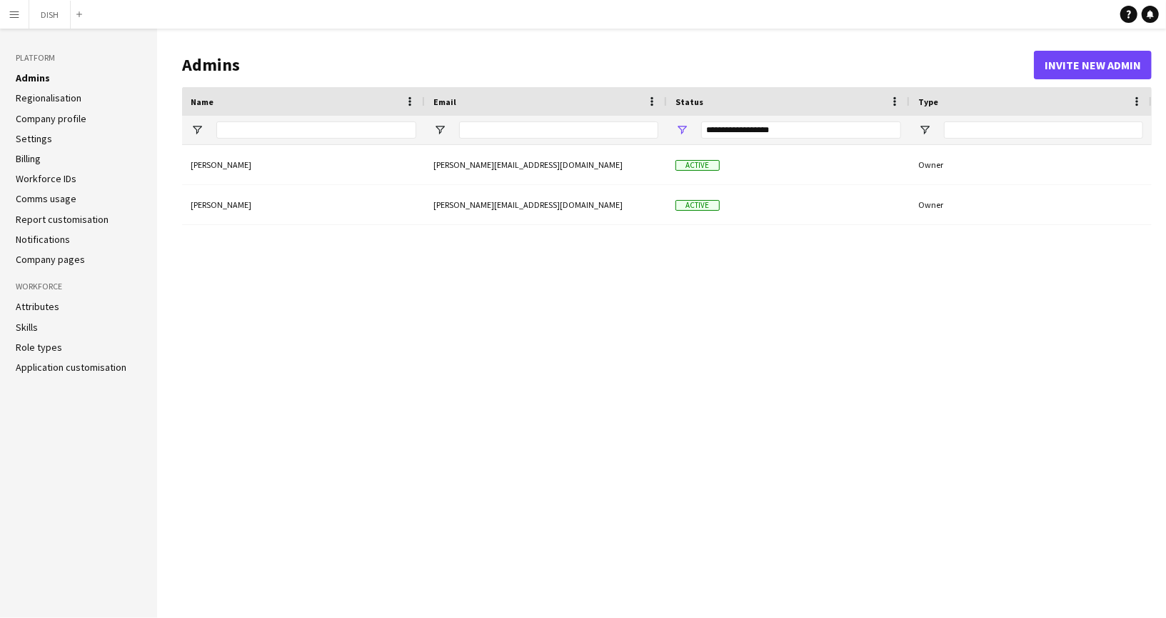
click at [63, 198] on link "Comms usage" at bounding box center [46, 198] width 61 height 13
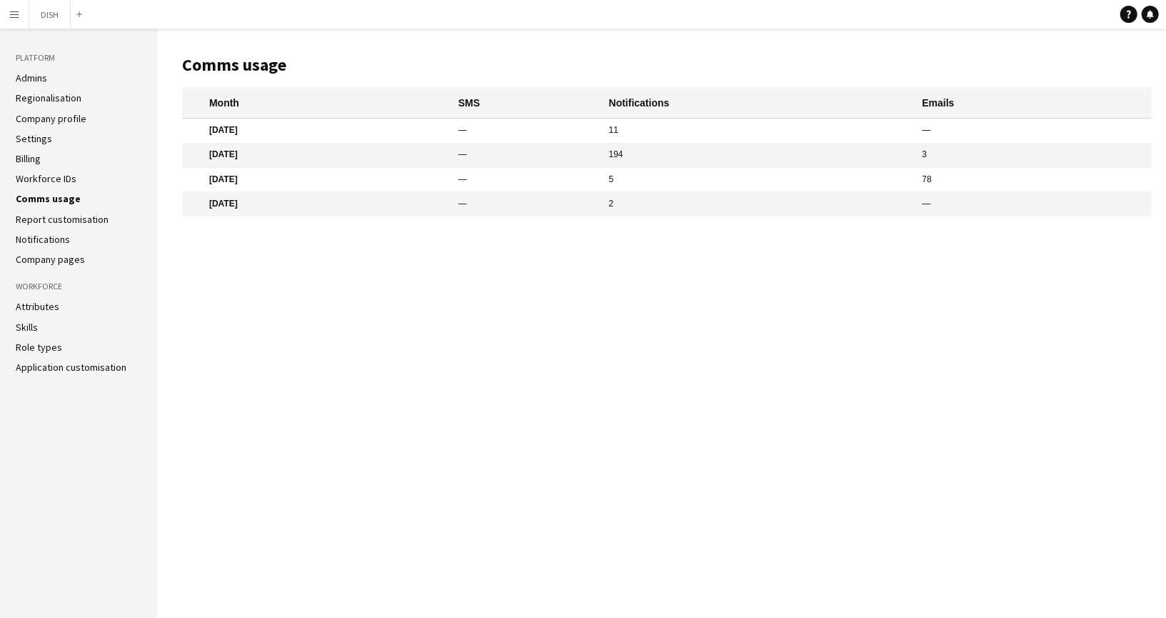
click at [50, 368] on link "Application customisation" at bounding box center [71, 367] width 111 height 13
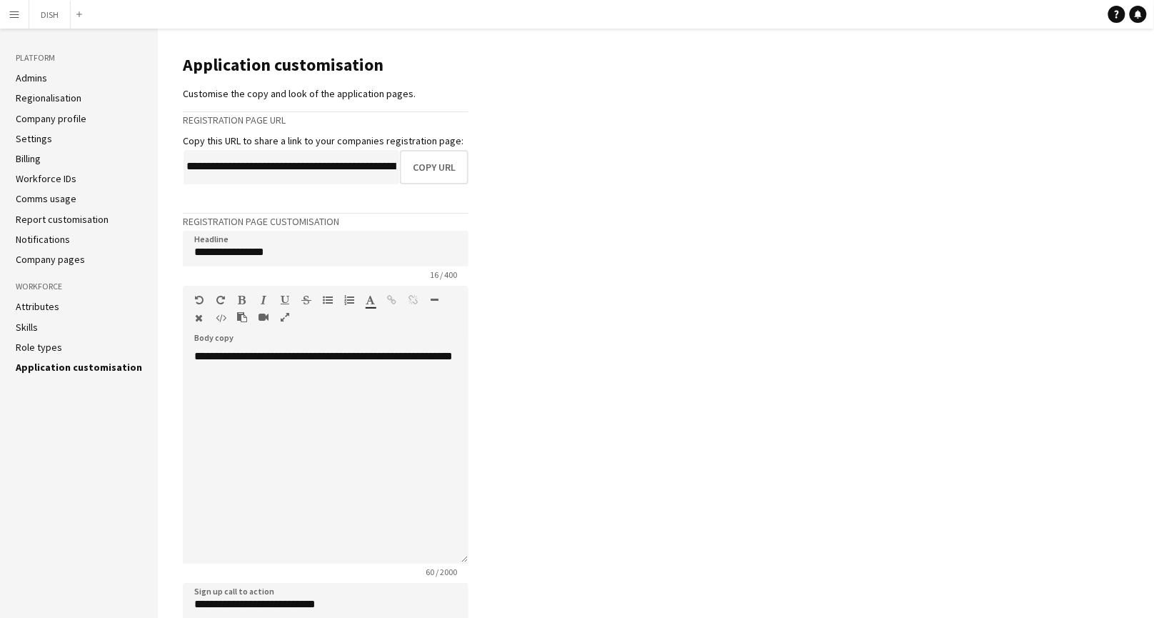
click at [19, 7] on button "Menu" at bounding box center [14, 14] width 29 height 29
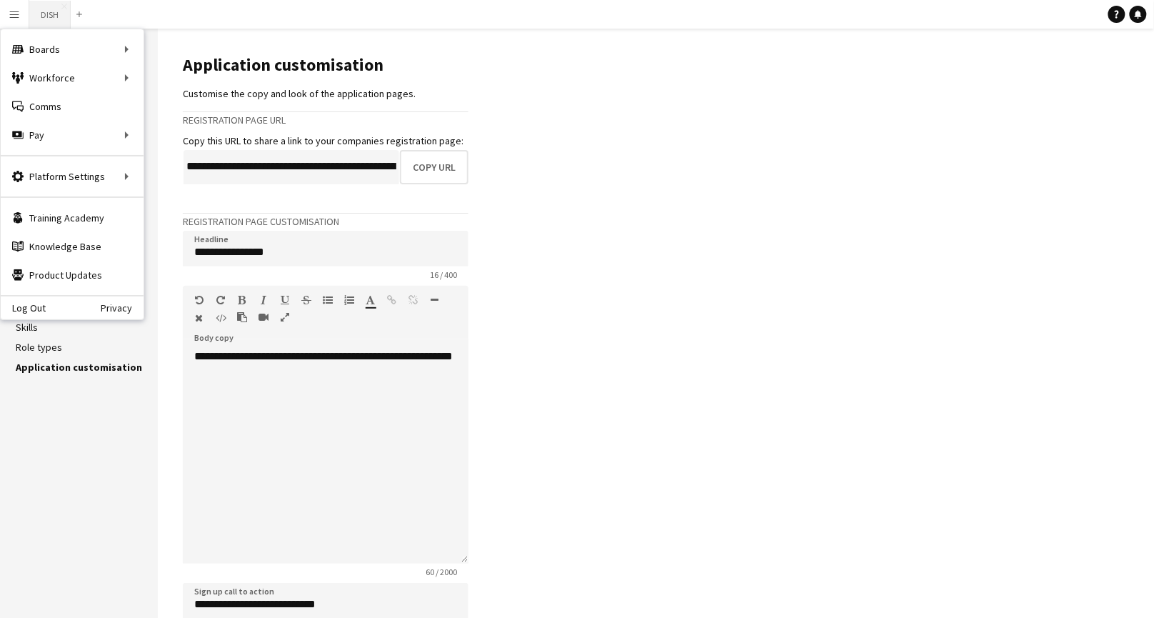
click at [38, 11] on button "DISH Close" at bounding box center [49, 15] width 41 height 28
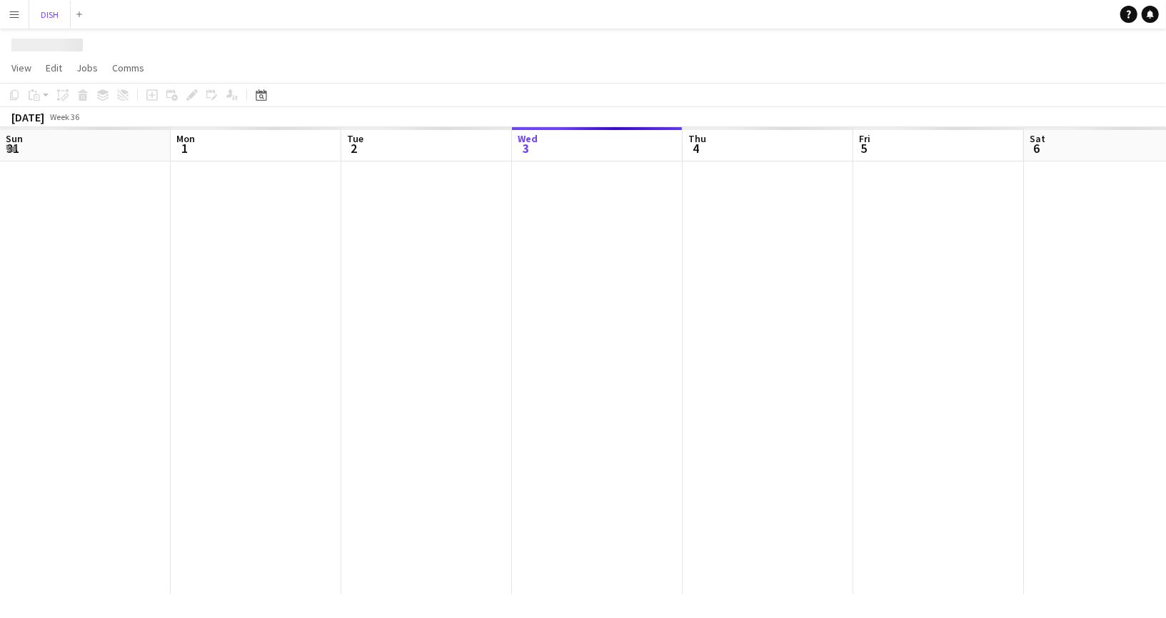
scroll to position [0, 341]
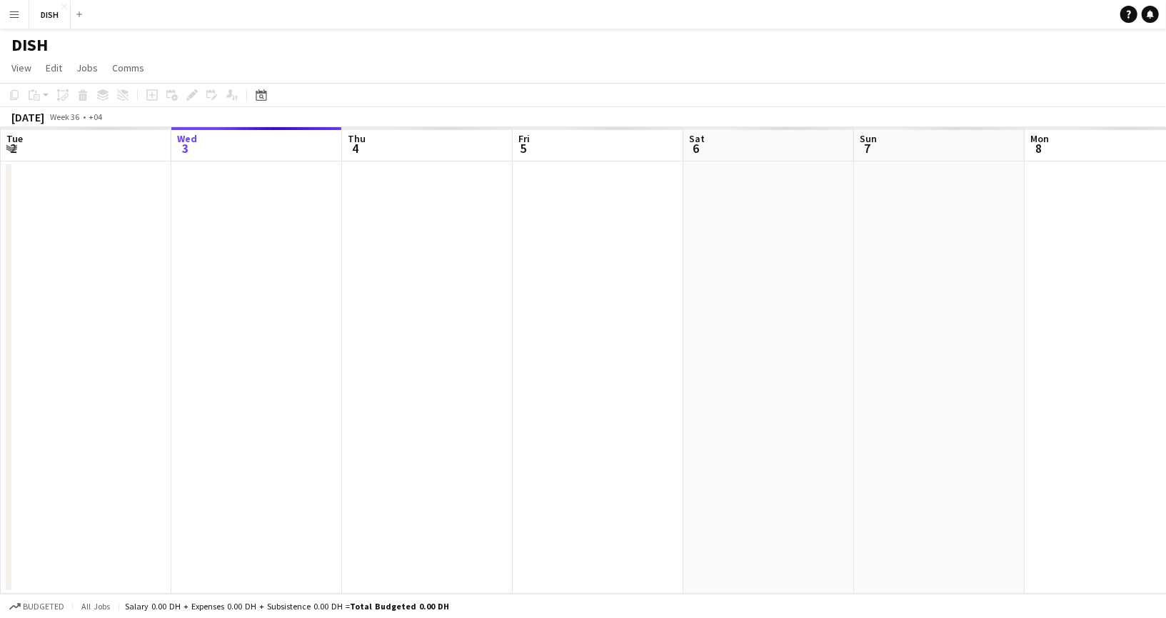
click at [14, 11] on app-icon "Menu" at bounding box center [14, 14] width 11 height 11
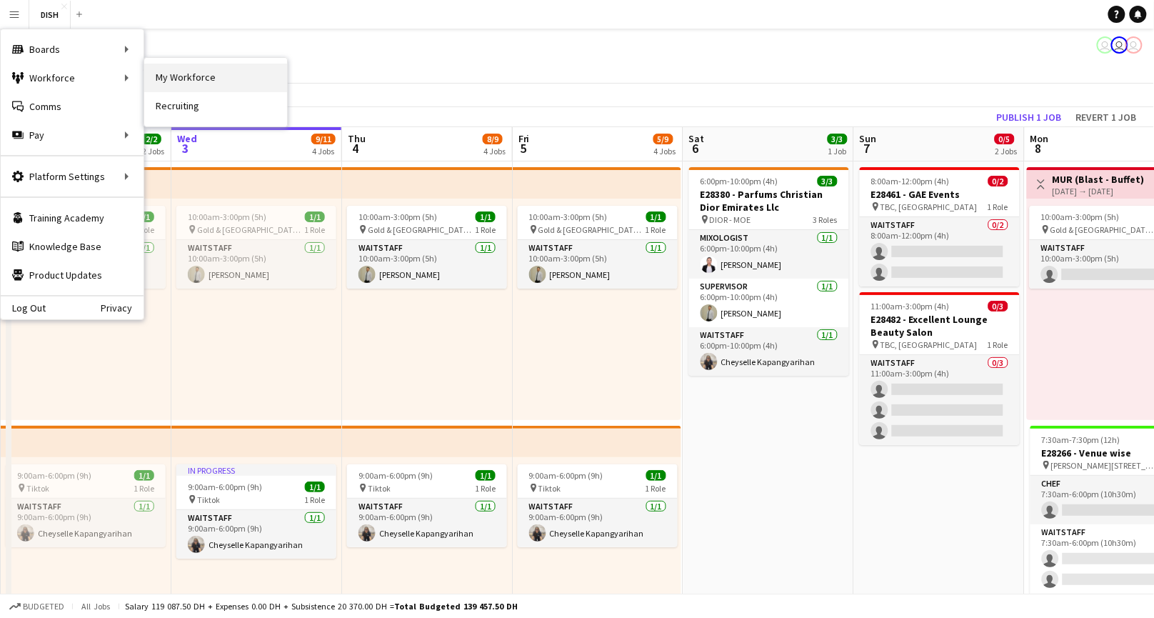
click at [147, 71] on link "My Workforce" at bounding box center [215, 78] width 143 height 29
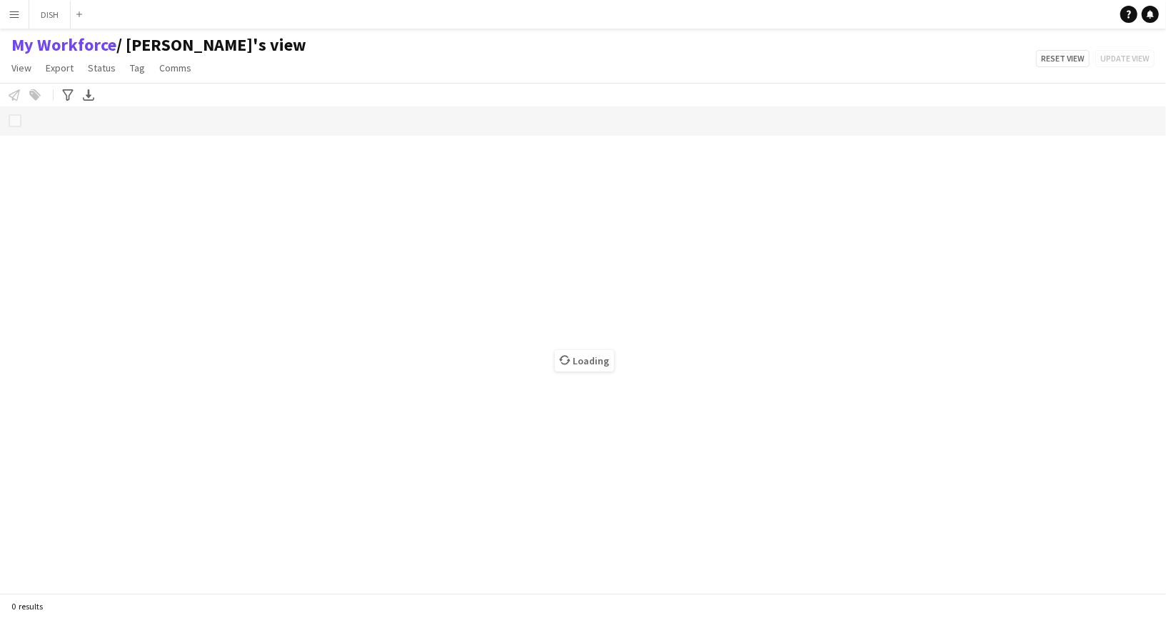
click at [20, 14] on button "Menu" at bounding box center [14, 14] width 29 height 29
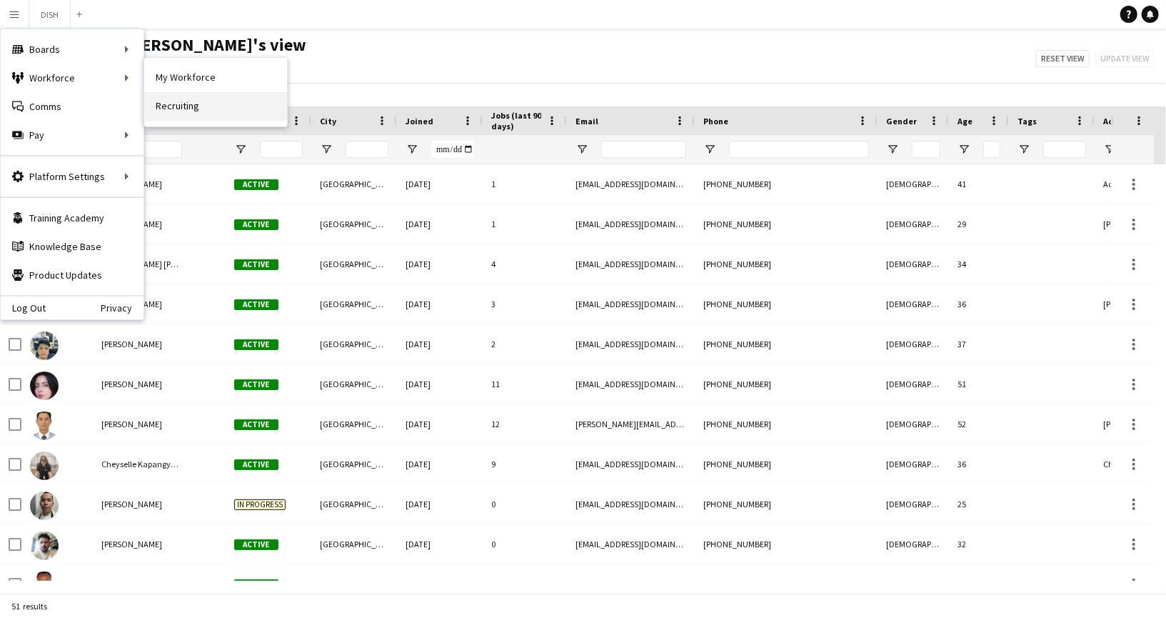
click at [192, 111] on link "Recruiting" at bounding box center [215, 106] width 143 height 29
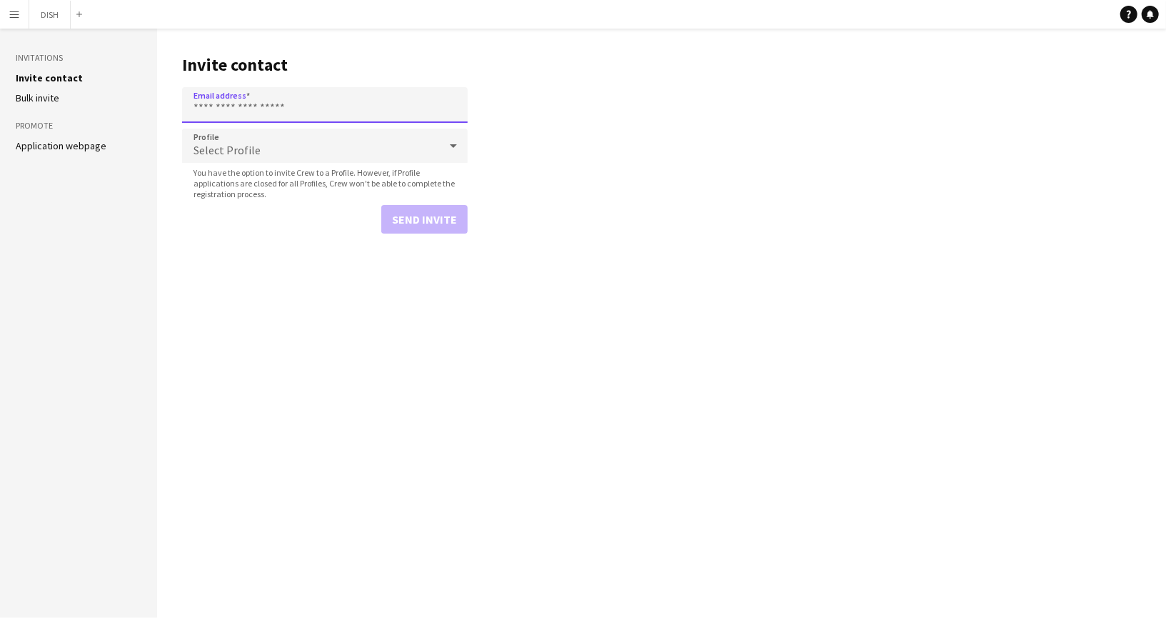
click at [305, 107] on input "Email address" at bounding box center [325, 105] width 286 height 36
type input "**********"
click at [326, 146] on div "Select Profile" at bounding box center [310, 146] width 257 height 34
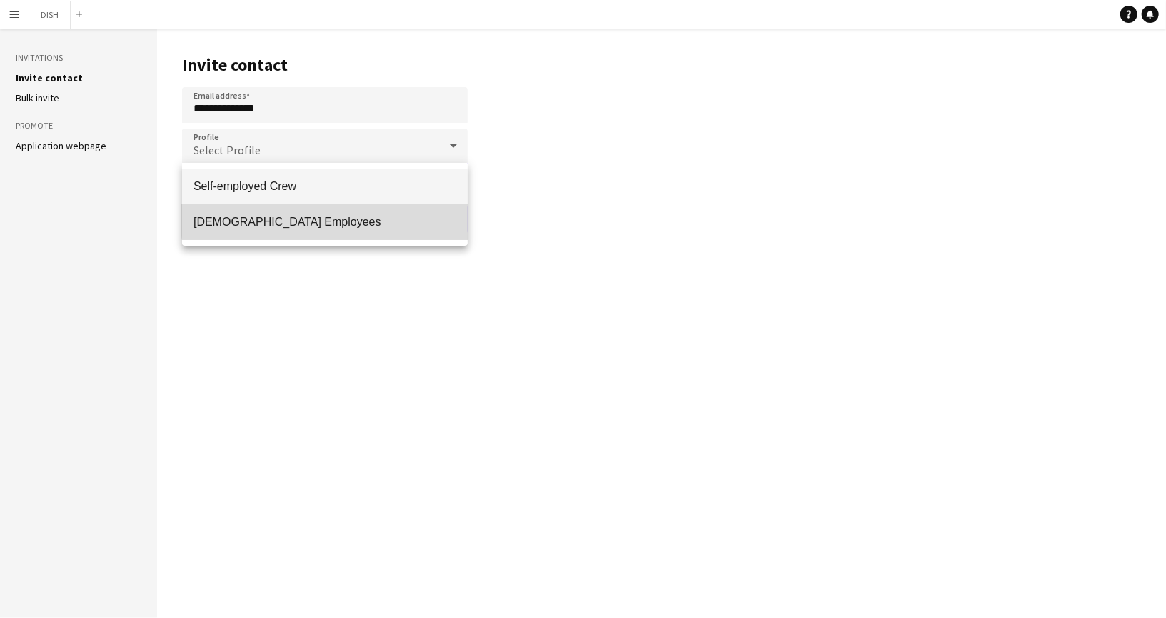
click at [341, 215] on span "[DEMOGRAPHIC_DATA] Employees" at bounding box center [324, 222] width 263 height 14
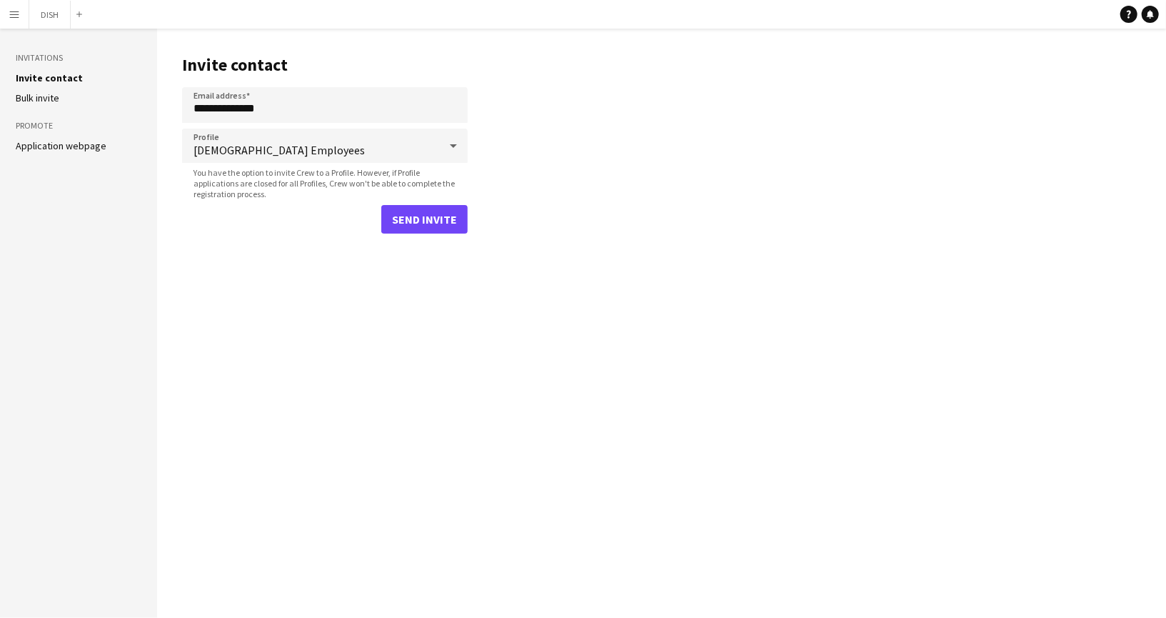
click at [571, 168] on main "**********" at bounding box center [661, 323] width 1009 height 589
click at [452, 216] on button "Send invite" at bounding box center [424, 219] width 86 height 29
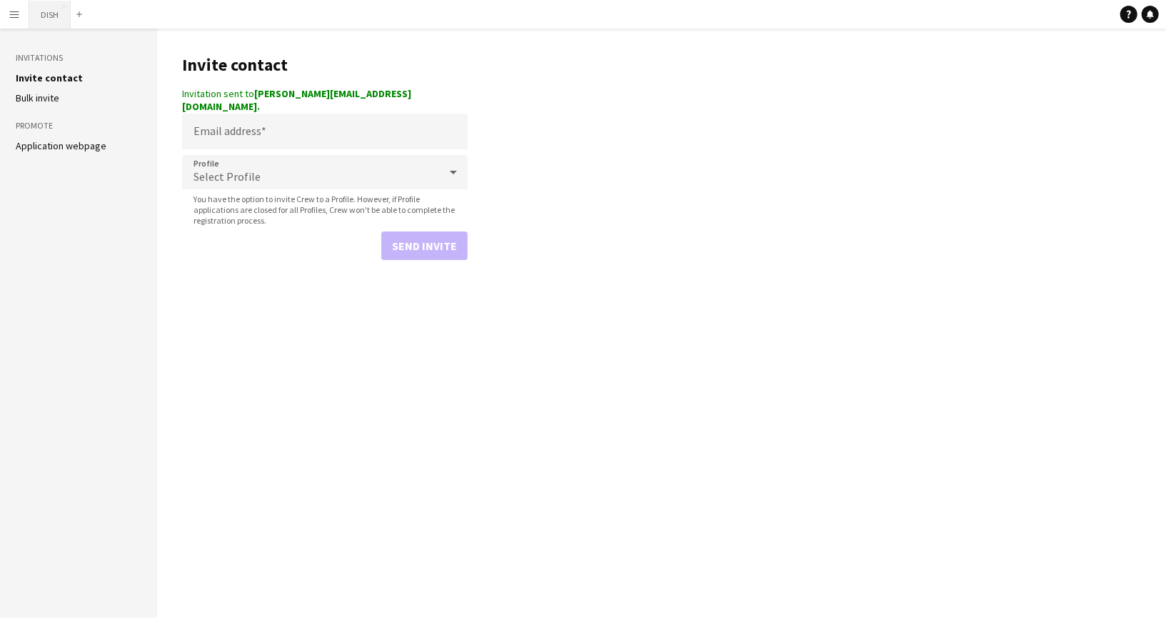
click at [38, 14] on button "DISH Close" at bounding box center [49, 15] width 41 height 28
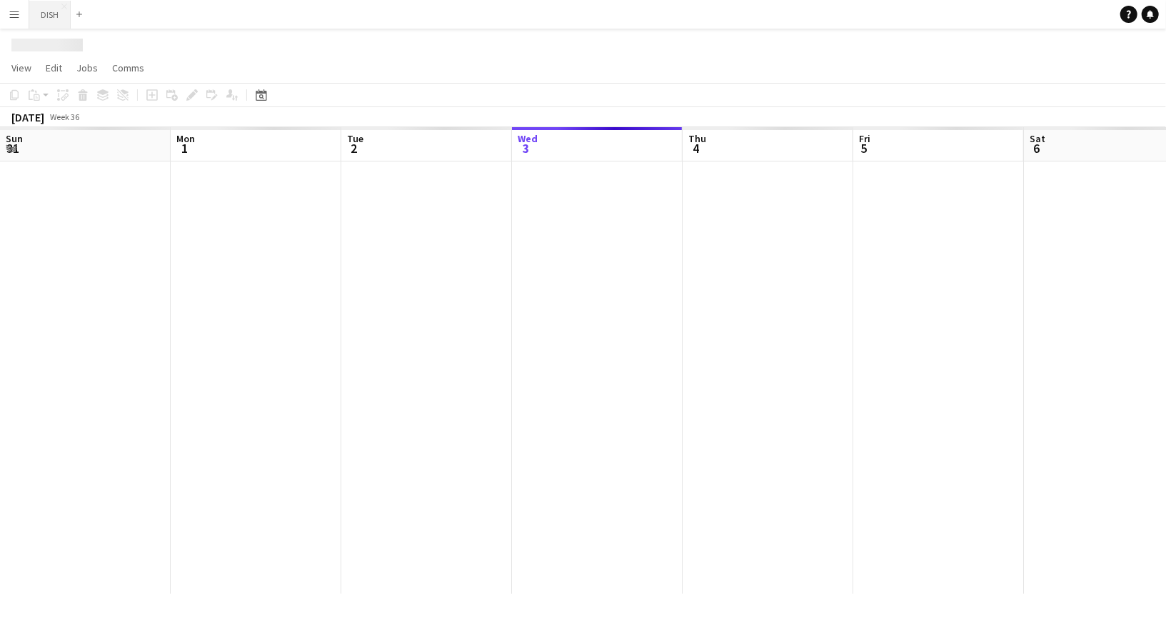
scroll to position [0, 341]
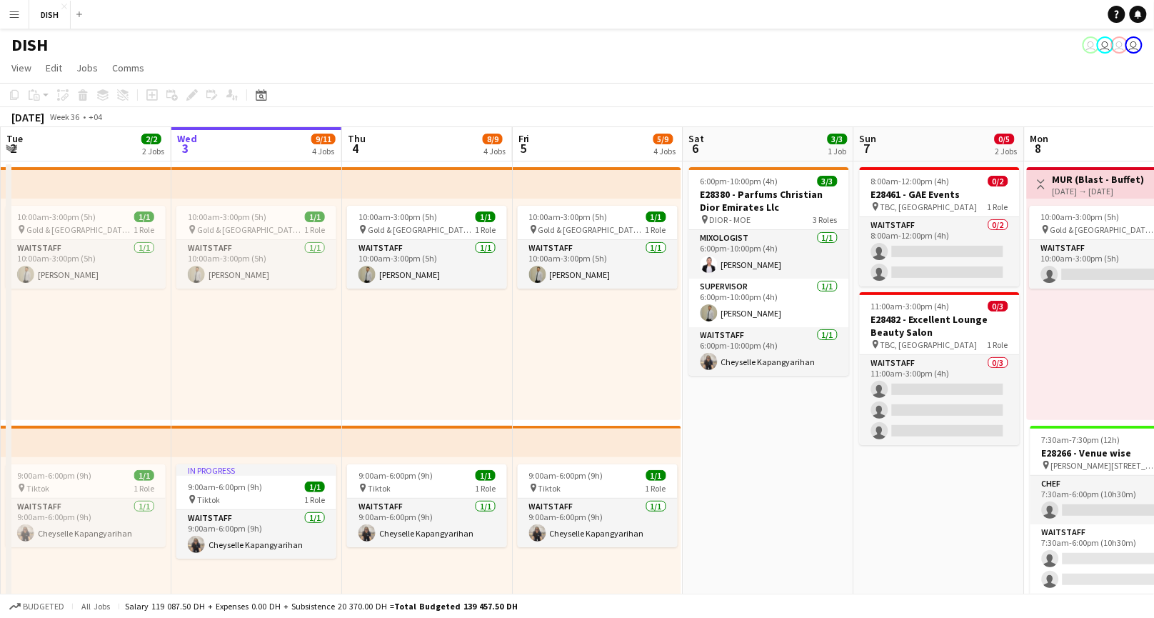
click at [15, 19] on app-icon "Menu" at bounding box center [14, 14] width 11 height 11
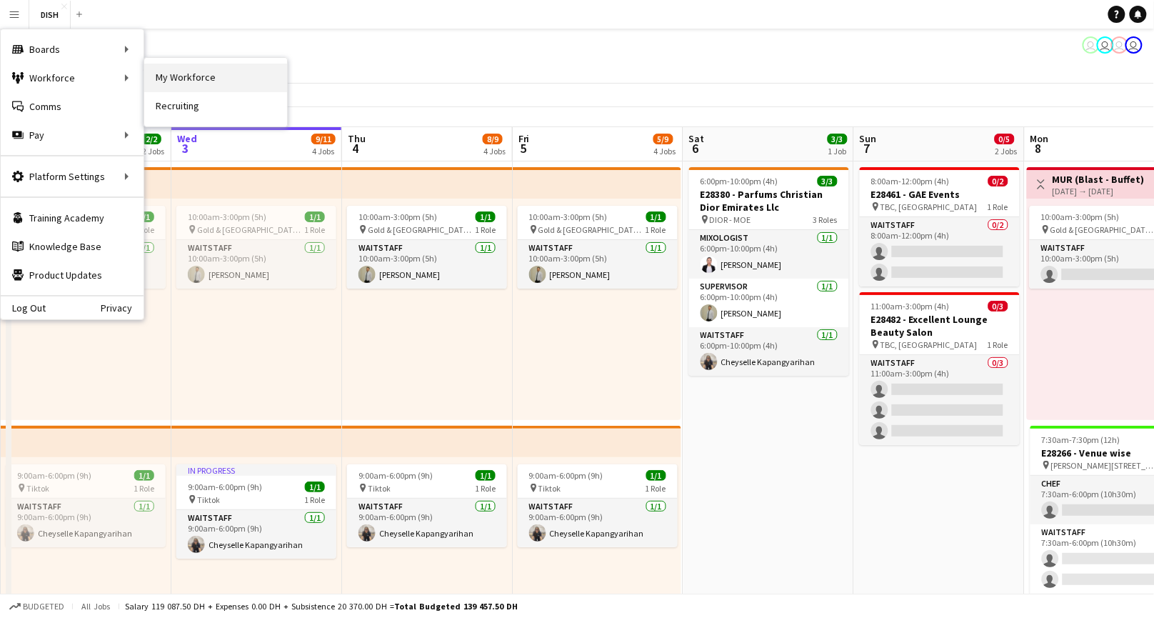
click at [161, 79] on link "My Workforce" at bounding box center [215, 78] width 143 height 29
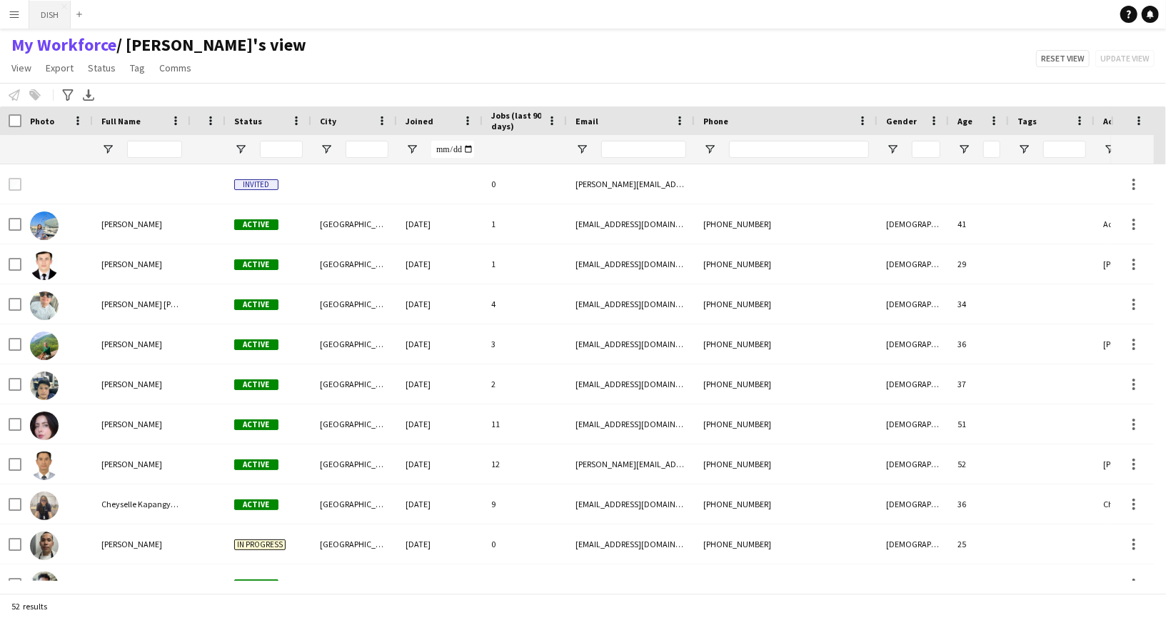
click at [42, 13] on button "DISH Close" at bounding box center [49, 15] width 41 height 28
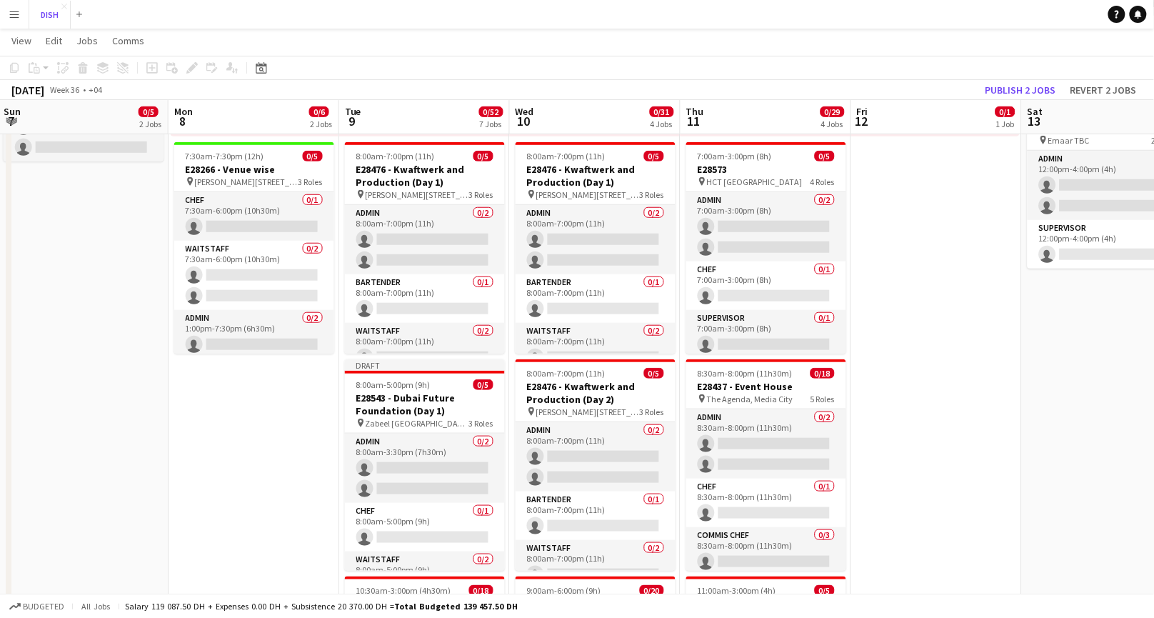
scroll to position [0, 547]
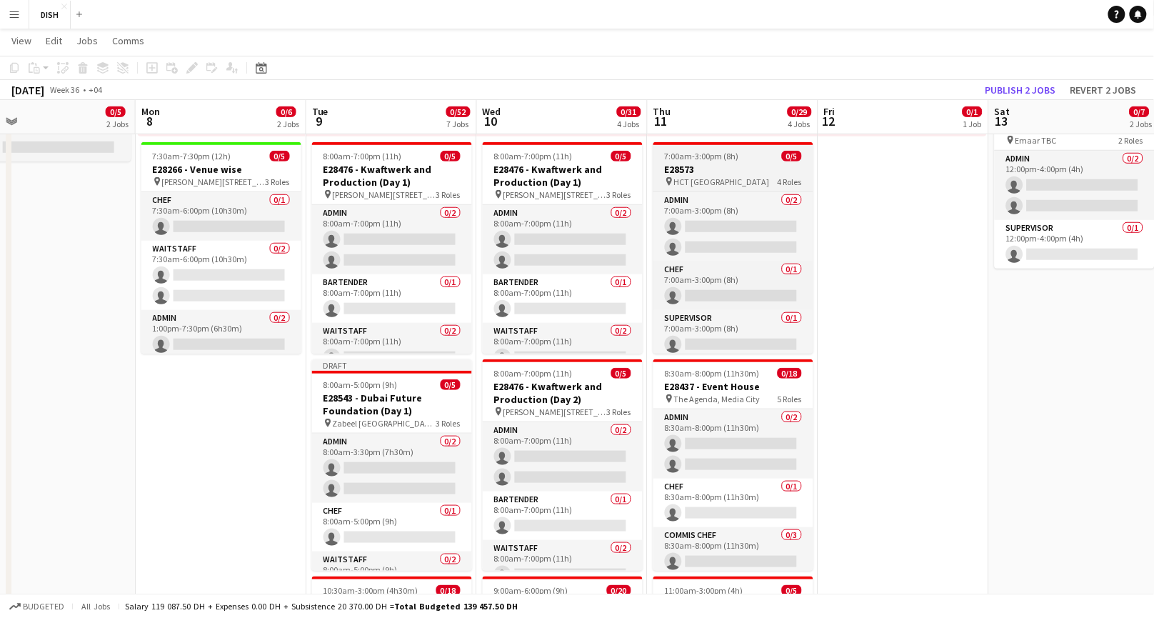
click at [705, 161] on app-job-card "7:00am-3:00pm (8h) 0/5 E28573 pin HCT [GEOGRAPHIC_DATA] 4 Roles Admin 0/2 7:00a…" at bounding box center [733, 247] width 160 height 211
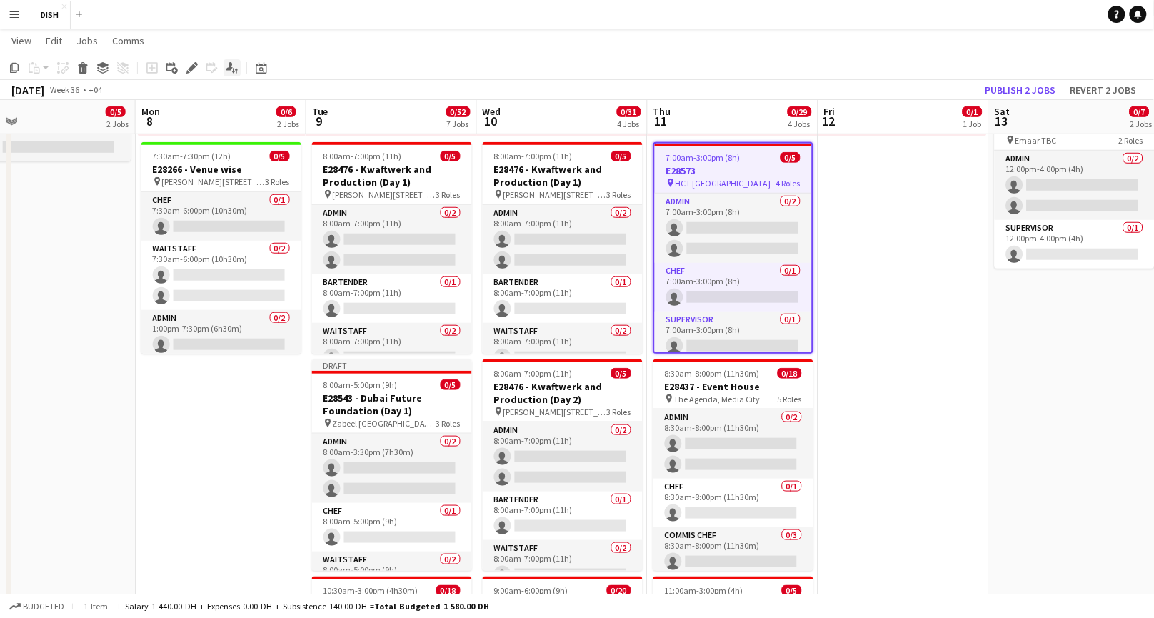
click at [226, 69] on icon at bounding box center [229, 66] width 6 height 8
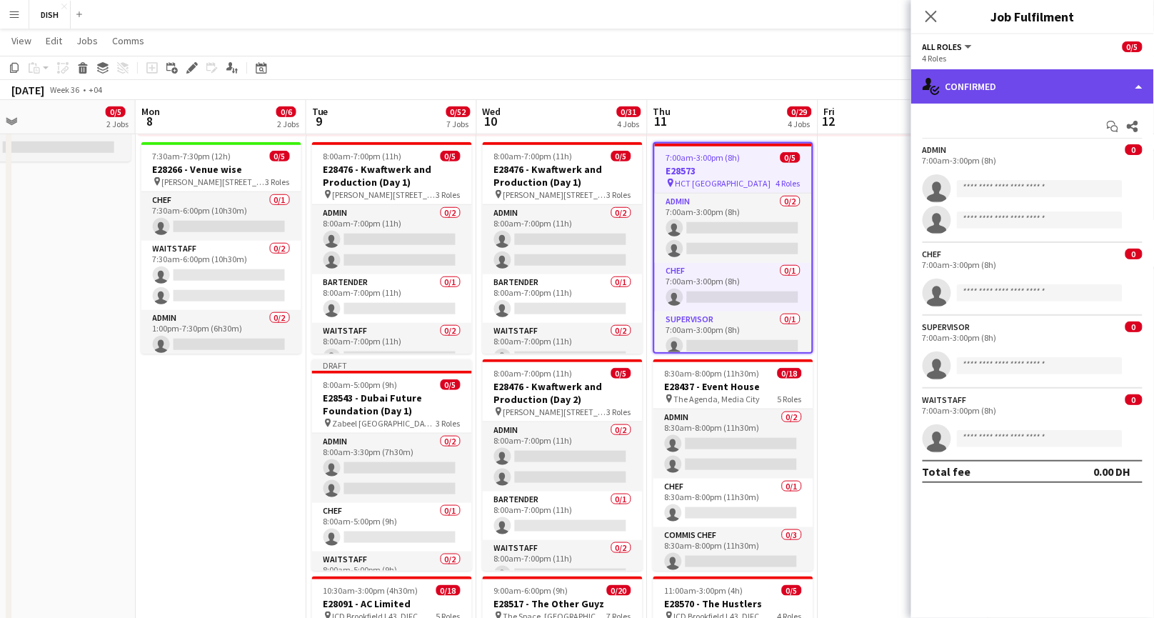
click at [1079, 83] on div "single-neutral-actions-check-2 Confirmed" at bounding box center [1032, 86] width 243 height 34
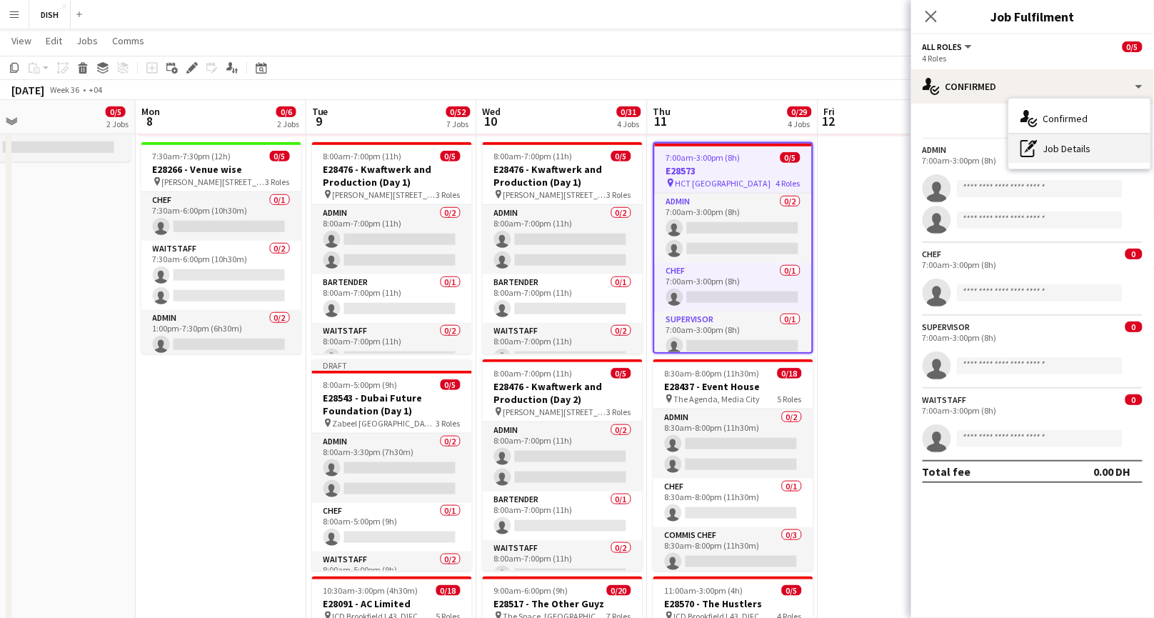
click at [1073, 141] on div "pen-write Job Details" at bounding box center [1079, 148] width 141 height 29
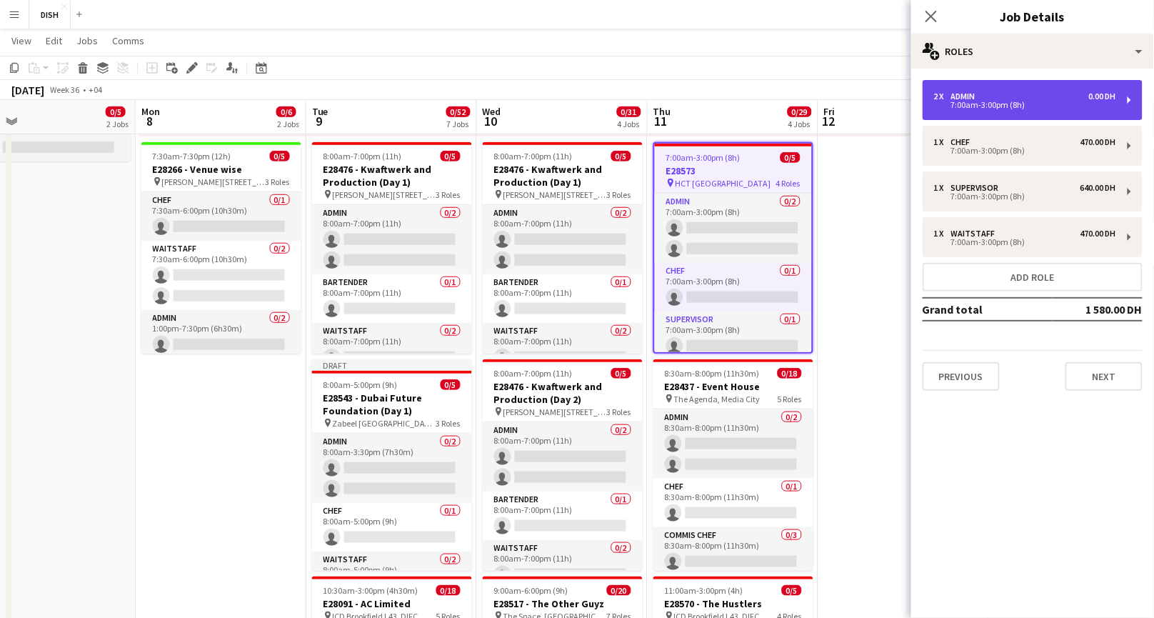
click at [1013, 101] on div "7:00am-3:00pm (8h)" at bounding box center [1025, 104] width 182 height 7
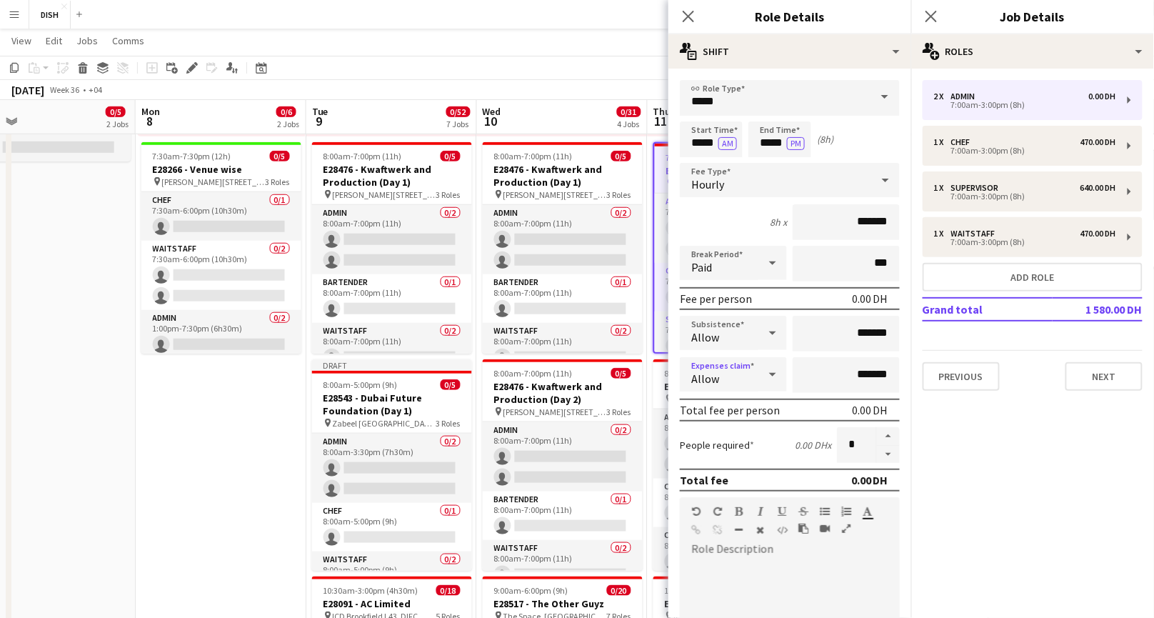
click at [749, 373] on div "Allow" at bounding box center [719, 374] width 79 height 34
click at [777, 356] on div at bounding box center [577, 309] width 1154 height 618
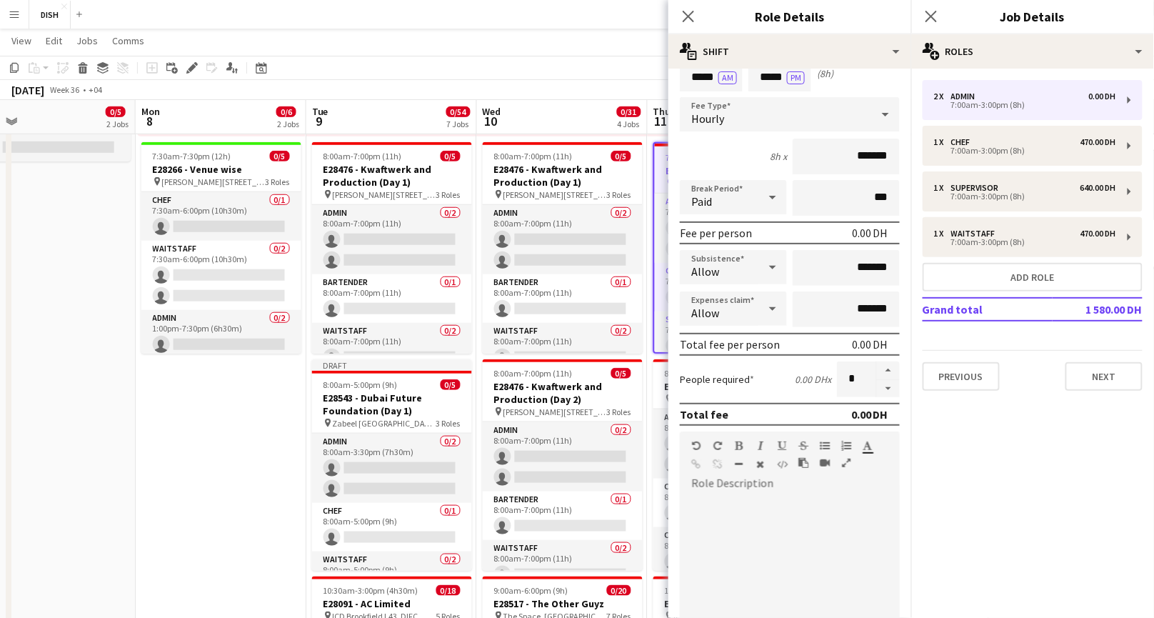
scroll to position [0, 0]
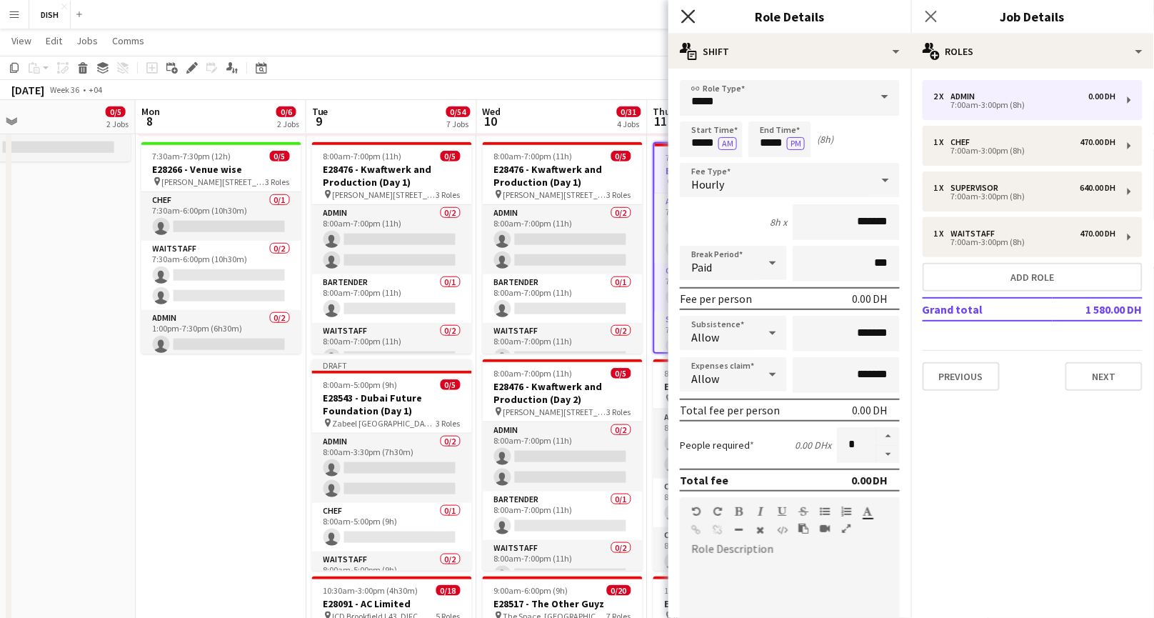
click at [686, 14] on icon at bounding box center [688, 16] width 14 height 14
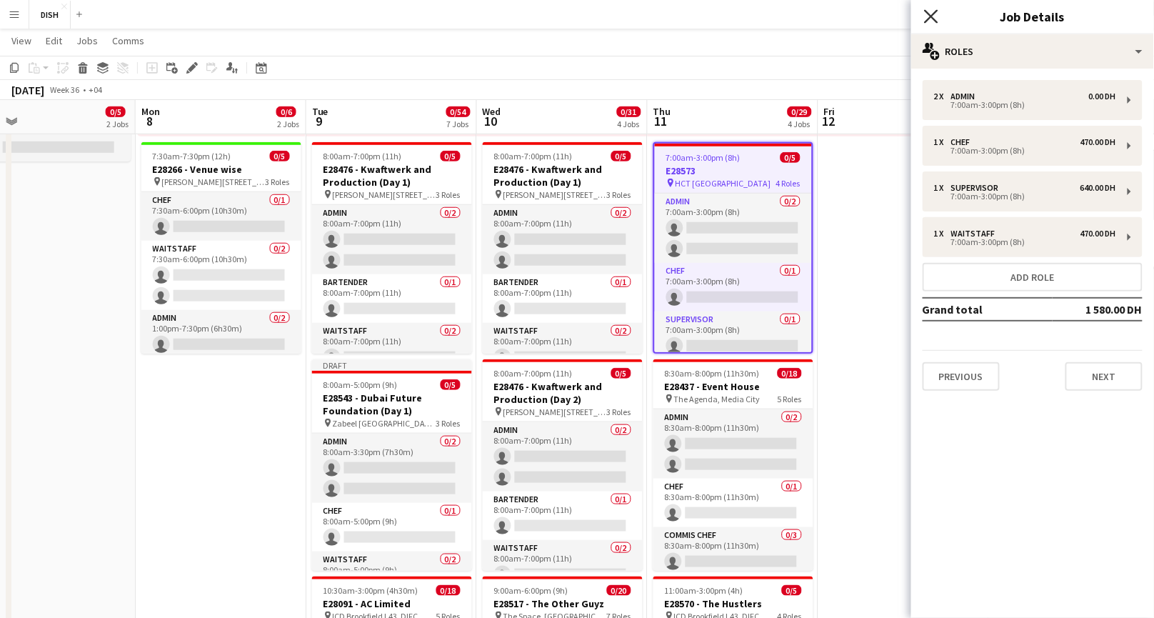
click at [924, 19] on icon "Close pop-in" at bounding box center [931, 16] width 14 height 14
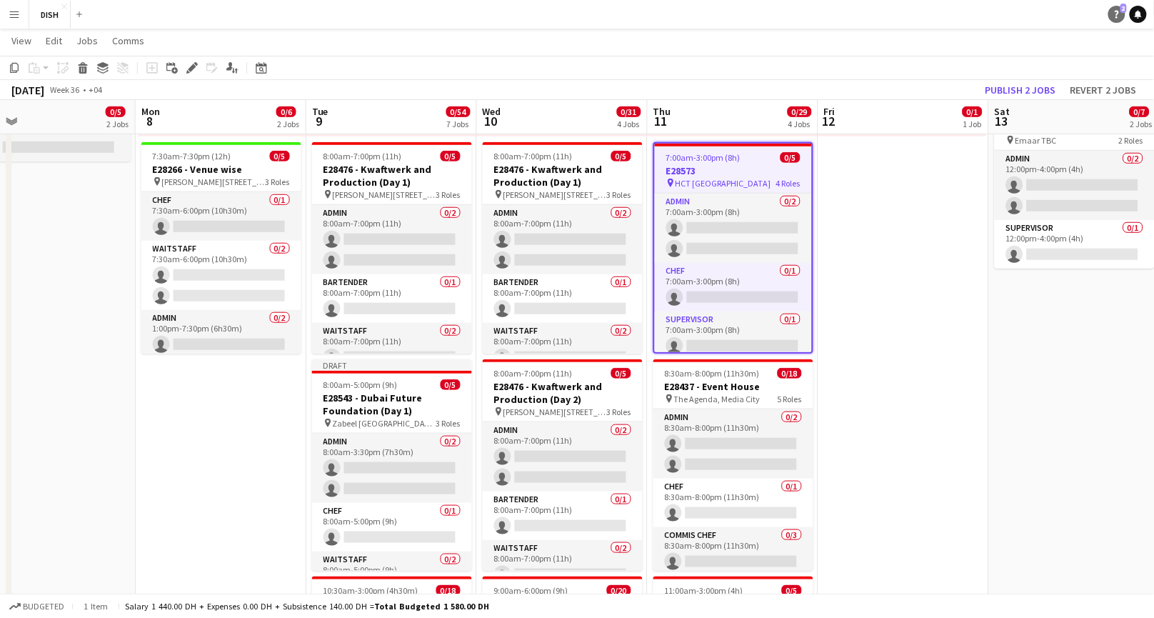
click at [1117, 21] on link "Help 2" at bounding box center [1116, 14] width 17 height 17
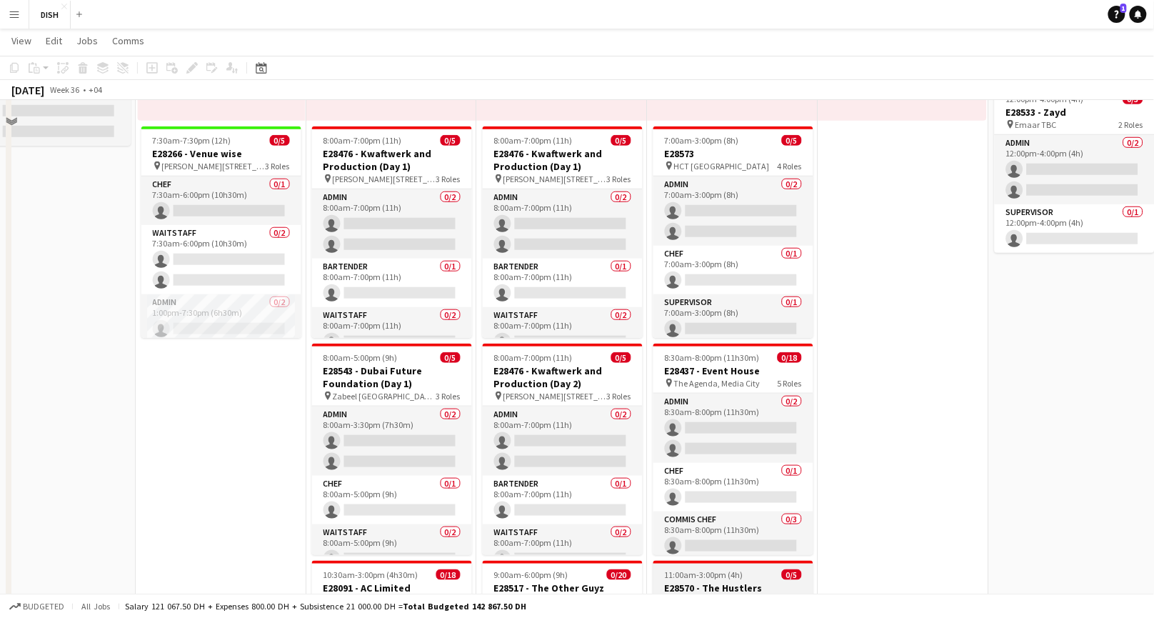
scroll to position [213, 0]
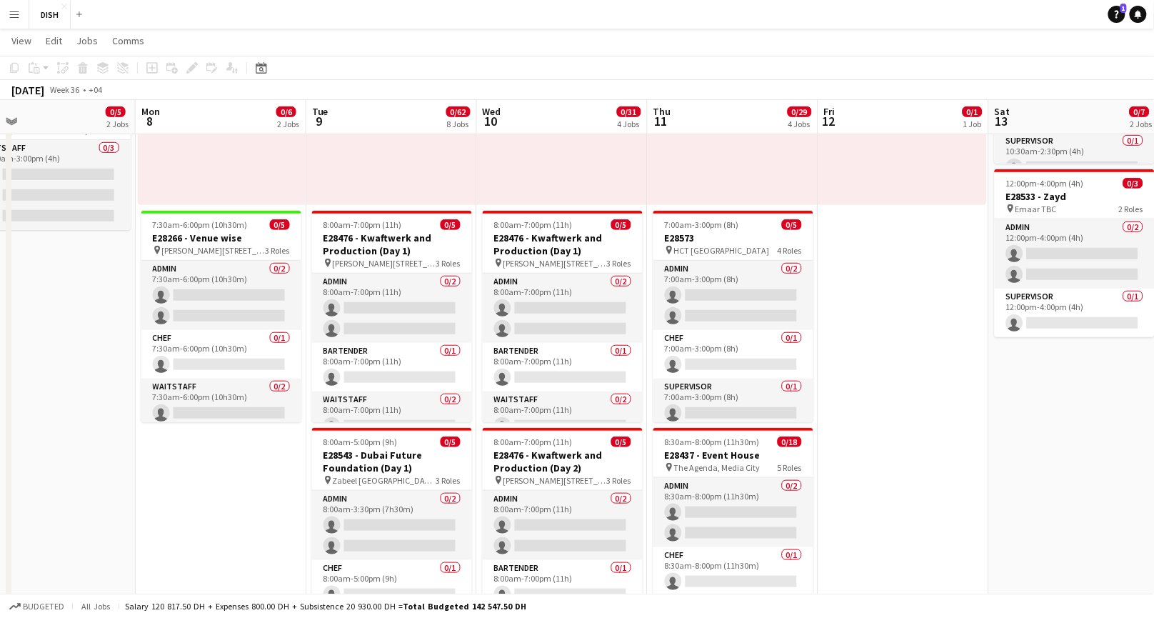
click at [761, 40] on app-page-menu "View Day view expanded Day view collapsed Month view Date picker Jump to today …" at bounding box center [577, 42] width 1154 height 27
click at [14, 10] on app-icon "Menu" at bounding box center [14, 14] width 11 height 11
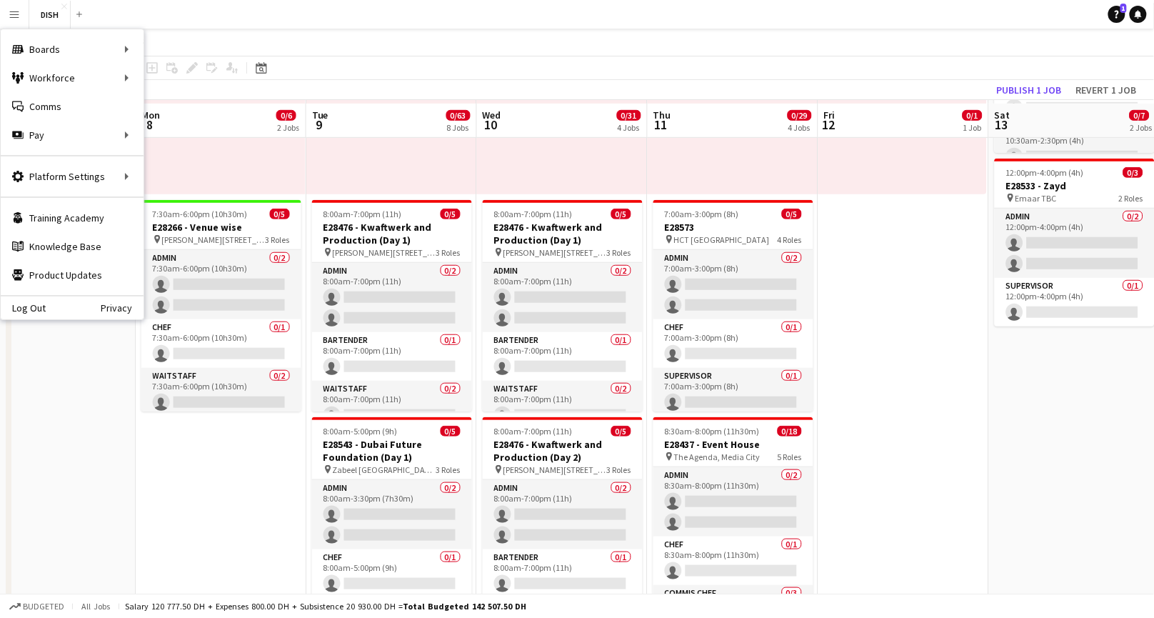
scroll to position [237, 0]
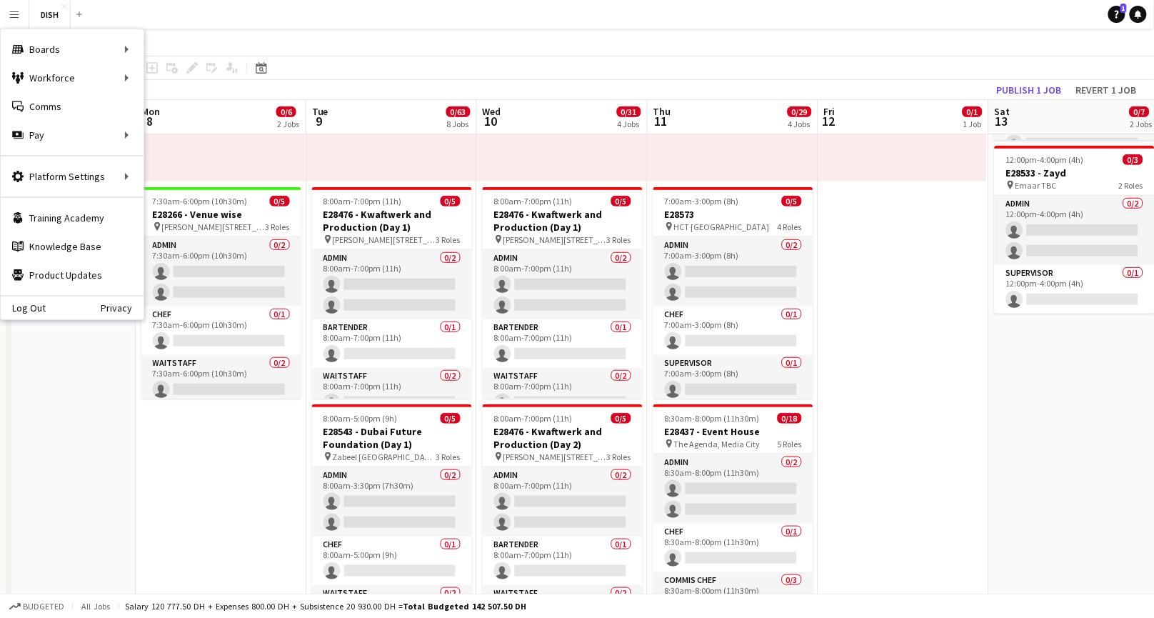
click at [7, 17] on button "Menu" at bounding box center [14, 14] width 29 height 29
click at [16, 8] on button "Menu" at bounding box center [14, 14] width 29 height 29
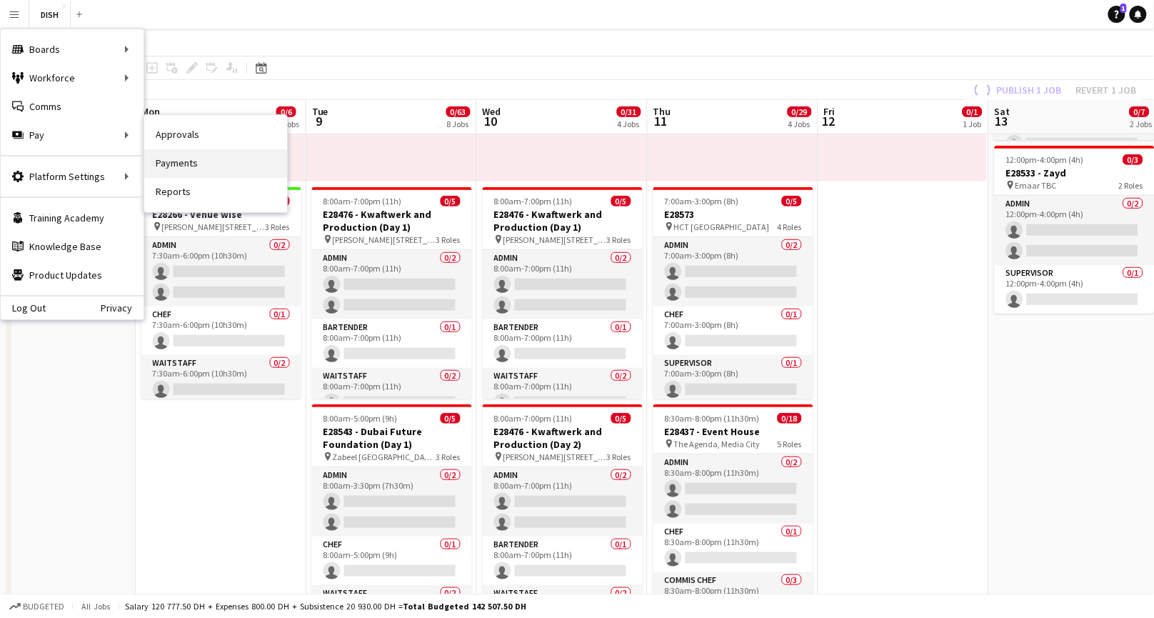
click at [163, 162] on link "Payments" at bounding box center [215, 163] width 143 height 29
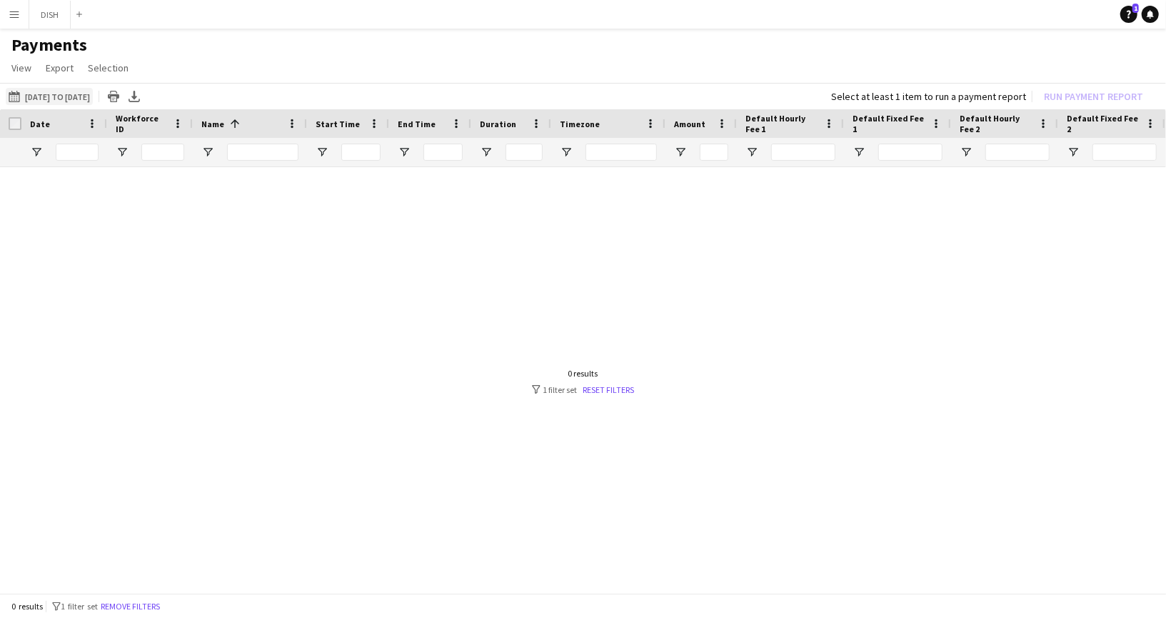
click at [24, 95] on app-icon "18-08-2025 to 24-08-2025" at bounding box center [17, 96] width 16 height 11
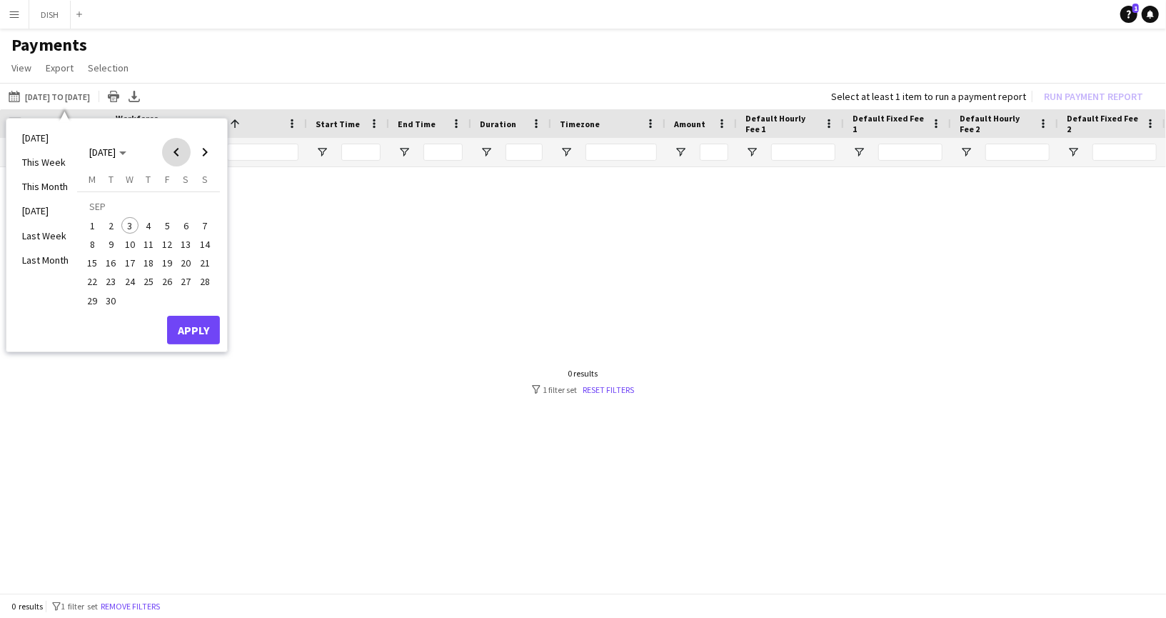
click at [176, 152] on span "Previous month" at bounding box center [176, 152] width 29 height 29
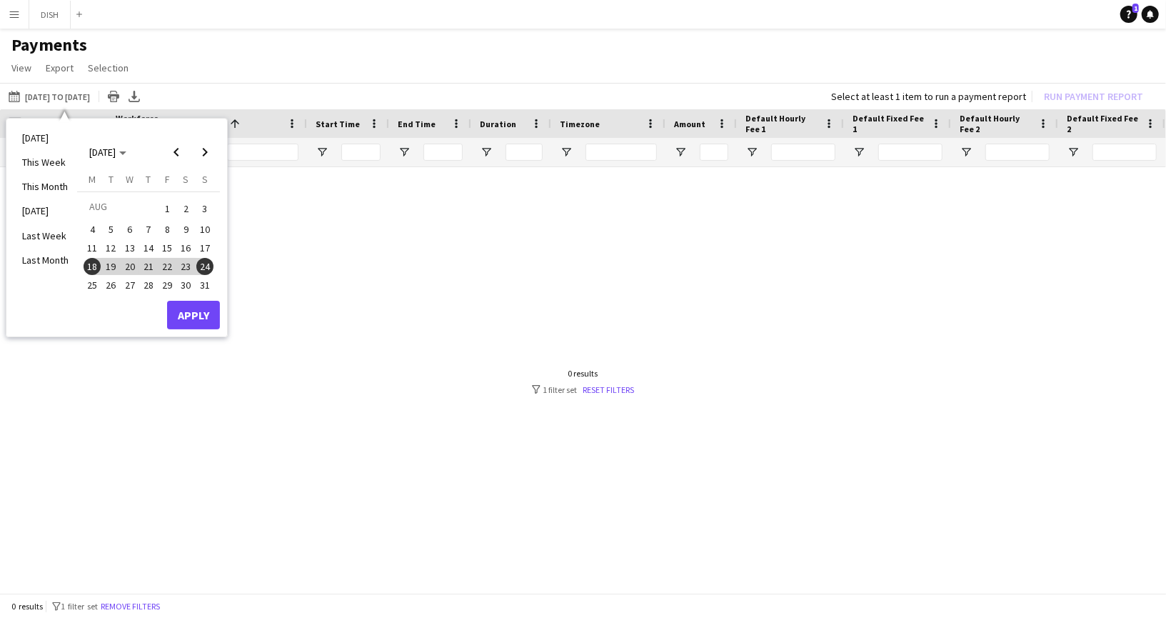
click at [95, 288] on span "25" at bounding box center [92, 285] width 17 height 17
click at [201, 284] on span "31" at bounding box center [204, 285] width 17 height 17
click at [191, 314] on button "Apply" at bounding box center [193, 315] width 53 height 29
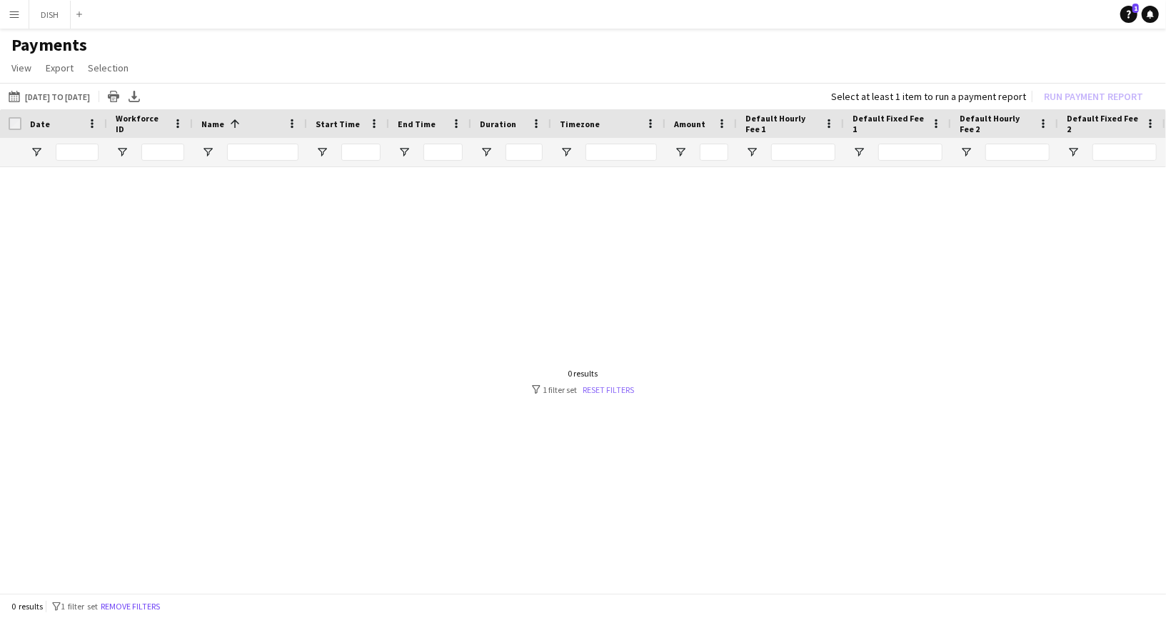
click at [597, 386] on link "Reset filters" at bounding box center [608, 389] width 51 height 11
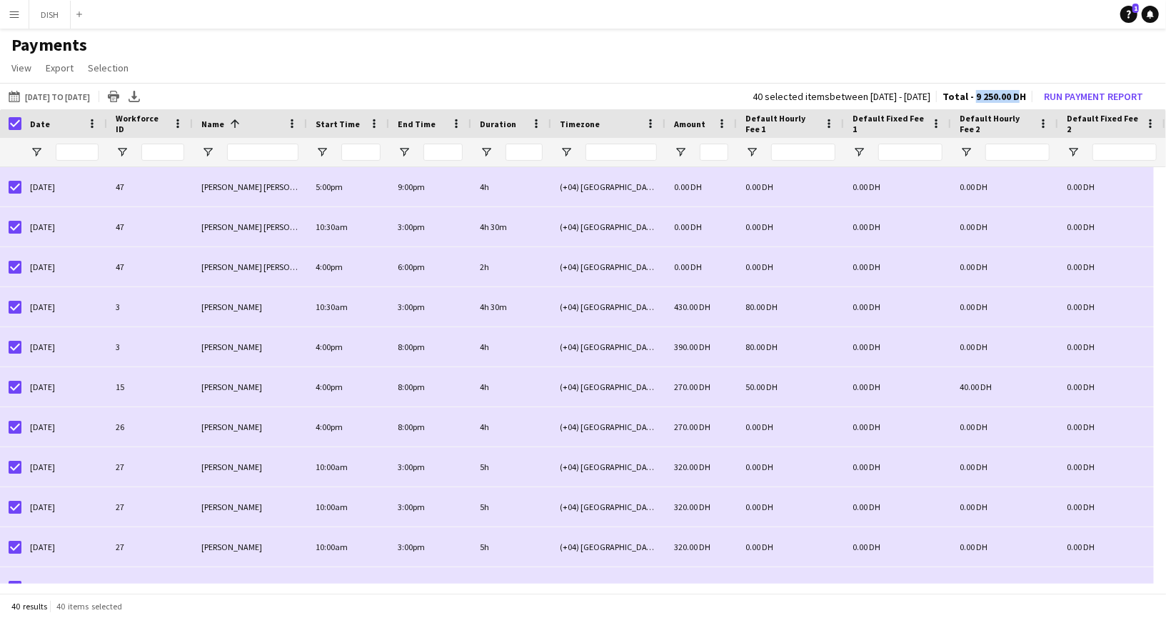
drag, startPoint x: 977, startPoint y: 96, endPoint x: 1017, endPoint y: 93, distance: 40.8
click at [1017, 93] on span "Total - 9 250.00 DH" at bounding box center [984, 96] width 84 height 13
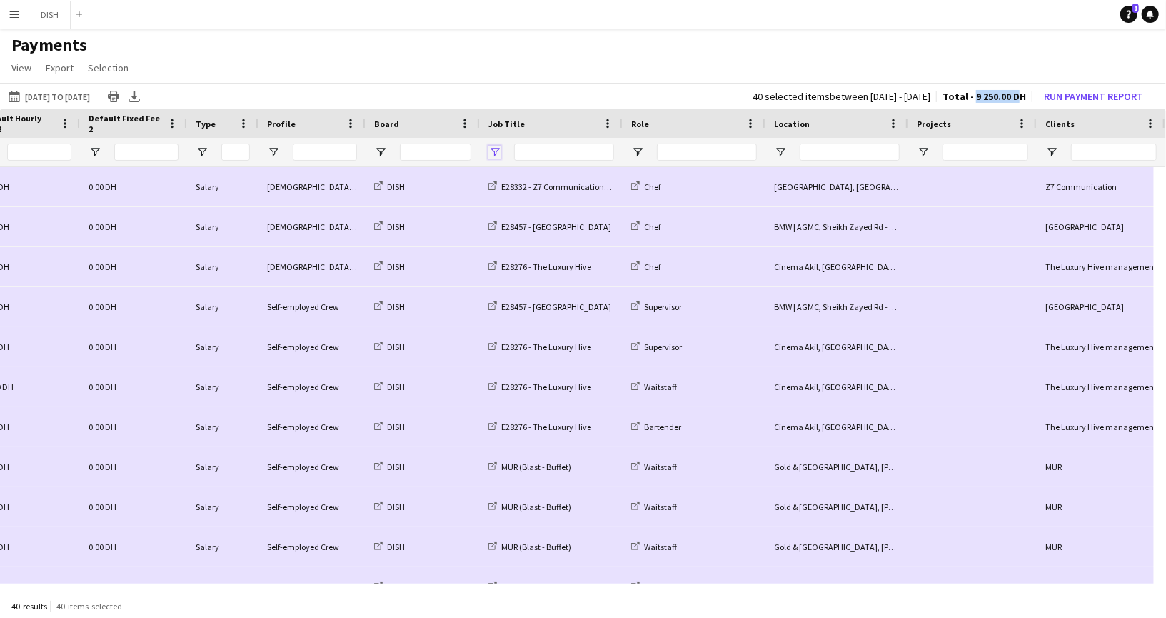
click at [496, 151] on span "Open Filter Menu" at bounding box center [494, 152] width 13 height 13
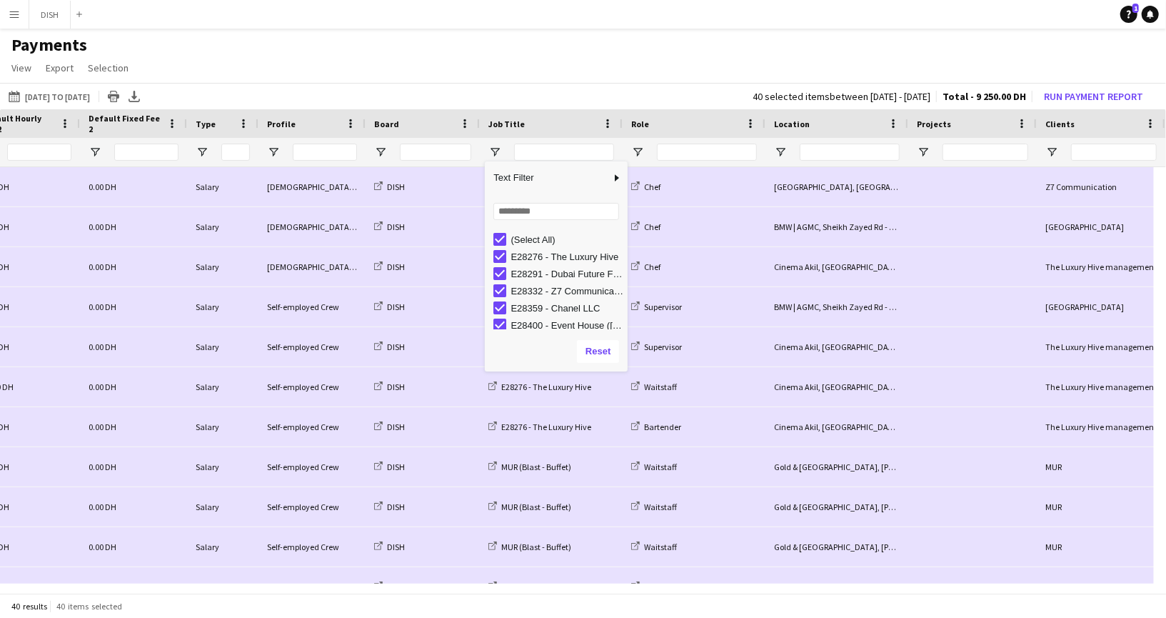
click at [553, 56] on app-page-menu "View Customise view Customise filters Reset Filters Reset View Reset All Export…" at bounding box center [583, 69] width 1166 height 27
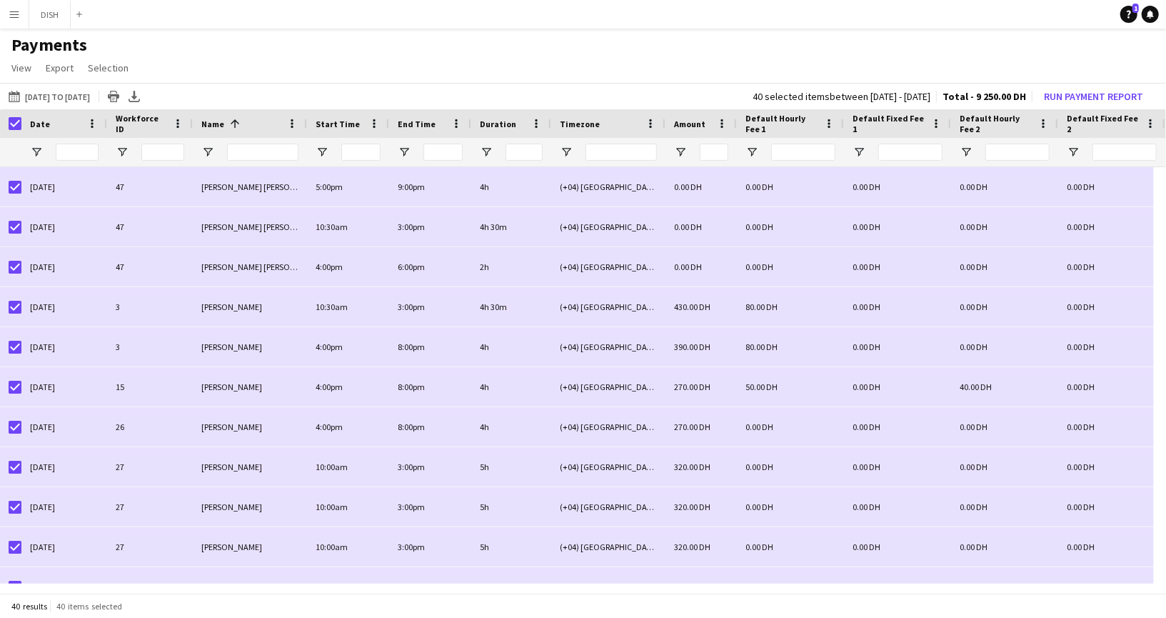
click at [176, 49] on h1 "Payments" at bounding box center [583, 44] width 1166 height 21
click at [51, 67] on span "Export" at bounding box center [60, 67] width 28 height 13
click at [102, 101] on span "Export as XLSX" at bounding box center [83, 98] width 62 height 13
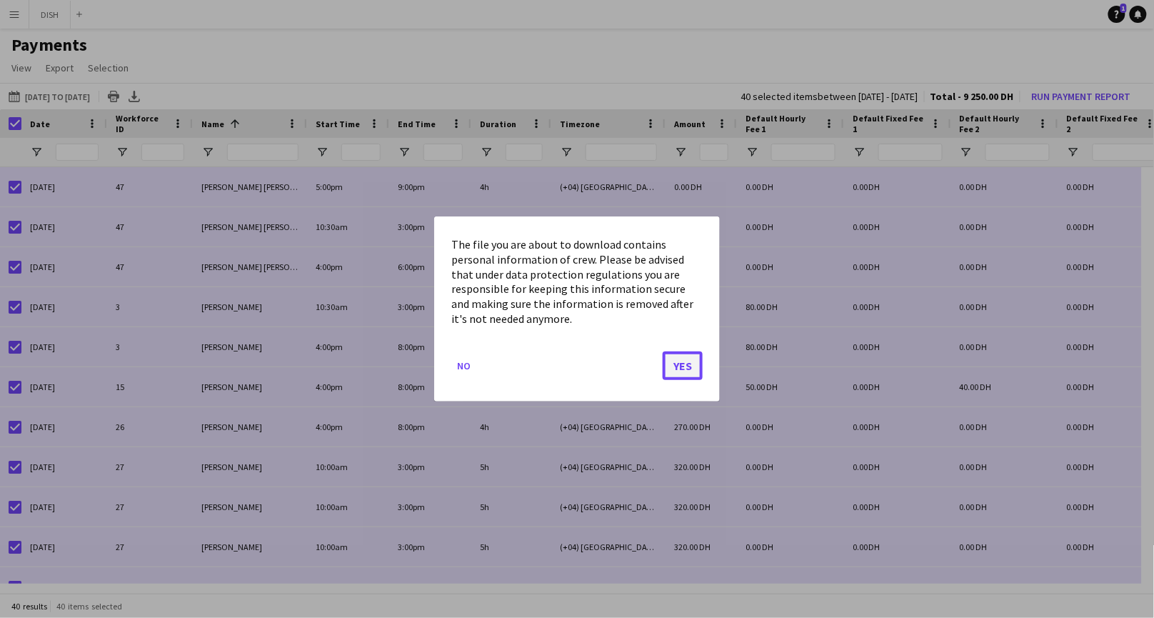
click at [687, 358] on button "Yes" at bounding box center [682, 365] width 40 height 29
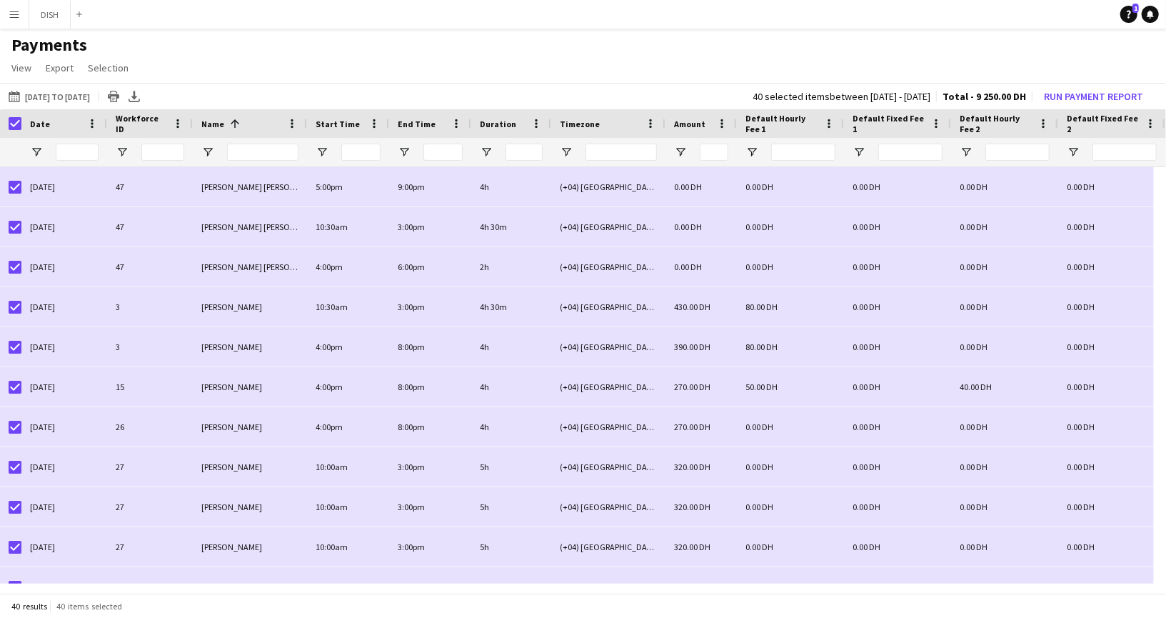
click at [15, 20] on button "Menu" at bounding box center [14, 14] width 29 height 29
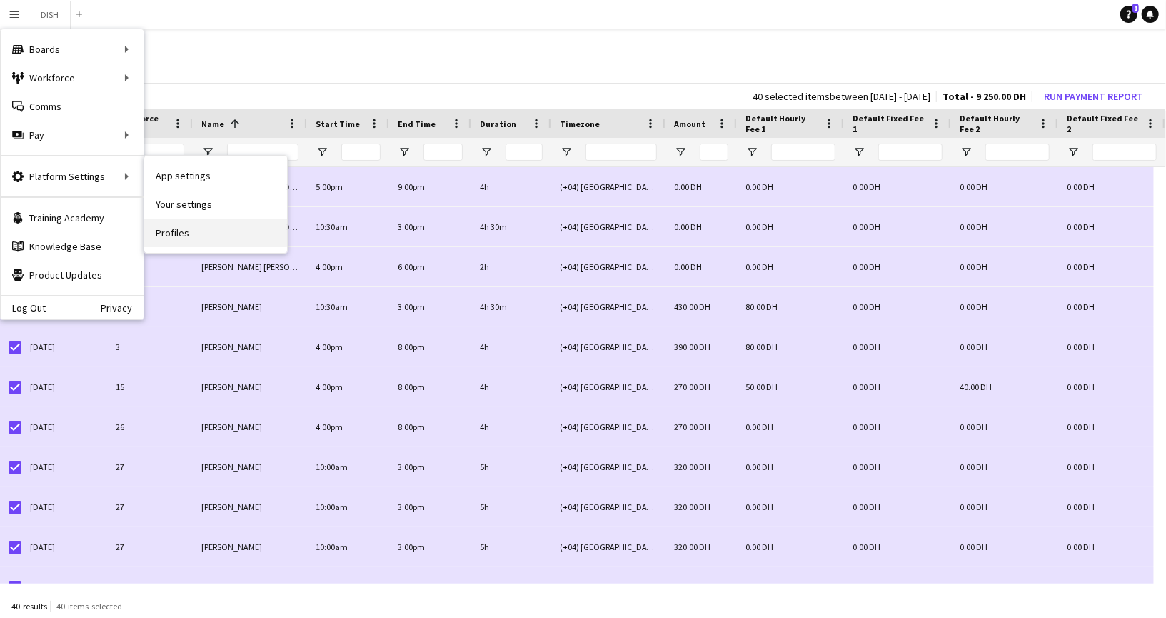
click at [212, 232] on link "Profiles" at bounding box center [215, 232] width 143 height 29
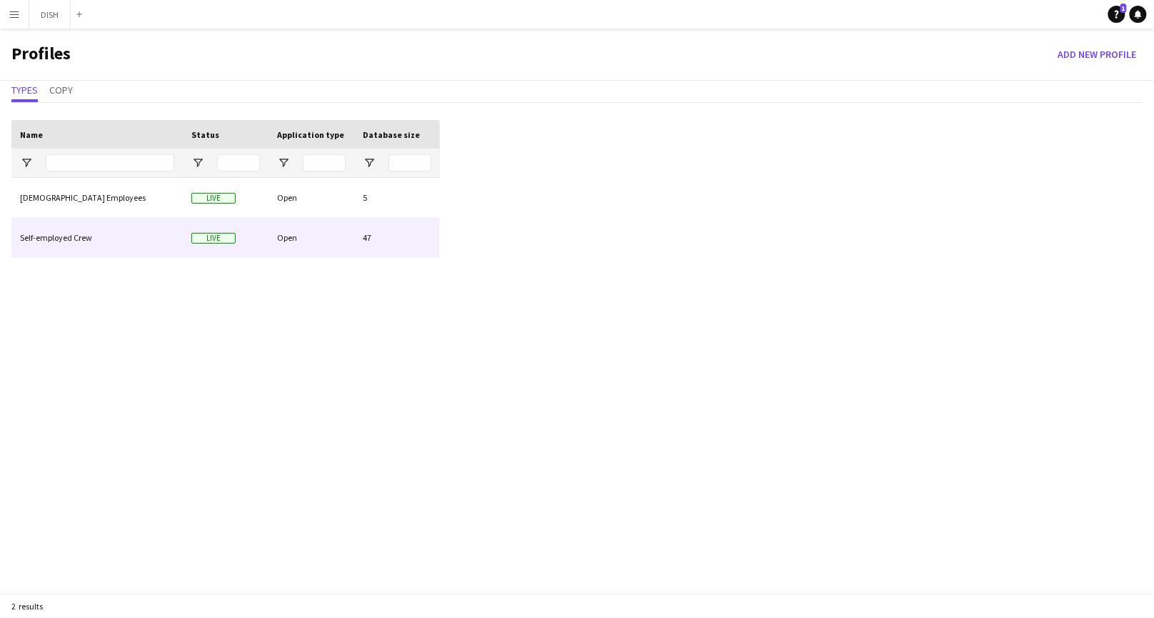
click at [138, 230] on div "Self-employed Crew" at bounding box center [96, 237] width 171 height 39
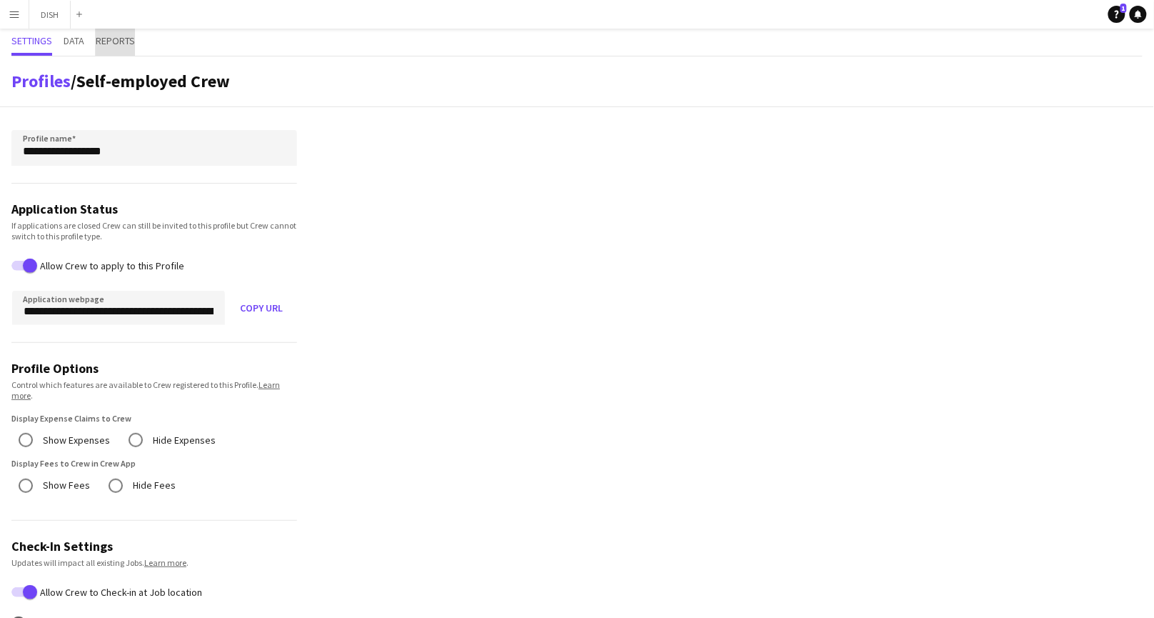
click at [103, 43] on span "Reports" at bounding box center [115, 41] width 39 height 10
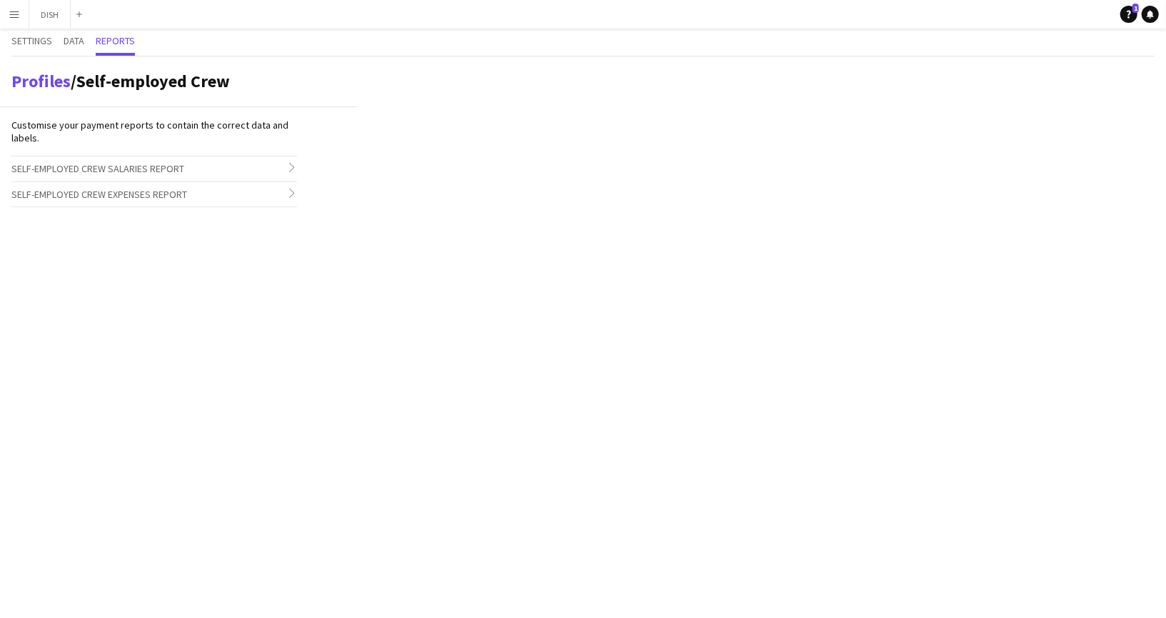
click at [128, 172] on span "Self-employed Crew Salaries Report" at bounding box center [97, 168] width 173 height 13
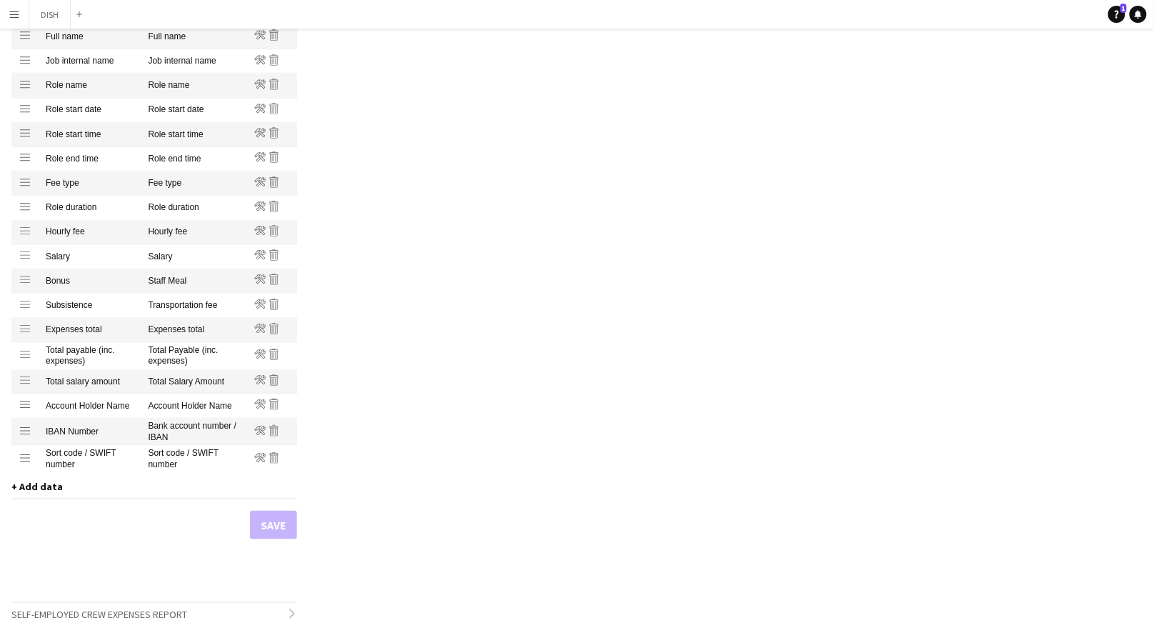
scroll to position [286, 0]
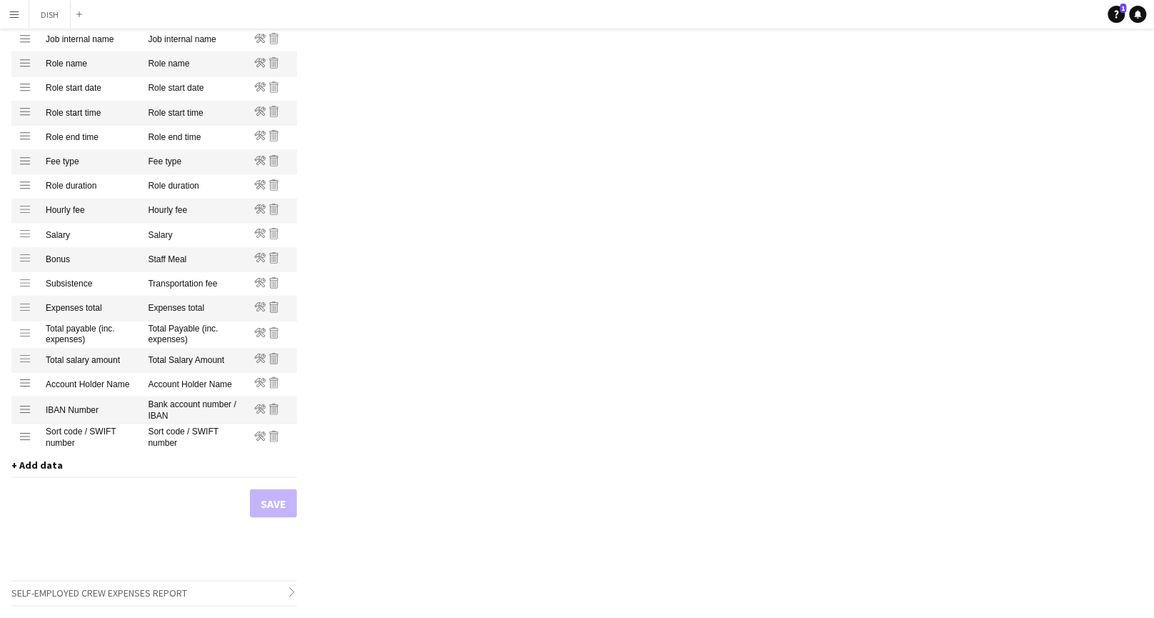
click at [53, 458] on span "+ Add data" at bounding box center [36, 464] width 51 height 13
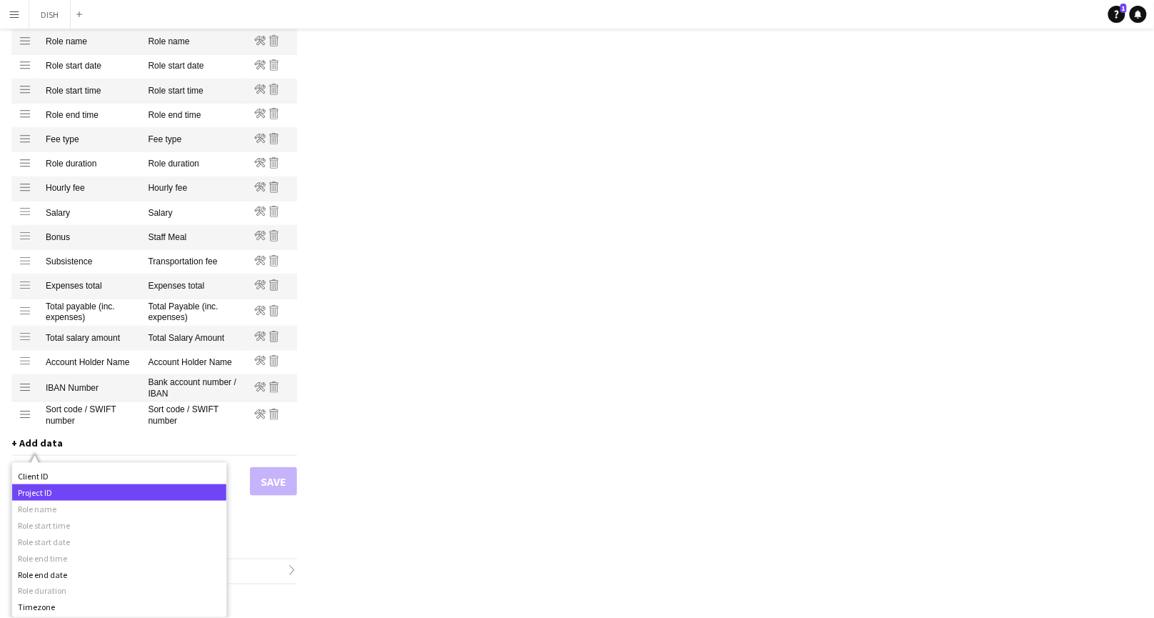
click at [114, 491] on div "Project ID" at bounding box center [119, 492] width 214 height 16
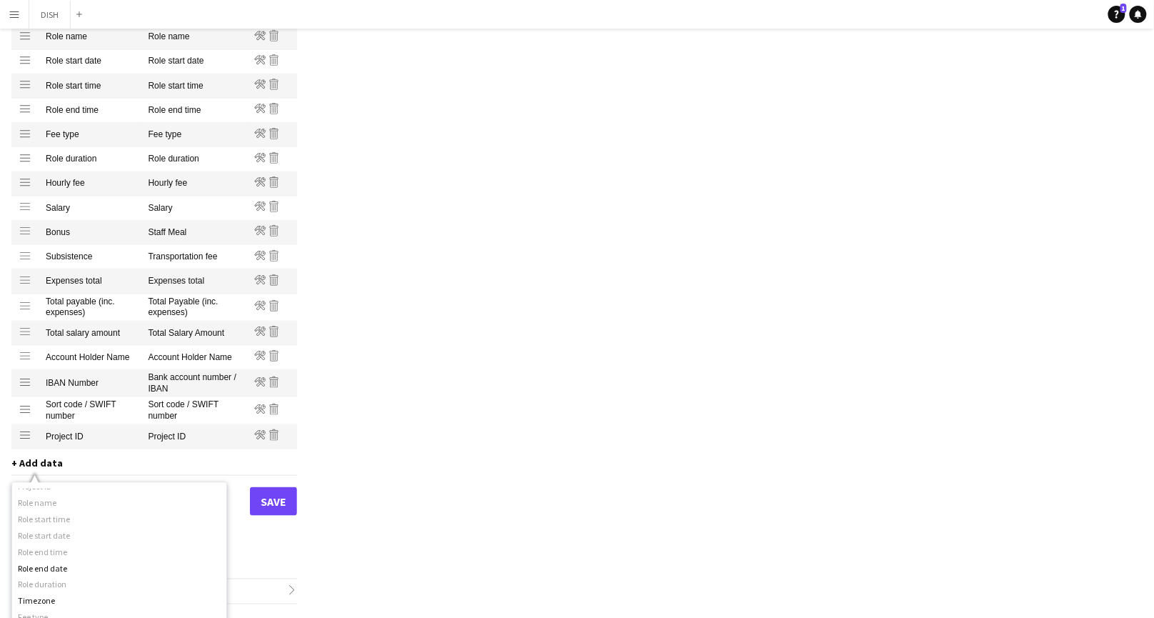
scroll to position [435, 0]
click at [283, 508] on button "Save" at bounding box center [273, 501] width 47 height 29
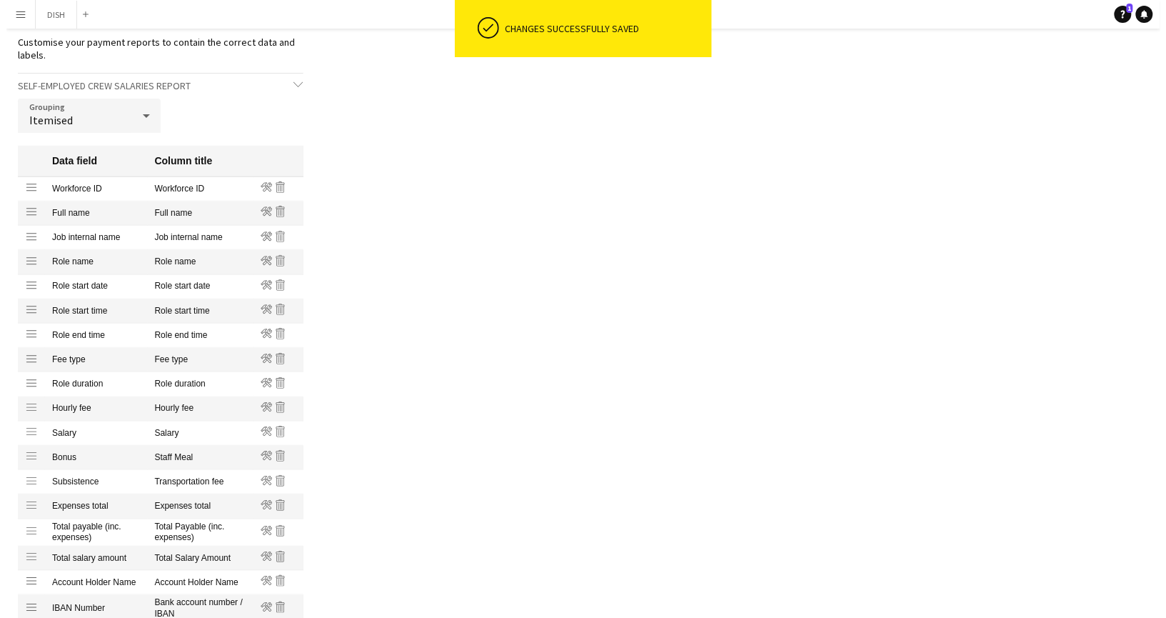
scroll to position [0, 0]
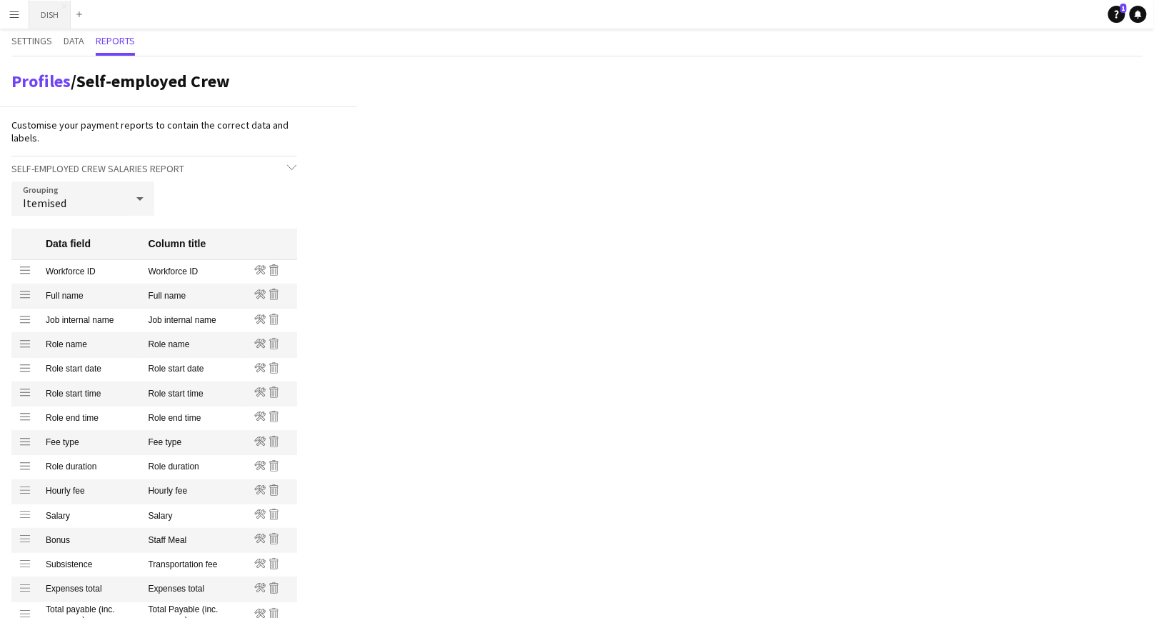
click at [45, 16] on button "DISH Close" at bounding box center [49, 15] width 41 height 28
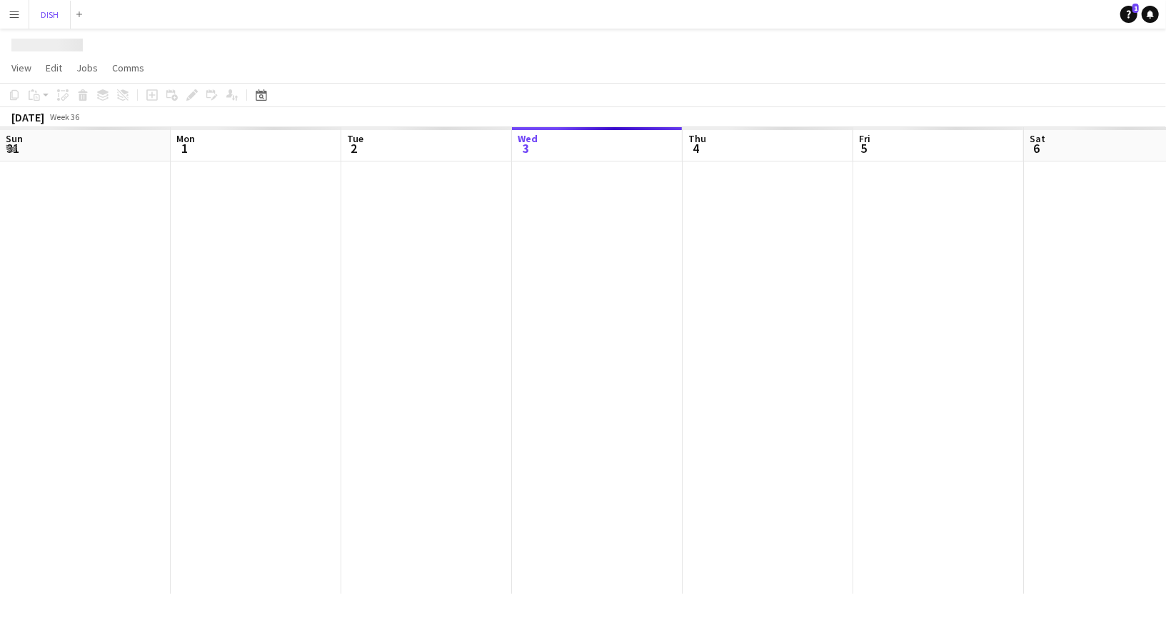
scroll to position [0, 341]
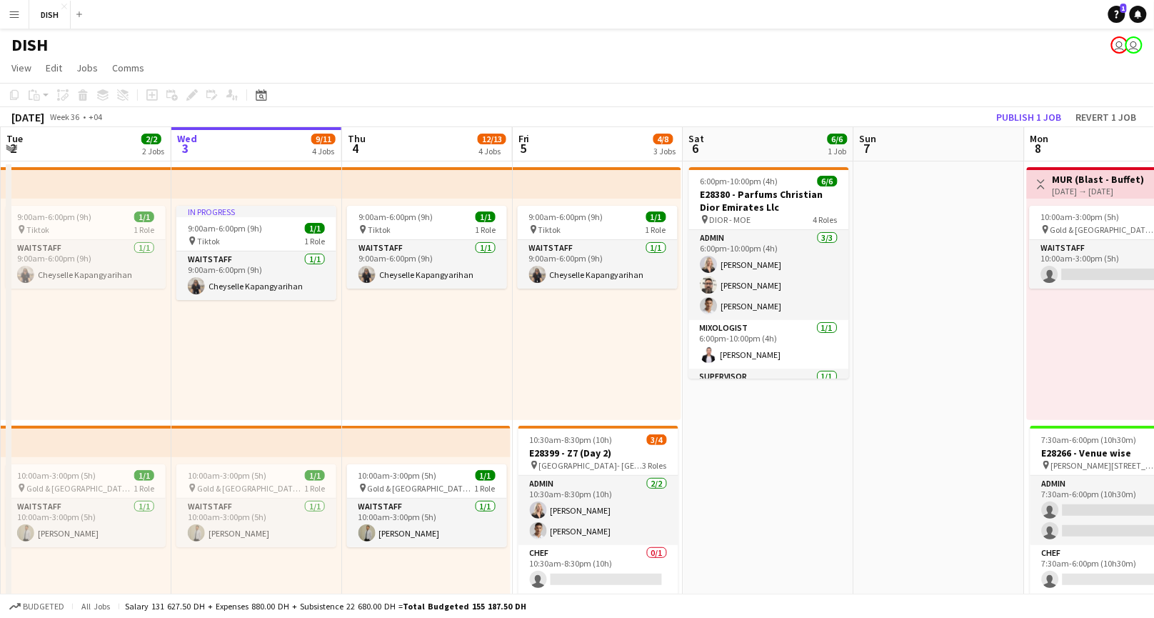
click at [13, 14] on app-icon "Menu" at bounding box center [14, 14] width 11 height 11
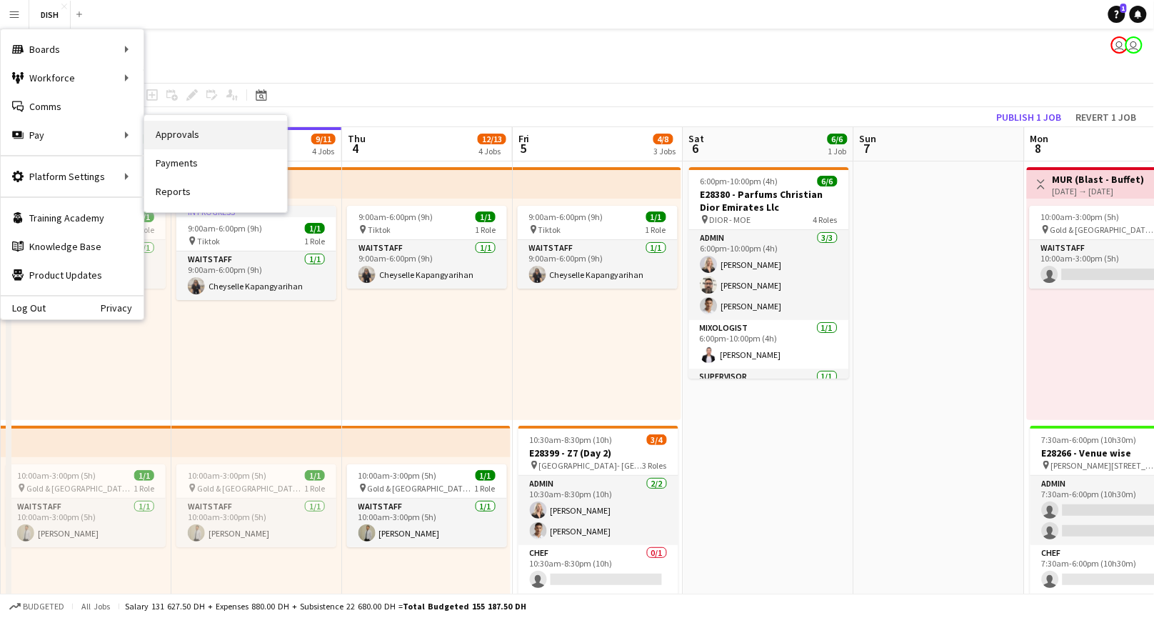
click at [169, 132] on link "Approvals" at bounding box center [215, 135] width 143 height 29
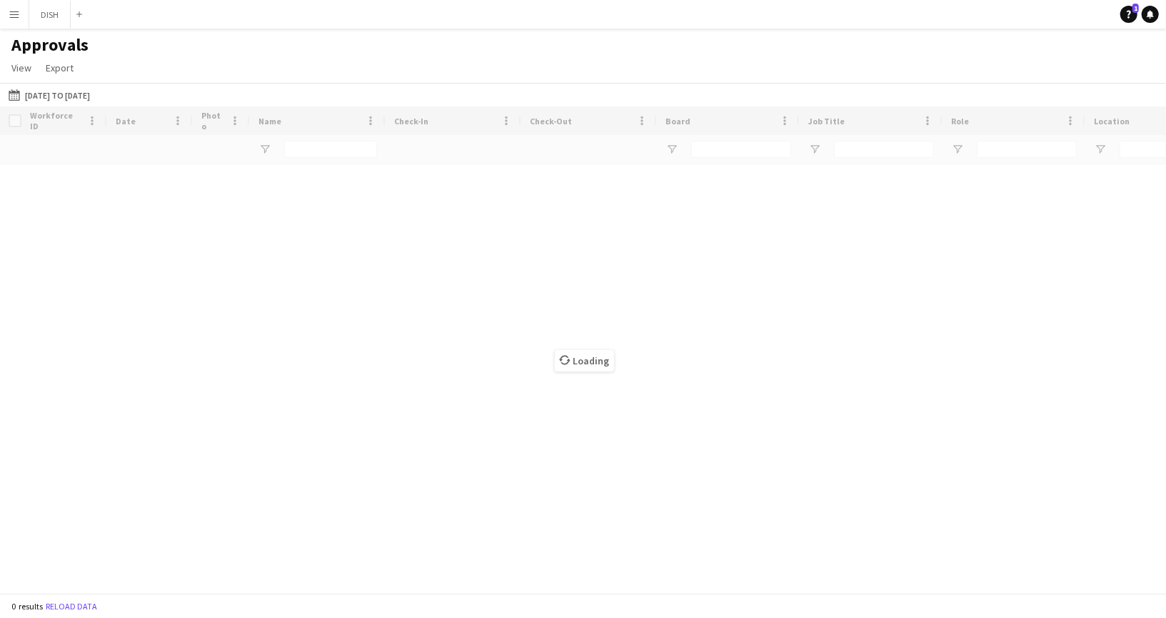
type input "***"
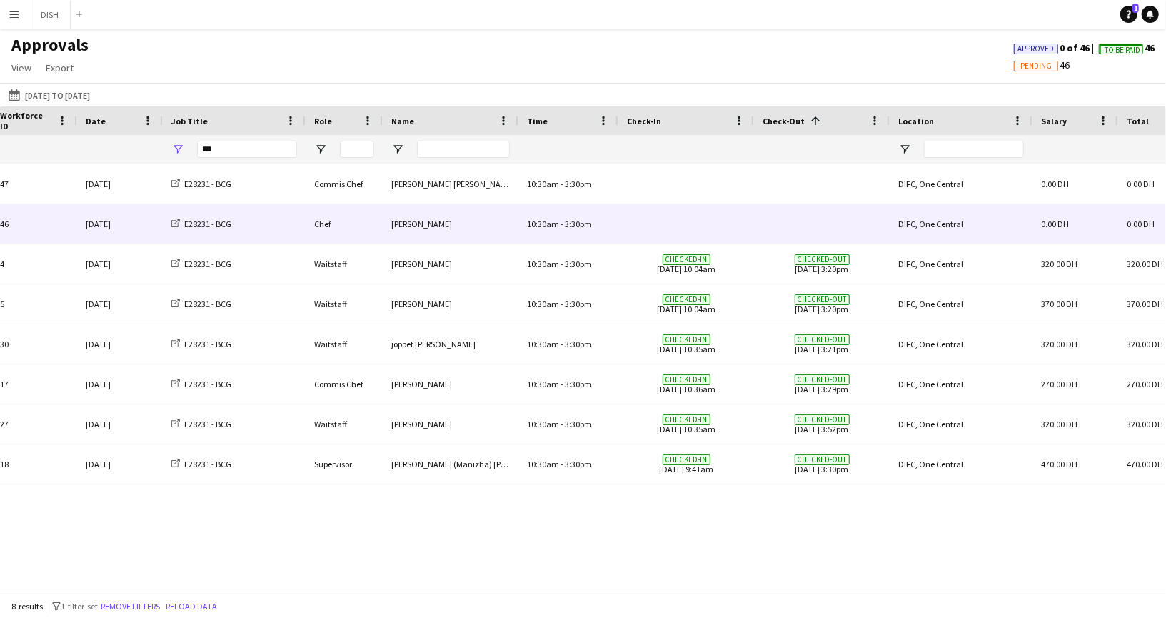
scroll to position [0, 67]
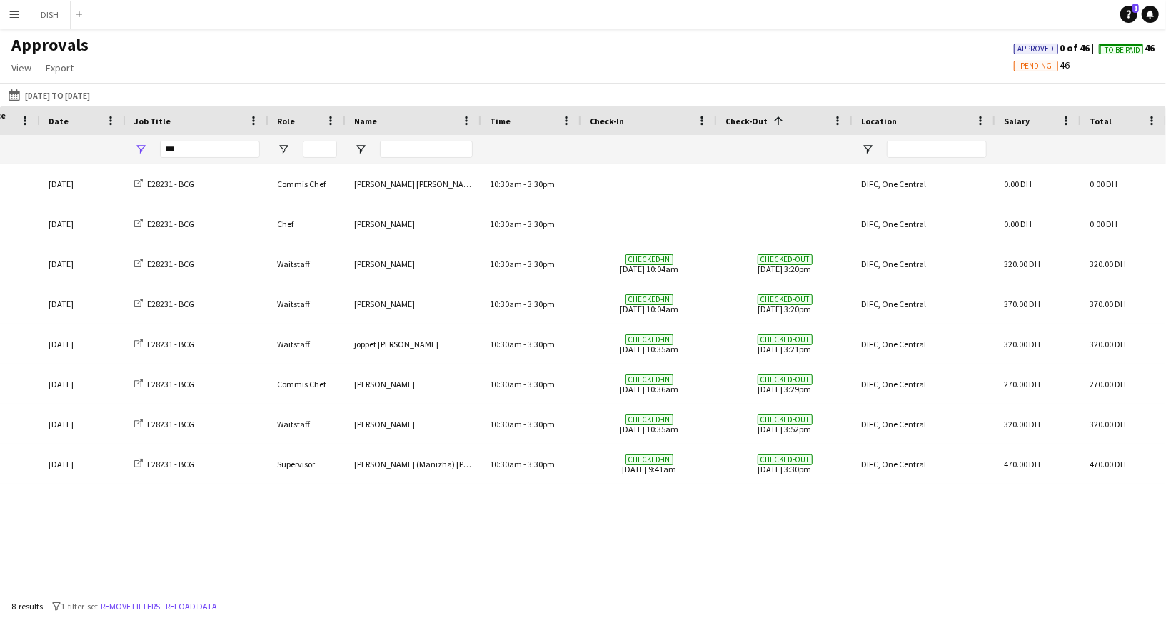
click at [6, 1] on button "Menu" at bounding box center [14, 14] width 29 height 29
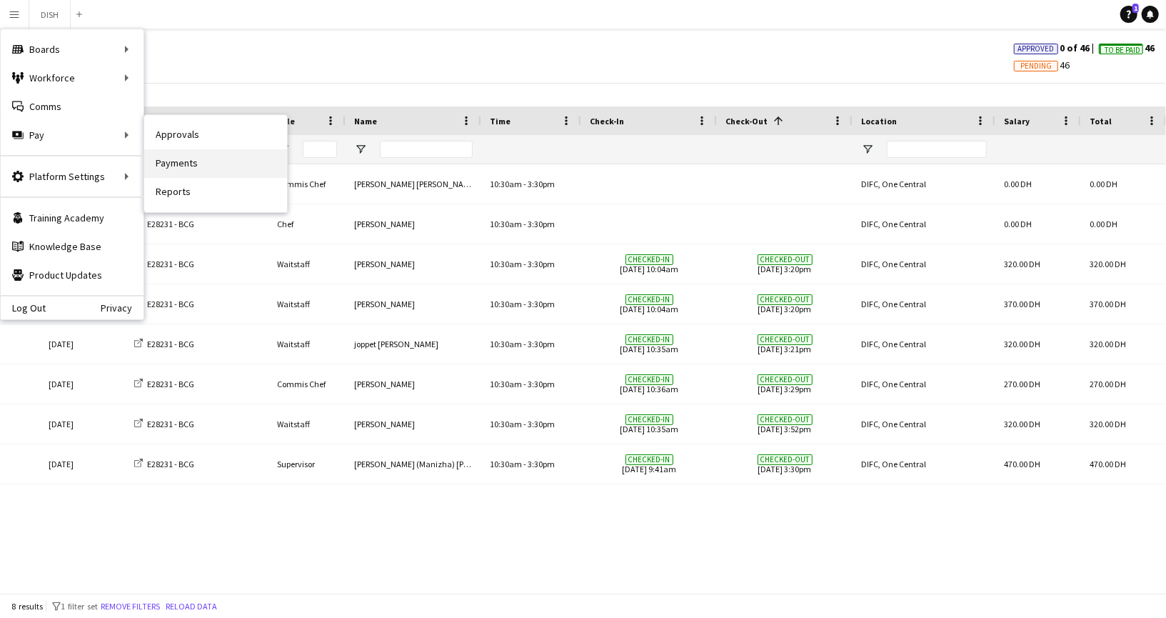
click at [173, 161] on link "Payments" at bounding box center [215, 163] width 143 height 29
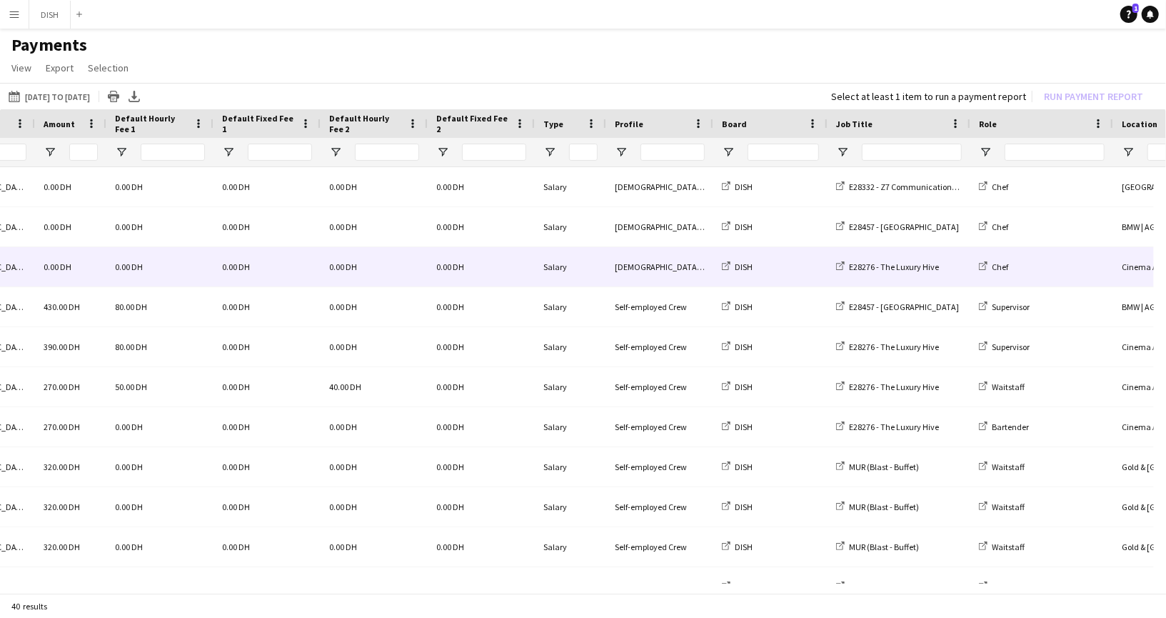
scroll to position [0, 793]
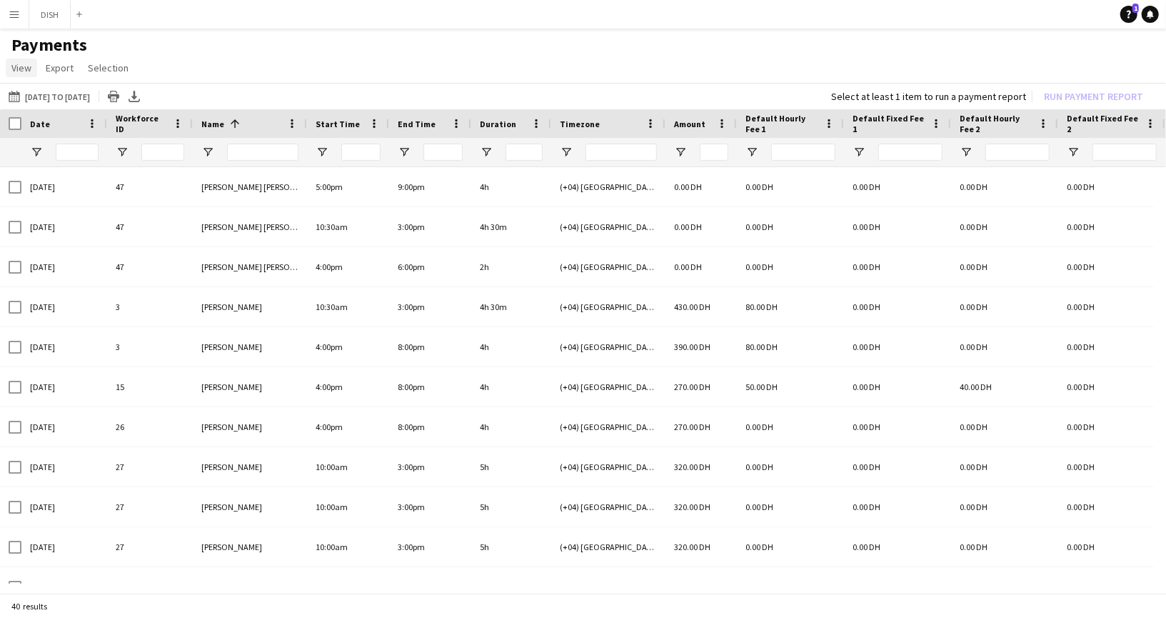
click at [17, 68] on span "View" at bounding box center [21, 67] width 20 height 13
click at [64, 122] on span "Customise filters" at bounding box center [55, 128] width 74 height 13
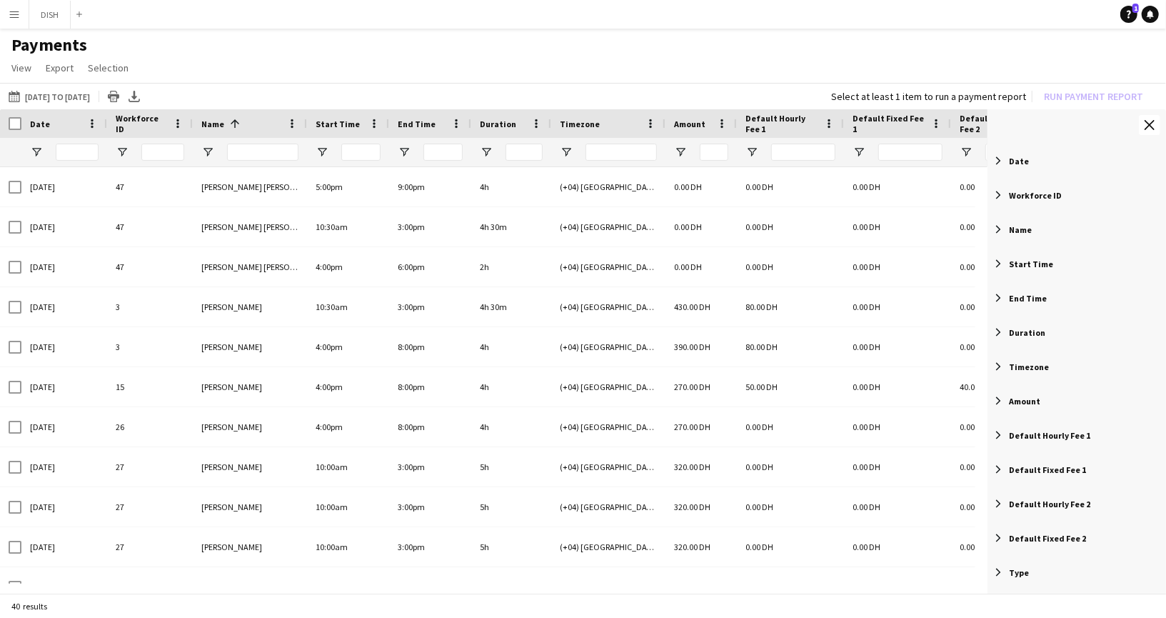
click at [996, 197] on span "Filter List 21 Filters" at bounding box center [998, 194] width 13 height 13
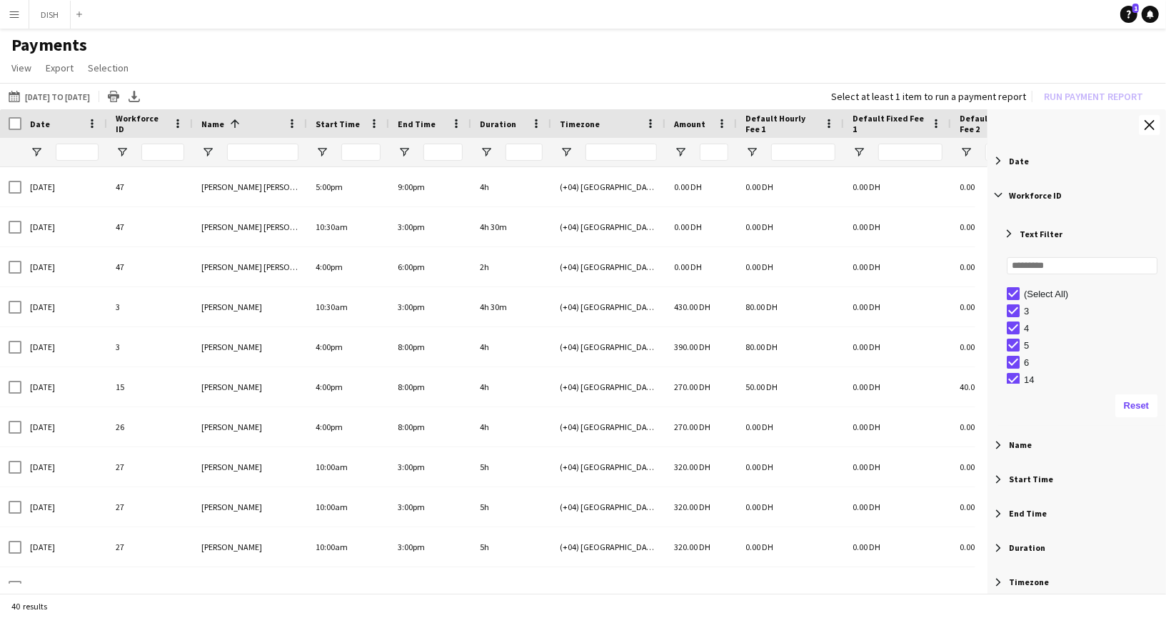
click at [997, 195] on span "Filter List 21 Filters" at bounding box center [998, 194] width 13 height 13
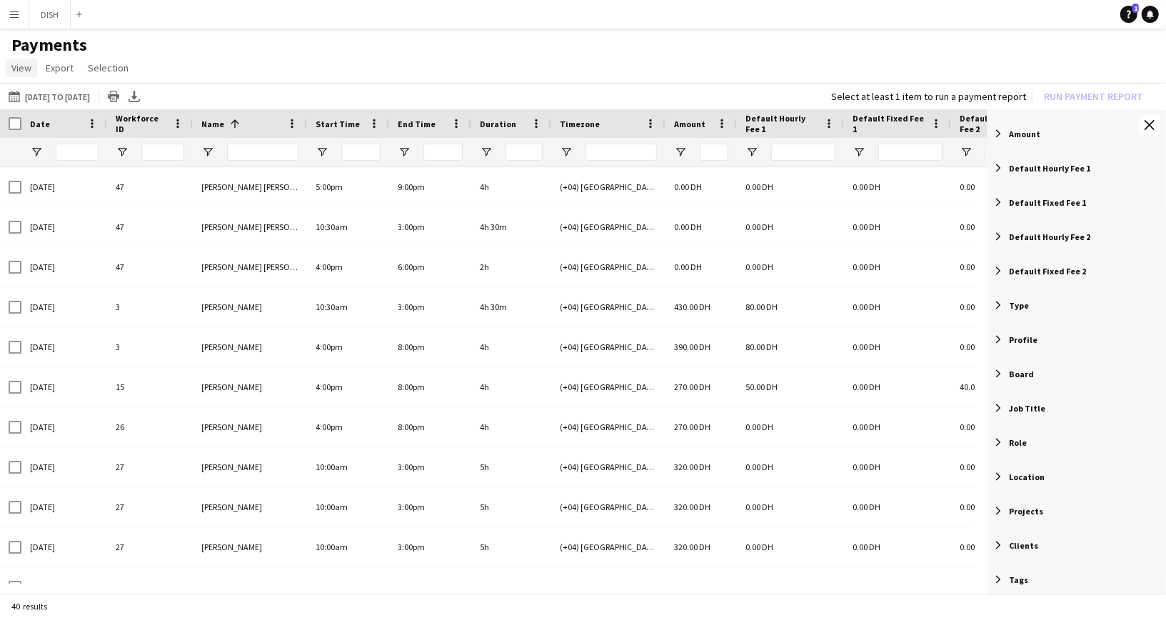
click at [25, 65] on span "View" at bounding box center [21, 67] width 20 height 13
click at [35, 99] on span "Customise view" at bounding box center [52, 98] width 68 height 13
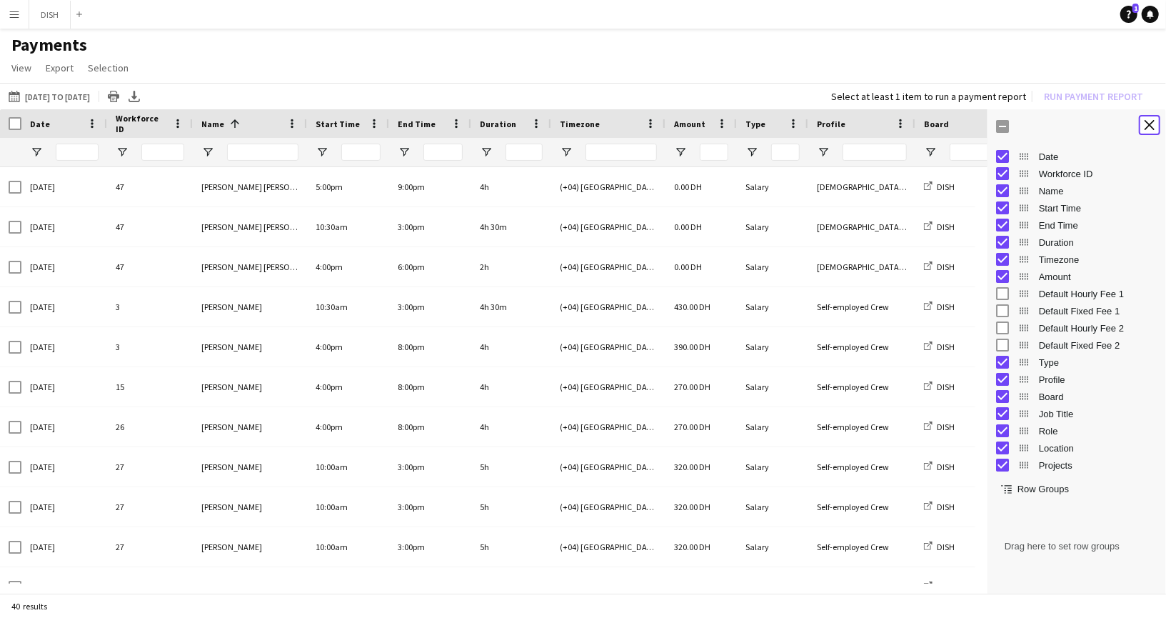
drag, startPoint x: 1144, startPoint y: 116, endPoint x: 1134, endPoint y: 118, distance: 10.1
click at [1145, 117] on button "Close tool panel" at bounding box center [1149, 125] width 21 height 20
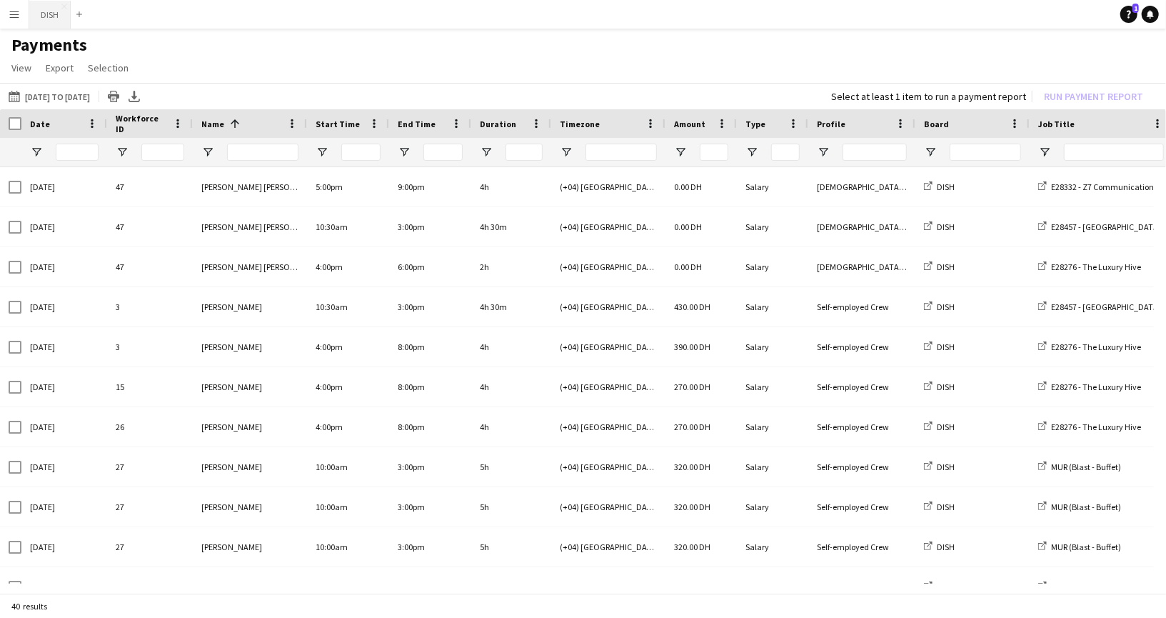
click at [54, 9] on button "DISH Close" at bounding box center [49, 15] width 41 height 28
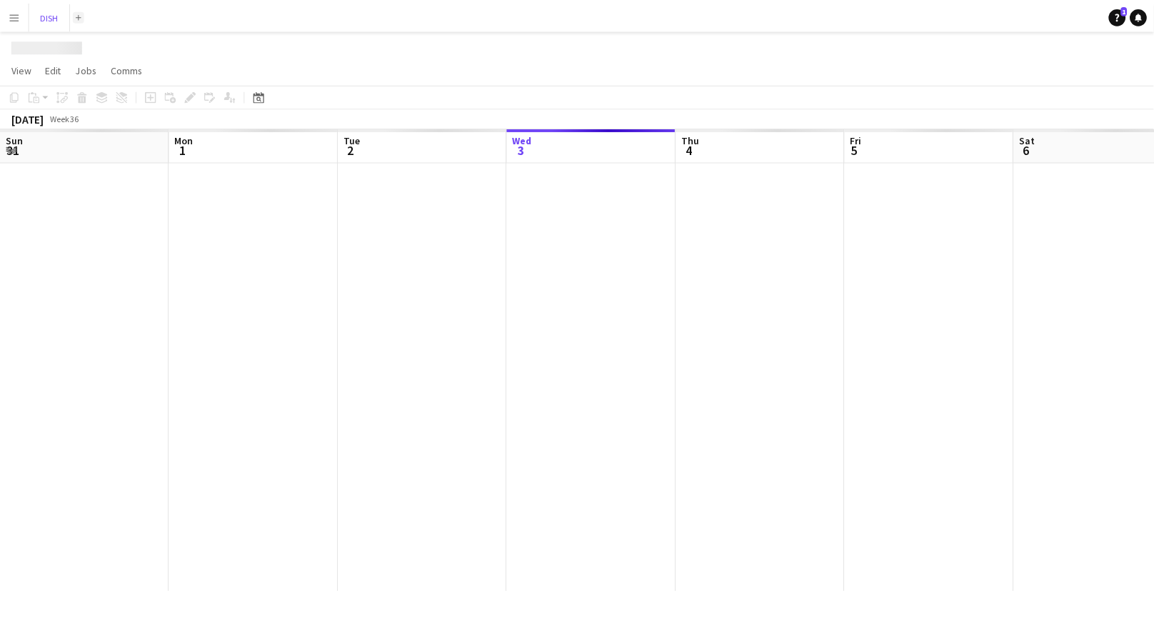
scroll to position [0, 341]
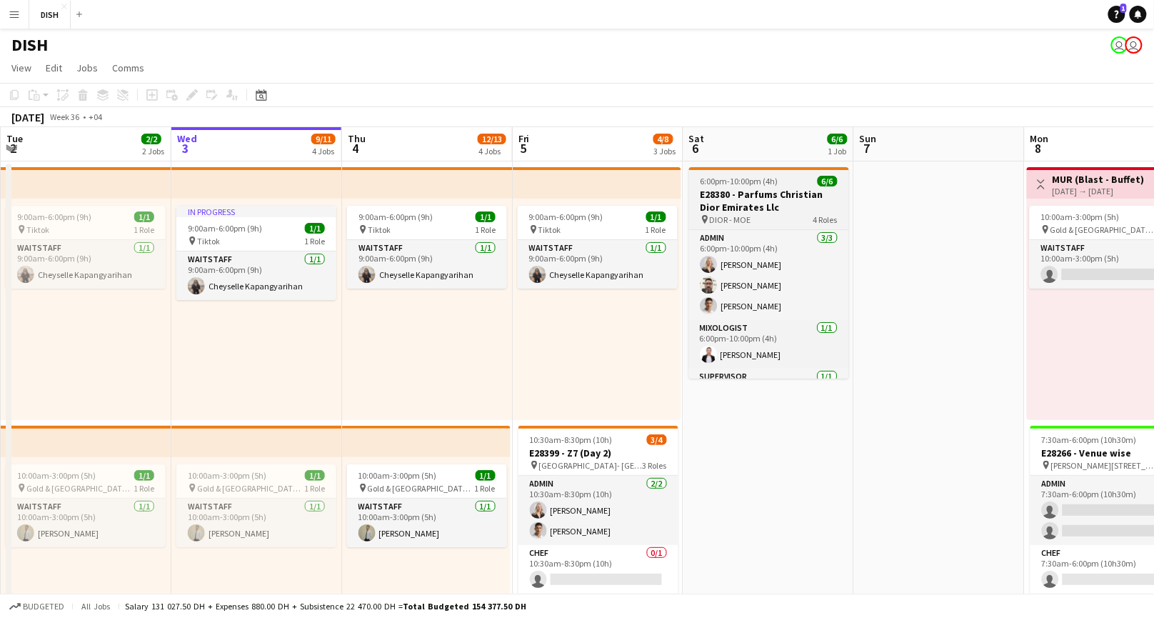
click at [726, 206] on h3 "E28380 - Parfums Christian Dior Emirates Llc" at bounding box center [769, 201] width 160 height 26
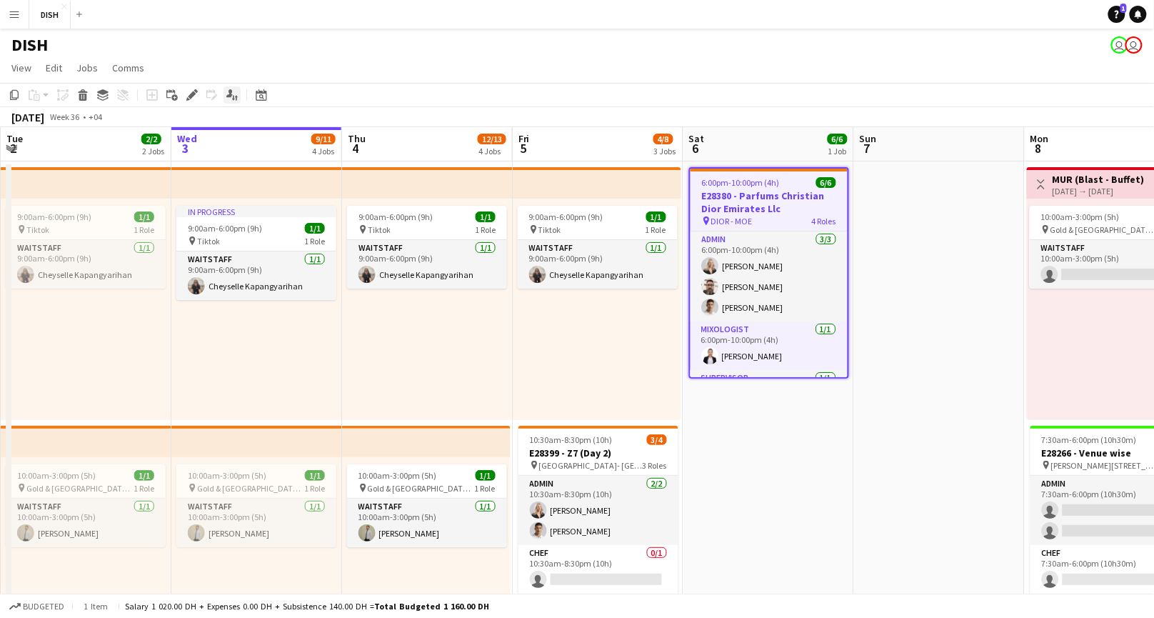
click at [235, 97] on icon at bounding box center [236, 98] width 3 height 5
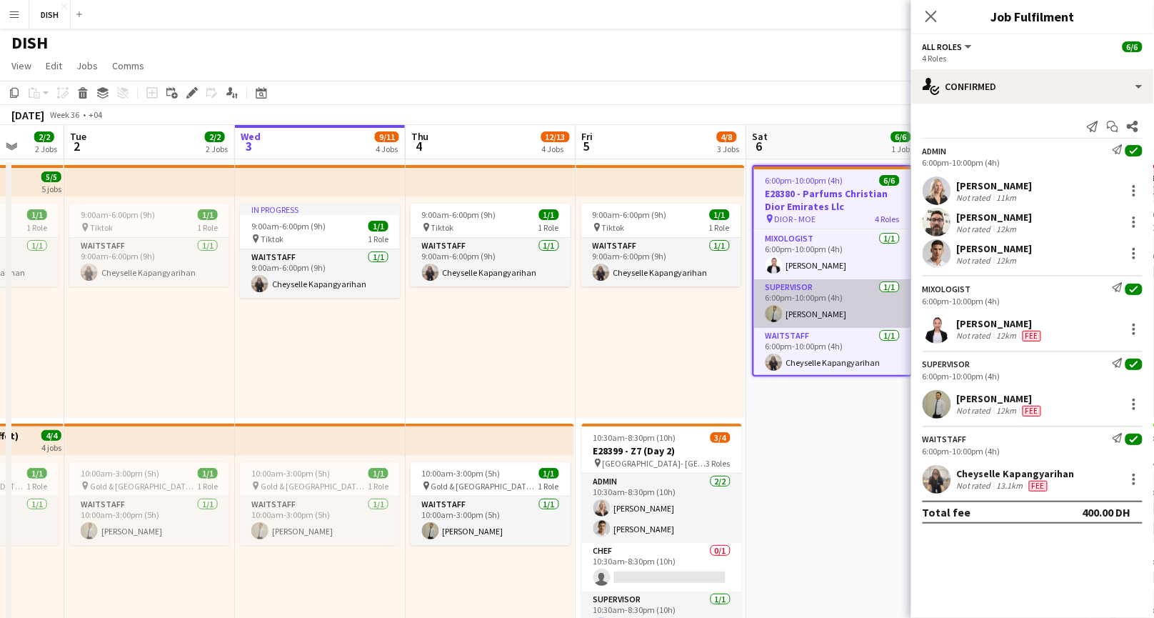
scroll to position [3, 0]
click at [931, 19] on icon "Close pop-in" at bounding box center [931, 16] width 14 height 14
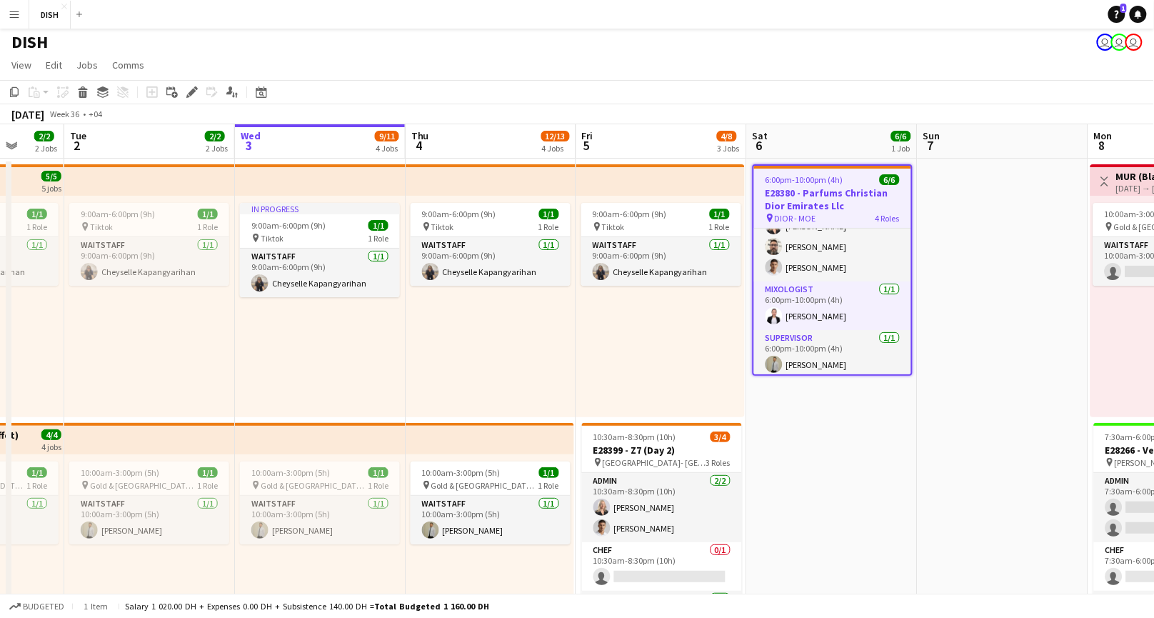
scroll to position [37, 0]
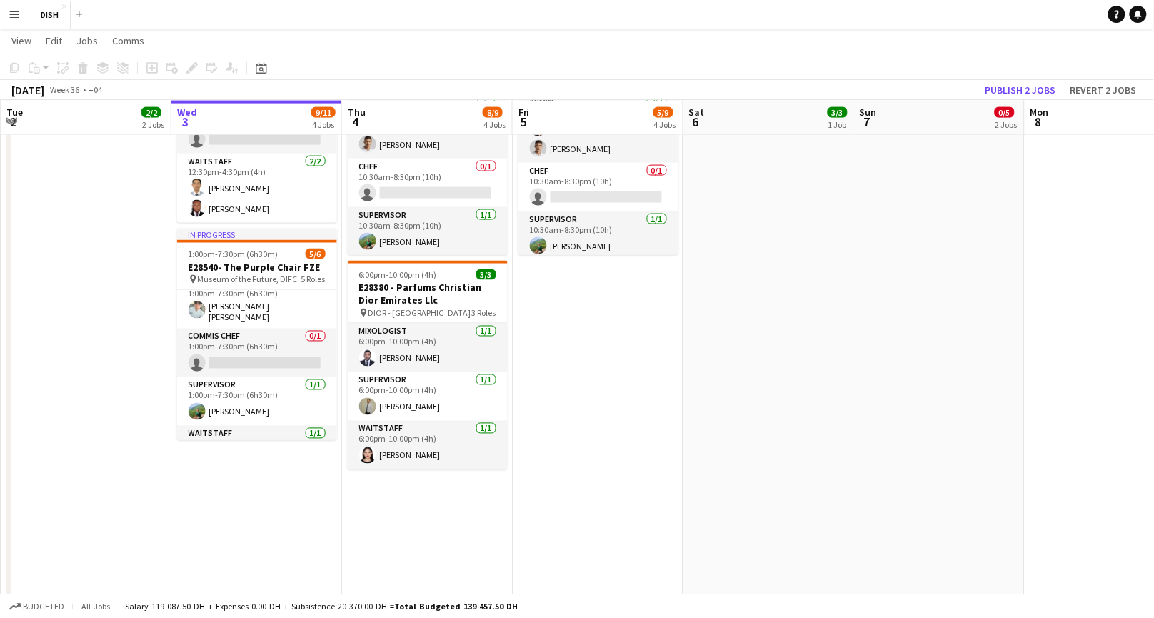
scroll to position [82, 0]
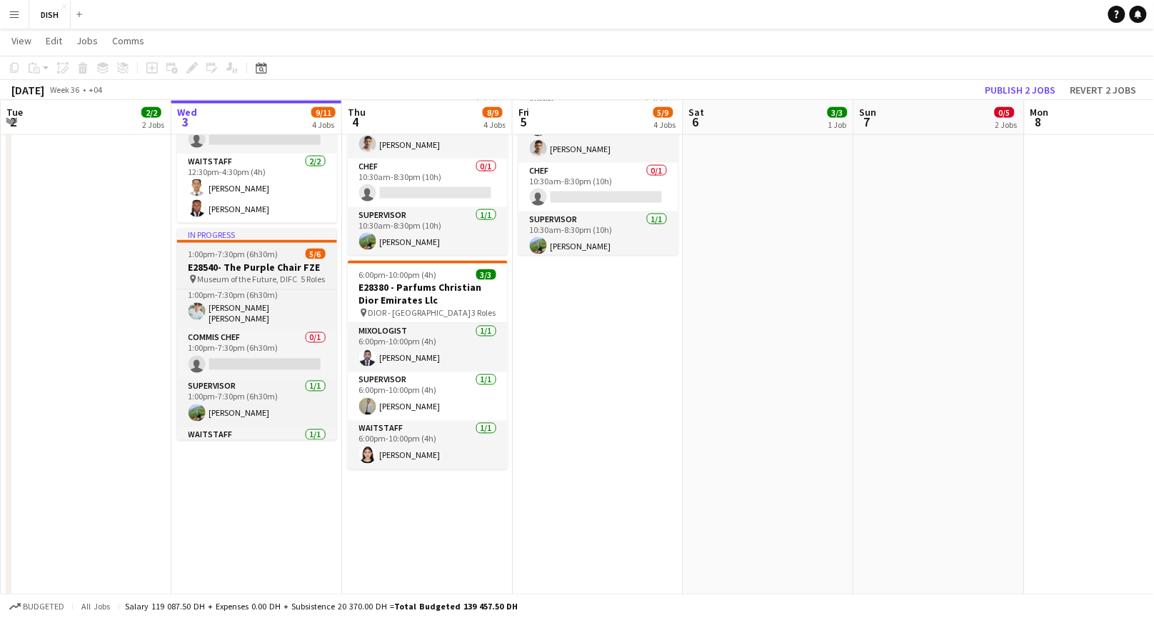
click at [239, 251] on span "1:00pm-7:30pm (6h30m)" at bounding box center [233, 253] width 90 height 11
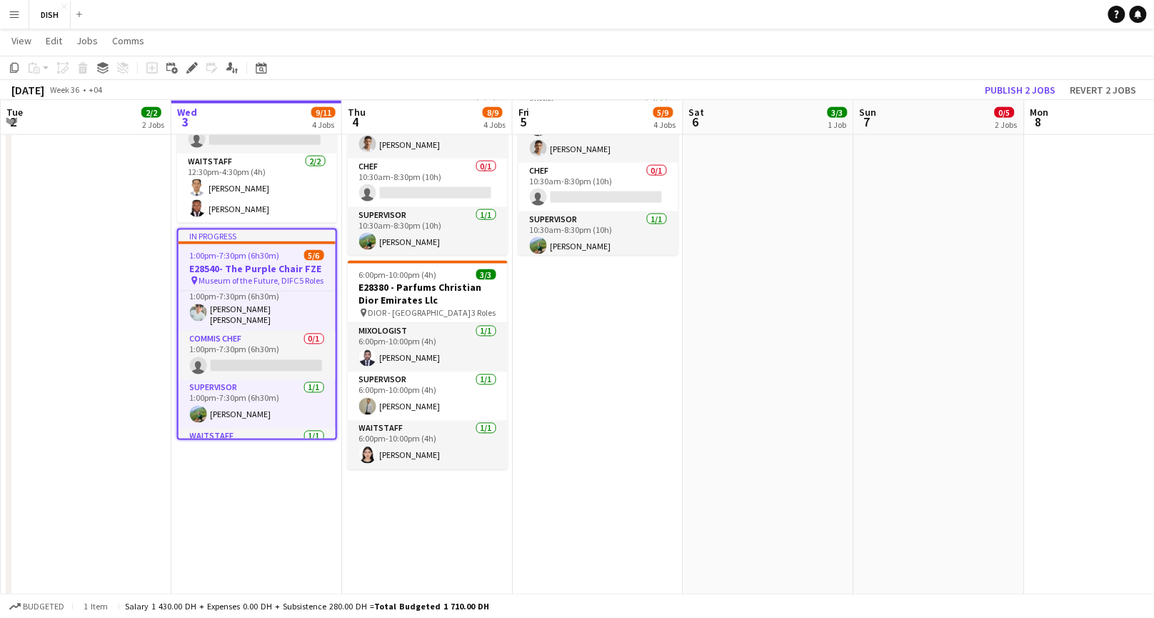
click at [16, 16] on app-icon "Menu" at bounding box center [14, 14] width 11 height 11
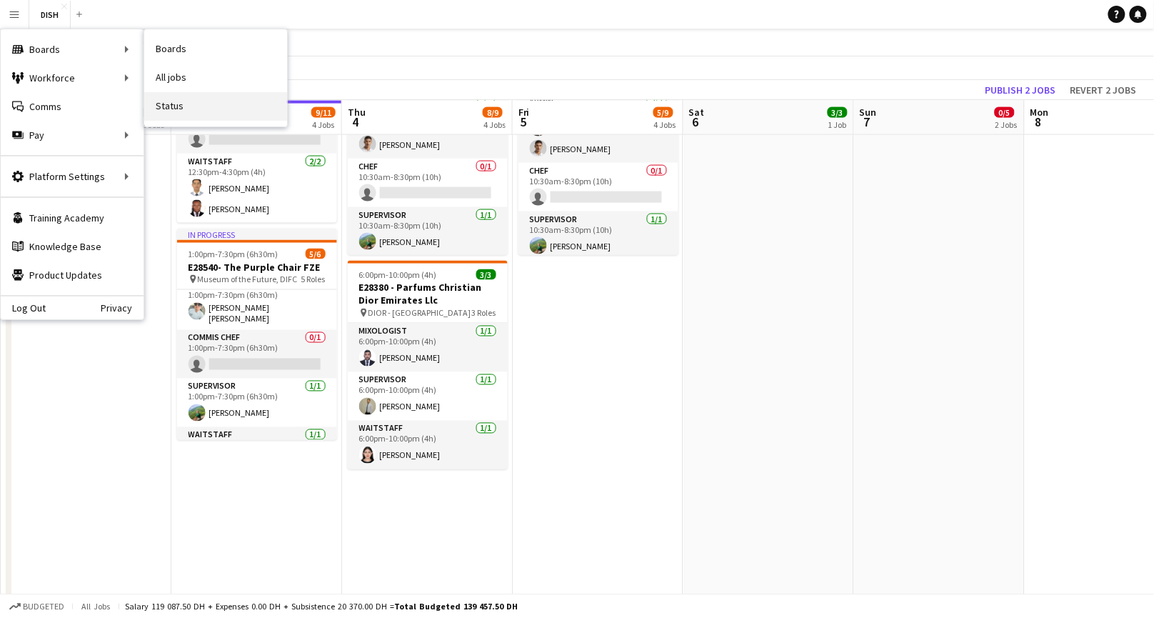
click at [180, 104] on link "Status" at bounding box center [215, 106] width 143 height 29
